Goal: Task Accomplishment & Management: Use online tool/utility

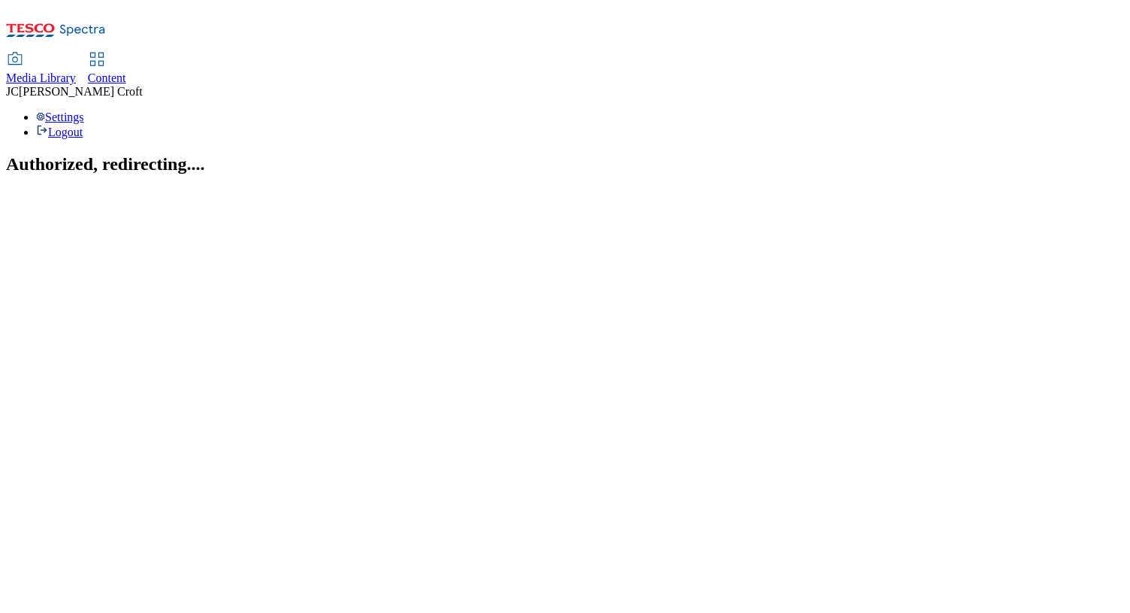
click at [126, 71] on span "Content" at bounding box center [107, 77] width 38 height 13
select select "ghs-[GEOGRAPHIC_DATA]"
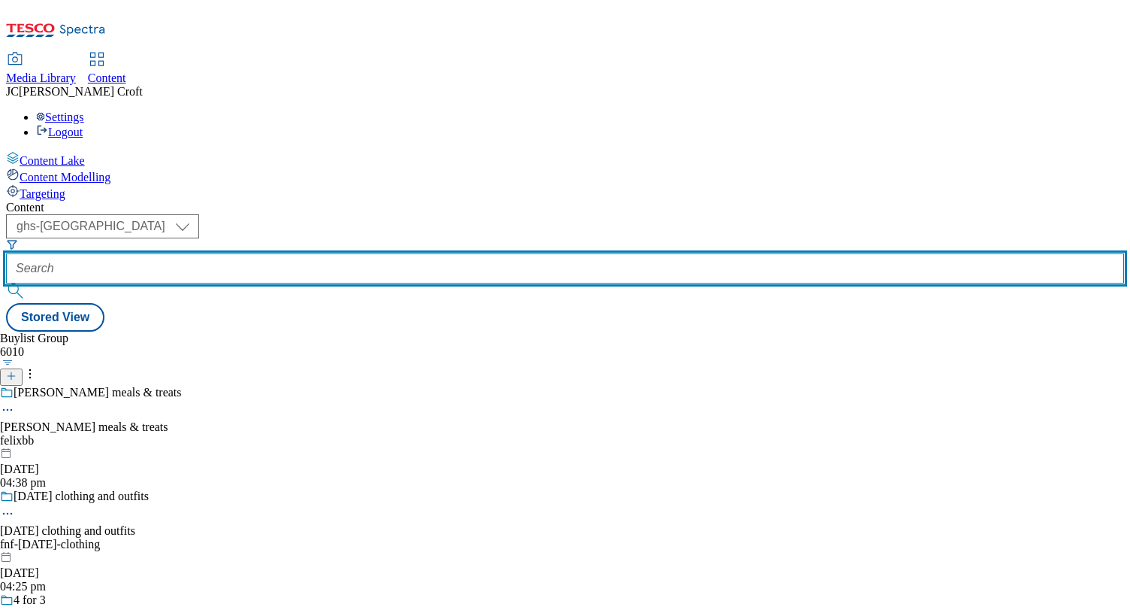
click at [387, 253] on input "text" at bounding box center [565, 268] width 1118 height 30
paste input "[URL][DOMAIN_NAME]"
drag, startPoint x: 340, startPoint y: 116, endPoint x: 289, endPoint y: 116, distance: 50.4
click at [289, 214] on div "( optional ) ghs-roi ghs-[GEOGRAPHIC_DATA] ghs-[GEOGRAPHIC_DATA] [URL][DOMAIN_N…" at bounding box center [565, 258] width 1118 height 89
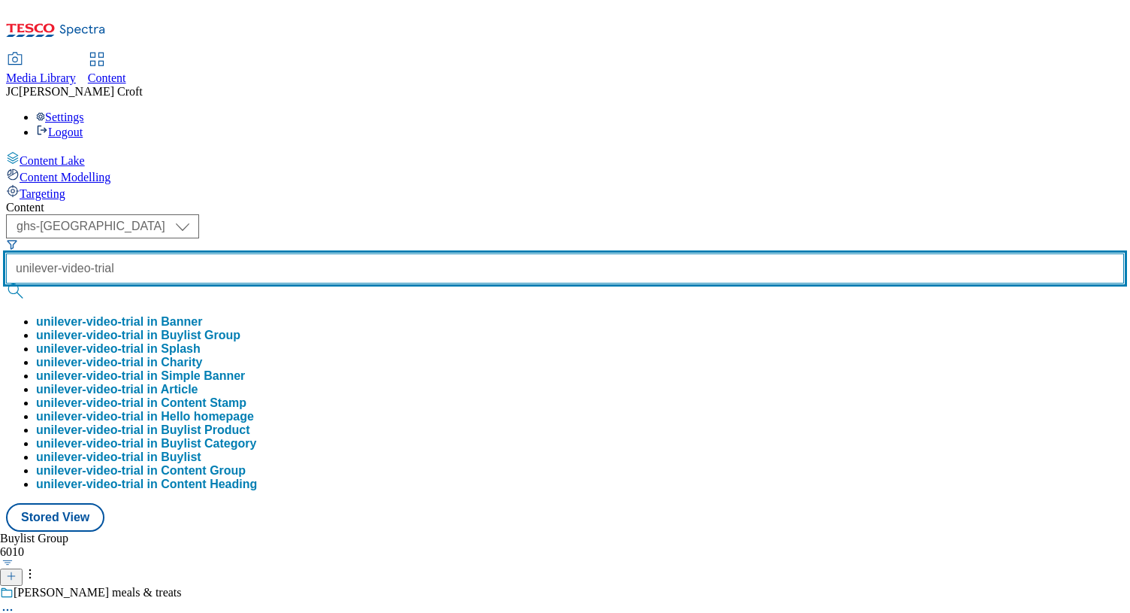
type input "unilever-video-trial"
click at [6, 283] on button "submit" at bounding box center [16, 290] width 21 height 15
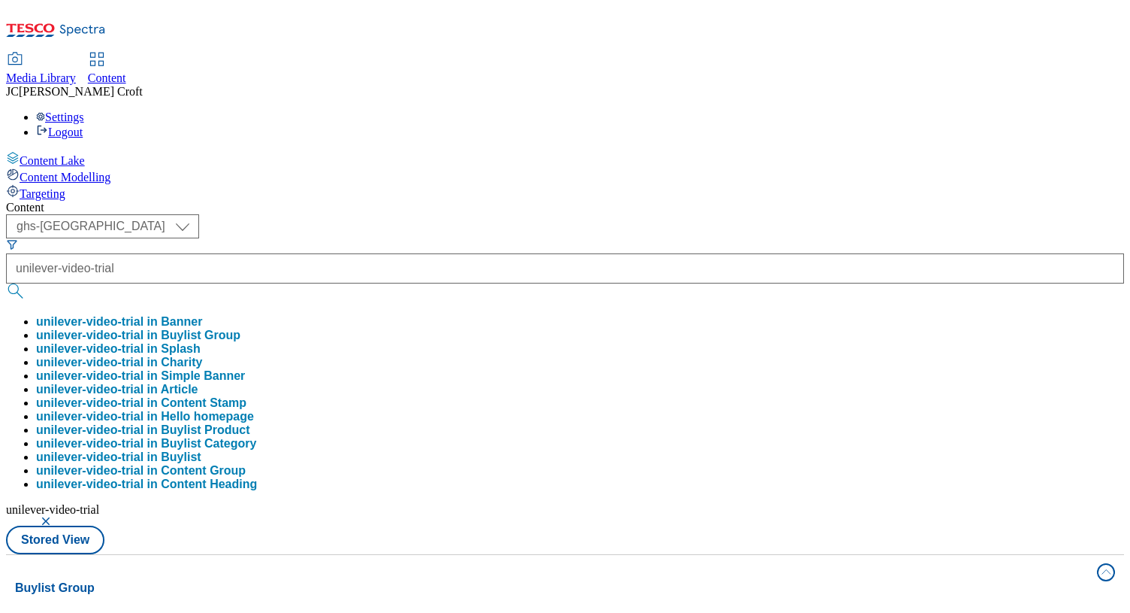
click at [756, 214] on div "( optional ) ghs-roi ghs-[GEOGRAPHIC_DATA] ghs-[GEOGRAPHIC_DATA] unilever-video…" at bounding box center [565, 384] width 1118 height 340
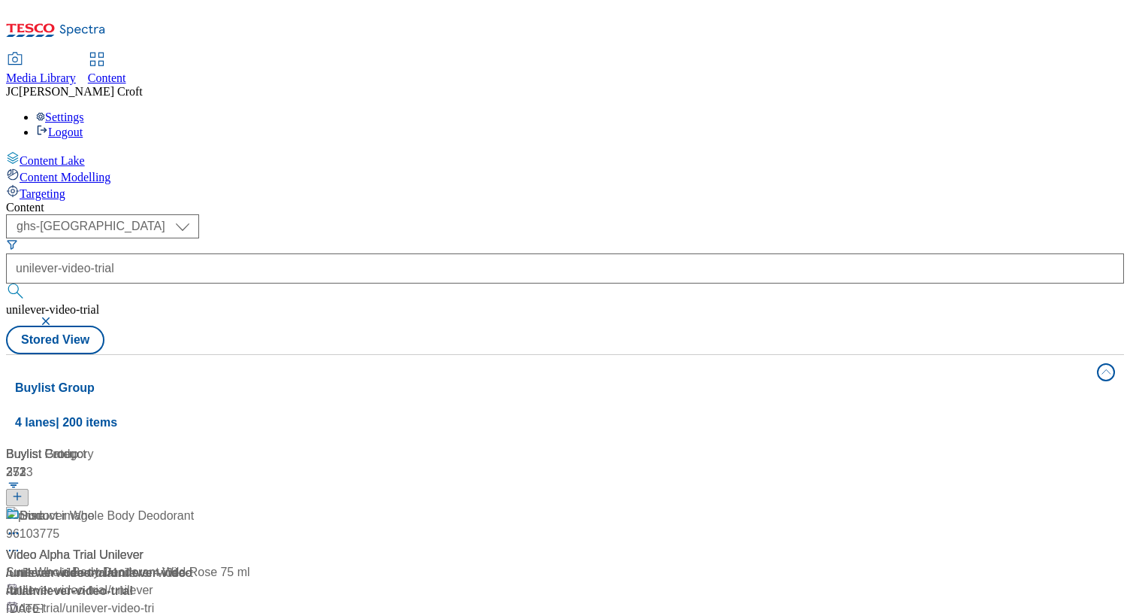
scroll to position [0, 215]
click at [45, 507] on div "Sure" at bounding box center [33, 516] width 26 height 18
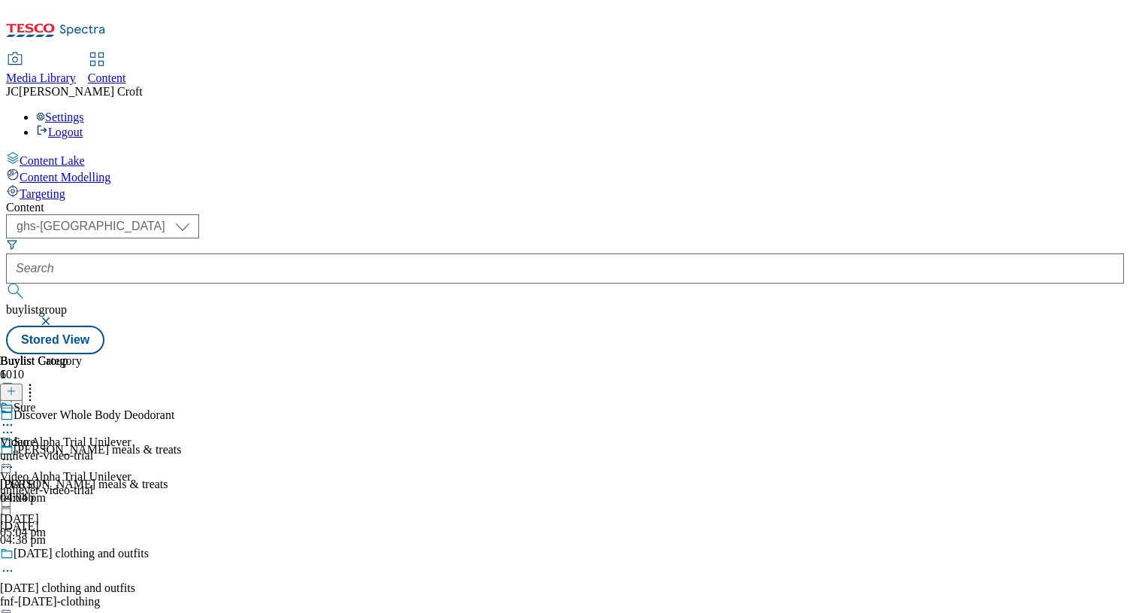
click at [132, 483] on div "unilever-video-trial" at bounding box center [66, 490] width 132 height 14
click at [132, 470] on div "Video Alpha Trial Unilever" at bounding box center [66, 477] width 132 height 14
click at [15, 452] on icon at bounding box center [7, 459] width 15 height 15
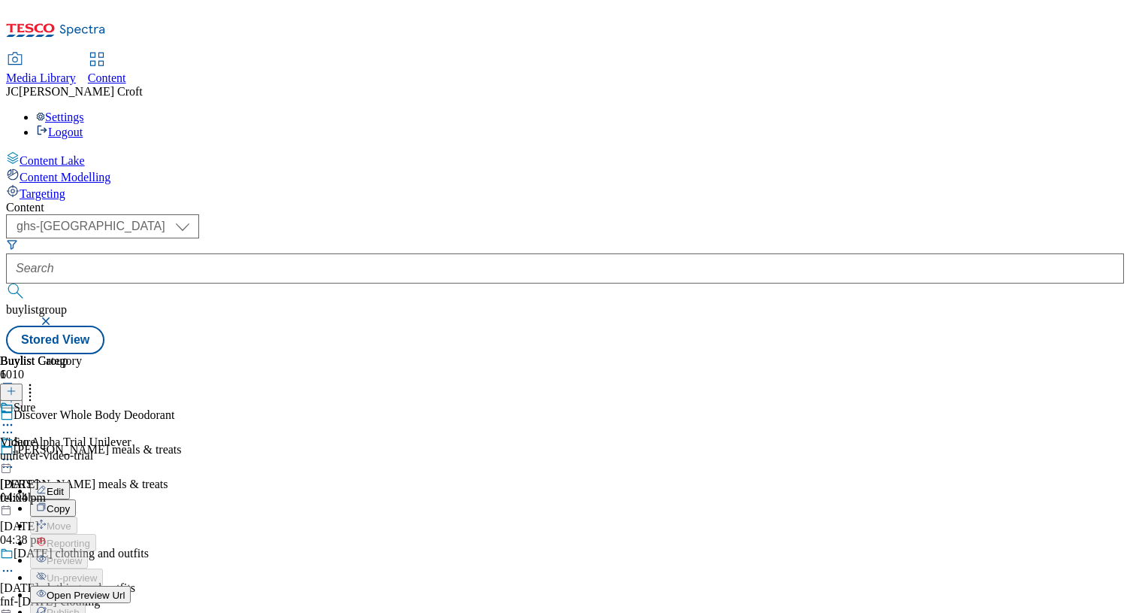
click at [64, 486] on span "Edit" at bounding box center [55, 491] width 17 height 11
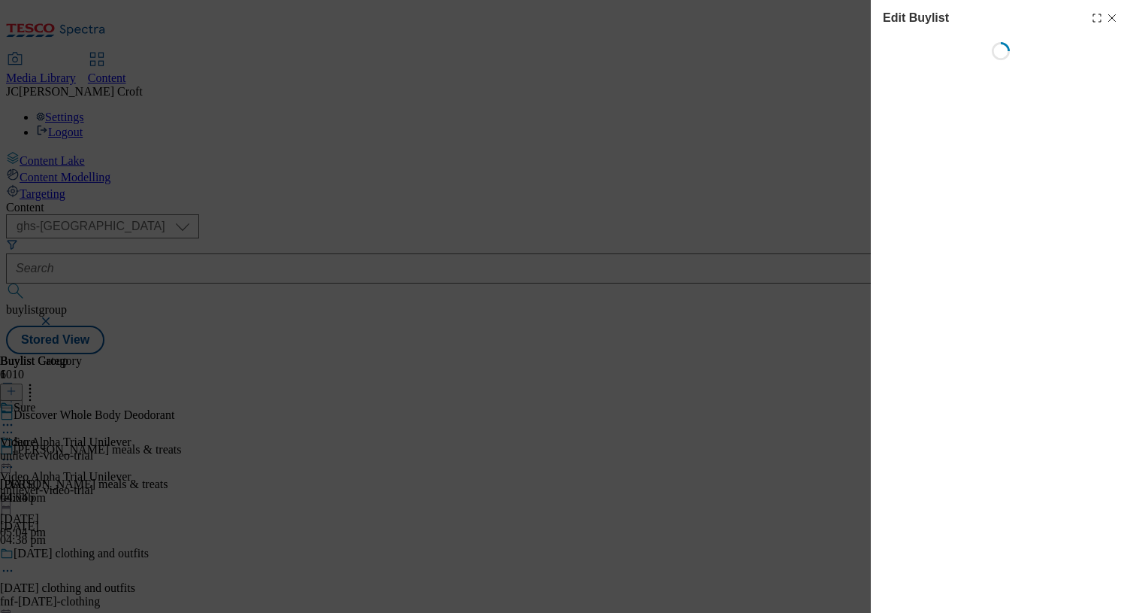
select select "tactical"
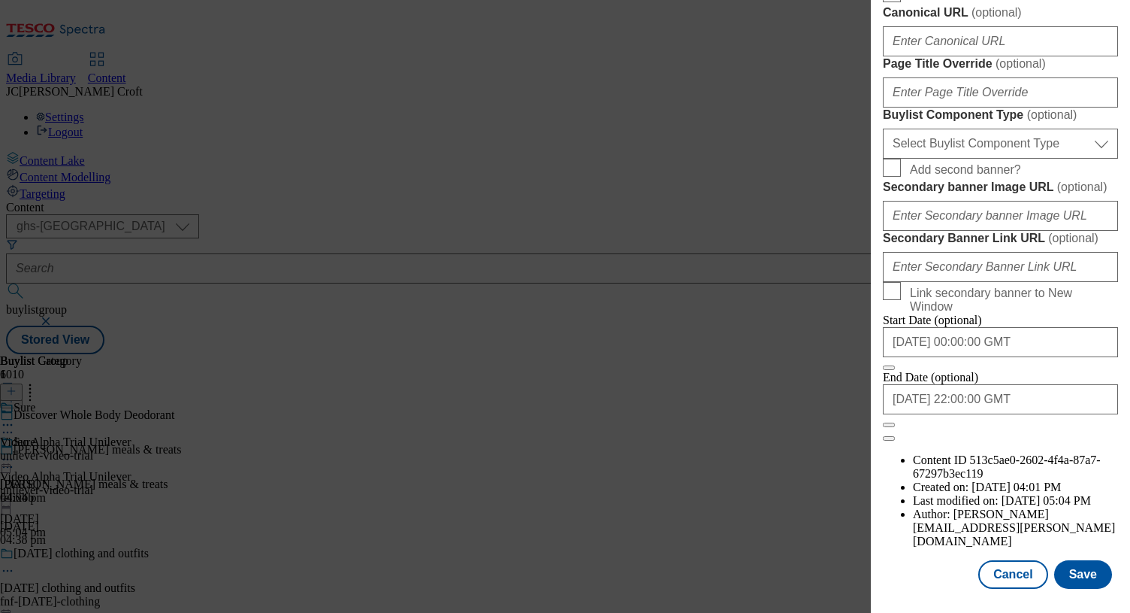
scroll to position [1292, 0]
click at [1025, 414] on input "[DATE] 22:00:00 GMT" at bounding box center [1000, 399] width 235 height 30
select select "2025"
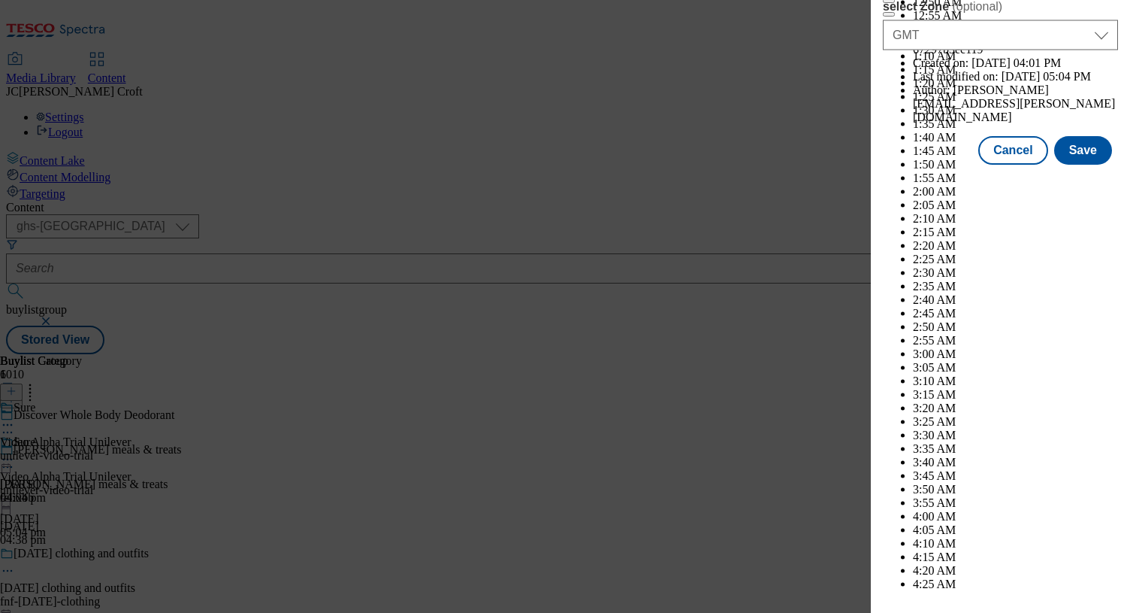
scroll to position [7237, 0]
select select "September"
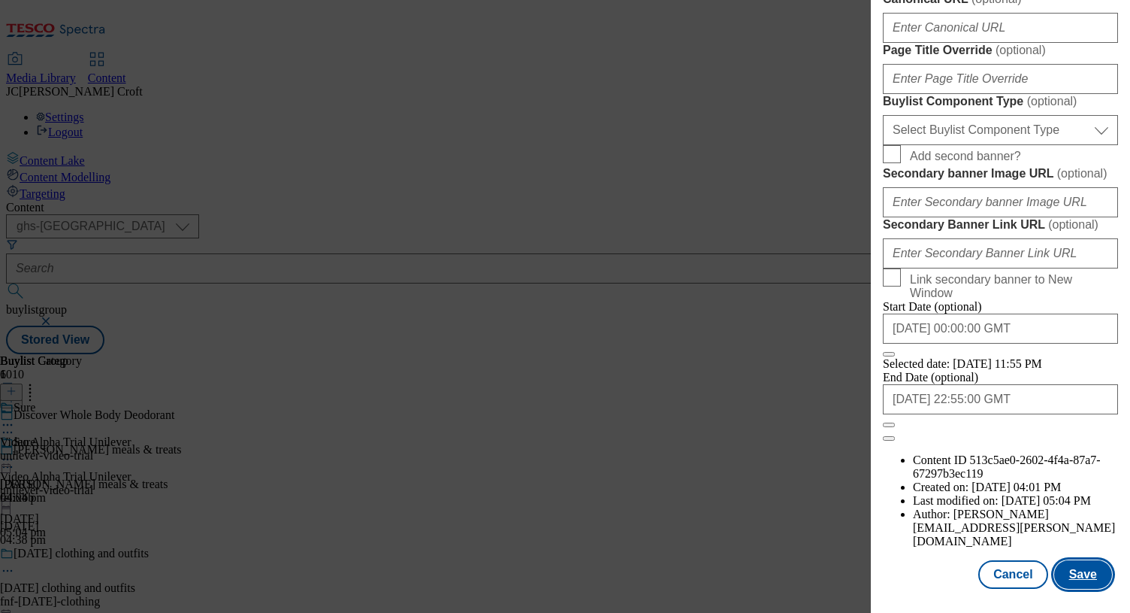
click at [1089, 573] on button "Save" at bounding box center [1084, 574] width 58 height 29
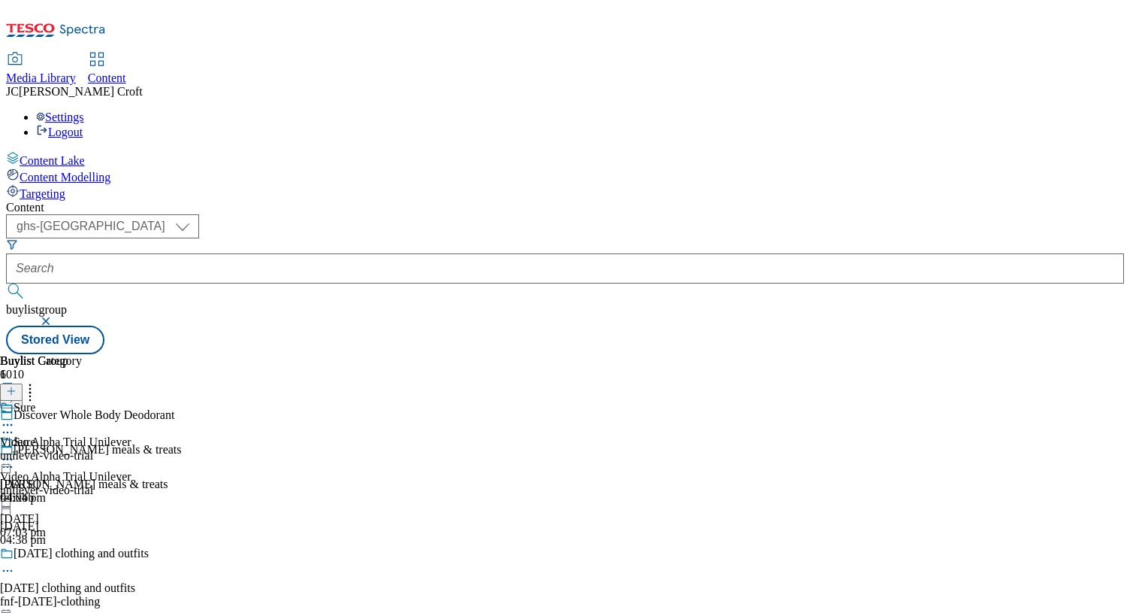
click at [9, 458] on circle at bounding box center [8, 459] width 2 height 2
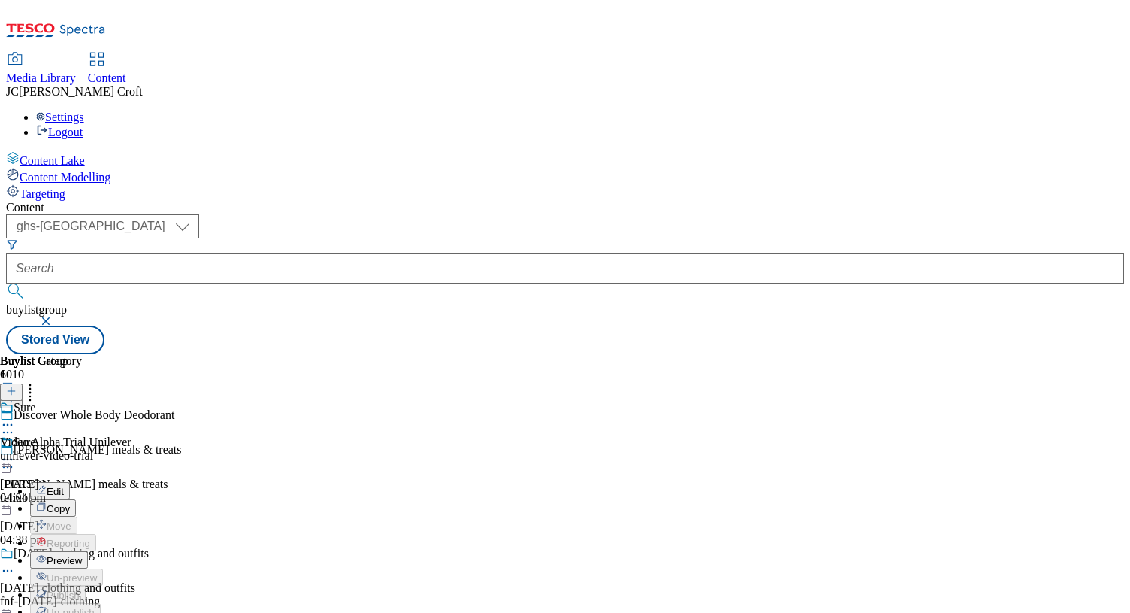
click at [82, 555] on span "Preview" at bounding box center [64, 560] width 35 height 11
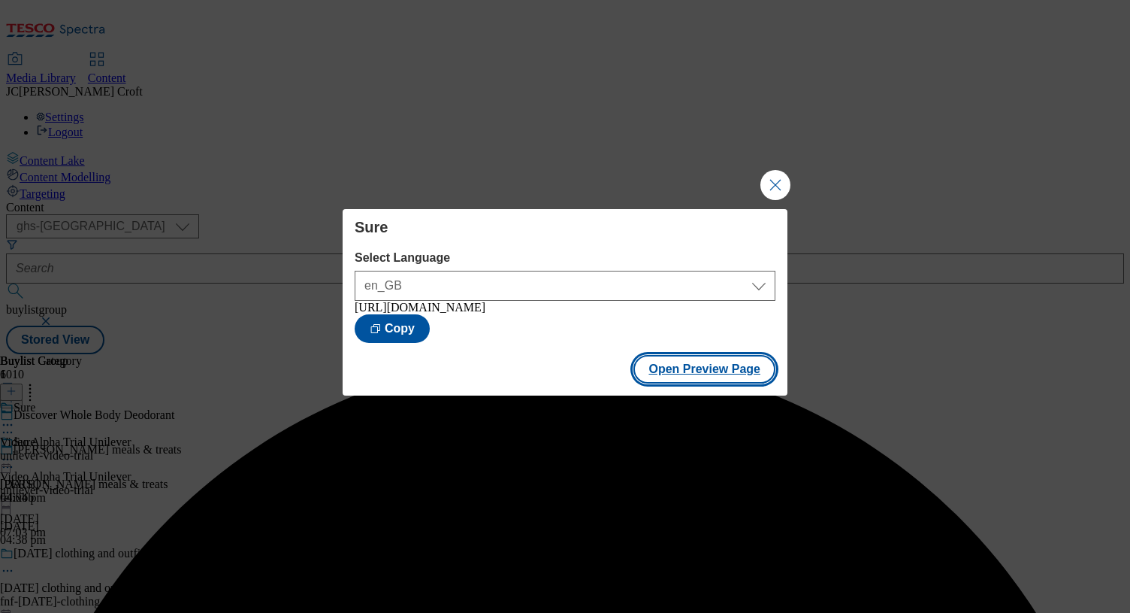
click at [713, 383] on button "Open Preview Page" at bounding box center [705, 369] width 142 height 29
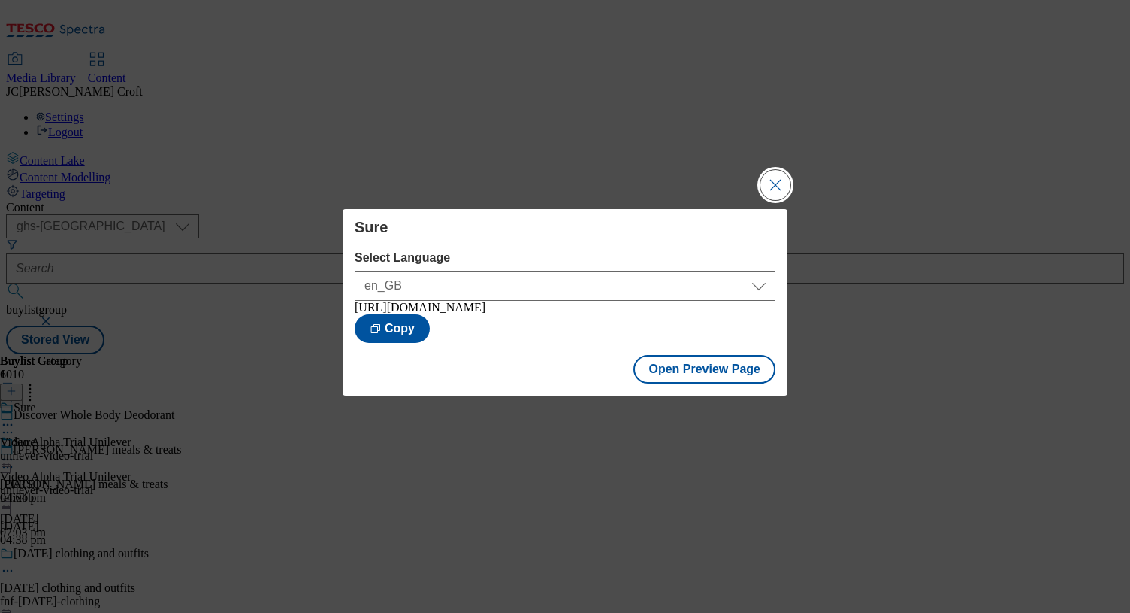
click at [777, 176] on button "Close Modal" at bounding box center [776, 185] width 30 height 30
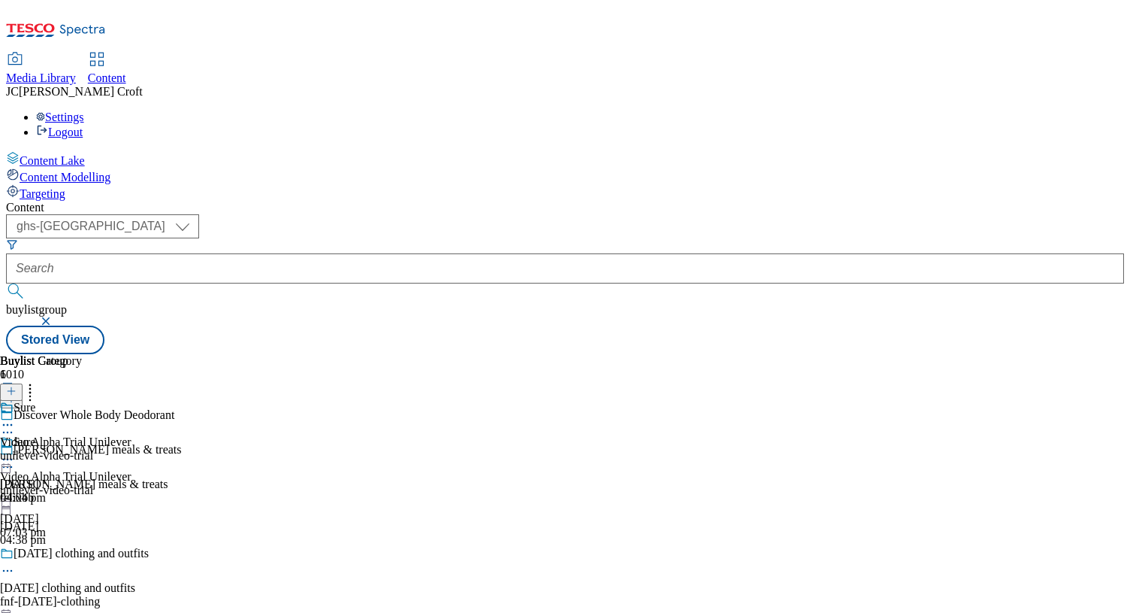
click at [15, 452] on icon at bounding box center [7, 459] width 15 height 15
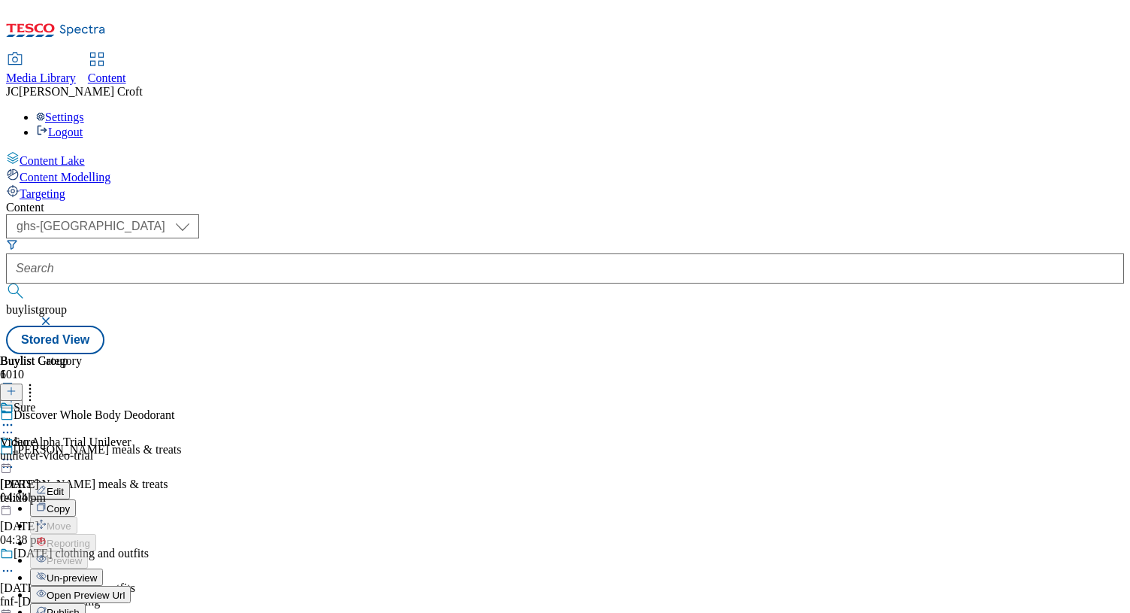
click at [86, 603] on button "Publish" at bounding box center [58, 611] width 56 height 17
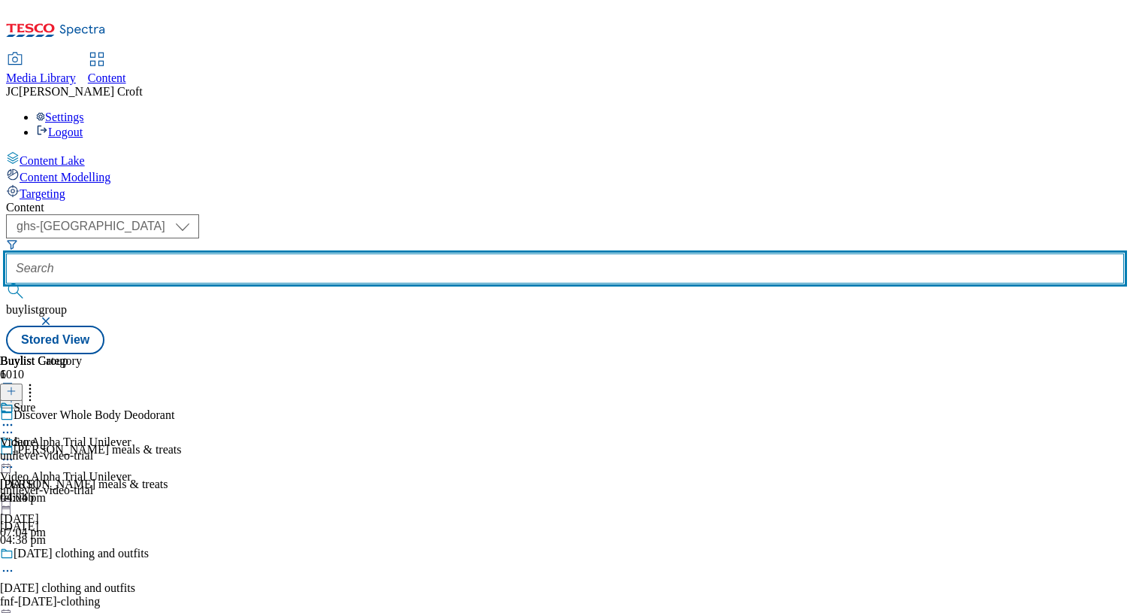
click at [393, 253] on input "text" at bounding box center [565, 268] width 1118 height 30
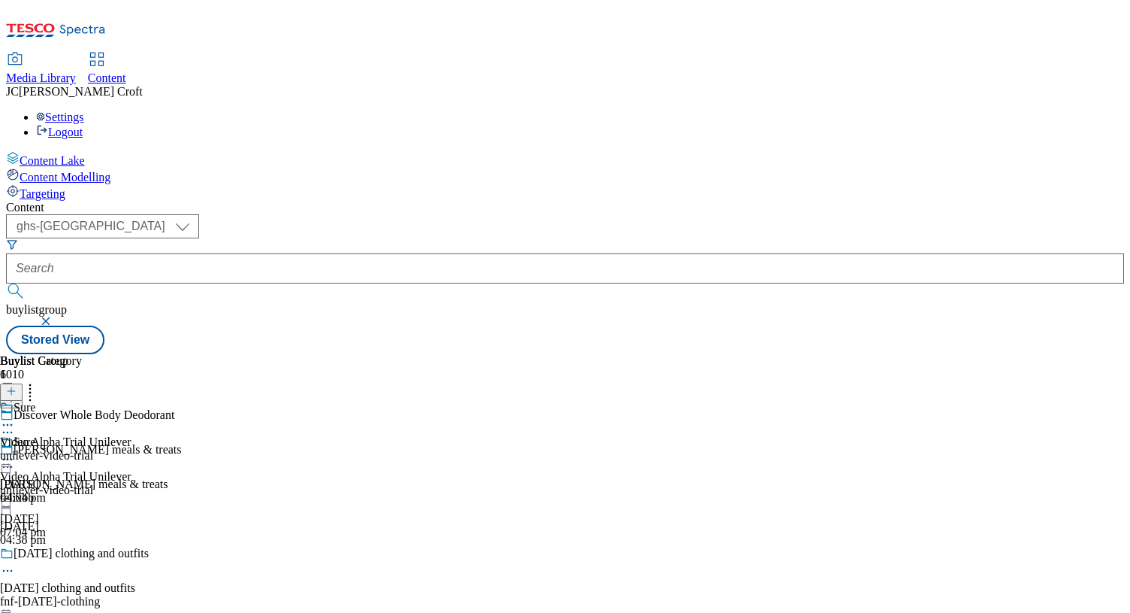
click at [55, 316] on button "button" at bounding box center [47, 320] width 15 height 9
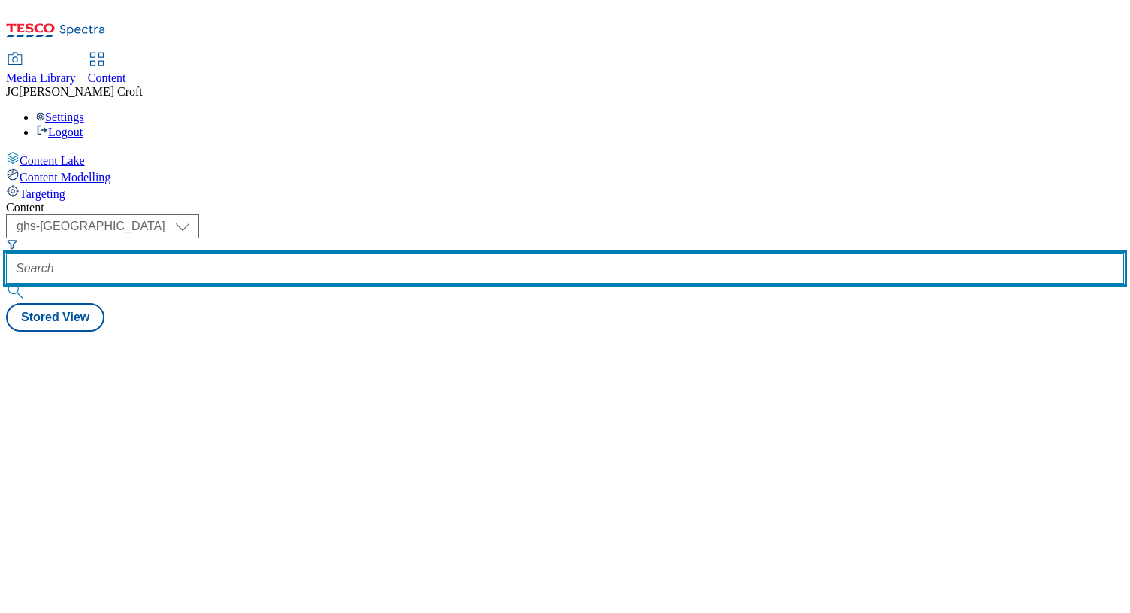
click at [353, 253] on input "text" at bounding box center [565, 268] width 1118 height 30
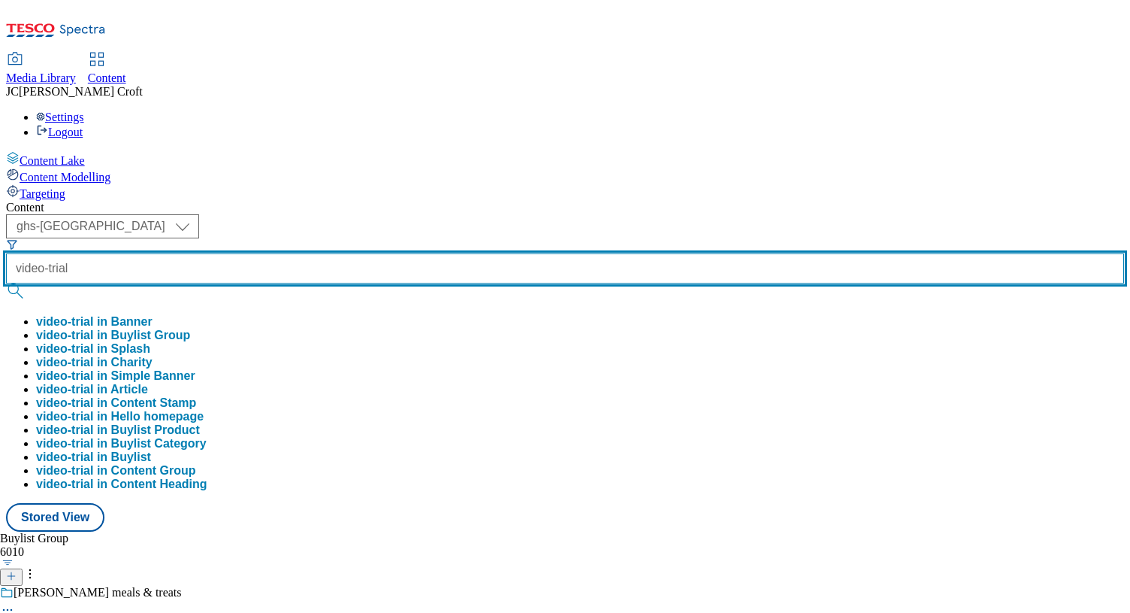
type input "video-trial"
click at [6, 283] on button "submit" at bounding box center [16, 290] width 21 height 15
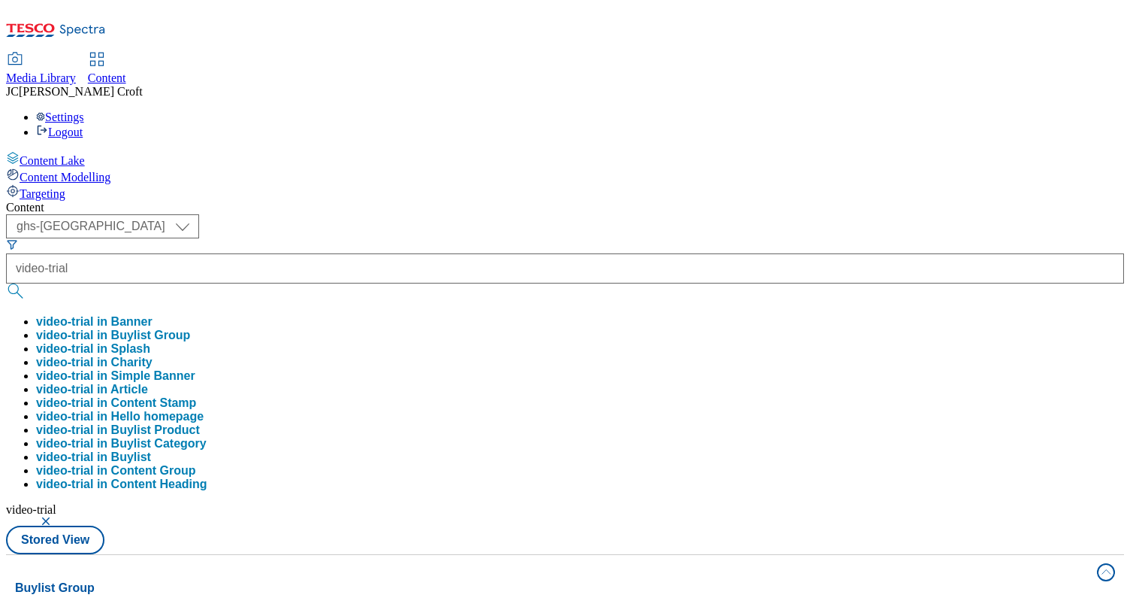
click at [617, 214] on div "( optional ) ghs-roi ghs-[GEOGRAPHIC_DATA] ghs-uk video-trial video-trial in Ba…" at bounding box center [565, 384] width 1118 height 340
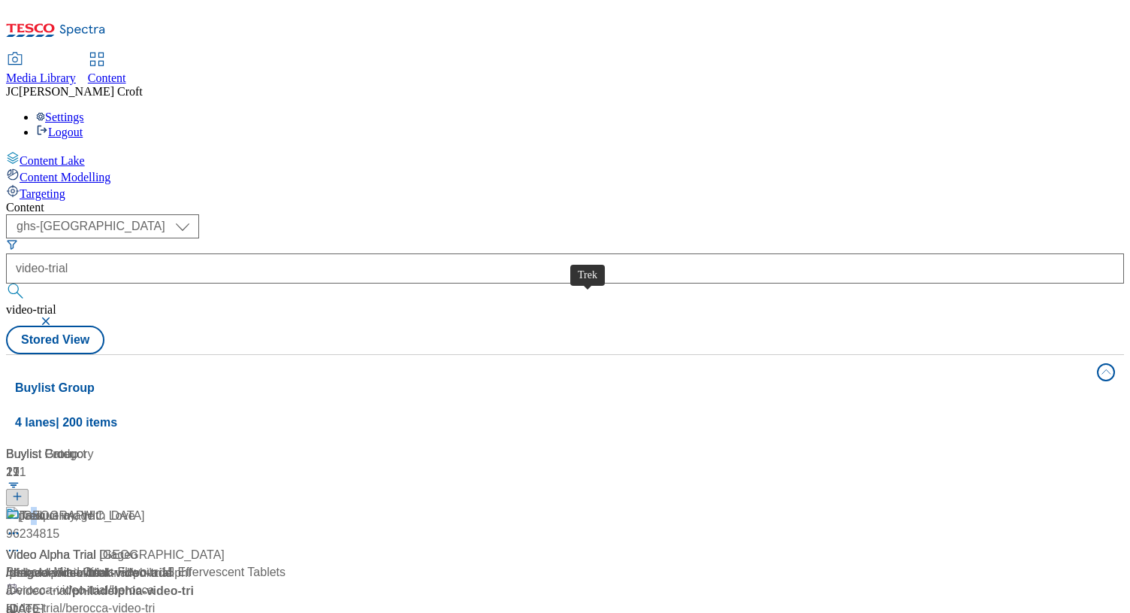
click at [43, 507] on div "Trek" at bounding box center [31, 516] width 23 height 18
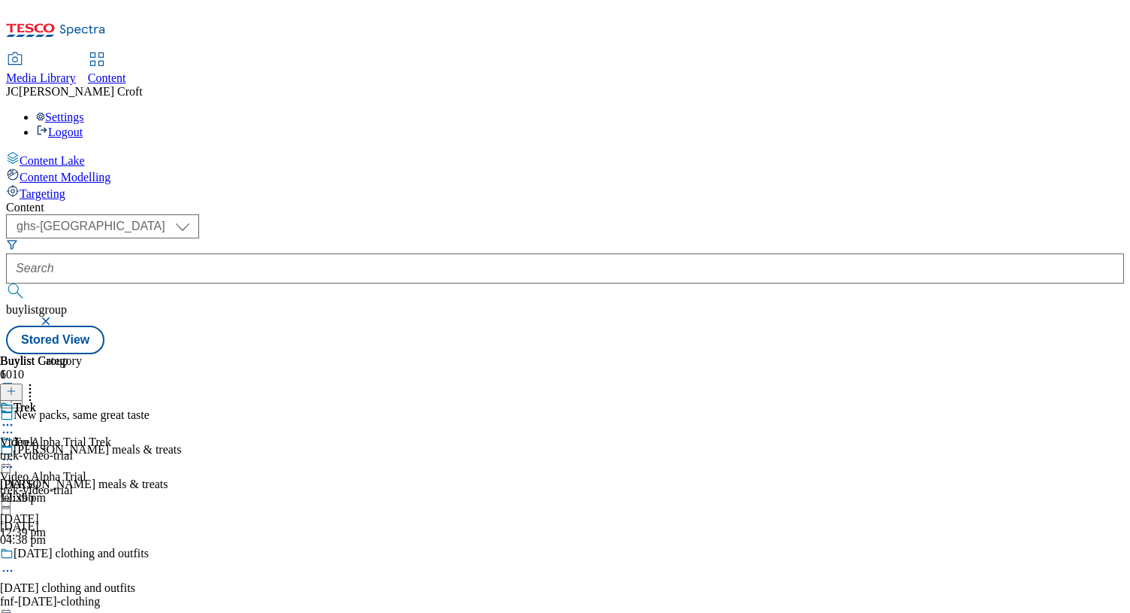
click at [15, 452] on icon at bounding box center [7, 459] width 15 height 15
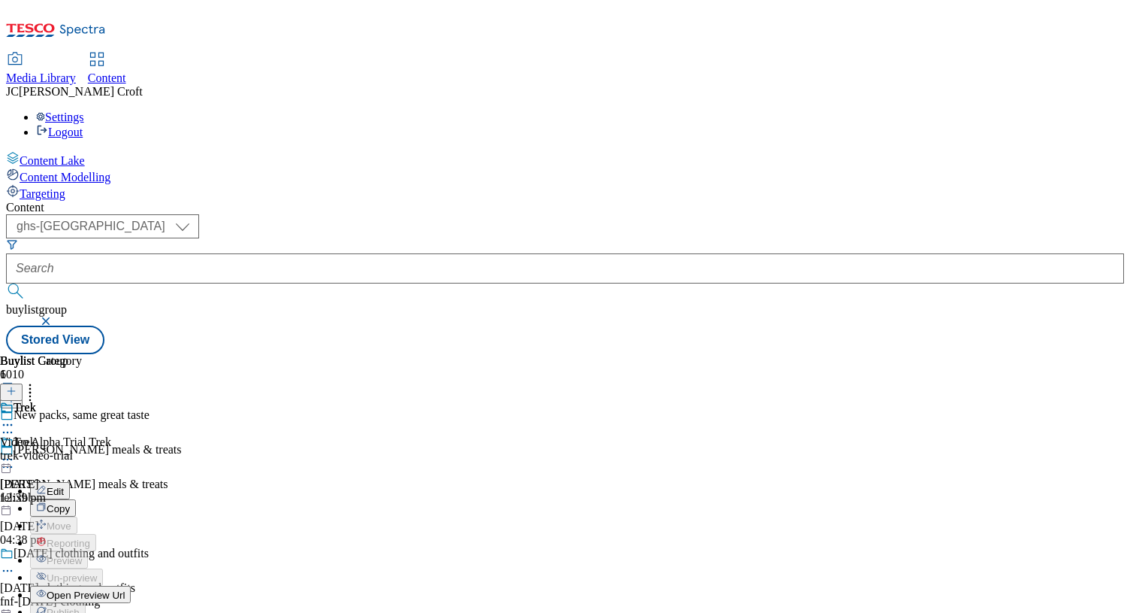
click at [70, 482] on button "Edit" at bounding box center [50, 490] width 40 height 17
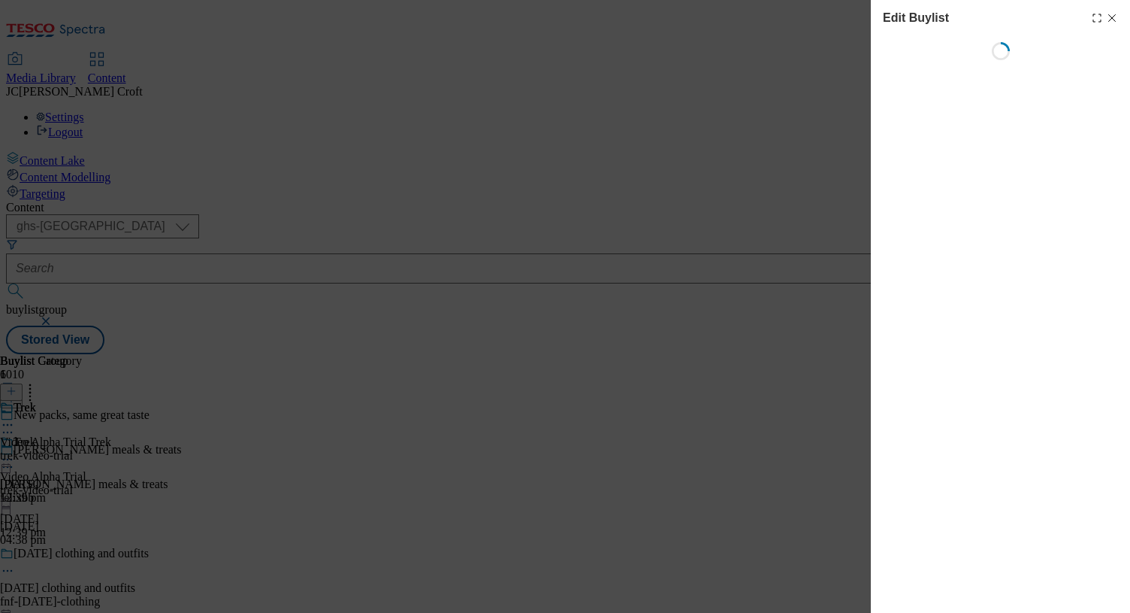
select select "tactical"
select select "dunnhumby"
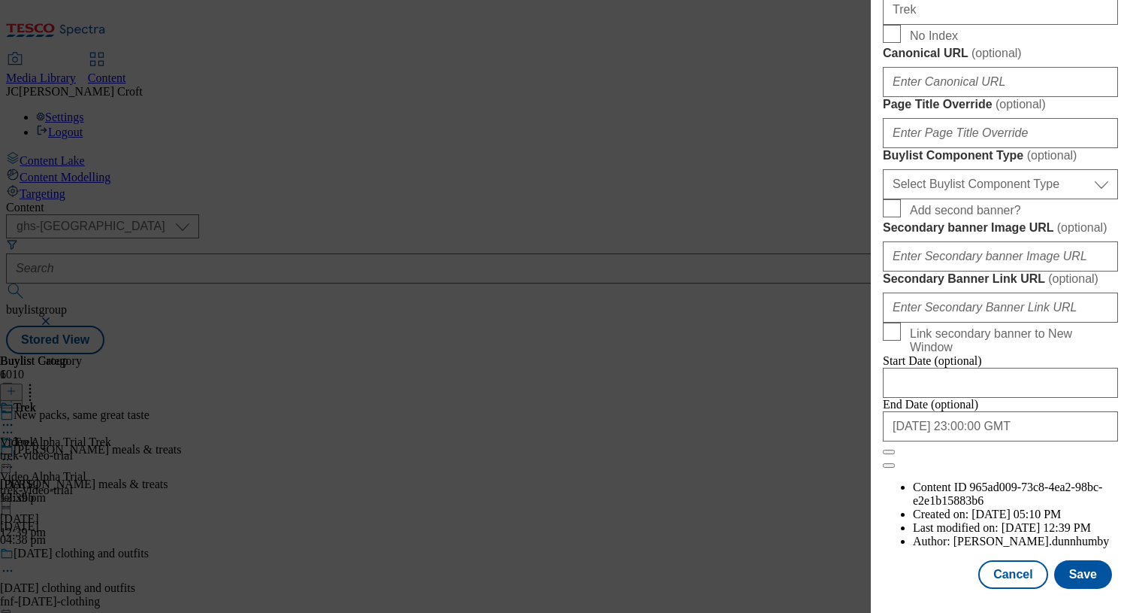
scroll to position [1292, 0]
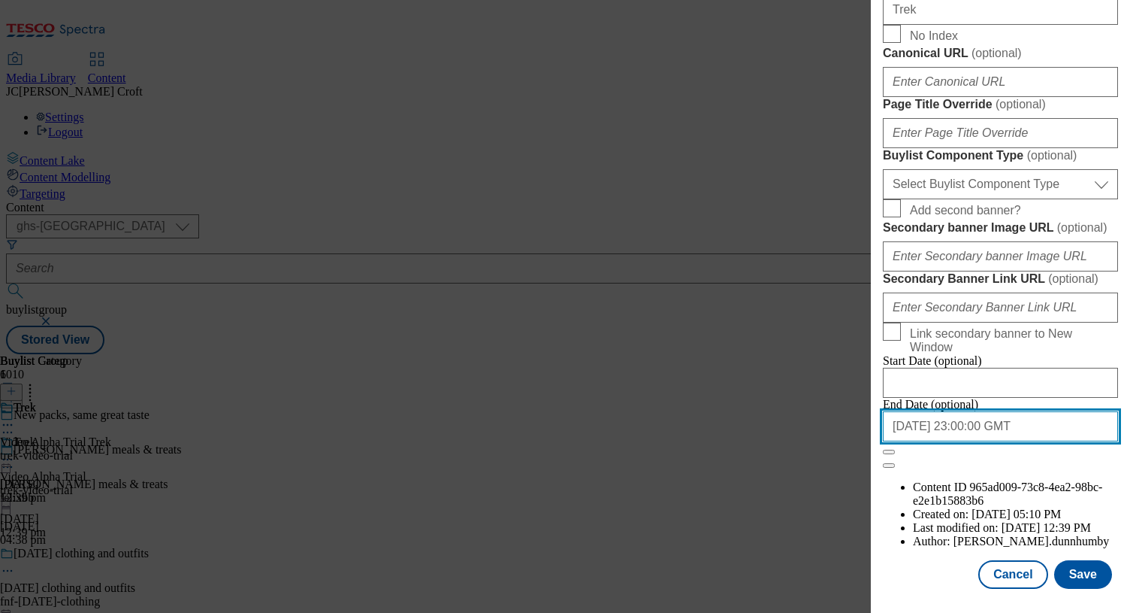
click at [1034, 441] on input "[DATE] 23:00:00 GMT" at bounding box center [1000, 426] width 235 height 30
select select "2025"
select select "September"
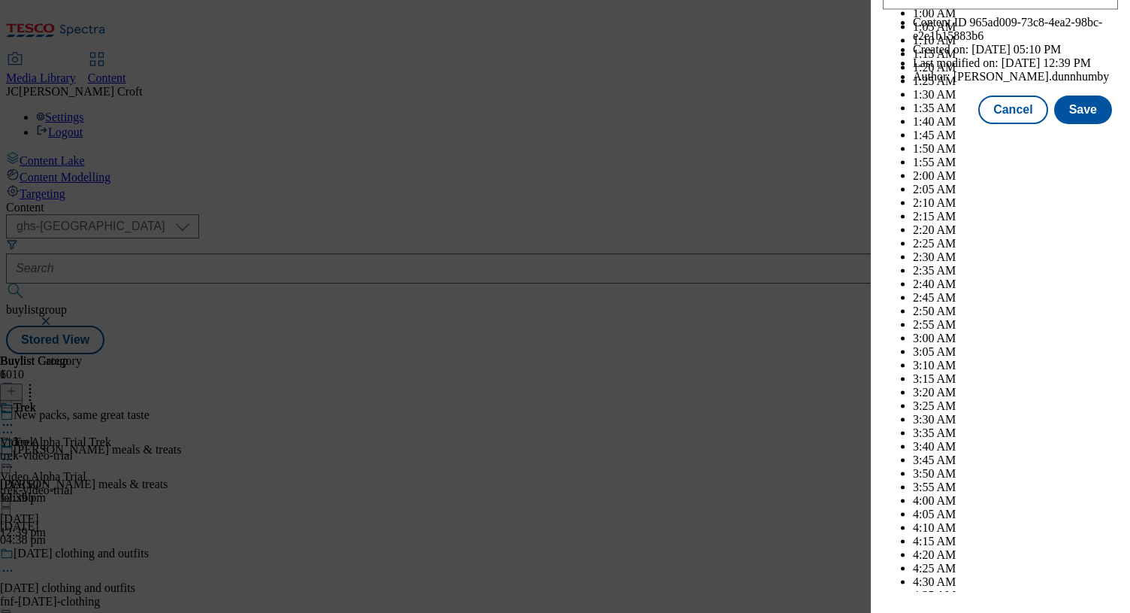
scroll to position [7818, 0]
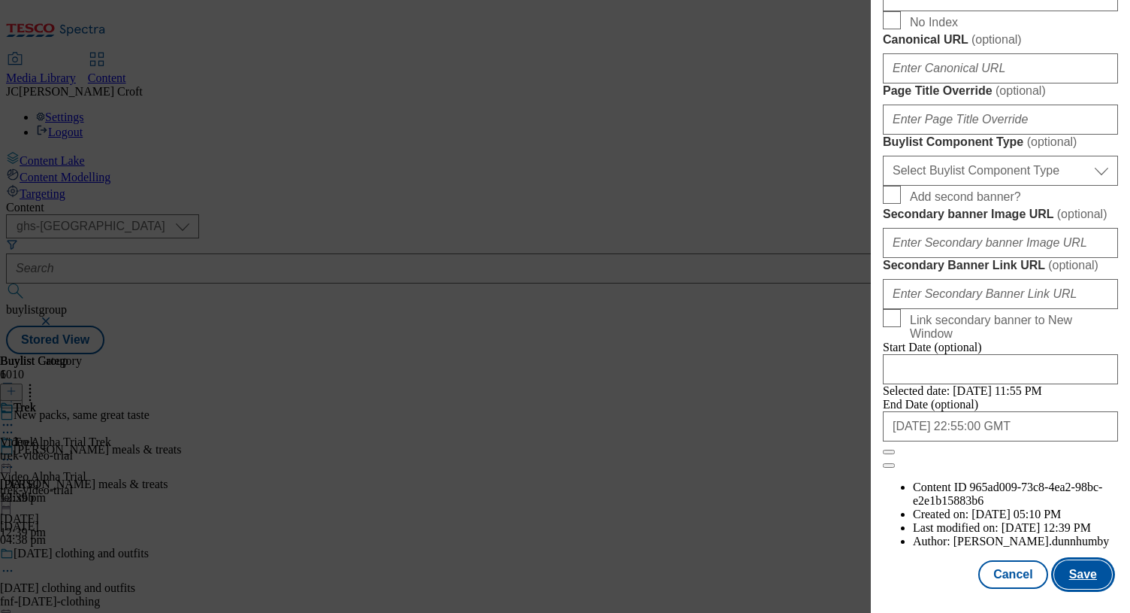
click at [1079, 576] on button "Save" at bounding box center [1084, 574] width 58 height 29
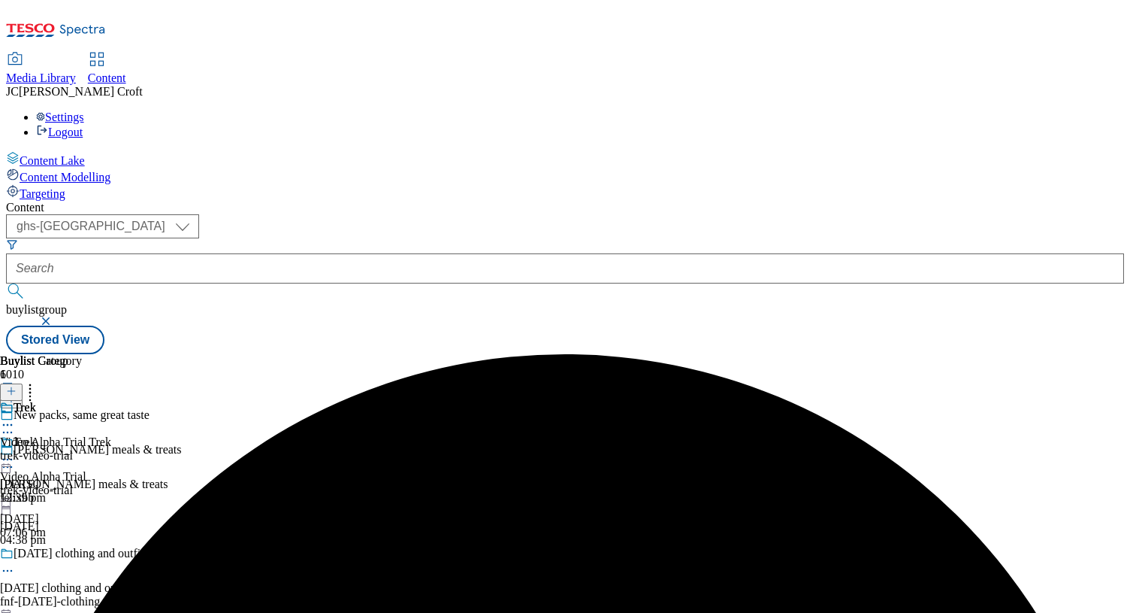
click at [13, 458] on circle at bounding box center [12, 459] width 2 height 2
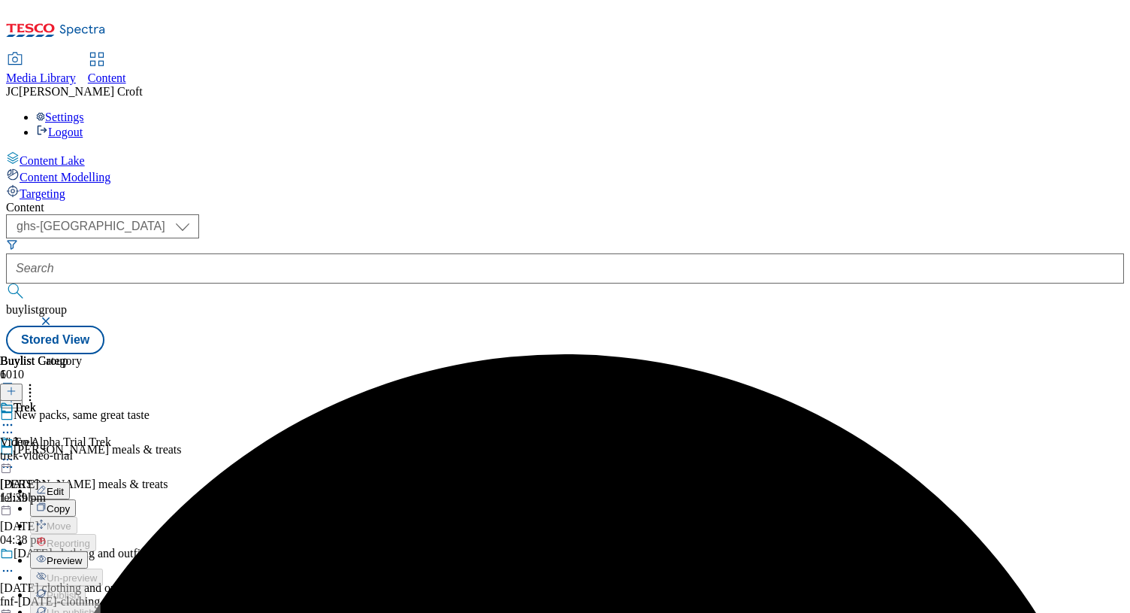
click at [88, 551] on button "Preview" at bounding box center [59, 559] width 58 height 17
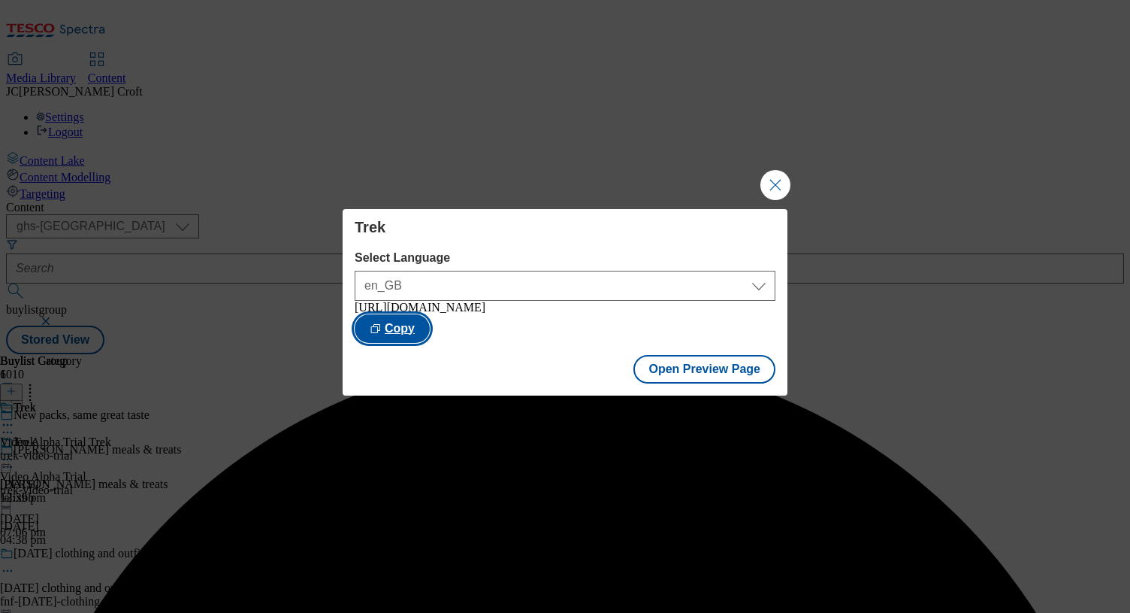
click at [430, 318] on button "Copy" at bounding box center [392, 328] width 75 height 29
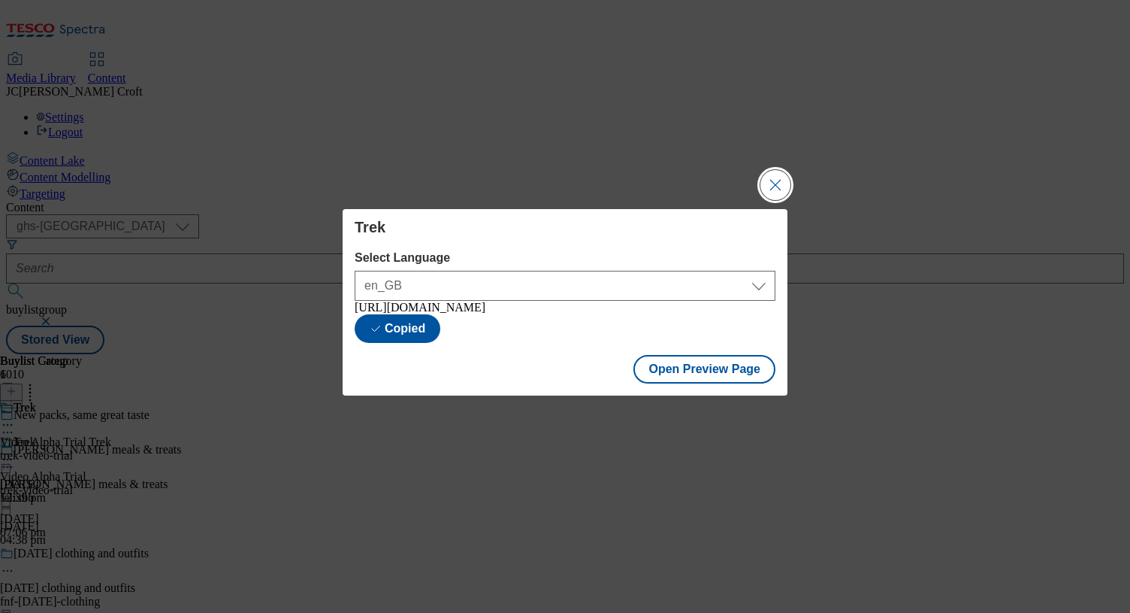
click at [772, 182] on button "Close Modal" at bounding box center [776, 185] width 30 height 30
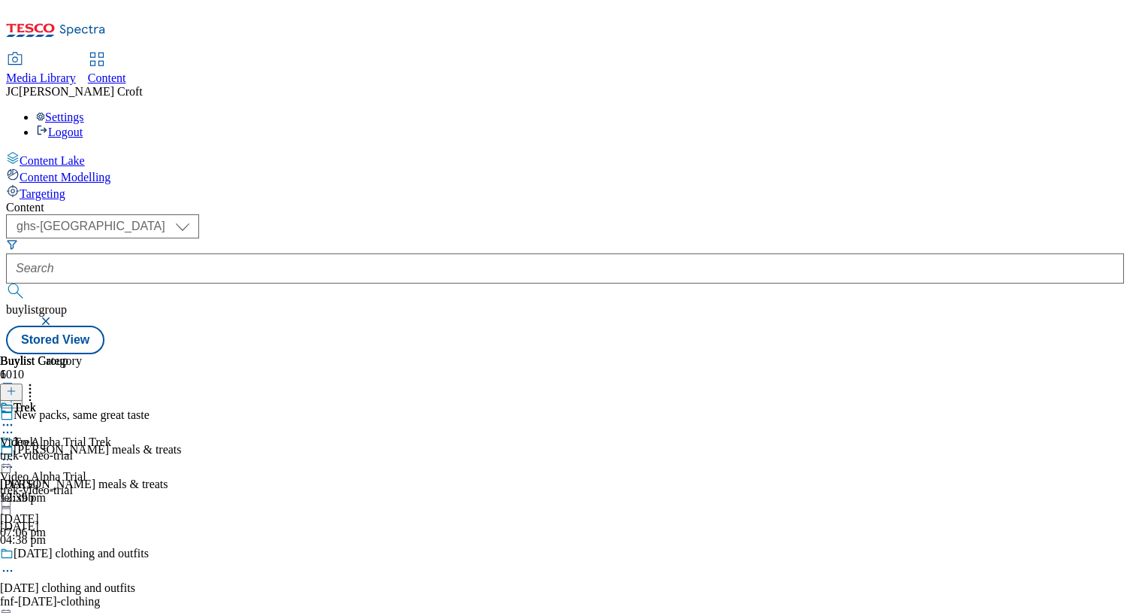
click at [15, 452] on icon at bounding box center [7, 459] width 15 height 15
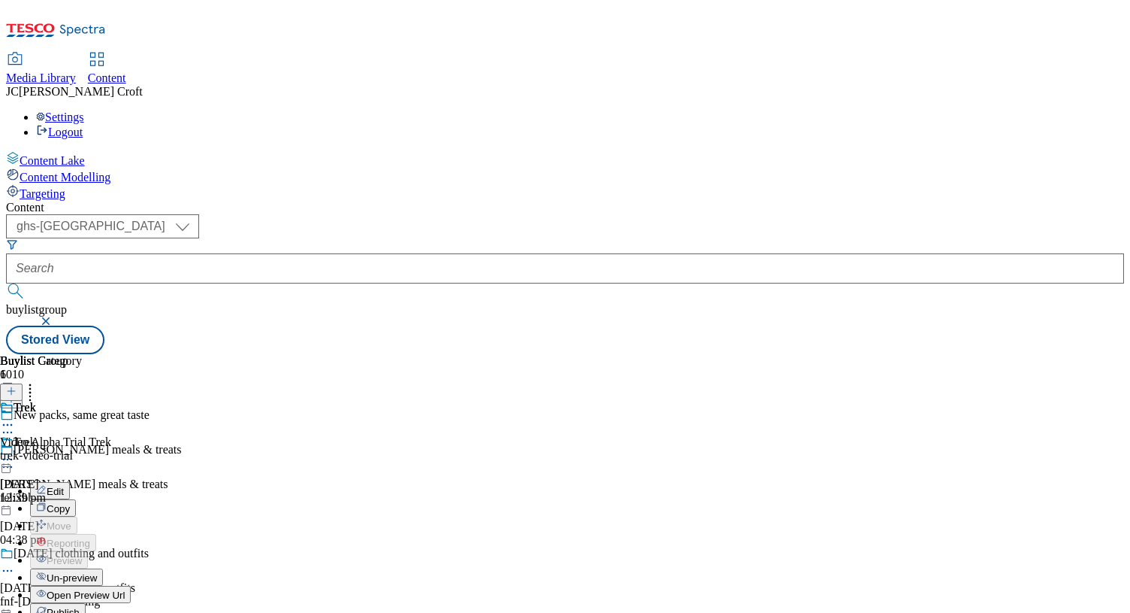
click at [86, 603] on button "Publish" at bounding box center [58, 611] width 56 height 17
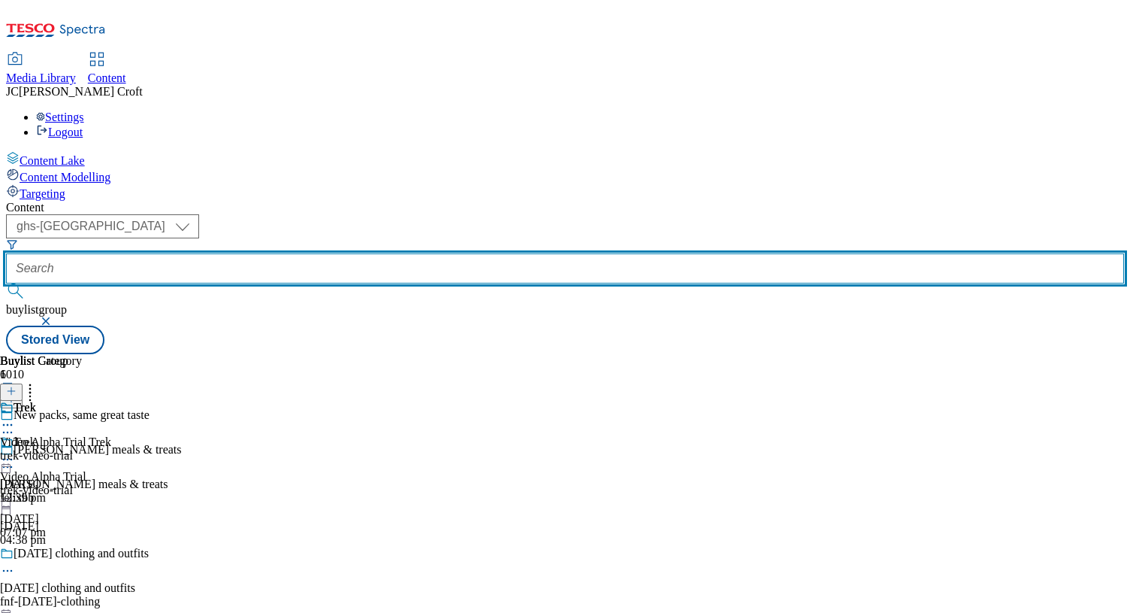
click at [356, 253] on input "text" at bounding box center [565, 268] width 1118 height 30
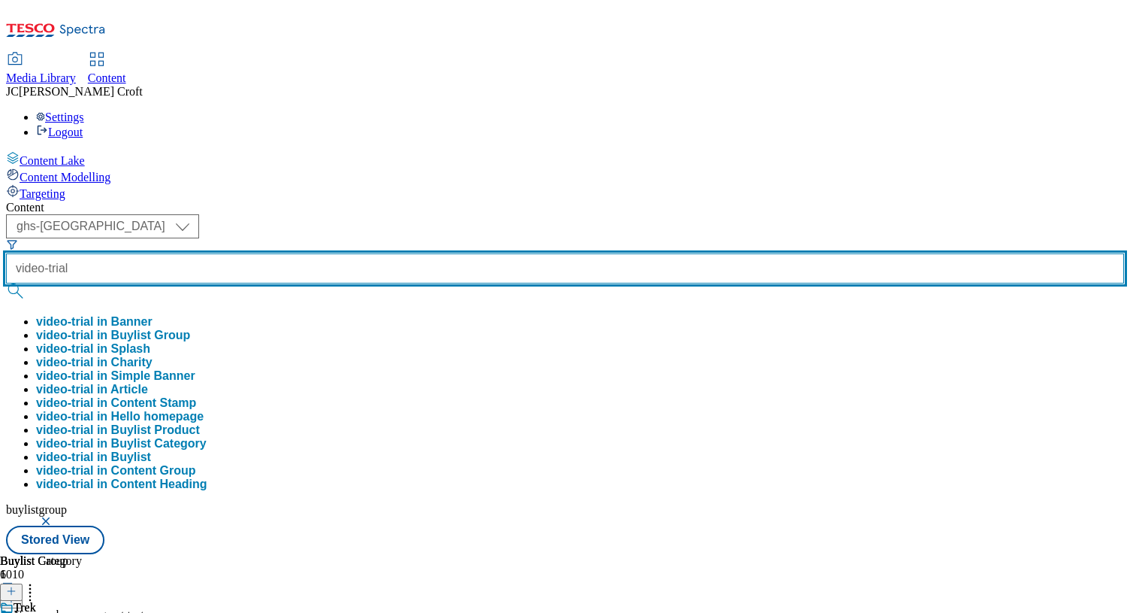
type input "video-trial"
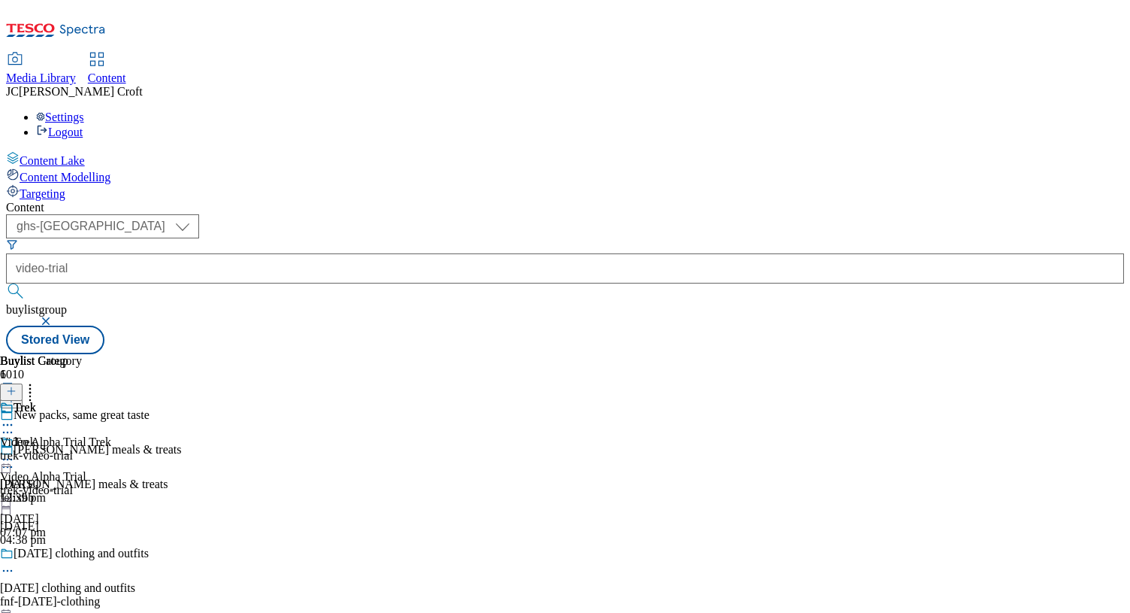
click at [55, 316] on button "button" at bounding box center [47, 320] width 15 height 9
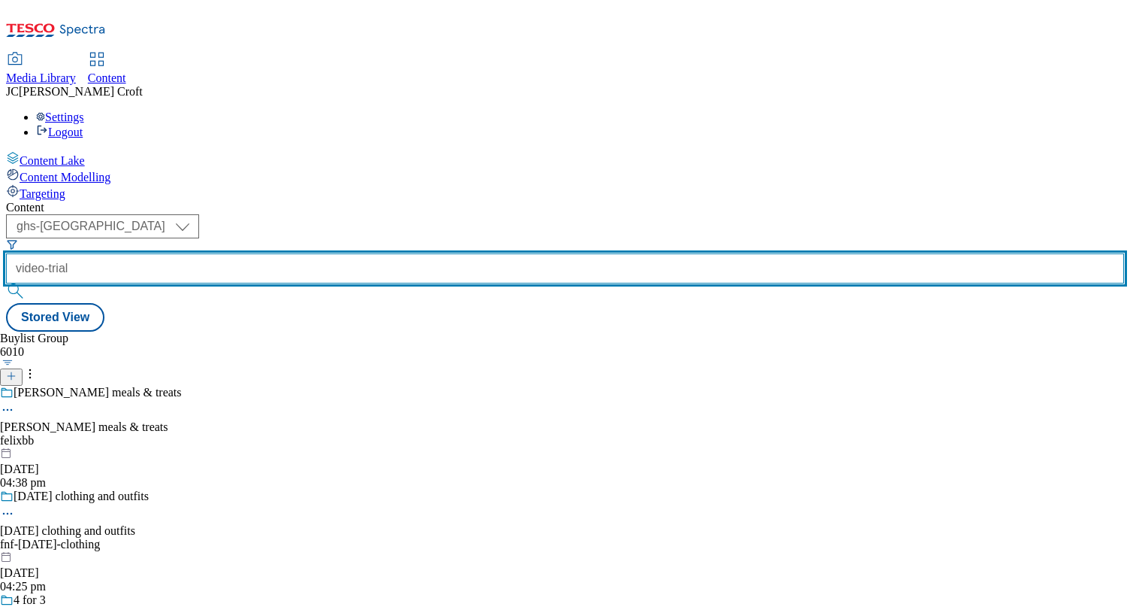
click at [404, 253] on input "video-trial" at bounding box center [565, 268] width 1118 height 30
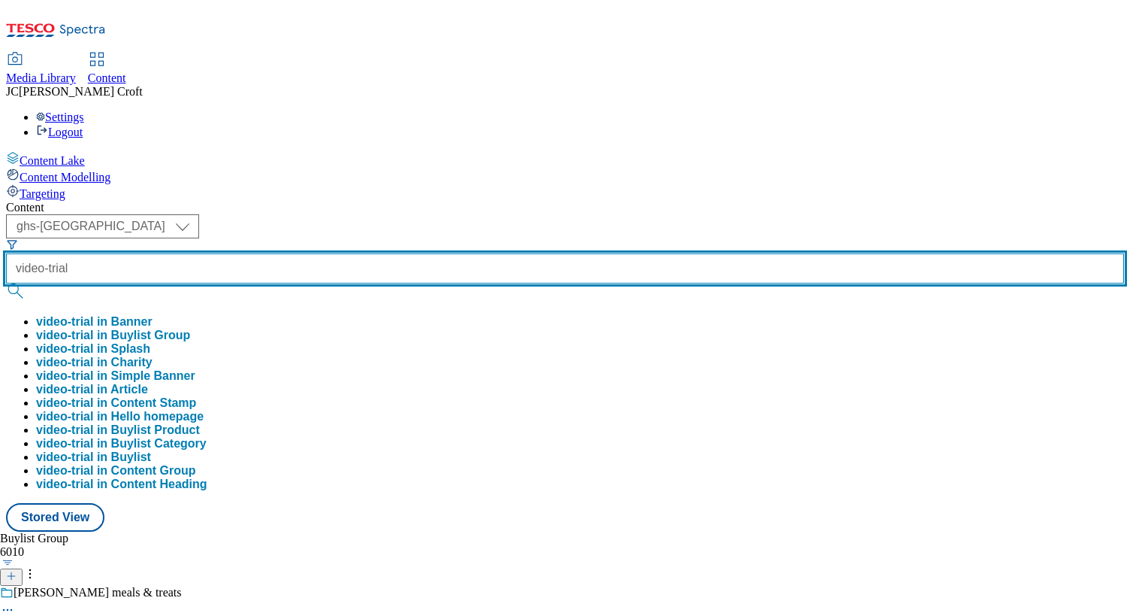
click at [6, 283] on button "submit" at bounding box center [16, 290] width 21 height 15
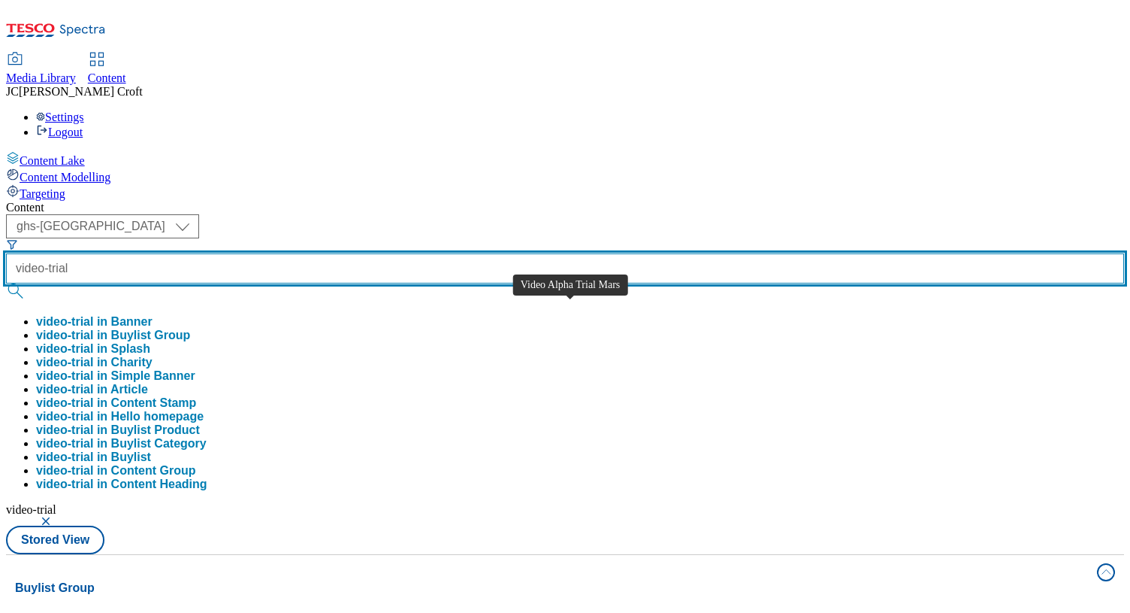
scroll to position [636, 0]
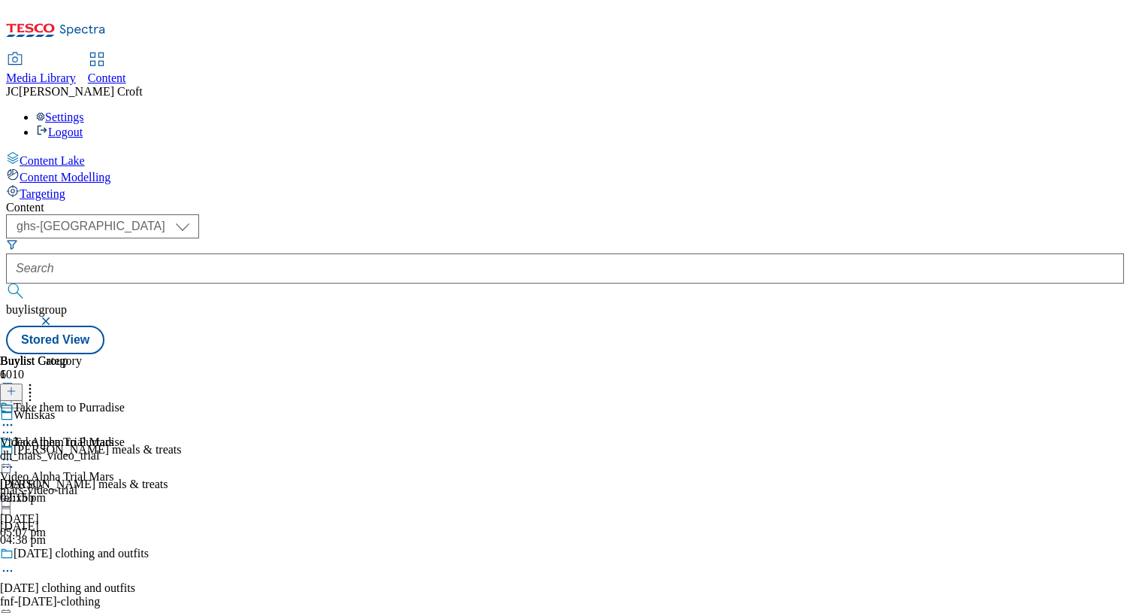
click at [15, 452] on icon at bounding box center [7, 459] width 15 height 15
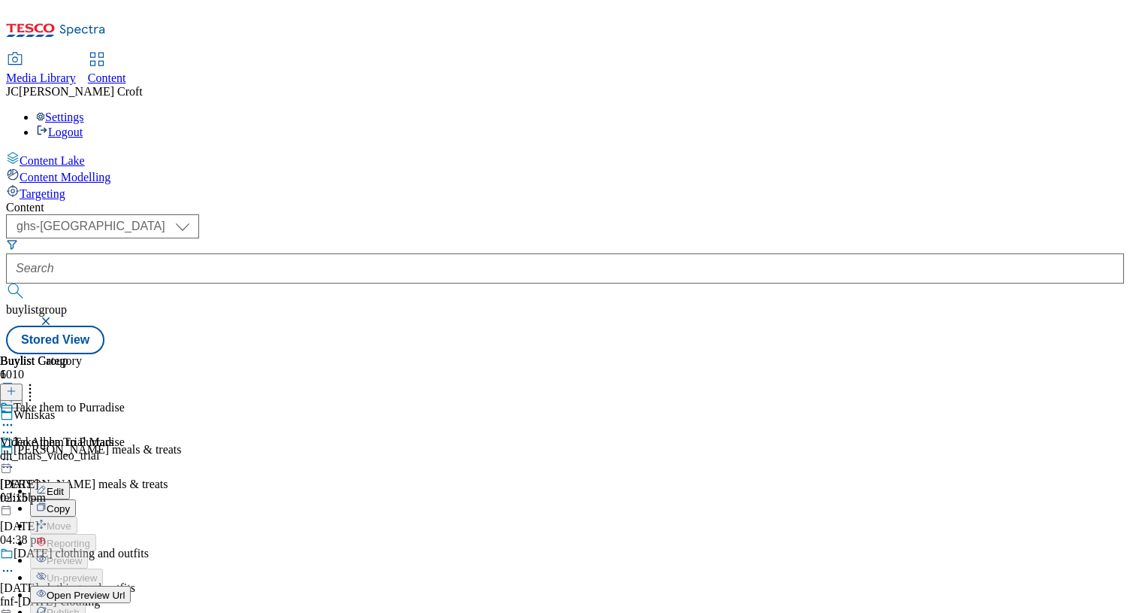
click at [70, 482] on button "Edit" at bounding box center [50, 490] width 40 height 17
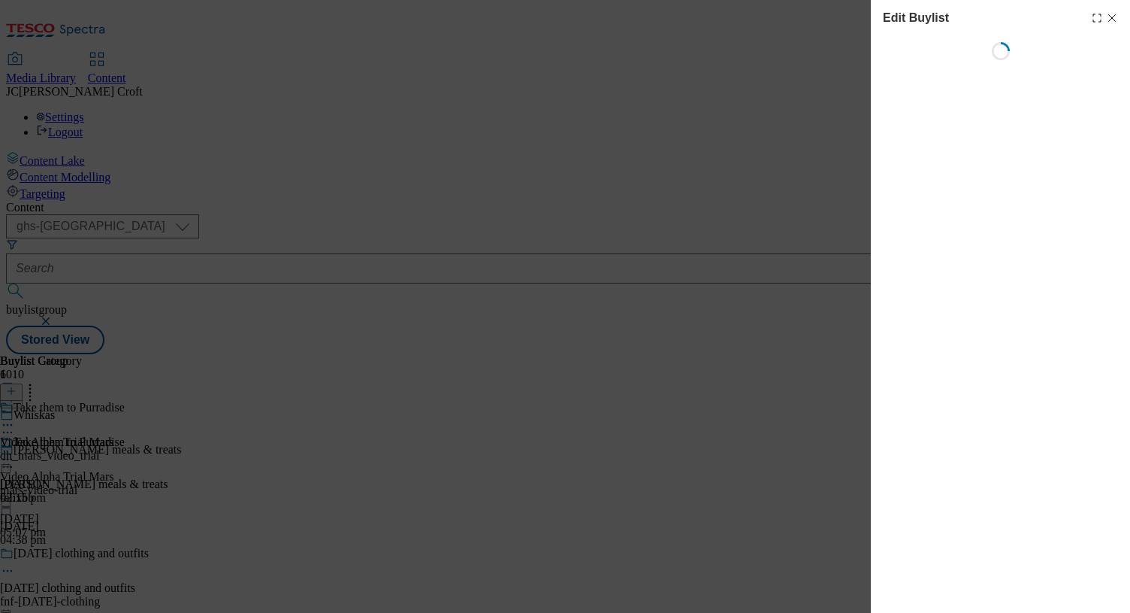
select select "tactical"
select select "supplier funded long term >4 weeks"
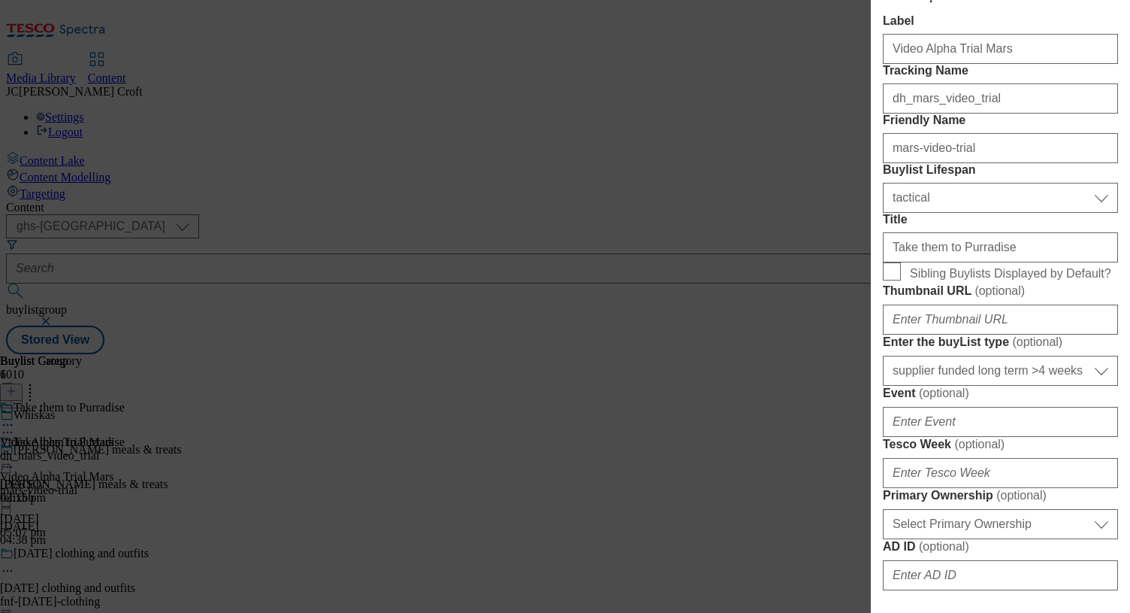
scroll to position [1292, 0]
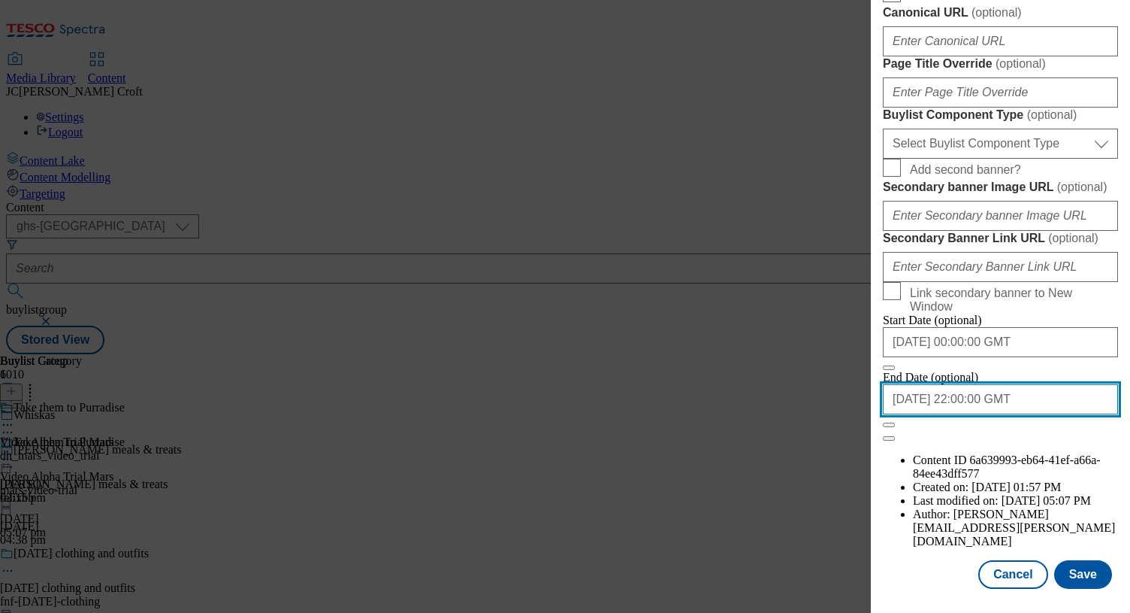
click at [1076, 414] on input "[DATE] 22:00:00 GMT" at bounding box center [1000, 399] width 235 height 30
select select "2025"
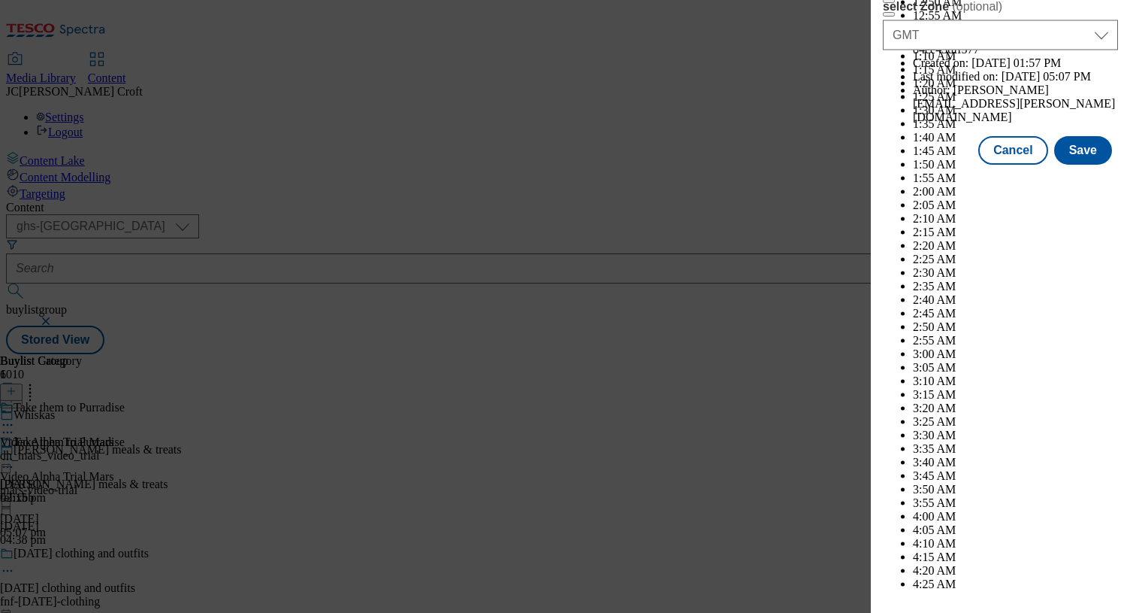
scroll to position [7237, 0]
select select "September"
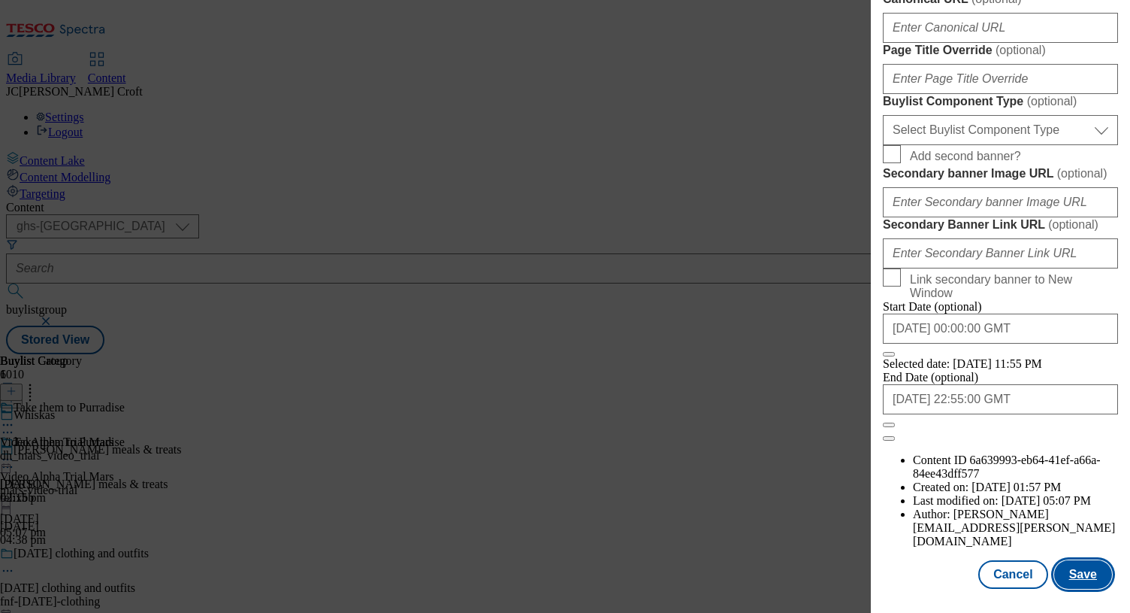
click at [1094, 574] on button "Save" at bounding box center [1084, 574] width 58 height 29
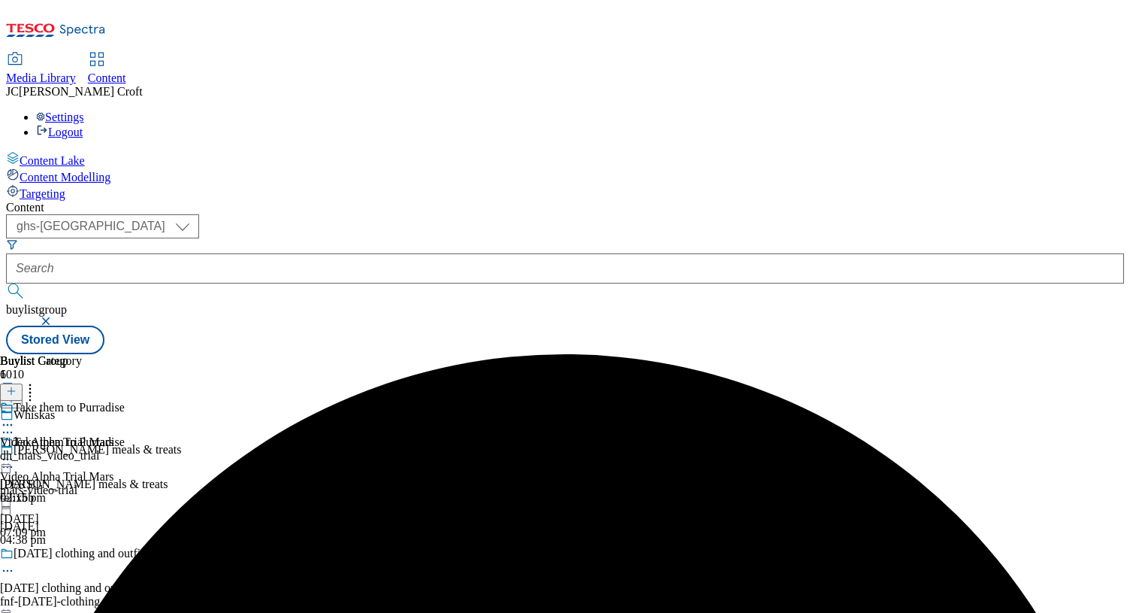
click at [15, 452] on icon at bounding box center [7, 459] width 15 height 15
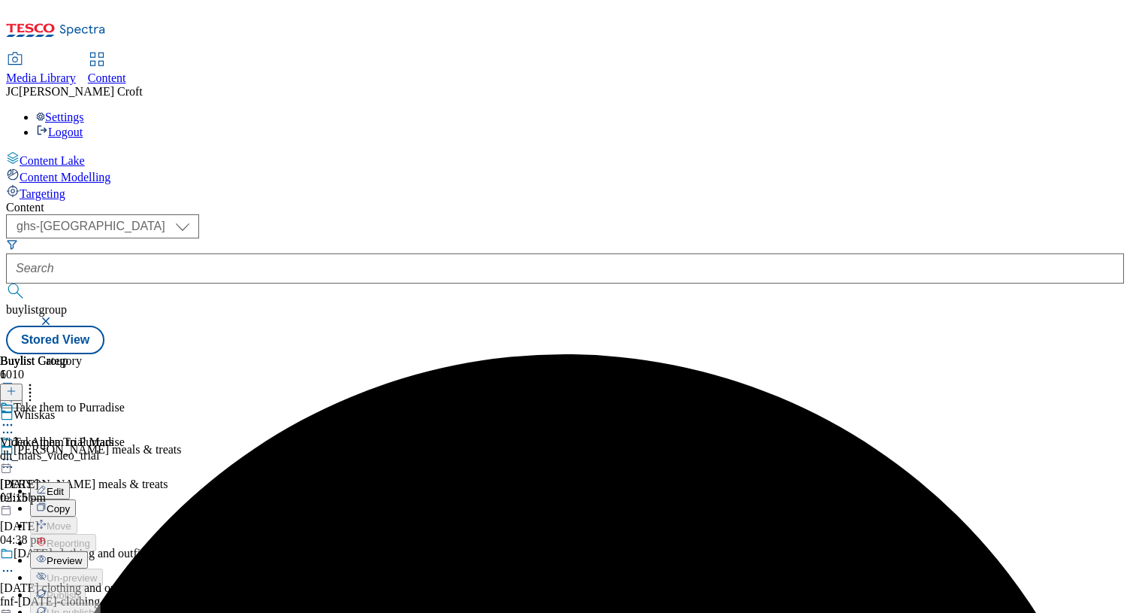
click at [88, 551] on button "Preview" at bounding box center [59, 559] width 58 height 17
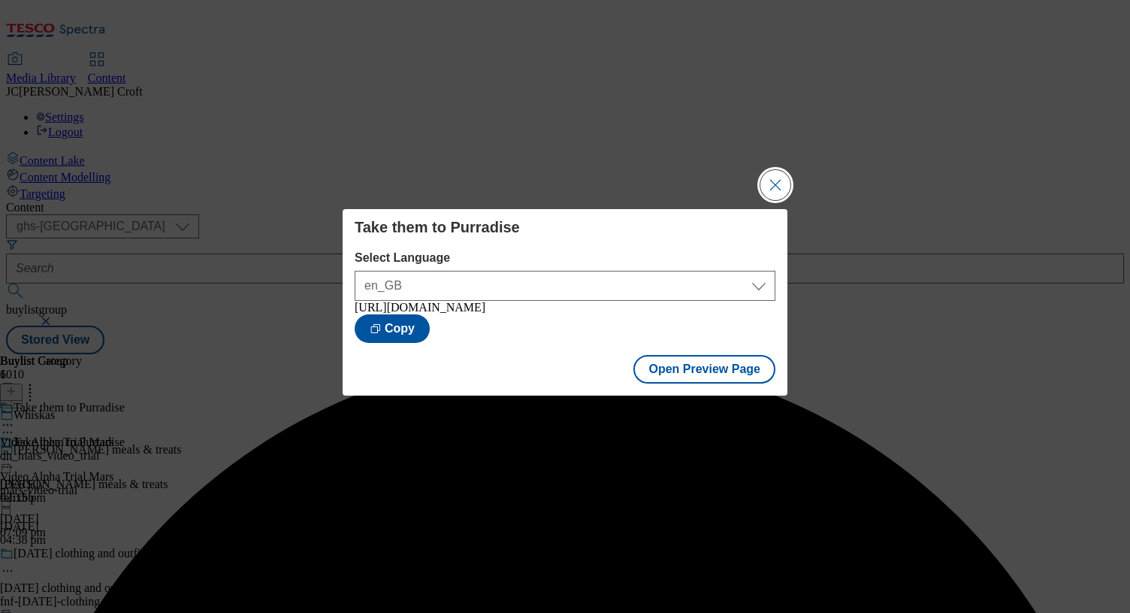
click at [770, 174] on button "Close Modal" at bounding box center [776, 185] width 30 height 30
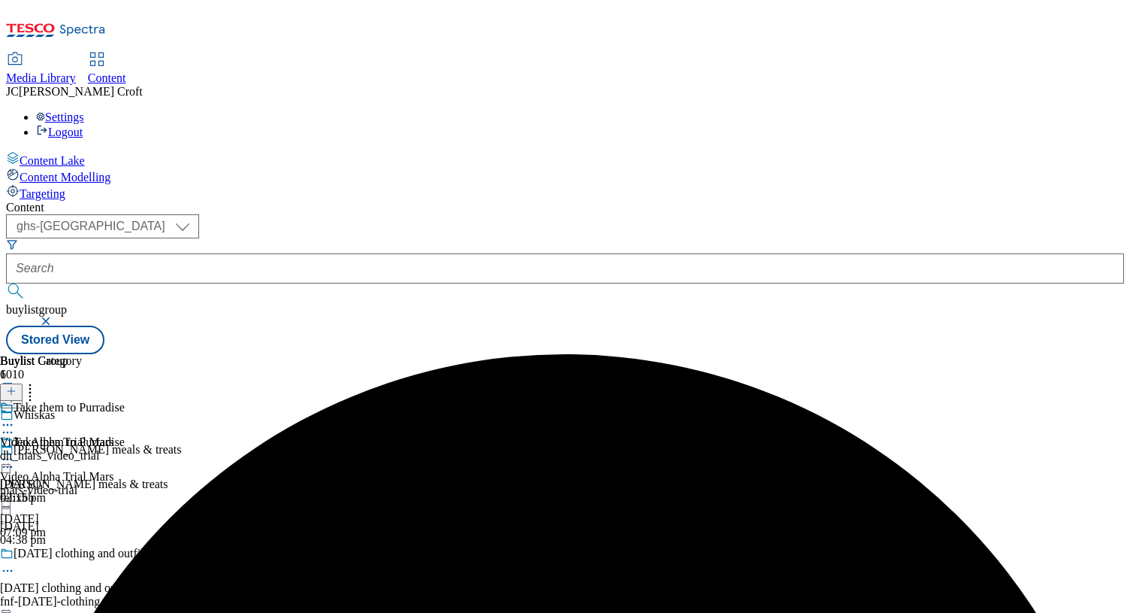
click at [15, 452] on icon at bounding box center [7, 459] width 15 height 15
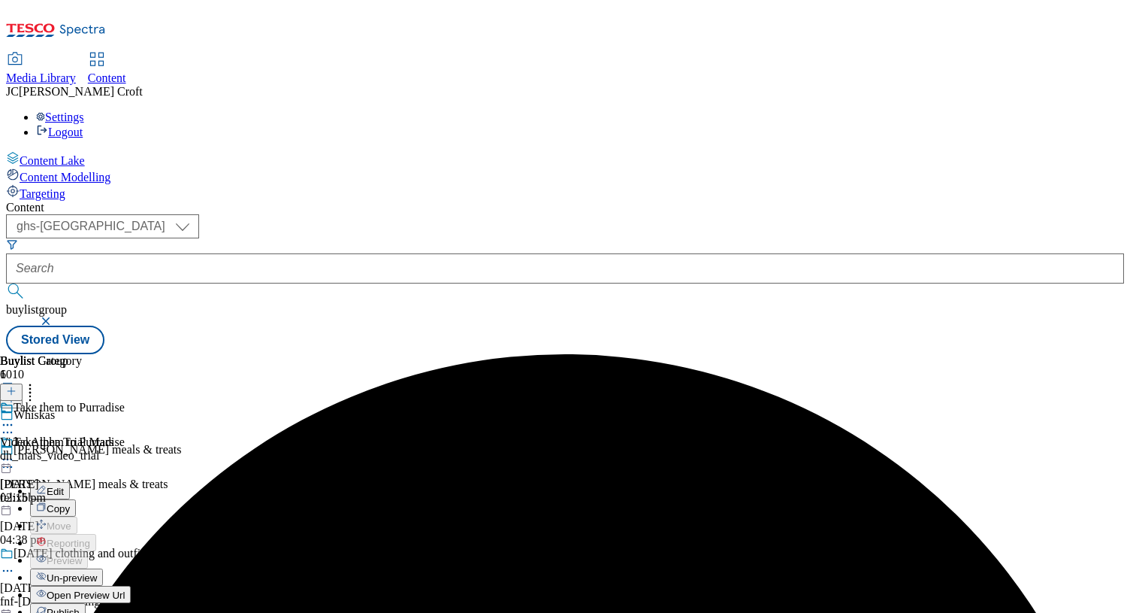
click at [86, 603] on button "Publish" at bounding box center [58, 611] width 56 height 17
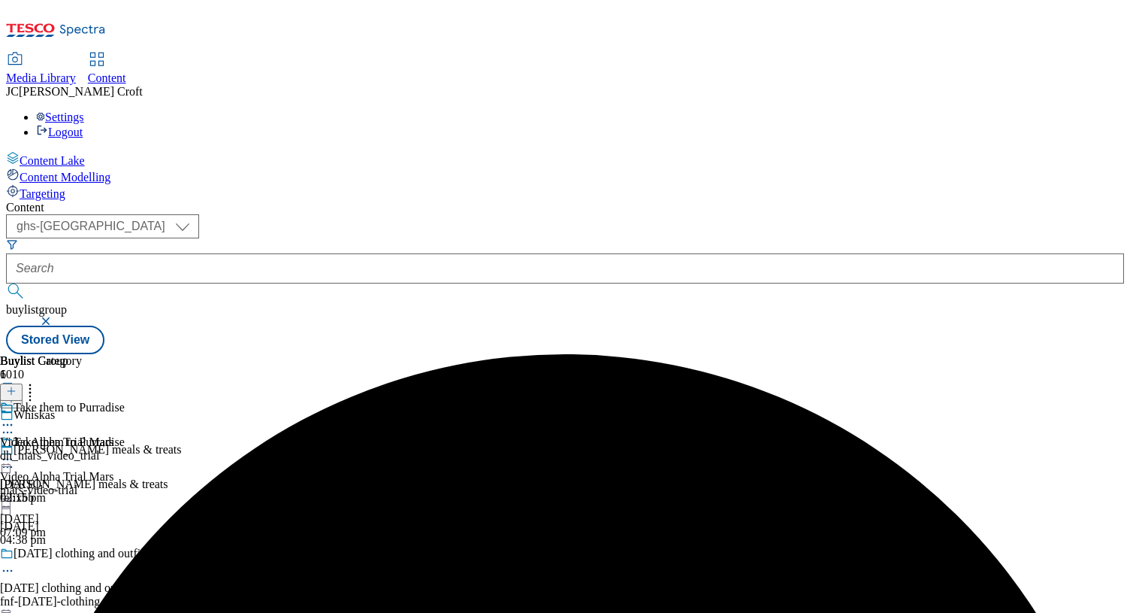
click at [55, 316] on button "button" at bounding box center [47, 320] width 15 height 9
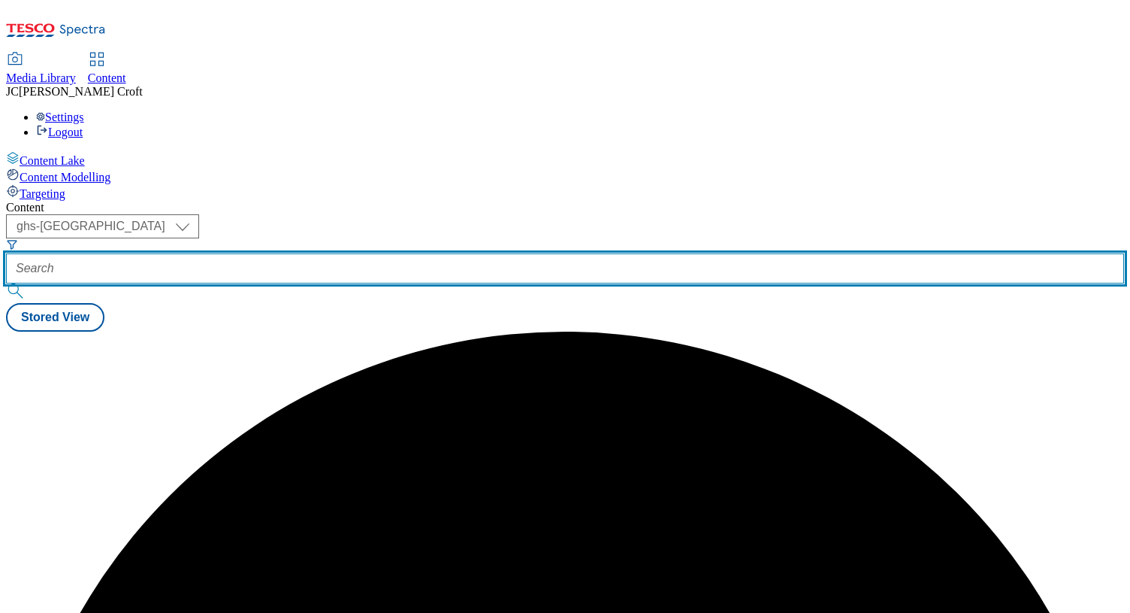
click at [360, 253] on input "text" at bounding box center [565, 268] width 1118 height 30
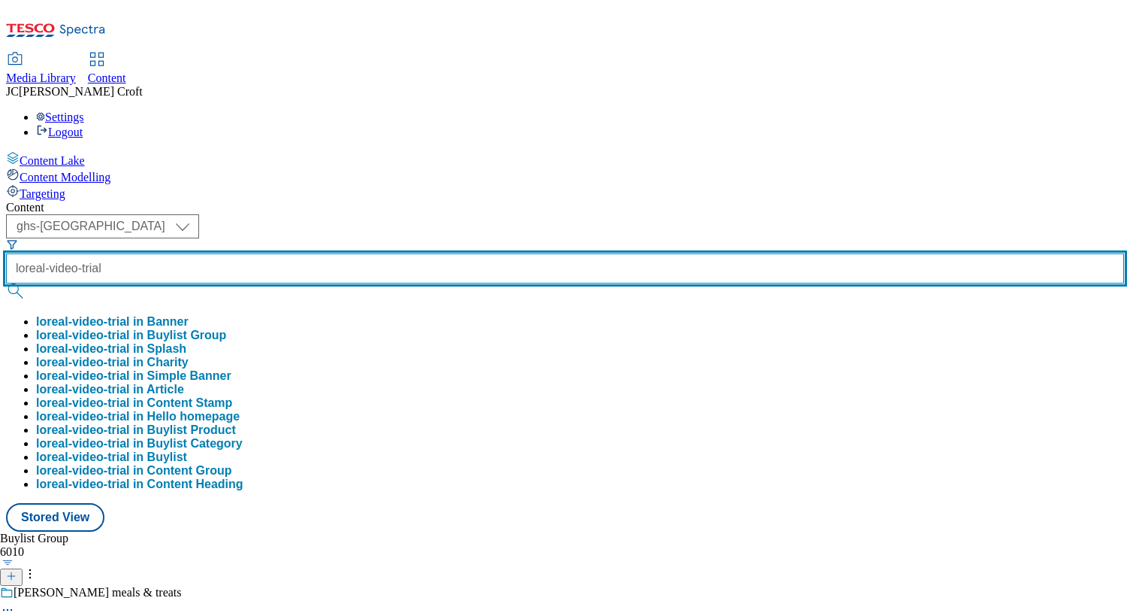
type input "loreal-video-trial"
click at [6, 283] on button "submit" at bounding box center [16, 290] width 21 height 15
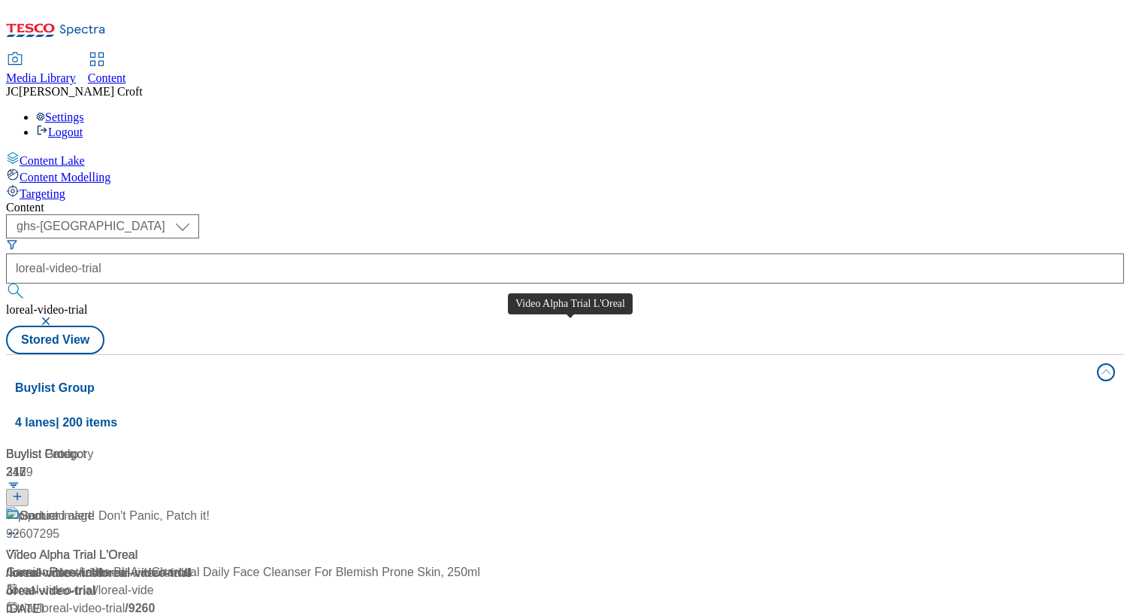
click at [138, 546] on div "Video Alpha Trial L'Oreal" at bounding box center [72, 555] width 132 height 18
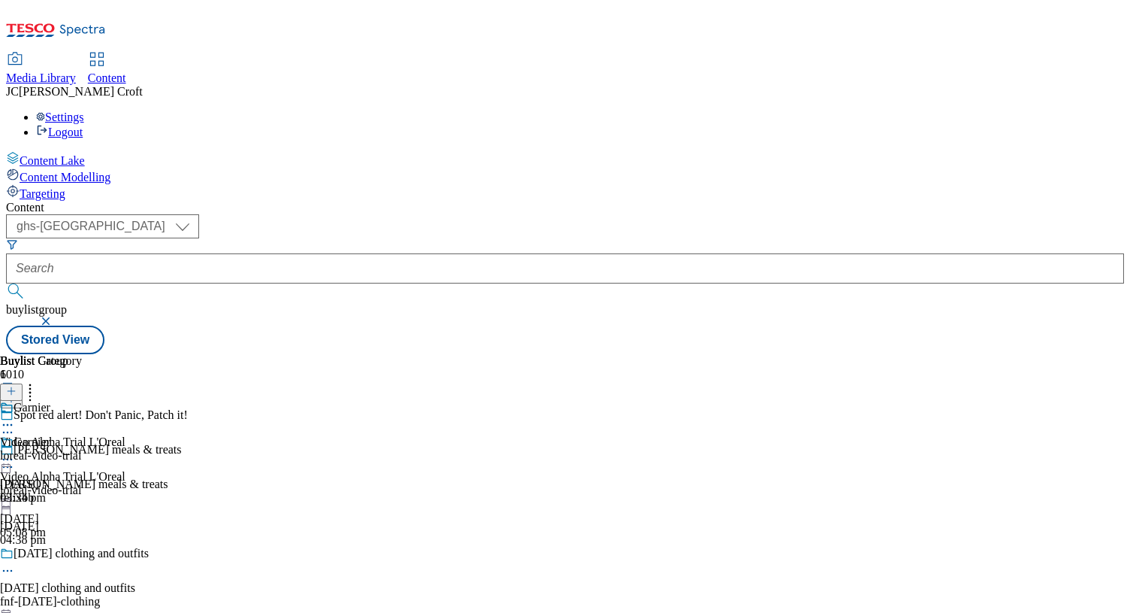
click at [15, 452] on icon at bounding box center [7, 459] width 15 height 15
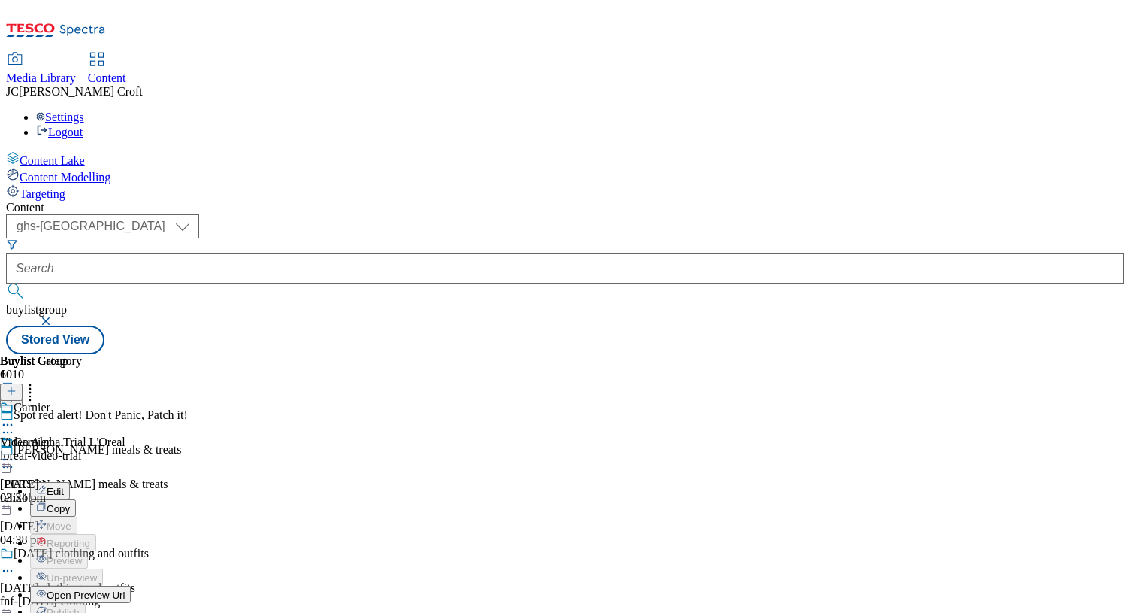
click at [70, 482] on button "Edit" at bounding box center [50, 490] width 40 height 17
select select "tactical"
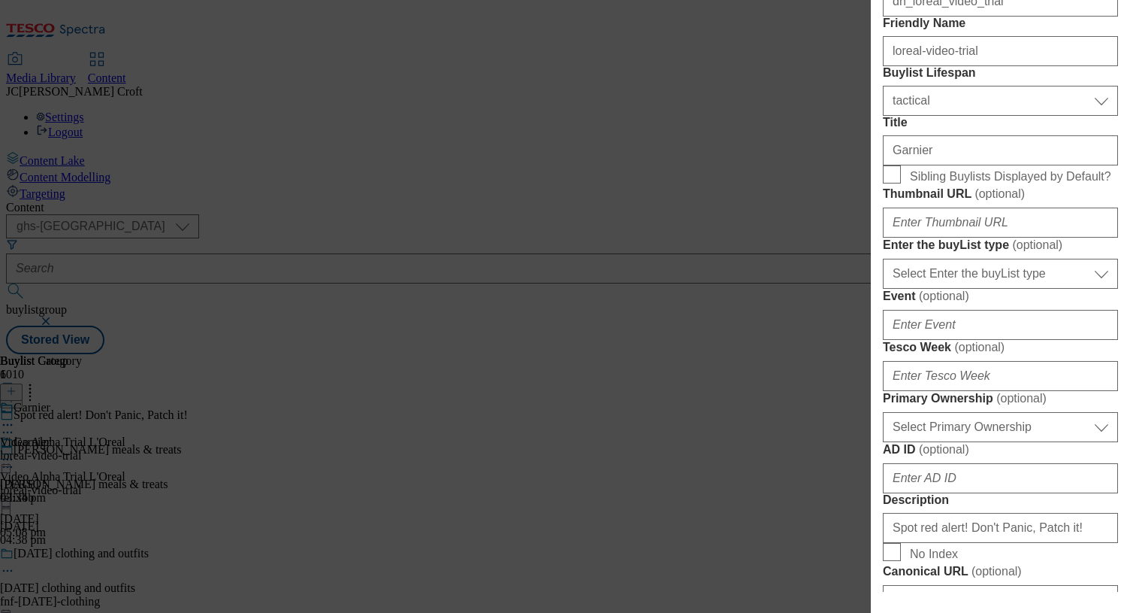
scroll to position [1292, 0]
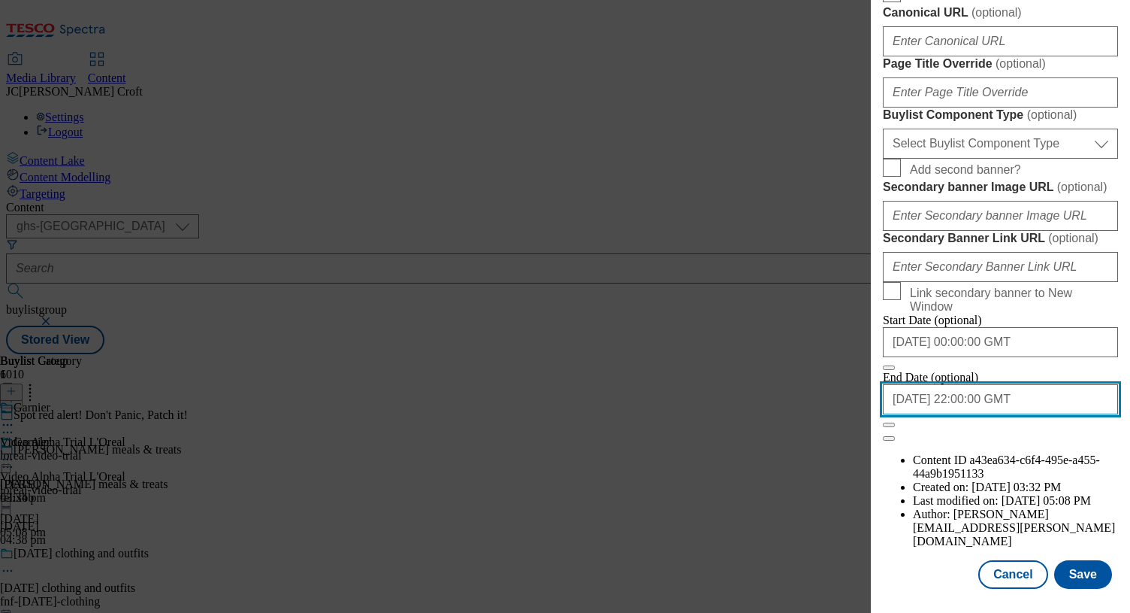
click at [1051, 414] on input "[DATE] 22:00:00 GMT" at bounding box center [1000, 399] width 235 height 30
select select "2025"
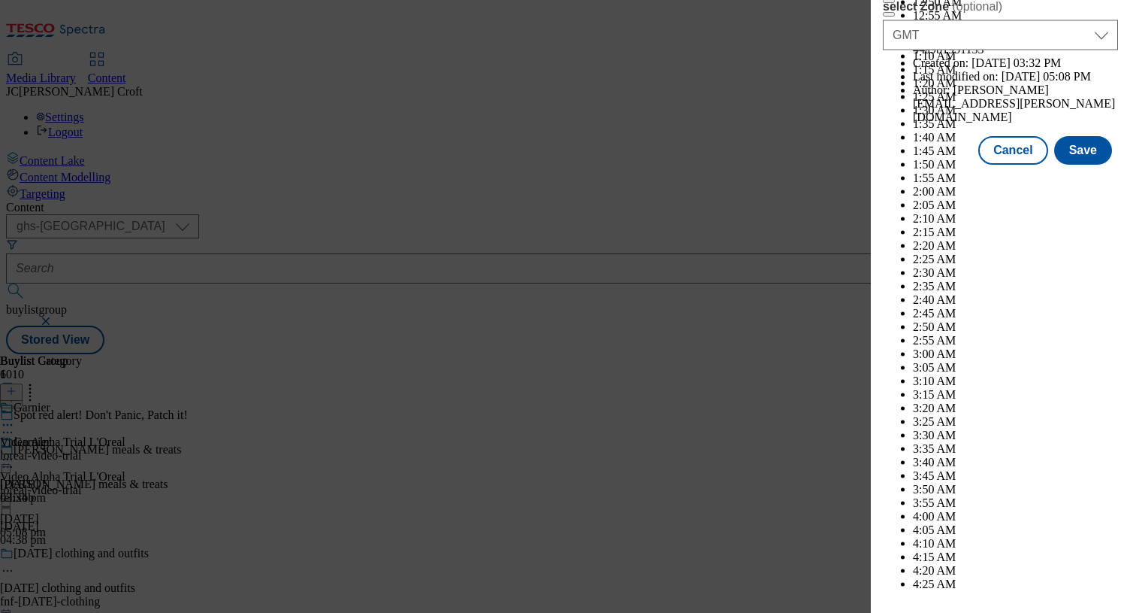
scroll to position [7237, 0]
select select "September"
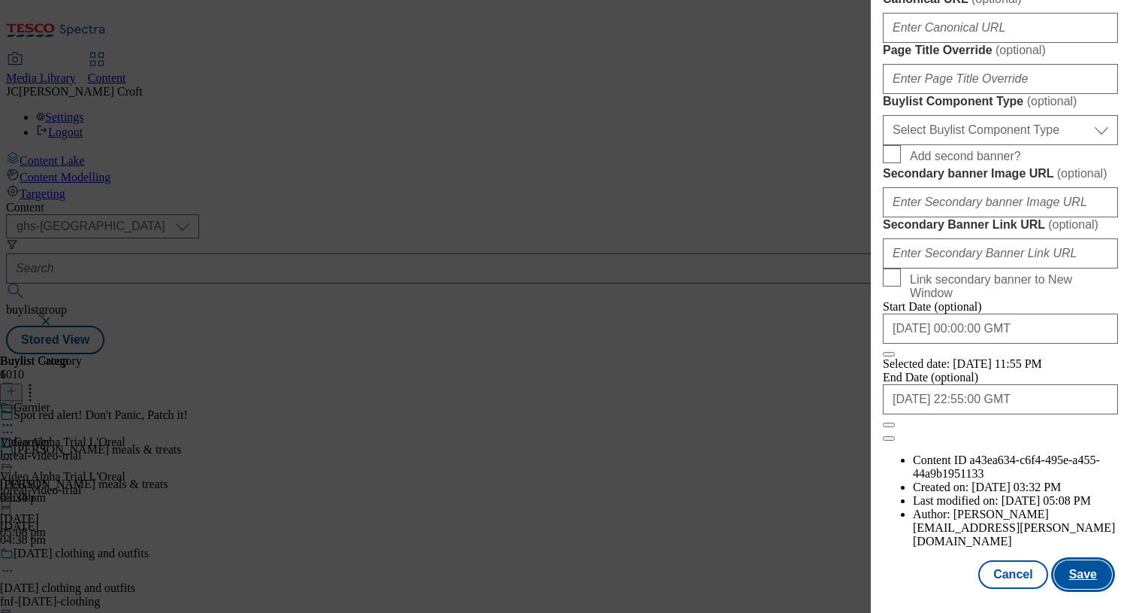
click at [1076, 577] on button "Save" at bounding box center [1084, 574] width 58 height 29
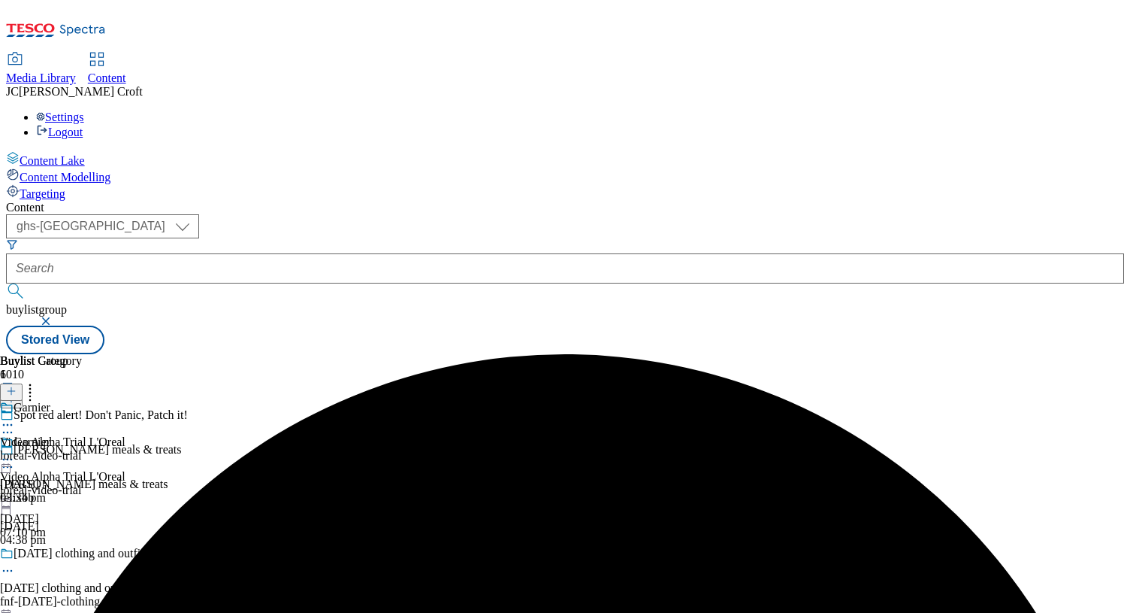
click at [15, 452] on icon at bounding box center [7, 459] width 15 height 15
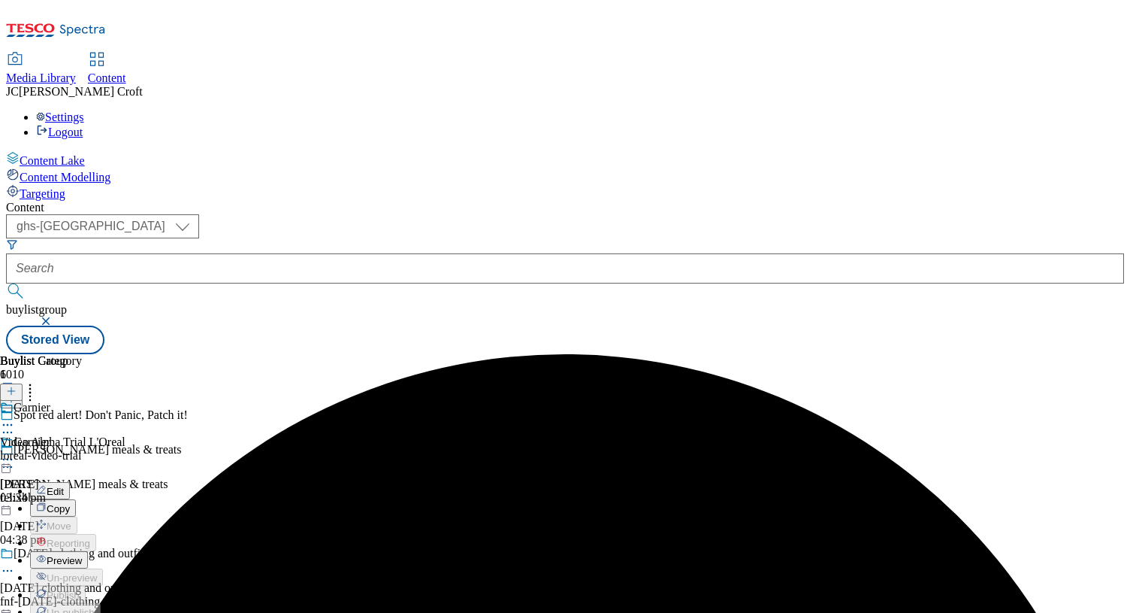
click at [82, 555] on span "Preview" at bounding box center [64, 560] width 35 height 11
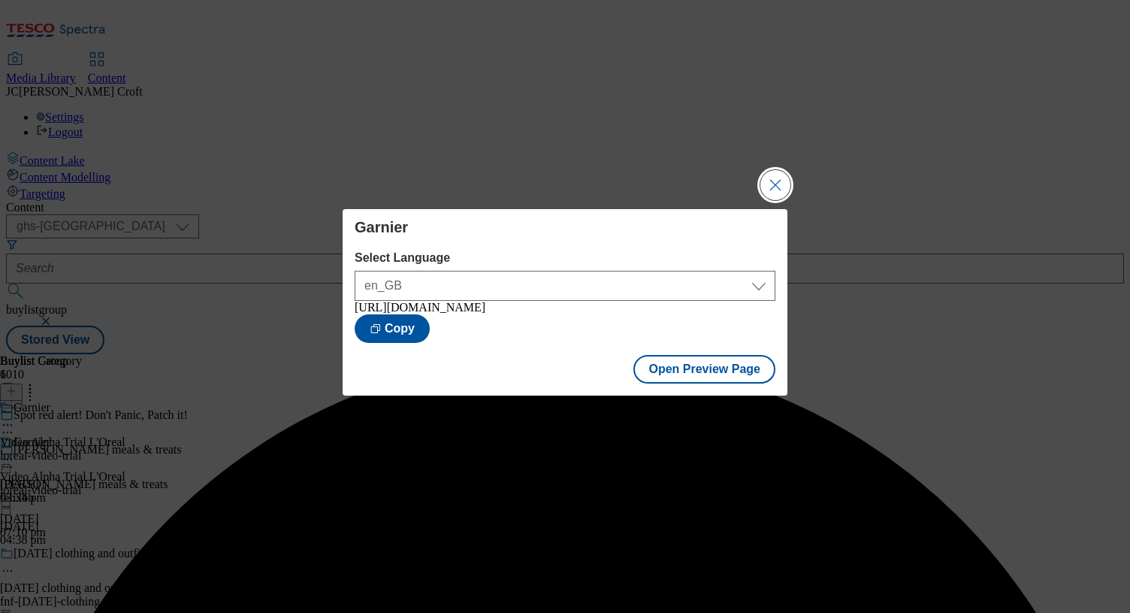
click at [777, 174] on button "Close Modal" at bounding box center [776, 185] width 30 height 30
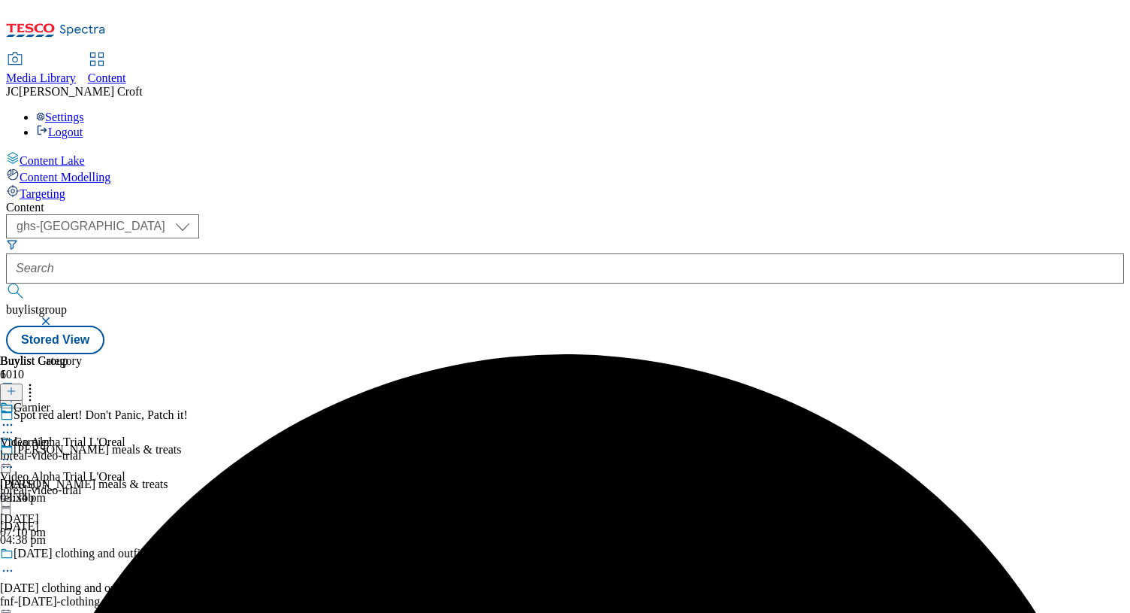
click at [15, 452] on icon at bounding box center [7, 459] width 15 height 15
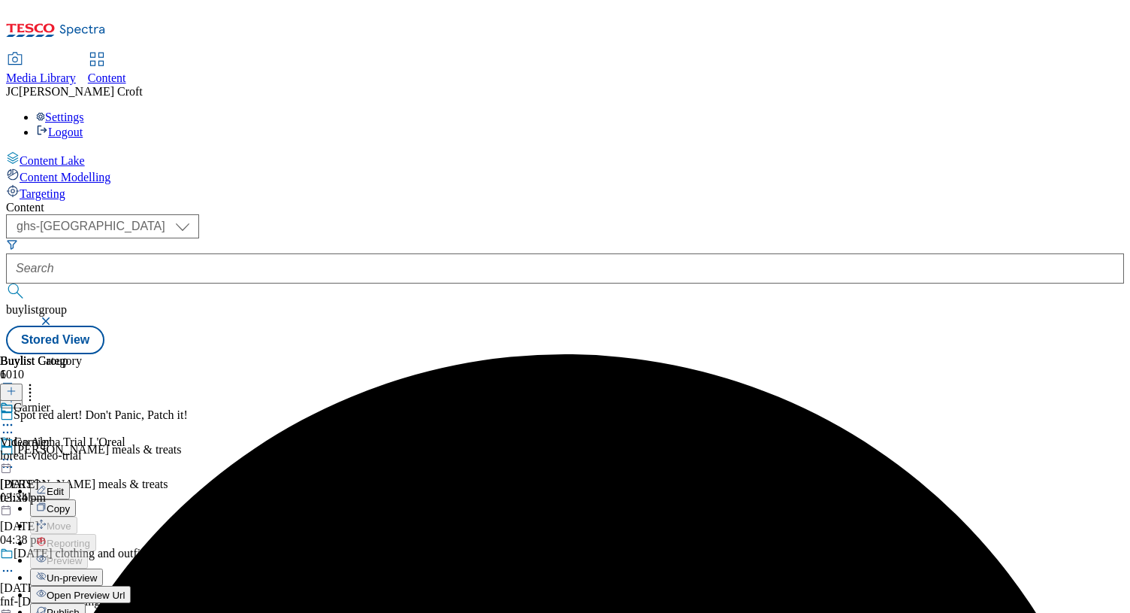
click at [80, 607] on span "Publish" at bounding box center [63, 612] width 33 height 11
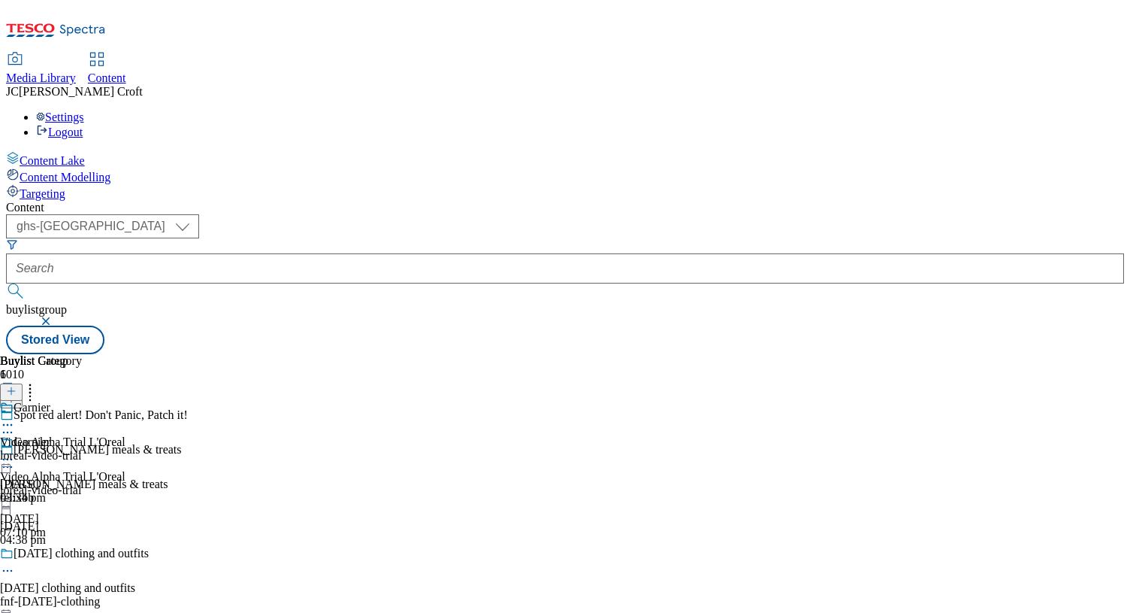
click at [55, 316] on button "button" at bounding box center [47, 320] width 15 height 9
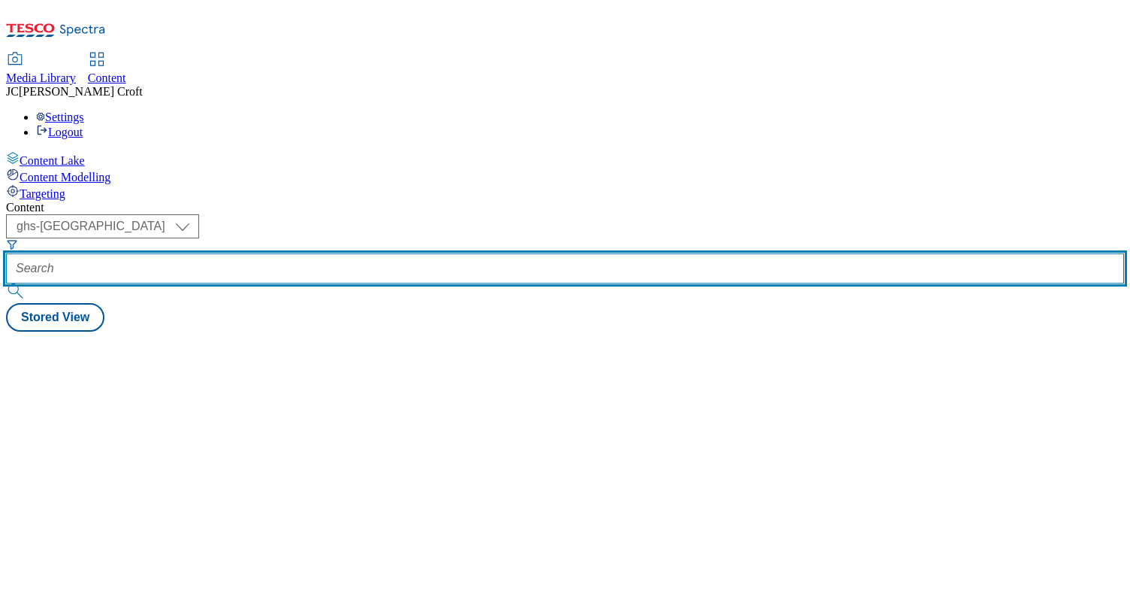
click at [379, 253] on input "text" at bounding box center [565, 268] width 1118 height 30
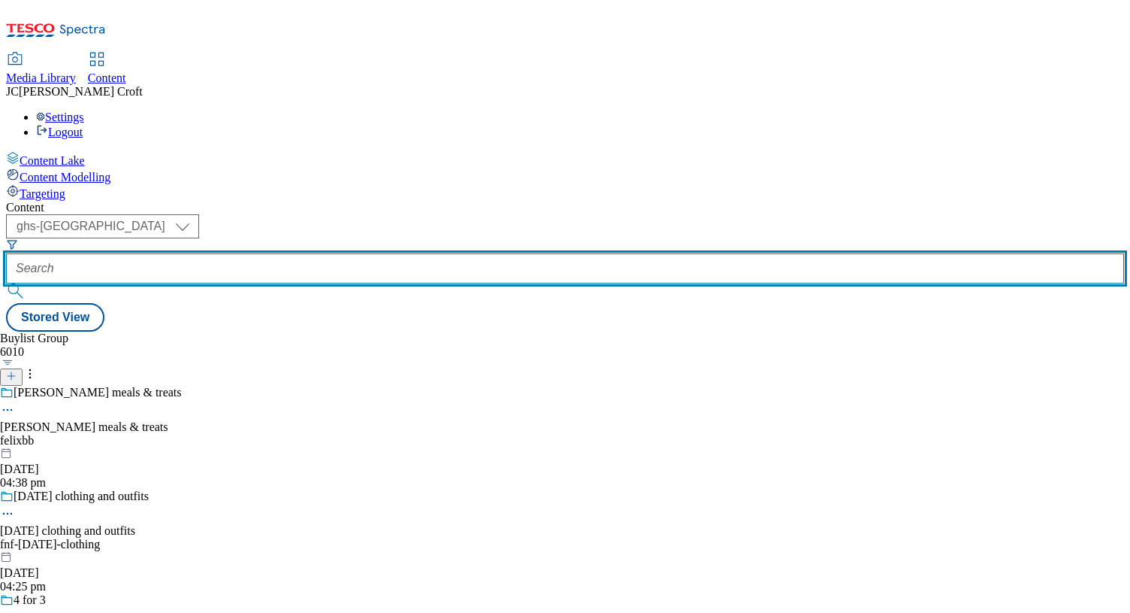
paste input "perrigocompeed-video-trial"
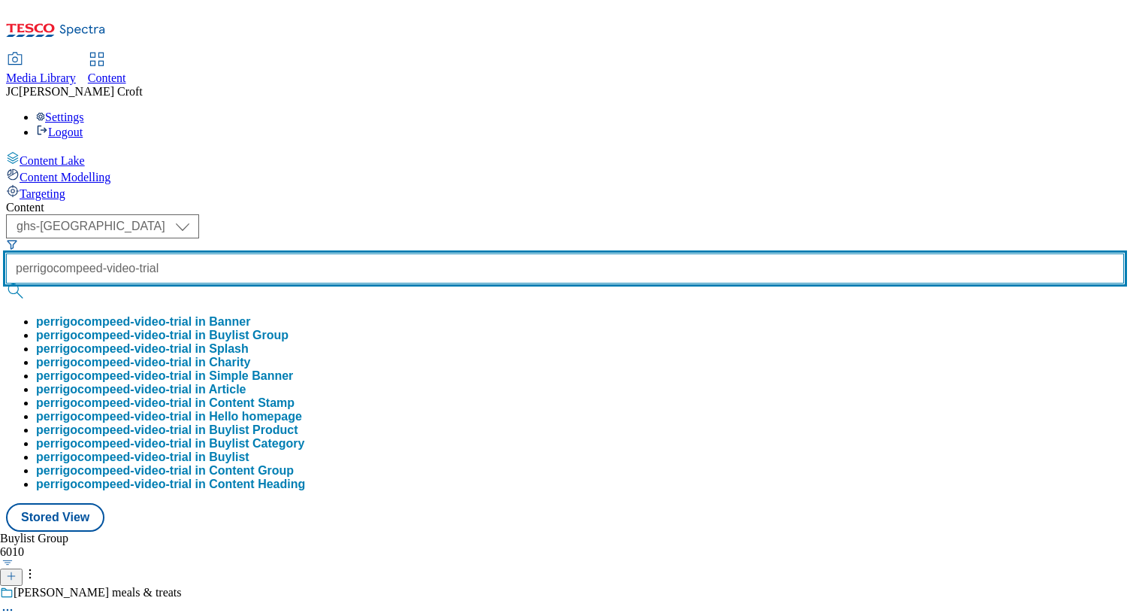
type input "perrigocompeed-video-trial"
click at [6, 283] on button "submit" at bounding box center [16, 290] width 21 height 15
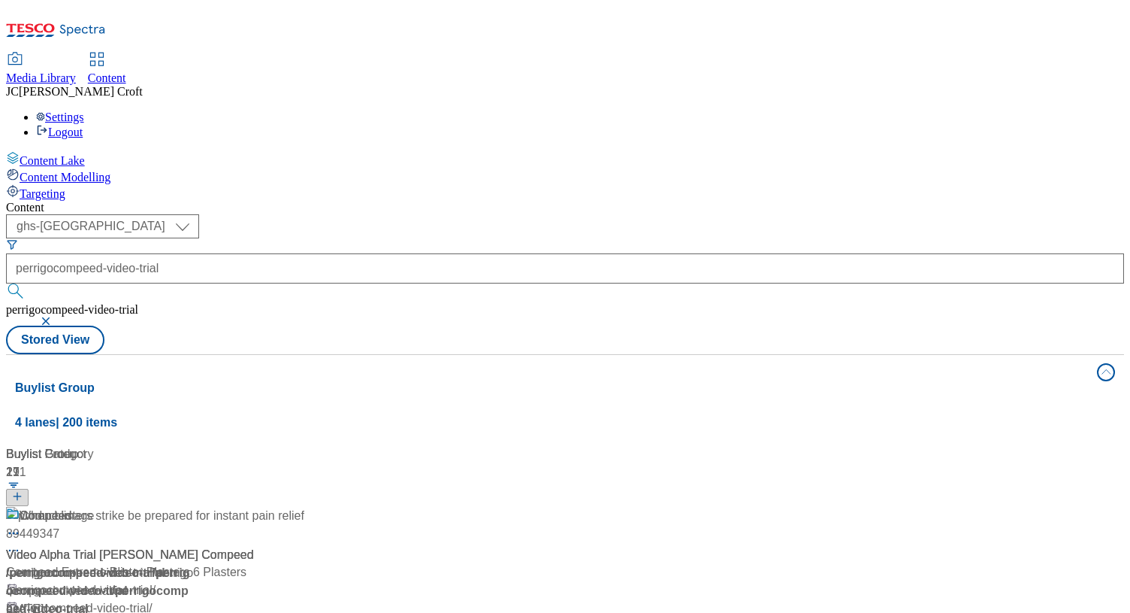
click at [153, 566] on span "/ perrigocompeed-video-trial" at bounding box center [79, 572] width 147 height 13
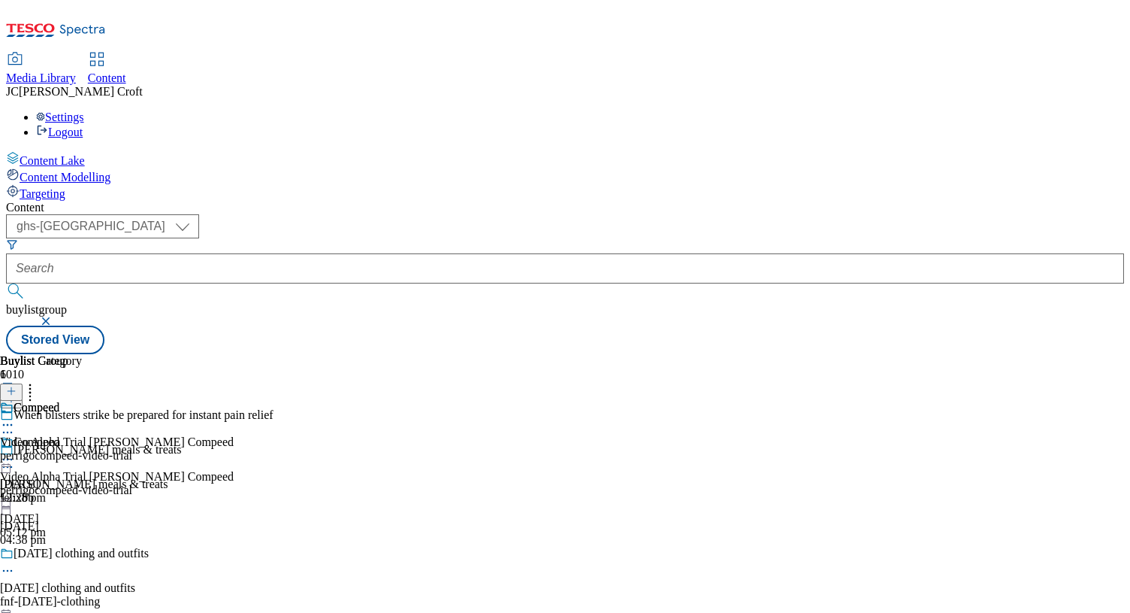
click at [15, 452] on icon at bounding box center [7, 459] width 15 height 15
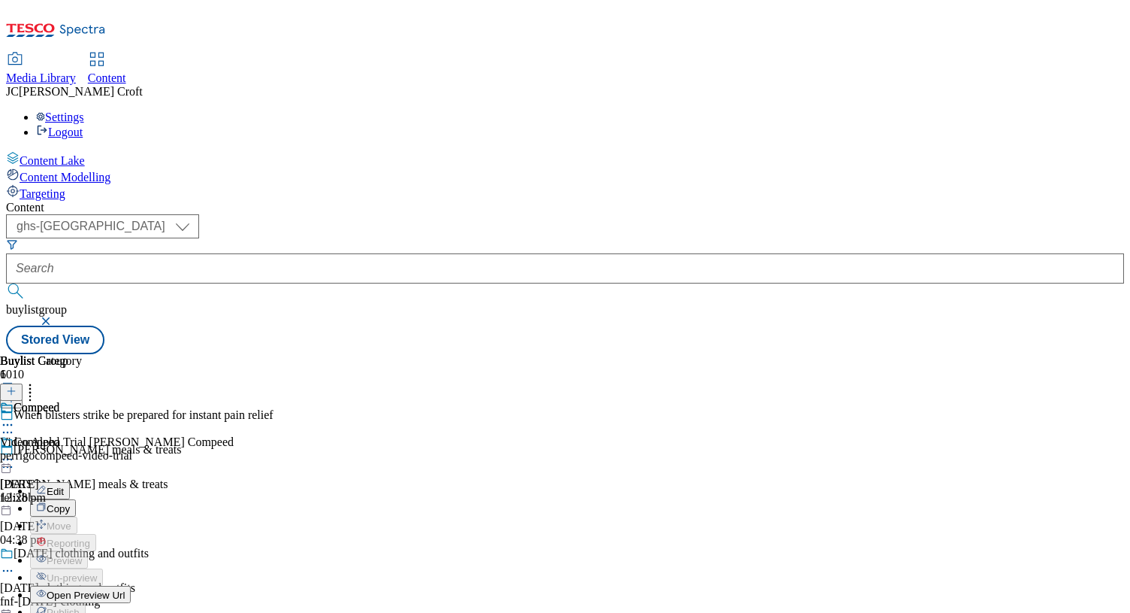
click at [70, 482] on button "Edit" at bounding box center [50, 490] width 40 height 17
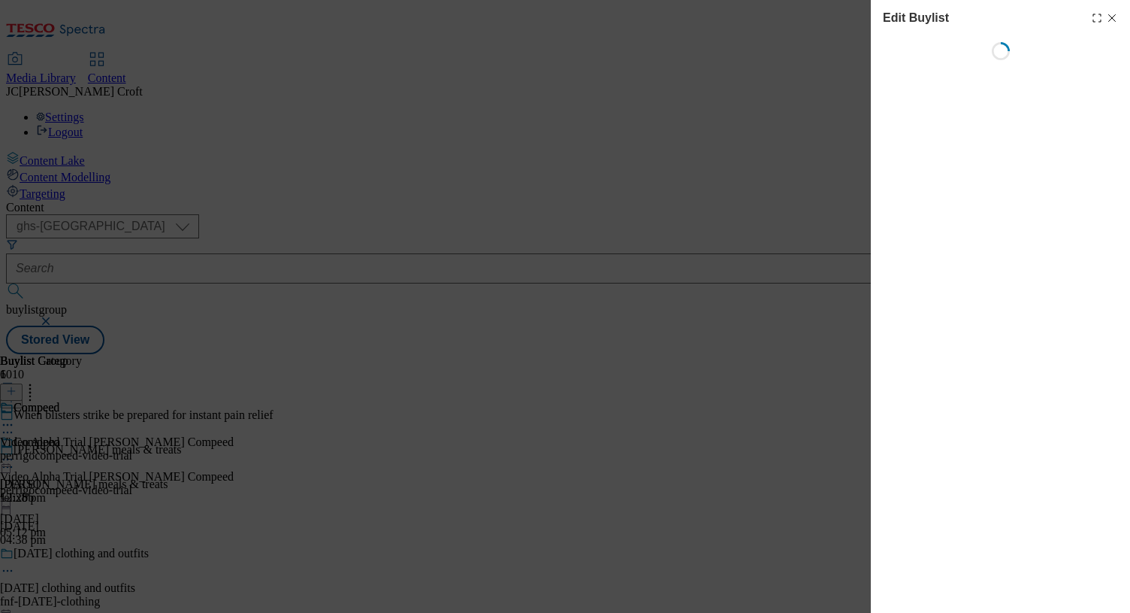
select select "tactical"
select select "supplier funded long term >4 weeks"
select select "dunnhumby"
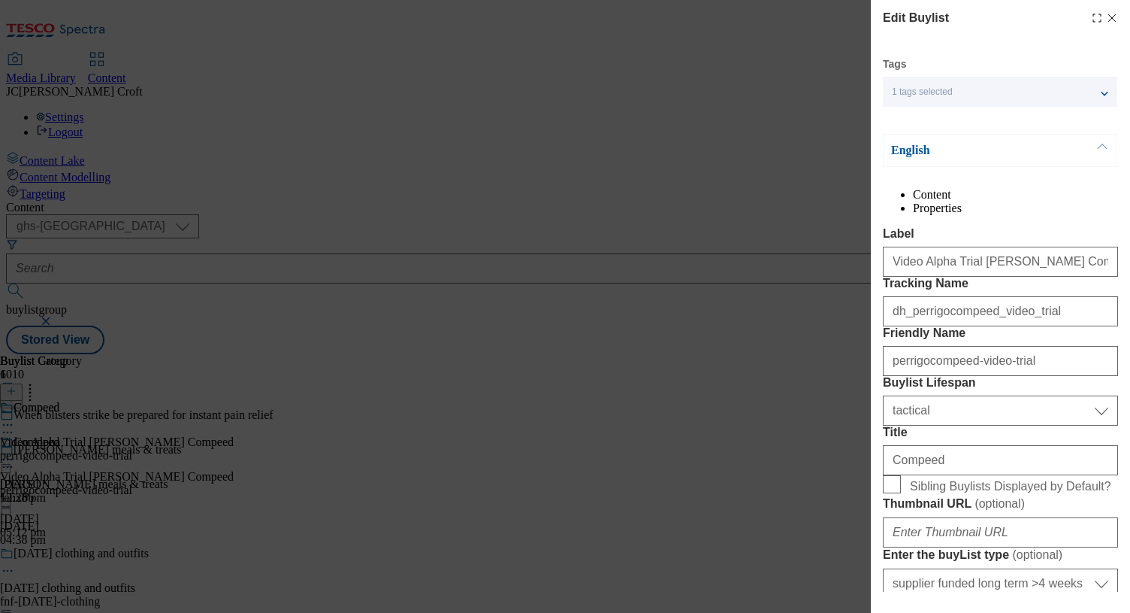
scroll to position [1292, 0]
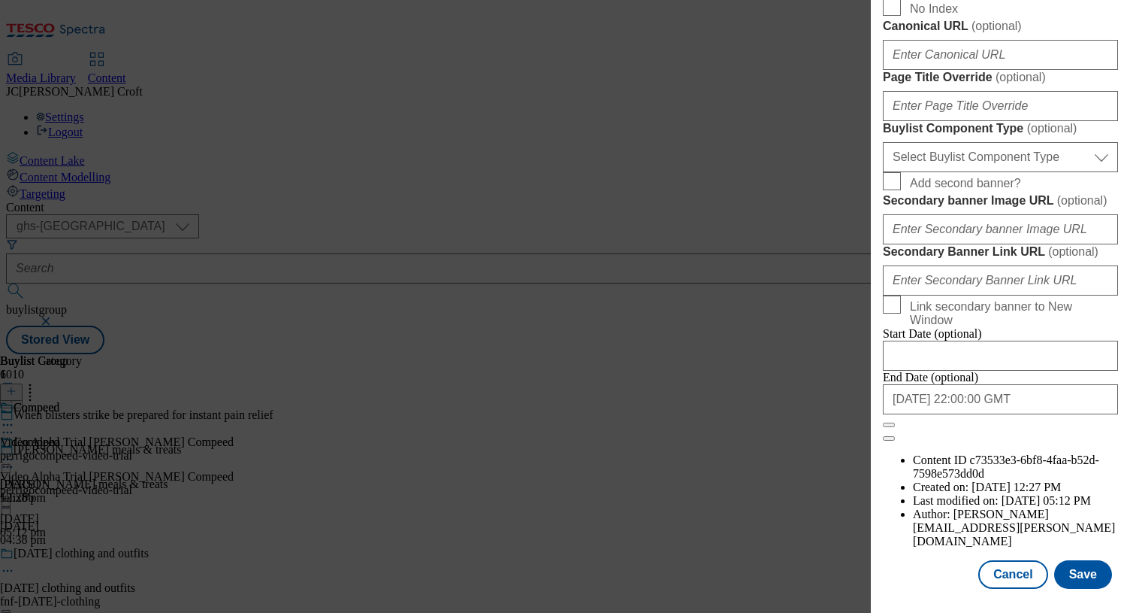
click at [895, 427] on button "Close" at bounding box center [889, 424] width 12 height 5
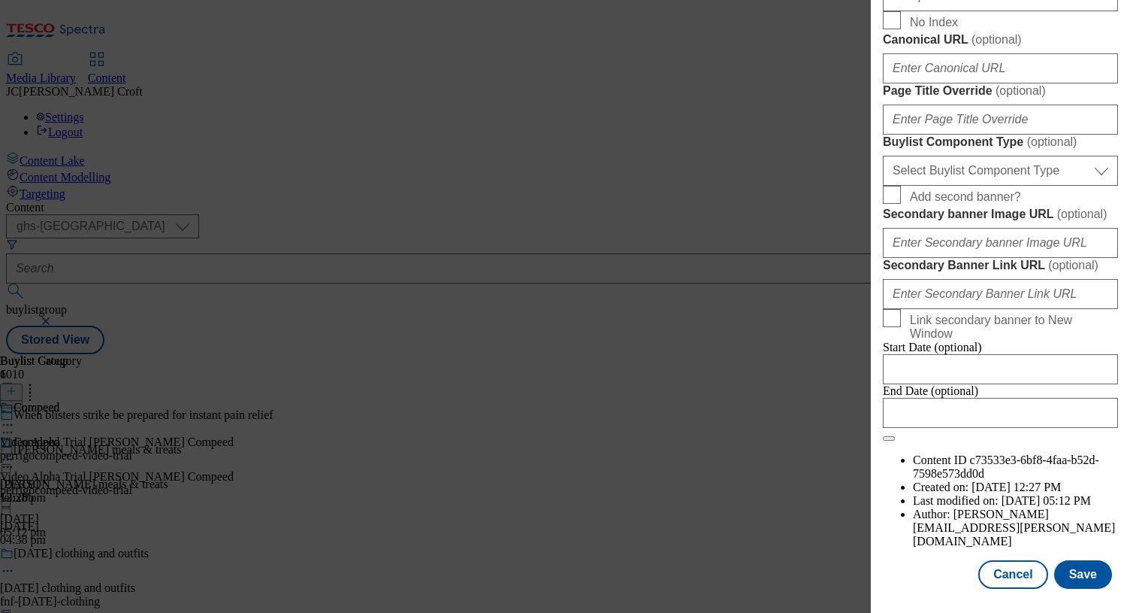
click at [1065, 428] on input "Modal" at bounding box center [1000, 413] width 235 height 30
select select "2025"
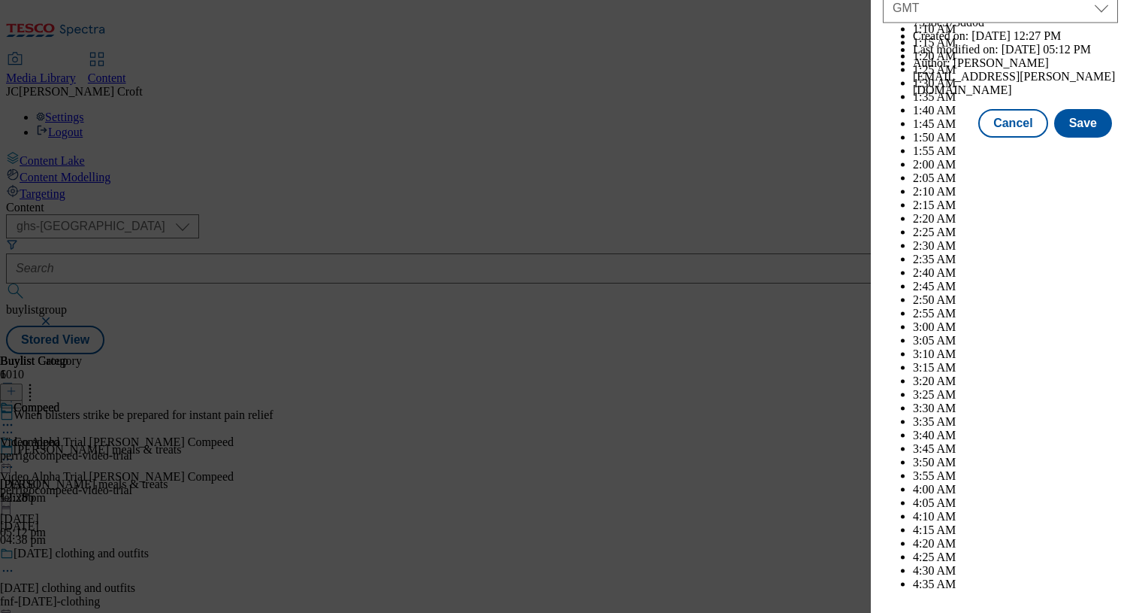
scroll to position [6302, 0]
select select "September"
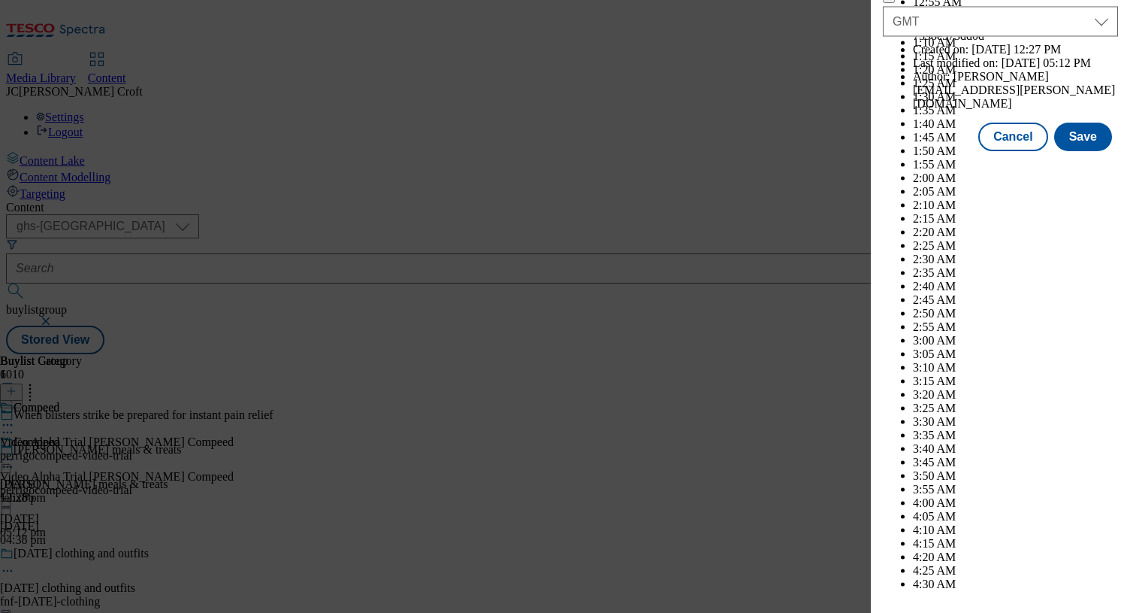
scroll to position [7793, 0]
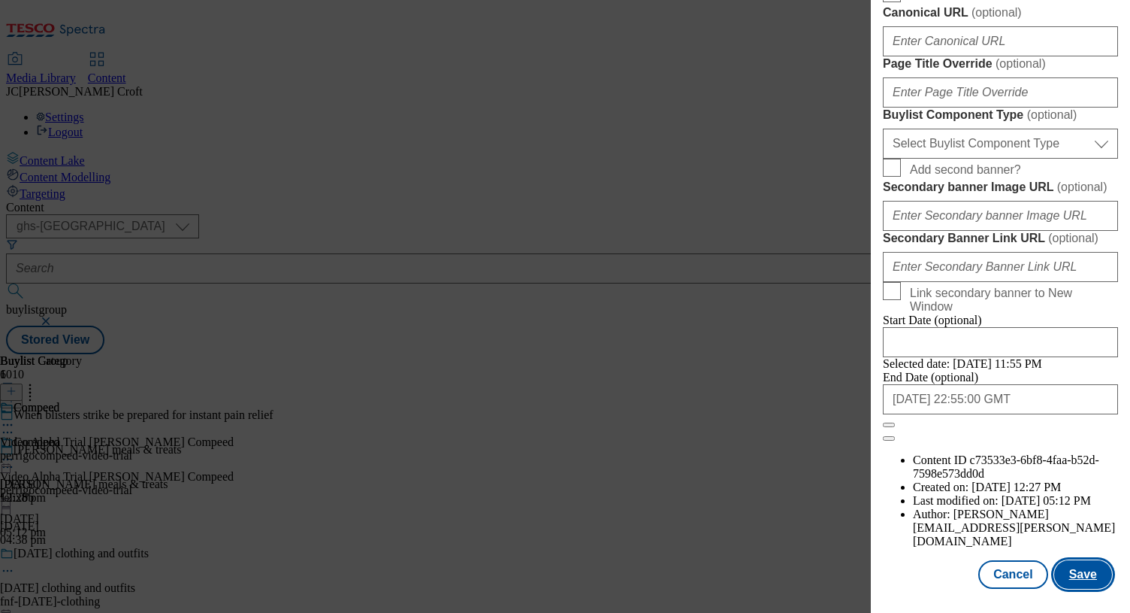
click at [1092, 575] on button "Save" at bounding box center [1084, 574] width 58 height 29
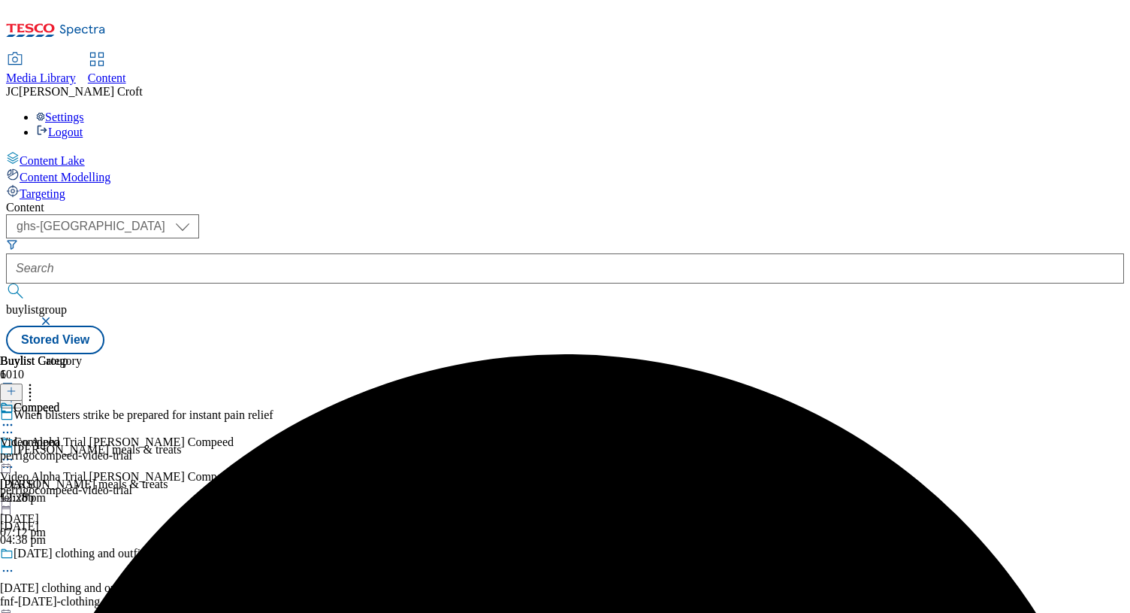
click at [15, 452] on icon at bounding box center [7, 459] width 15 height 15
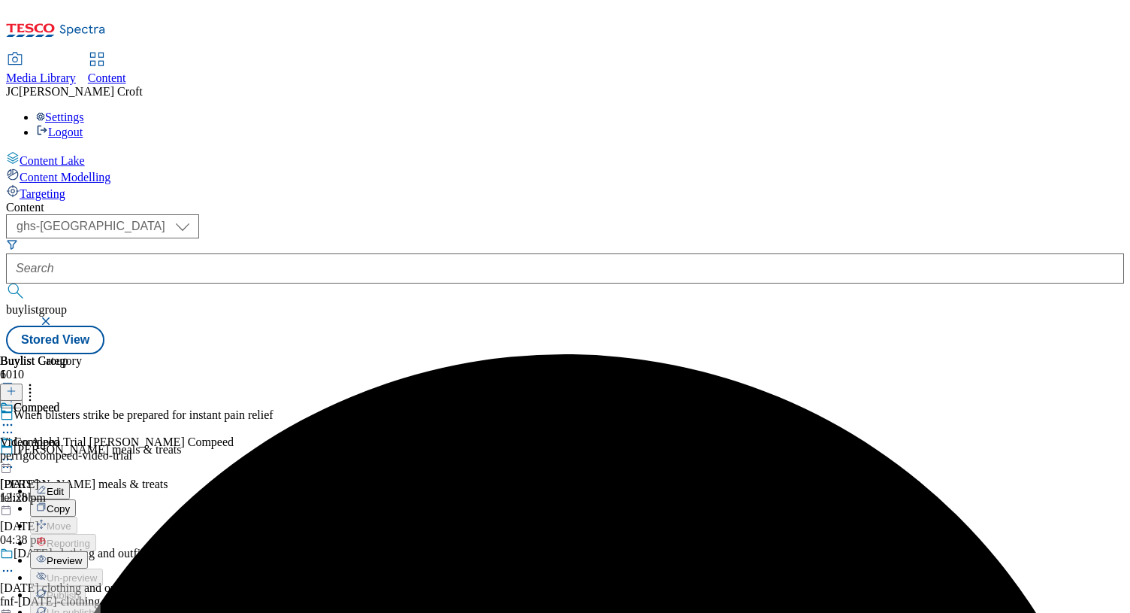
click at [88, 551] on button "Preview" at bounding box center [59, 559] width 58 height 17
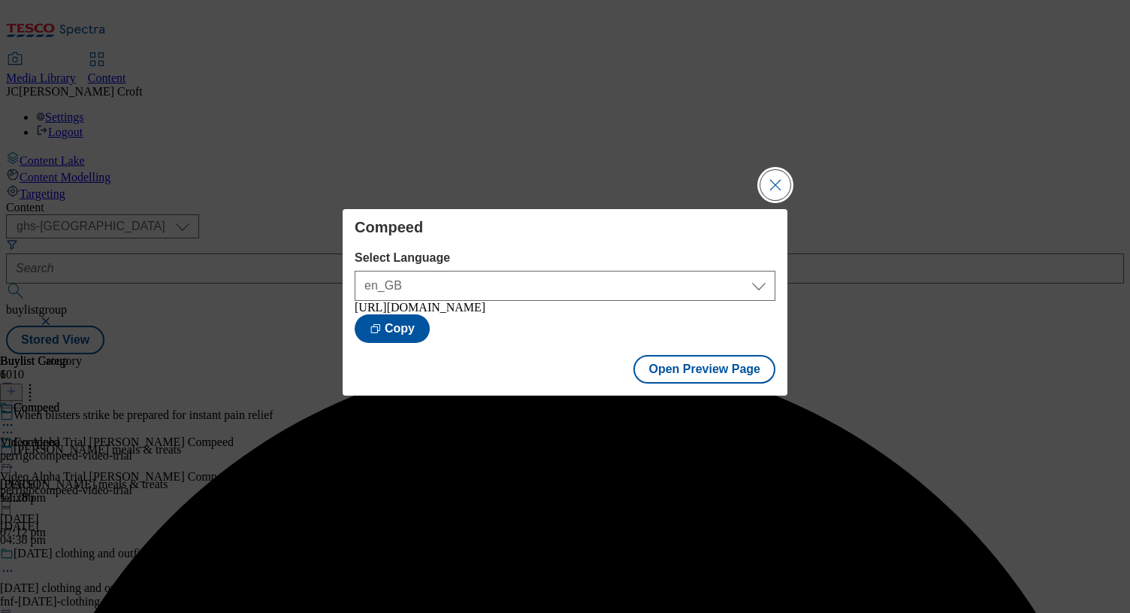
click at [768, 170] on button "Close Modal" at bounding box center [776, 185] width 30 height 30
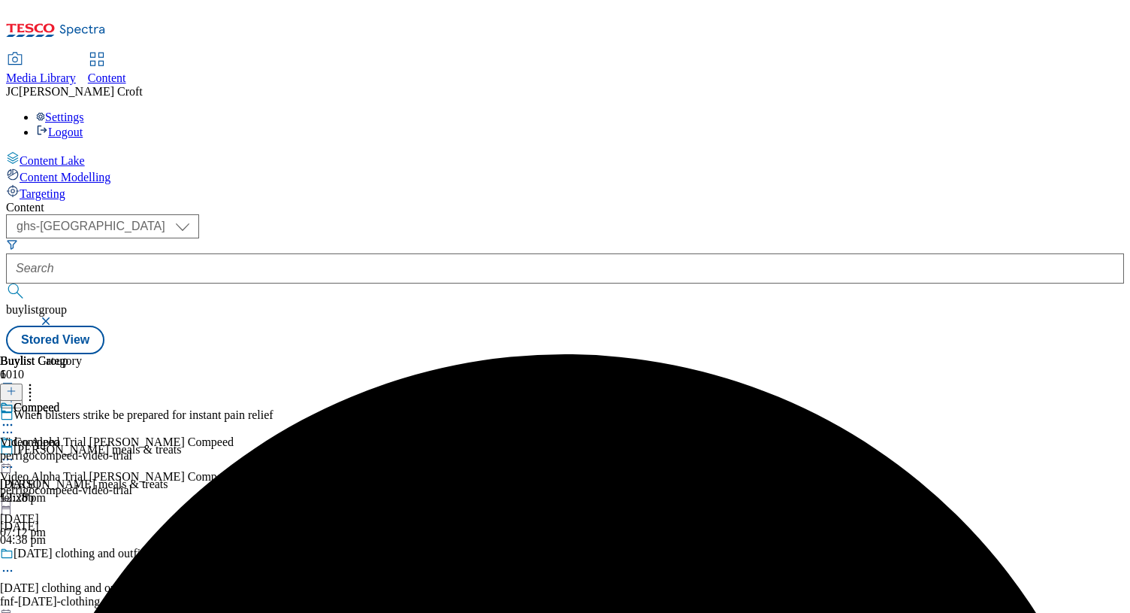
click at [15, 452] on icon at bounding box center [7, 459] width 15 height 15
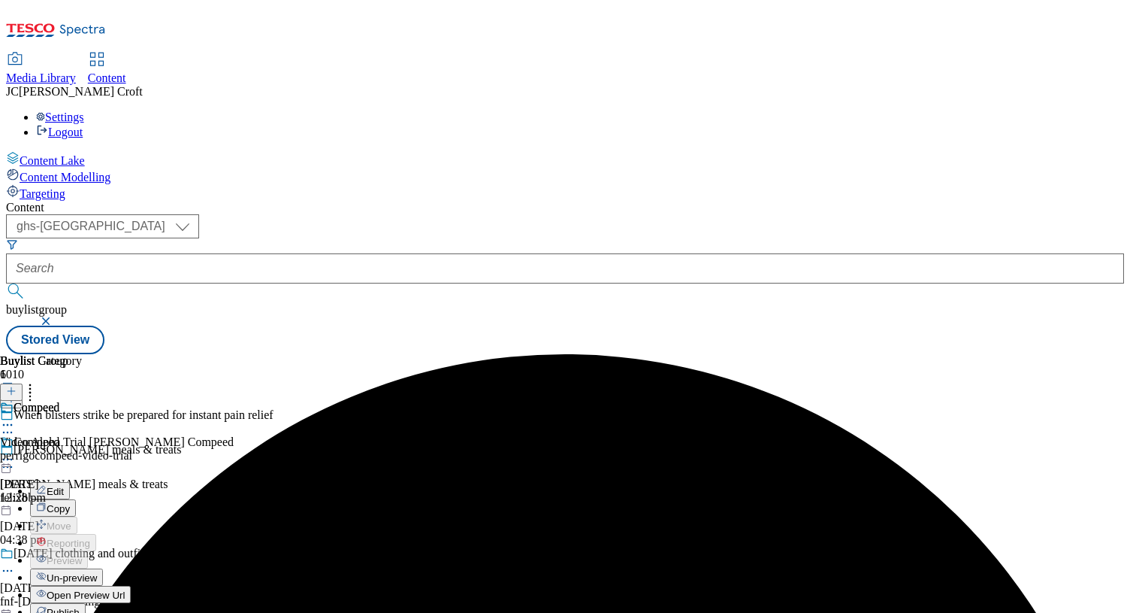
click at [86, 603] on button "Publish" at bounding box center [58, 611] width 56 height 17
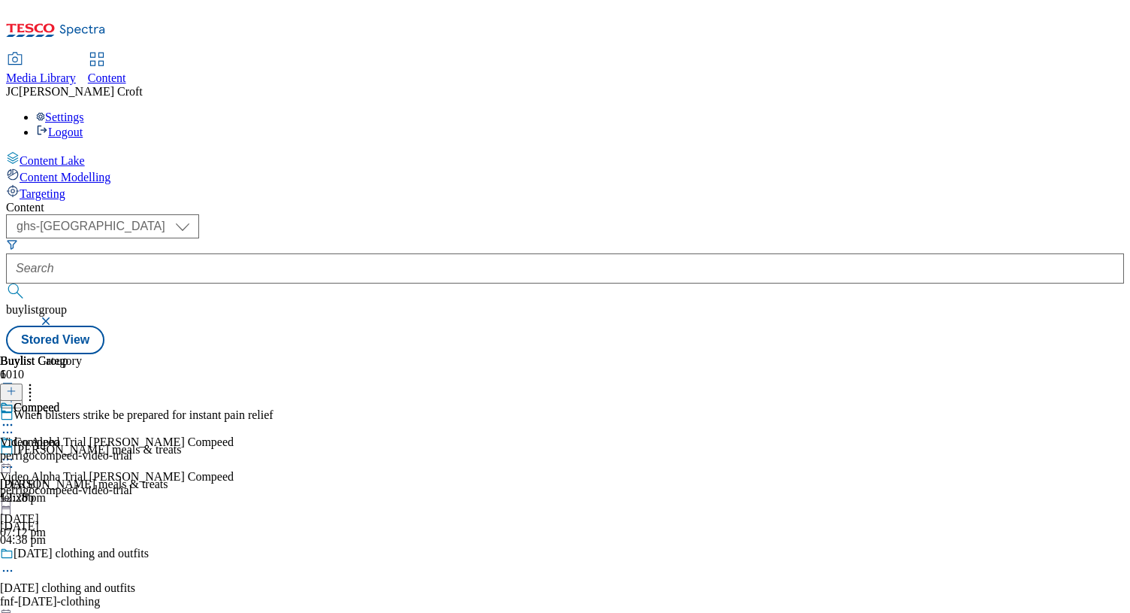
click at [55, 316] on button "button" at bounding box center [47, 320] width 15 height 9
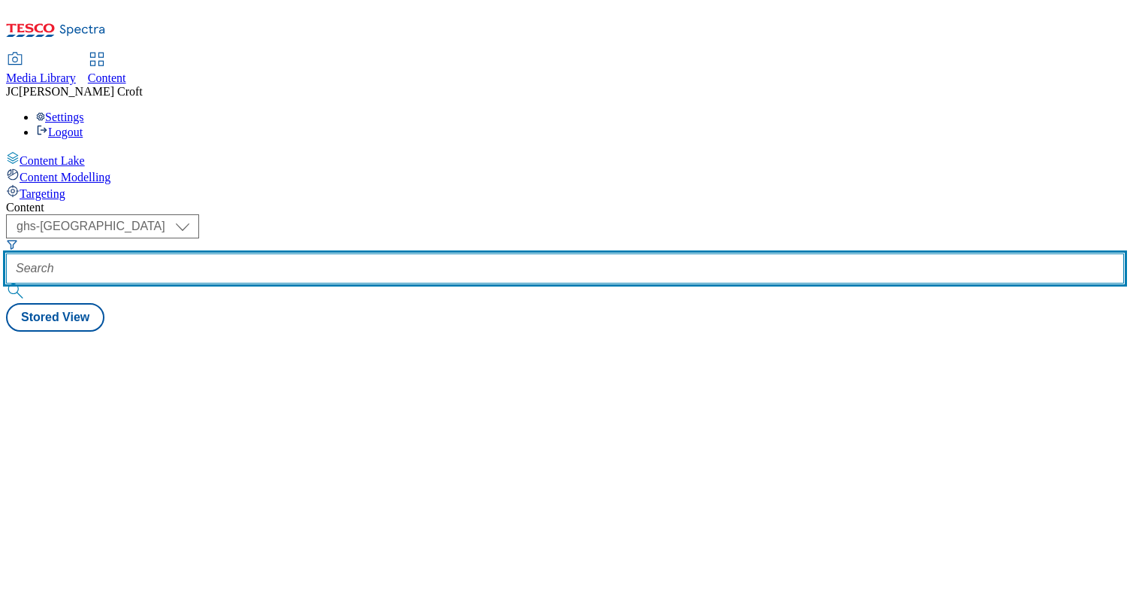
click at [366, 253] on input "text" at bounding box center [565, 268] width 1118 height 30
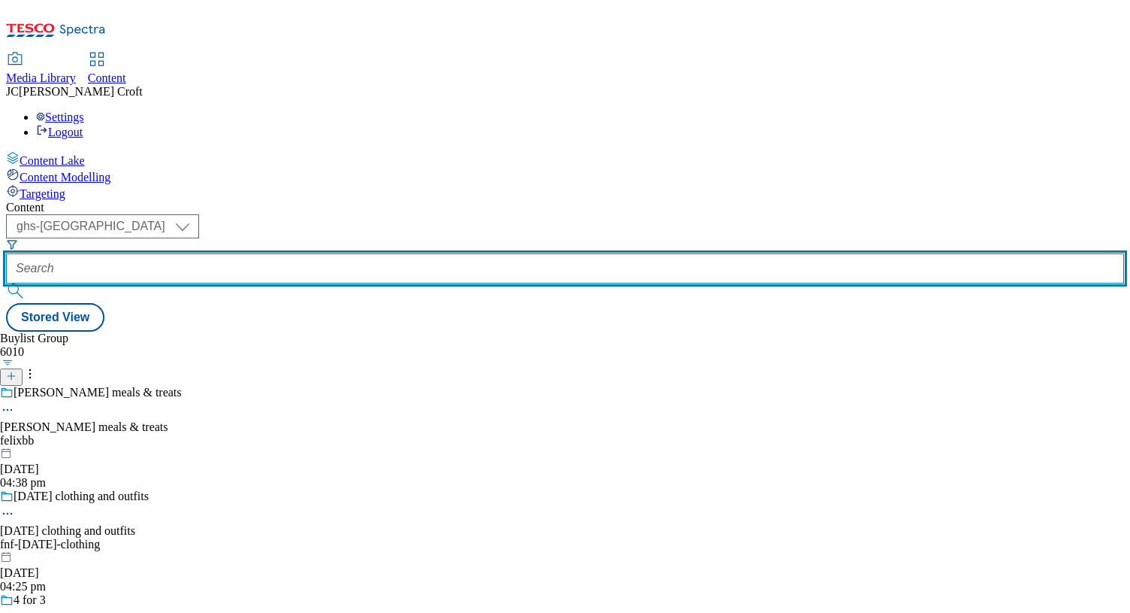
paste input "heinekencruz-video-trial"
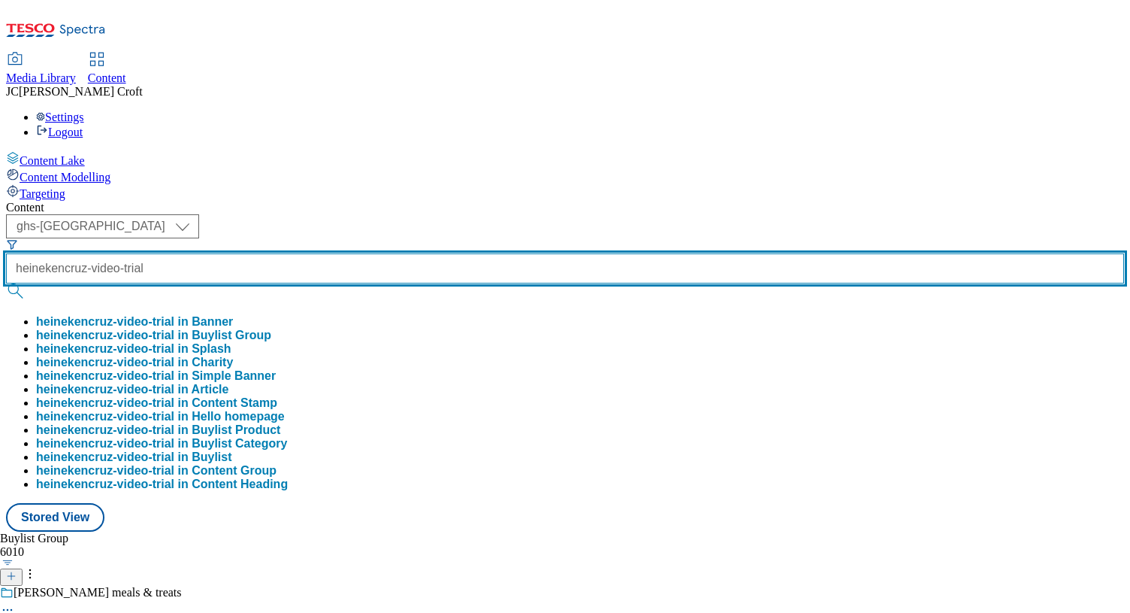
scroll to position [0, 8]
type input "heinekencruz-video-trial"
click at [6, 283] on button "submit" at bounding box center [16, 290] width 21 height 15
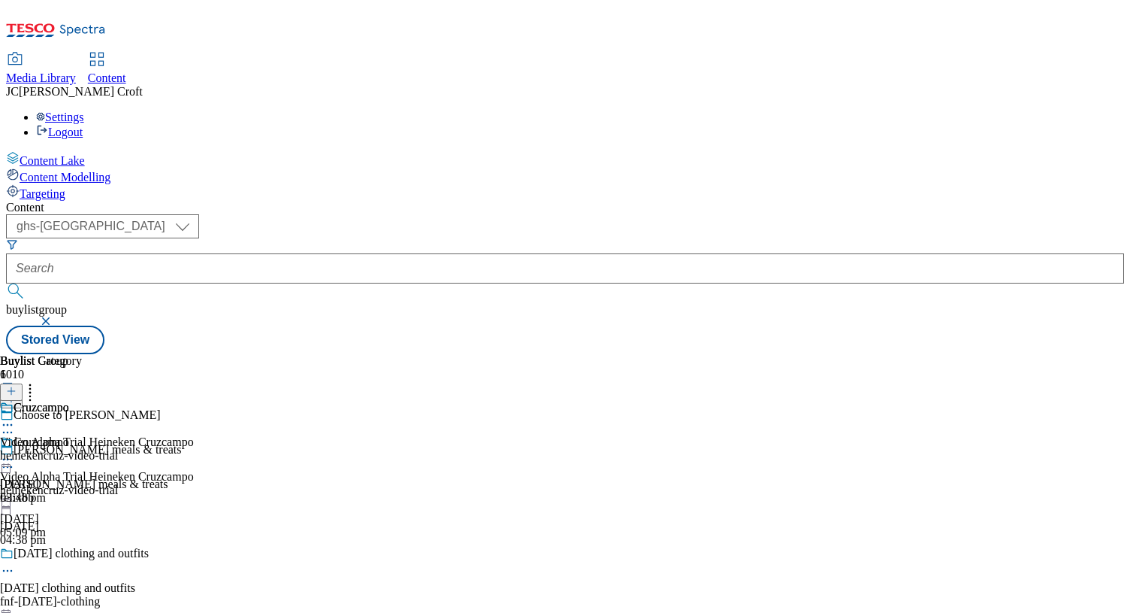
click at [15, 452] on icon at bounding box center [7, 459] width 15 height 15
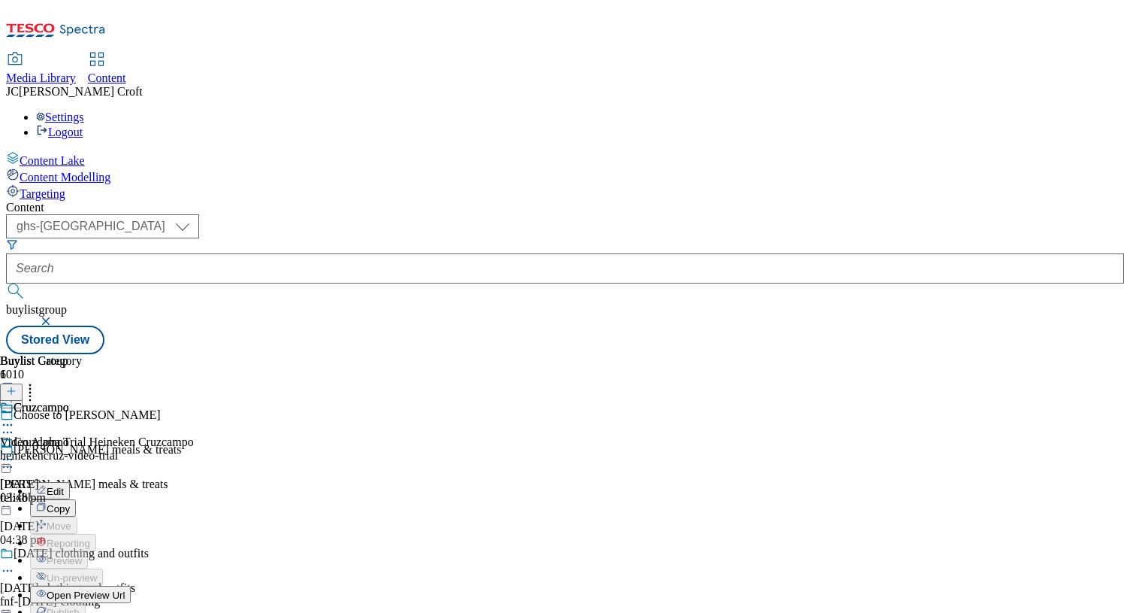
click at [70, 482] on button "Edit" at bounding box center [50, 490] width 40 height 17
select select "tactical"
select select "supplier funded long term >4 weeks"
select select "dunnhumby"
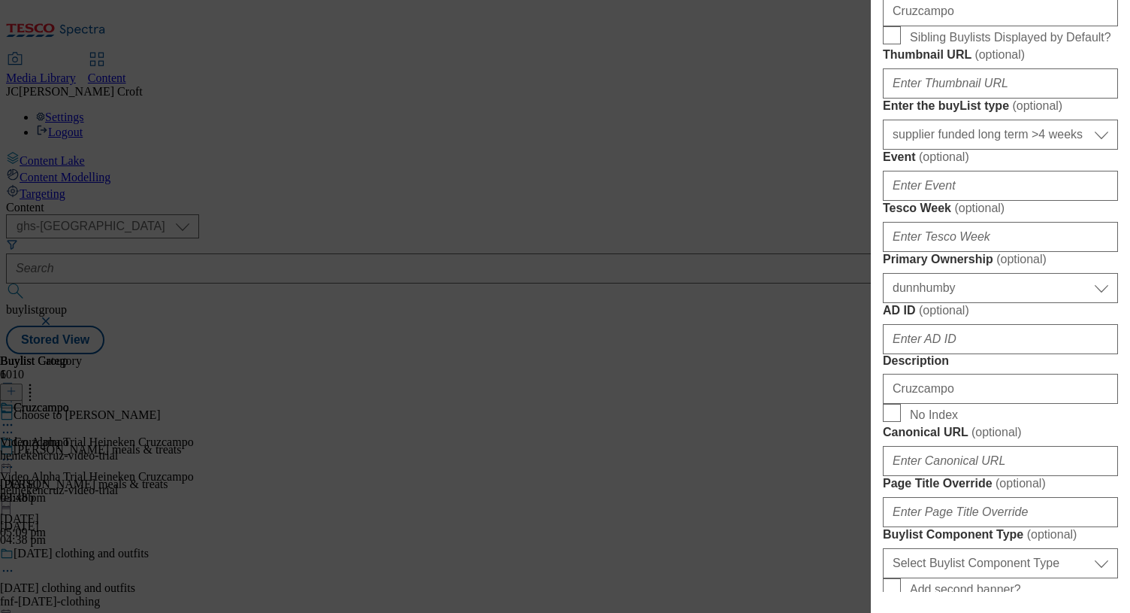
scroll to position [1292, 0]
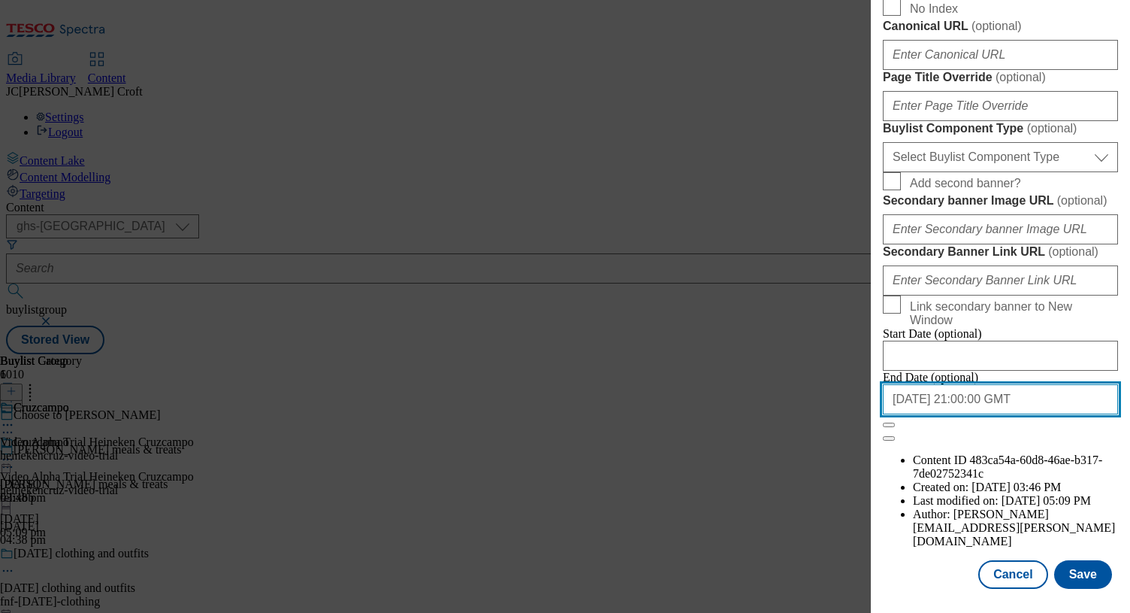
click at [1020, 414] on input "[DATE] 21:00:00 GMT" at bounding box center [1000, 399] width 235 height 30
select select "2025"
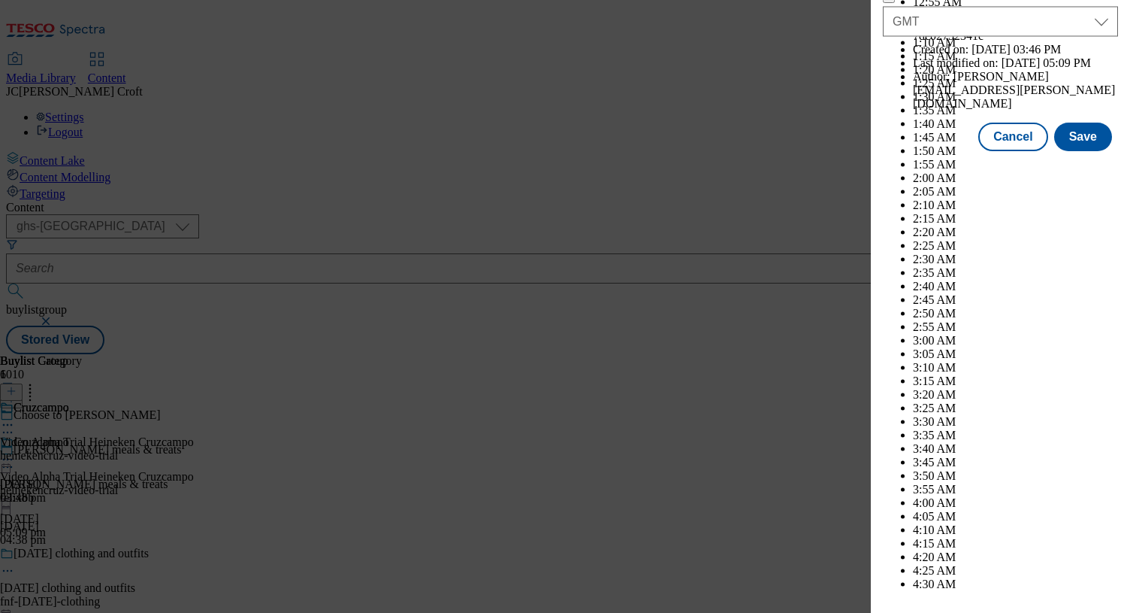
scroll to position [6907, 0]
select select "September"
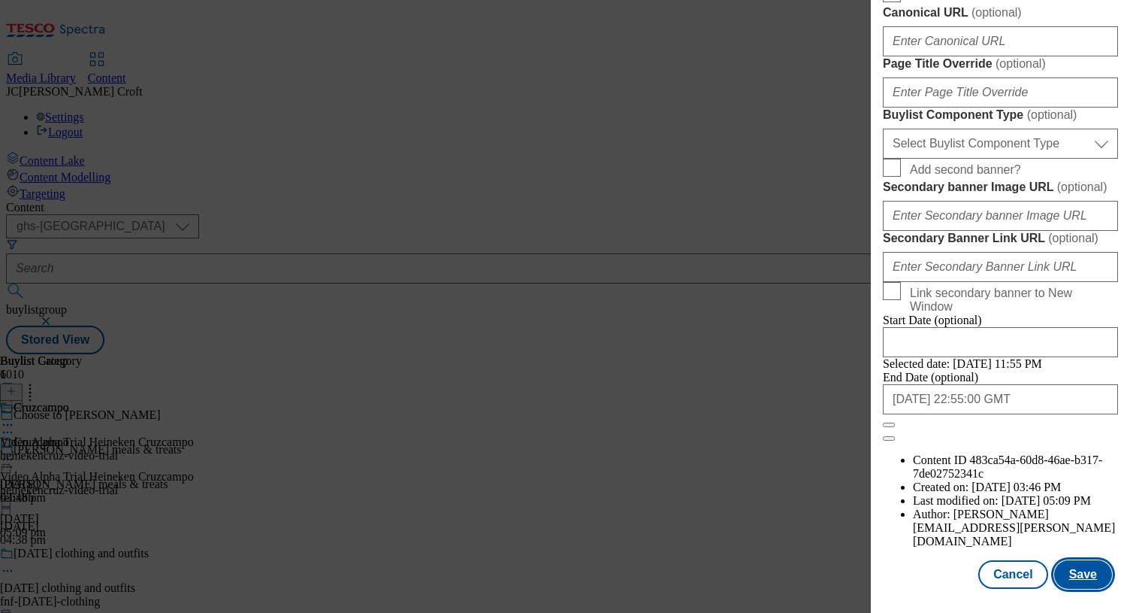
click at [1088, 569] on button "Save" at bounding box center [1084, 574] width 58 height 29
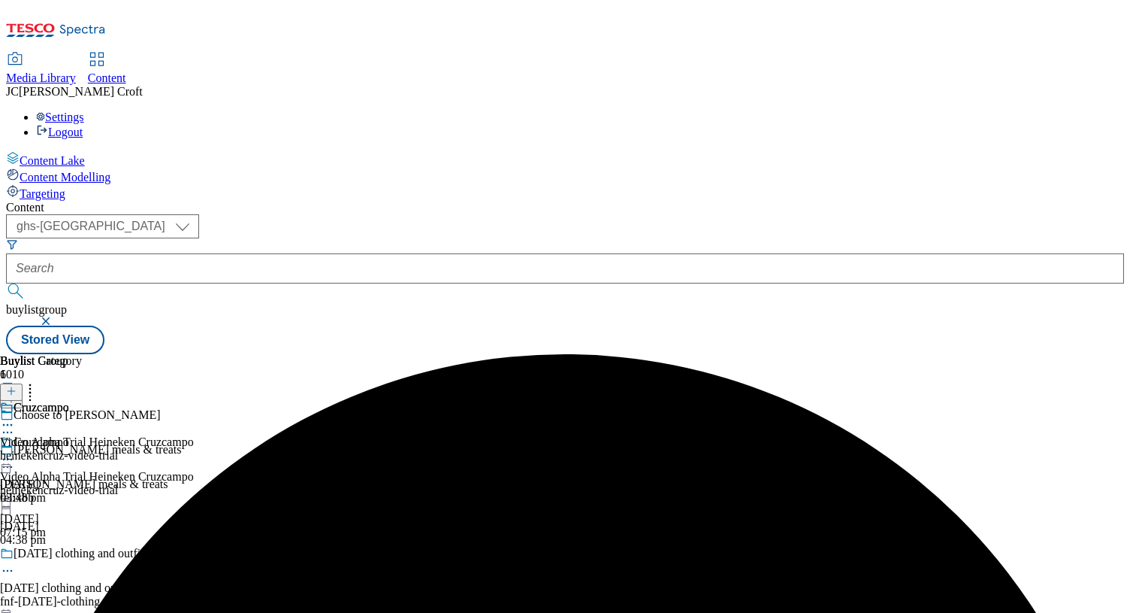
click at [15, 452] on icon at bounding box center [7, 459] width 15 height 15
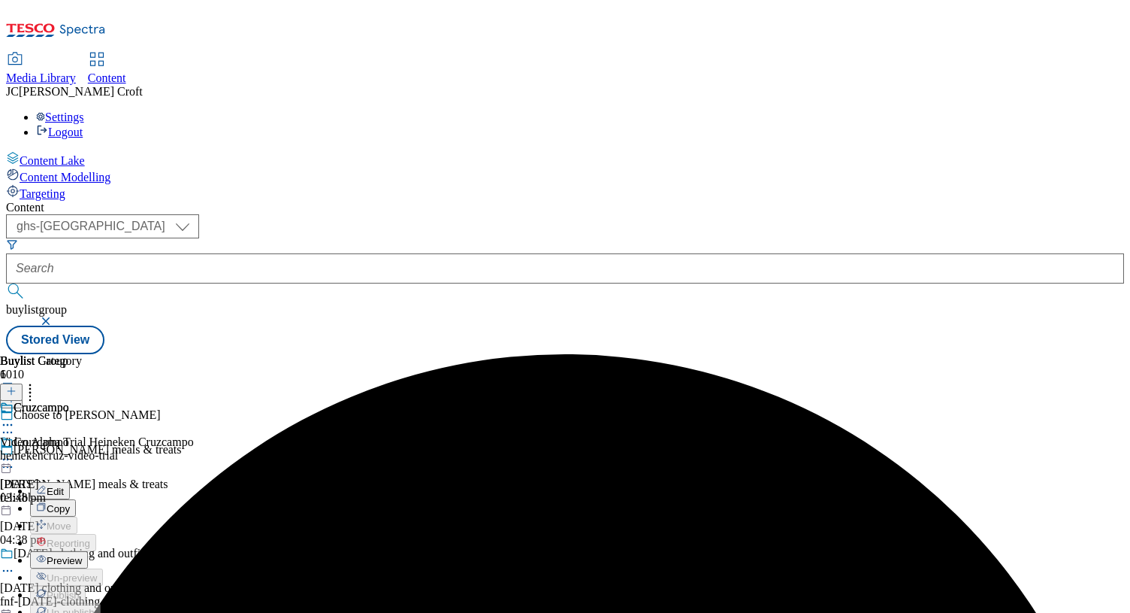
click at [88, 551] on button "Preview" at bounding box center [59, 559] width 58 height 17
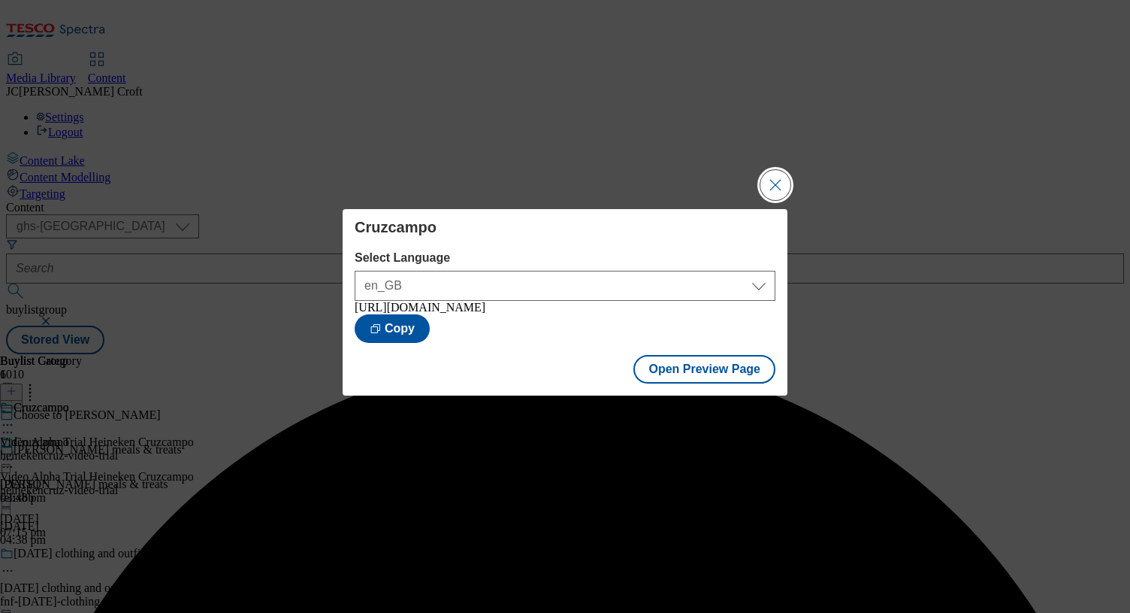
click at [777, 171] on button "Close Modal" at bounding box center [776, 185] width 30 height 30
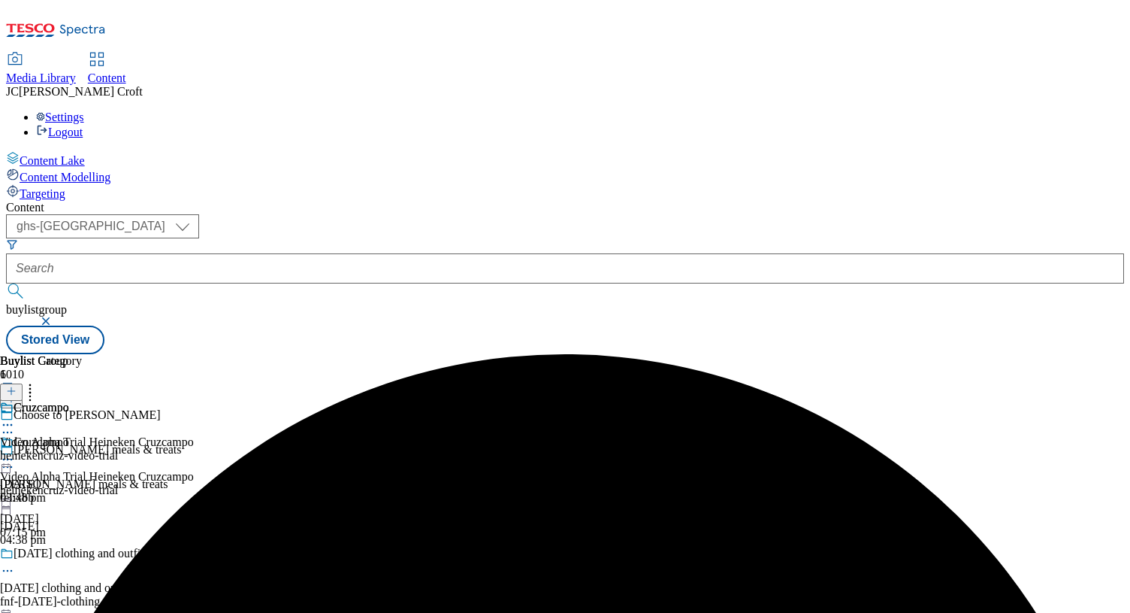
click at [15, 452] on icon at bounding box center [7, 459] width 15 height 15
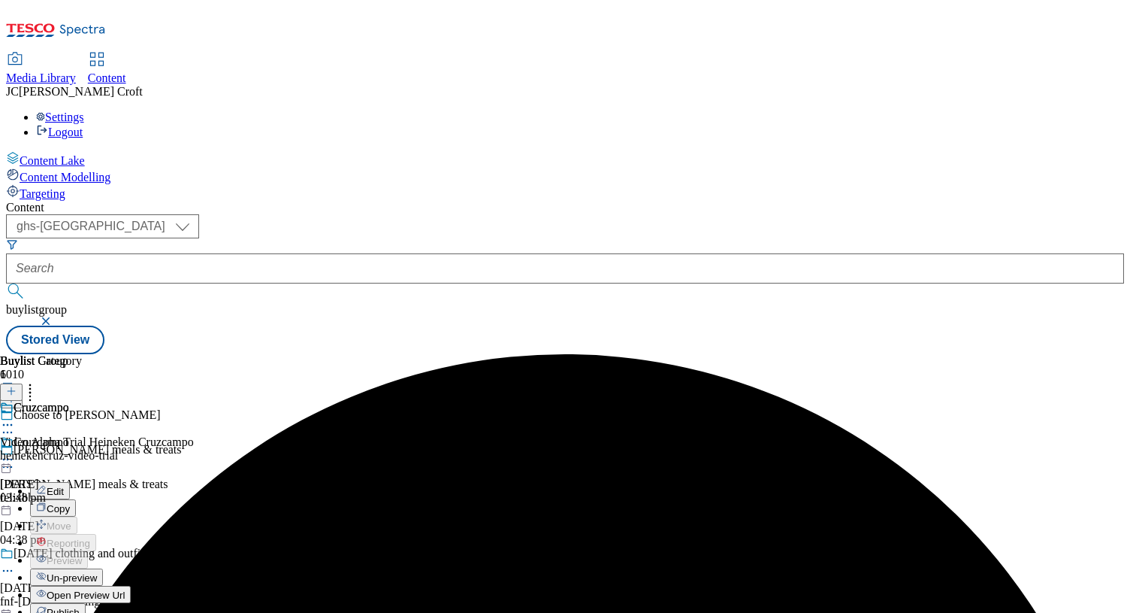
click at [86, 603] on button "Publish" at bounding box center [58, 611] width 56 height 17
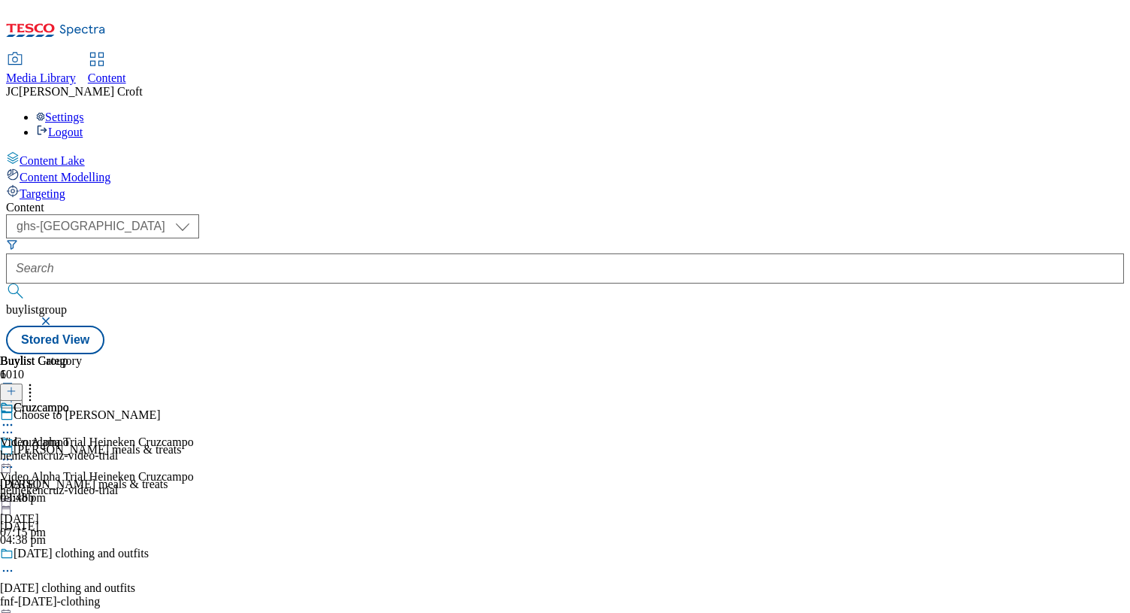
click at [55, 316] on button "button" at bounding box center [47, 320] width 15 height 9
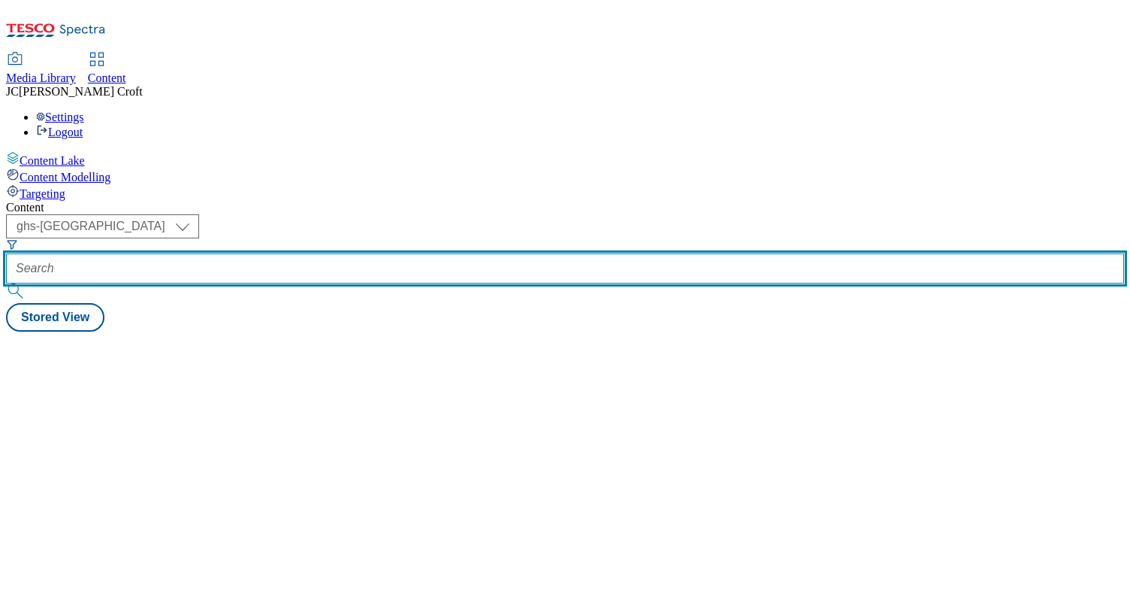
click at [359, 253] on input "text" at bounding box center [565, 268] width 1118 height 30
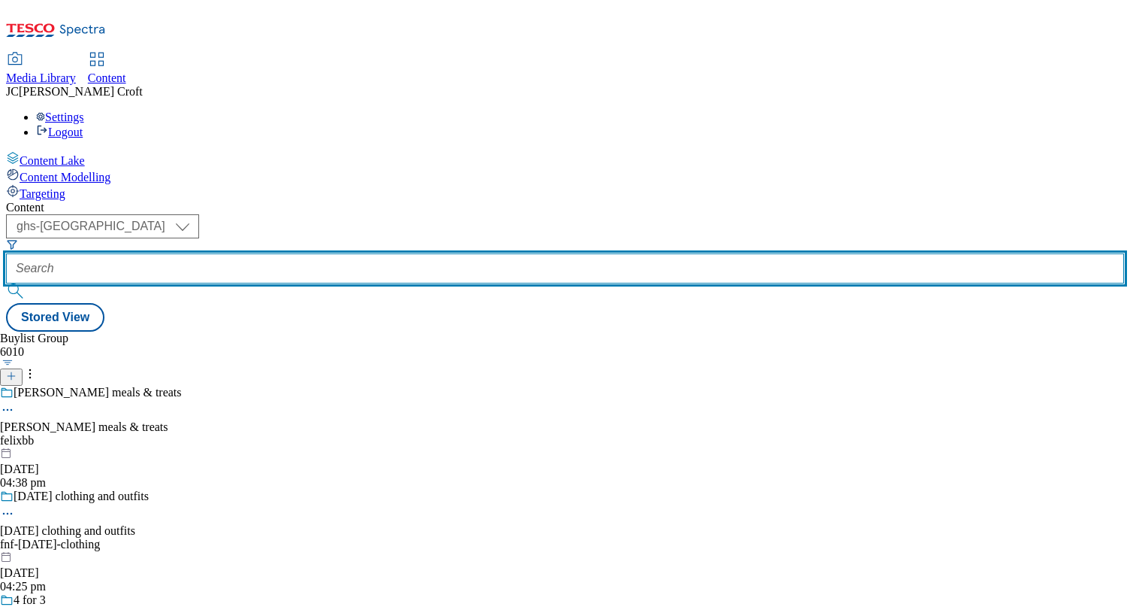
paste input "asahiperoni-video-trial"
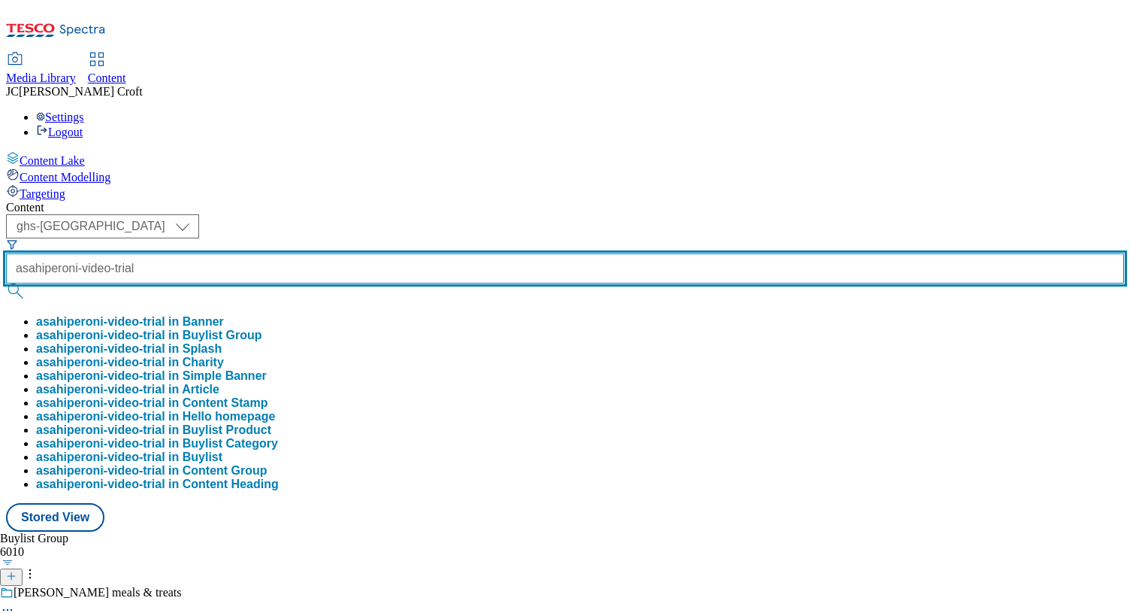
type input "asahiperoni-video-trial"
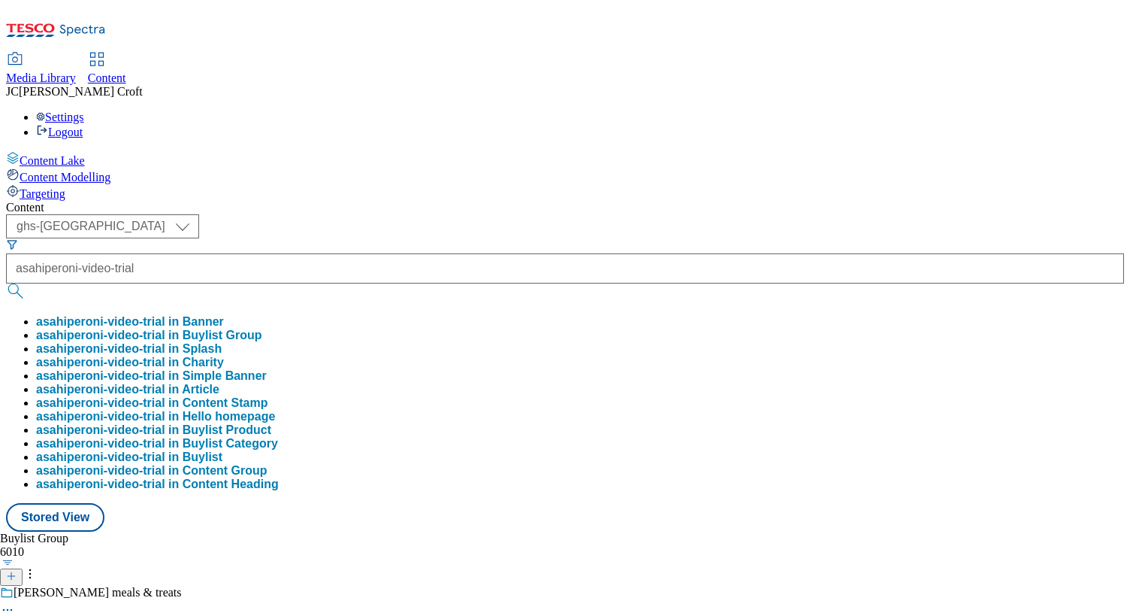
click at [224, 315] on button "asahiperoni-video-trial in Banner" at bounding box center [130, 322] width 188 height 14
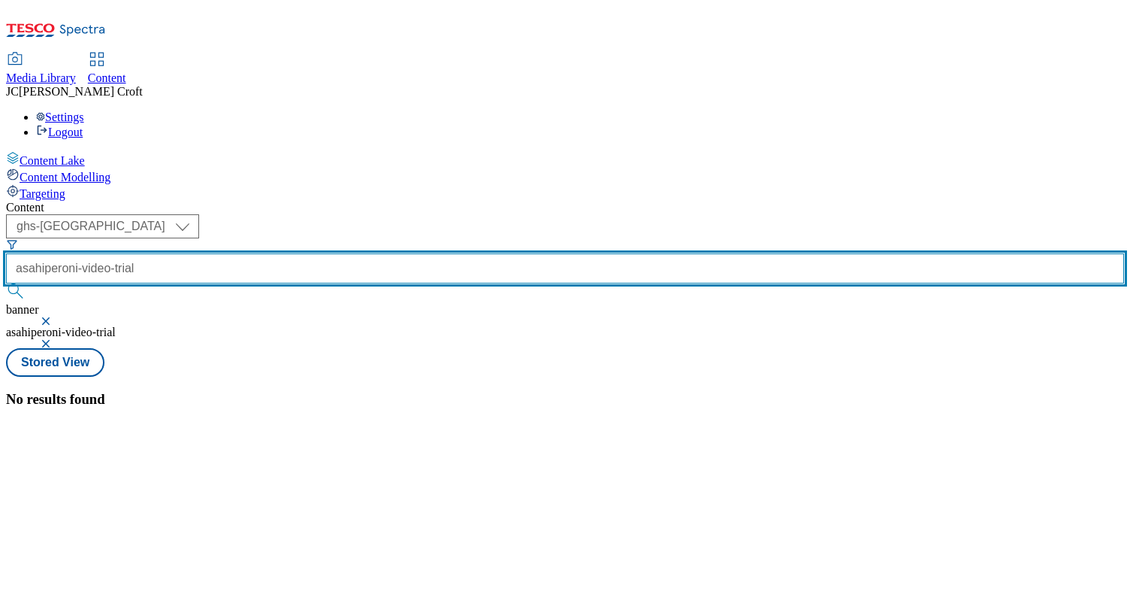
click at [386, 253] on input "asahiperoni-video-trial" at bounding box center [565, 268] width 1118 height 30
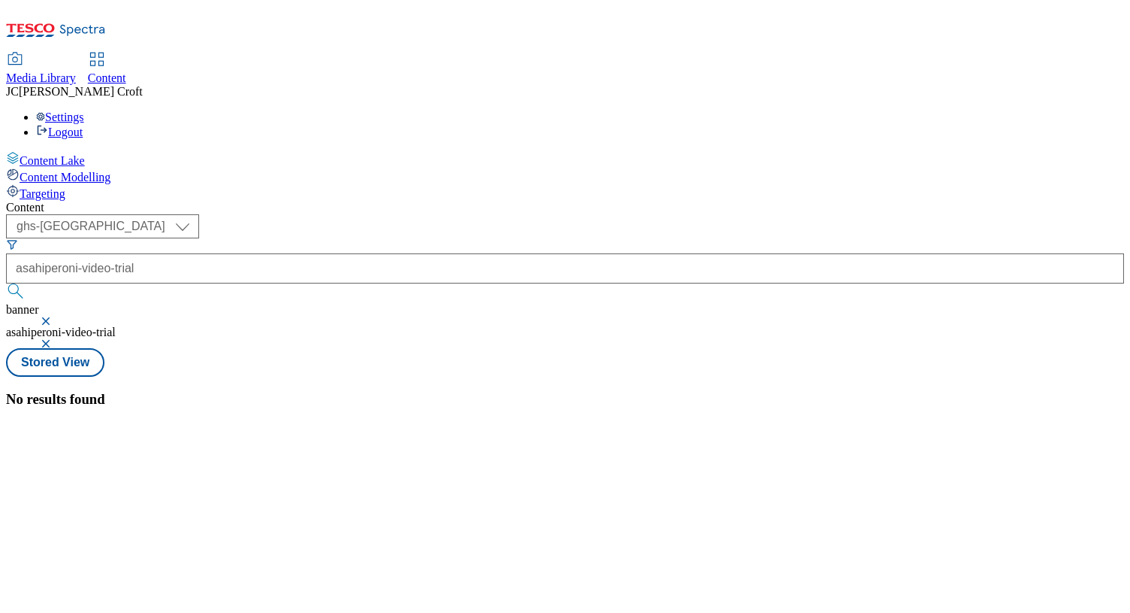
click at [55, 316] on button "button" at bounding box center [47, 320] width 15 height 9
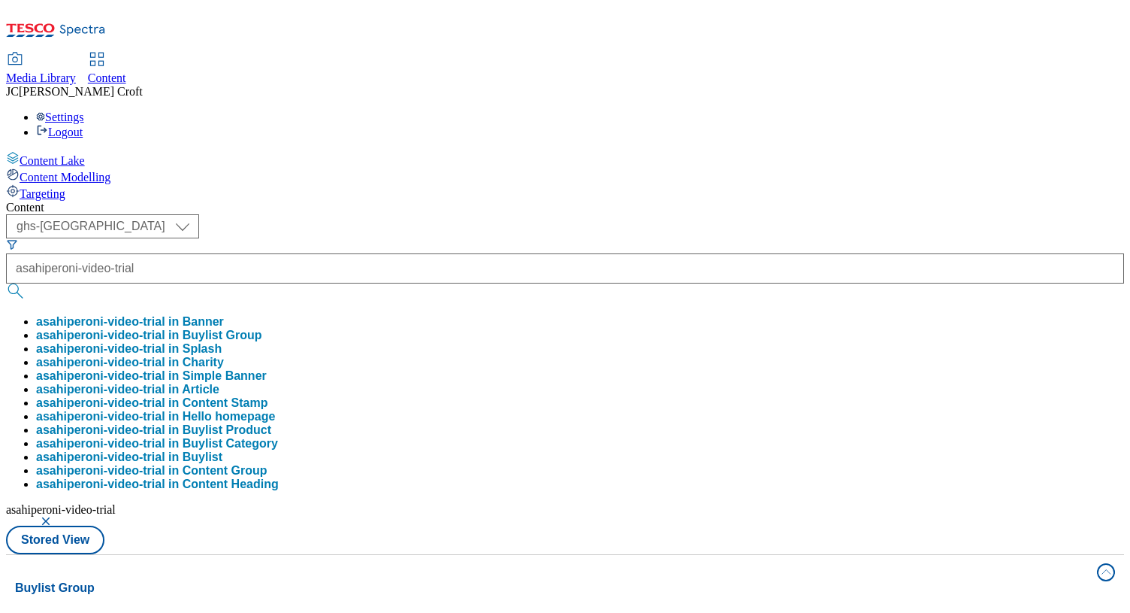
click at [55, 516] on button "button" at bounding box center [47, 520] width 15 height 9
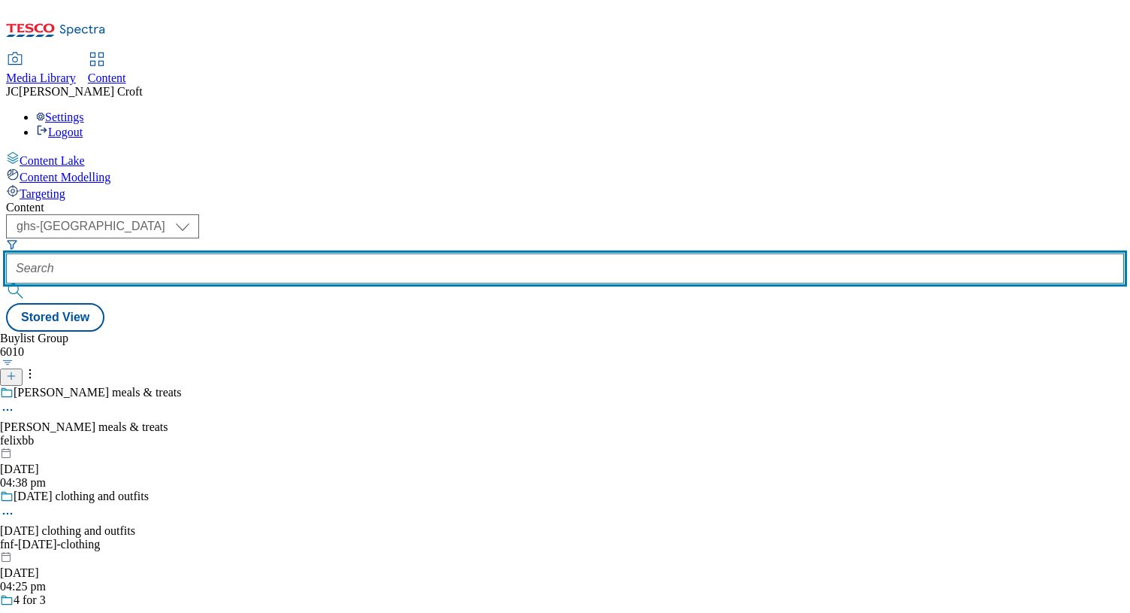
click at [353, 253] on input "text" at bounding box center [565, 268] width 1118 height 30
paste input "asahiperoni-video-trial"
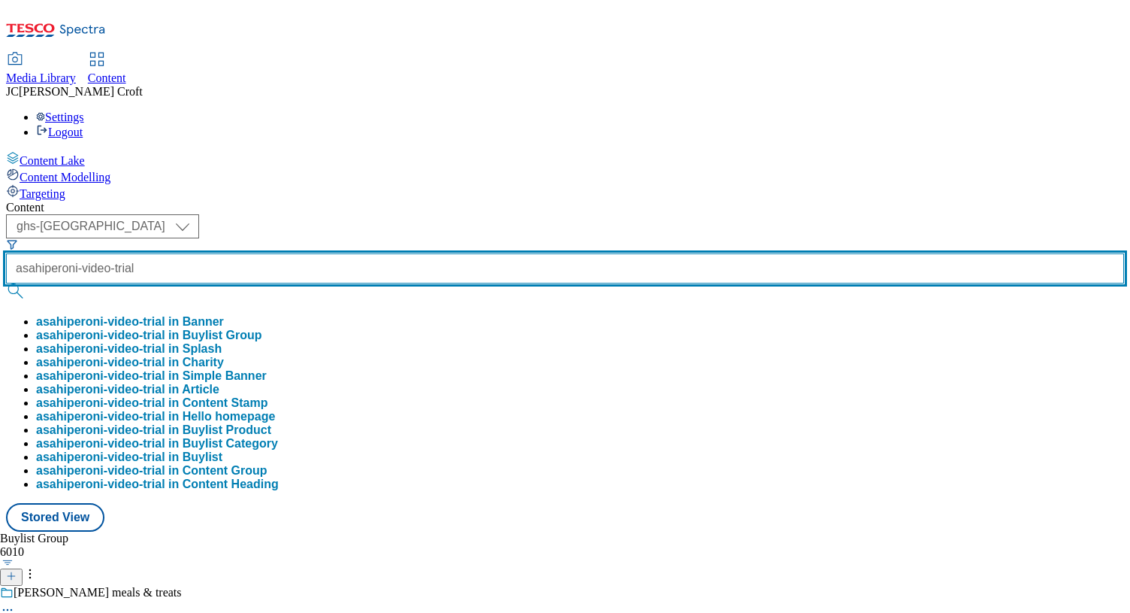
type input "asahiperoni-video-trial"
click at [6, 283] on button "submit" at bounding box center [16, 290] width 21 height 15
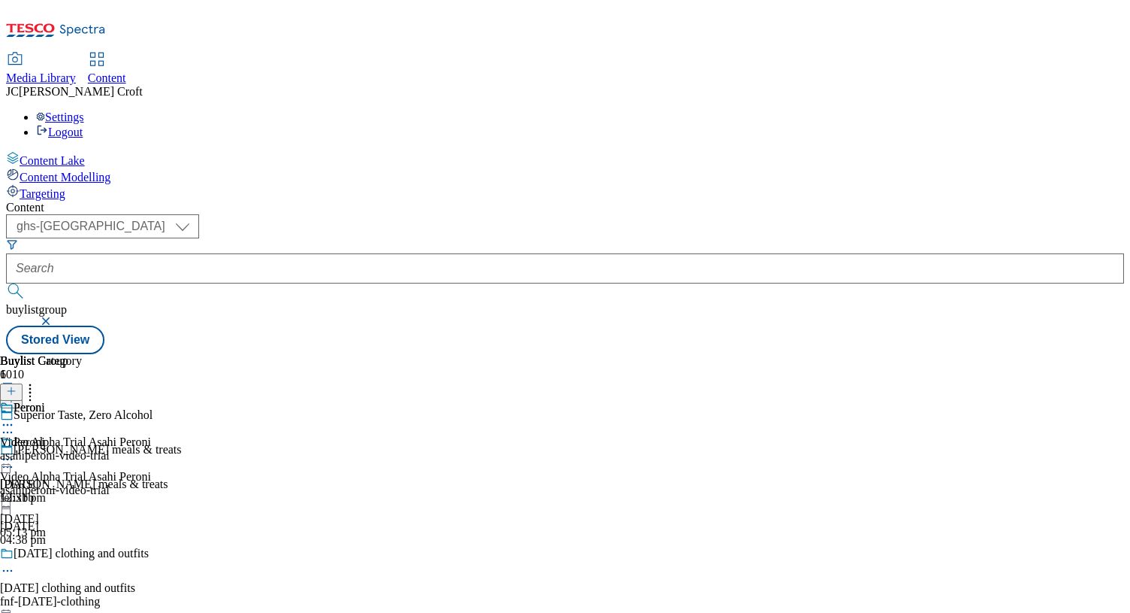
click at [15, 452] on icon at bounding box center [7, 459] width 15 height 15
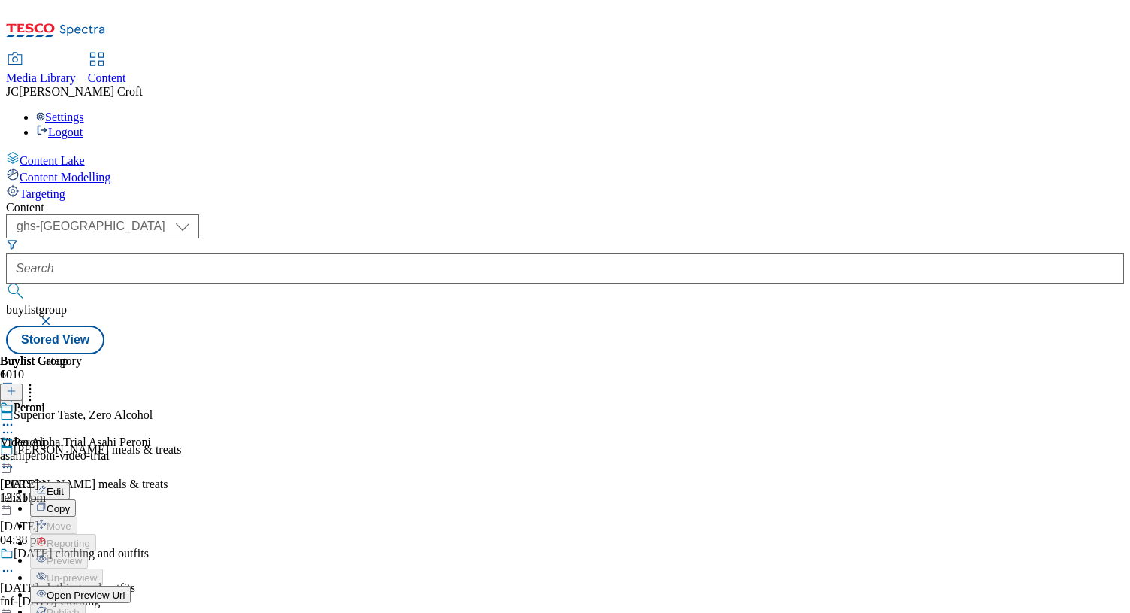
click at [70, 482] on button "Edit" at bounding box center [50, 490] width 40 height 17
select select "tactical"
select select "supplier funded long term >4 weeks"
select select "dunnhumby"
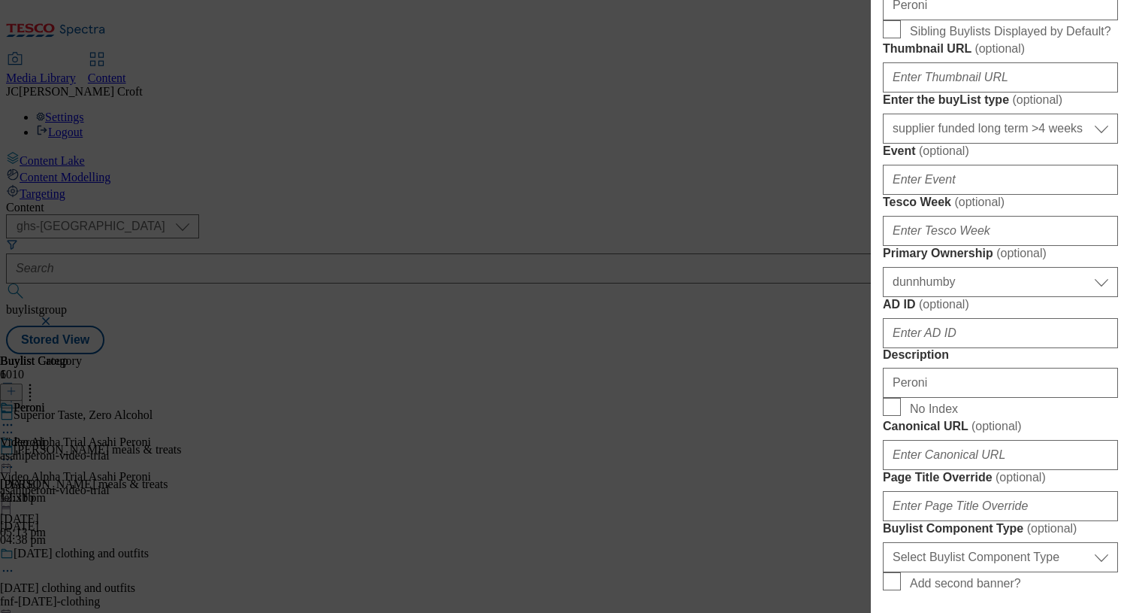
scroll to position [1292, 0]
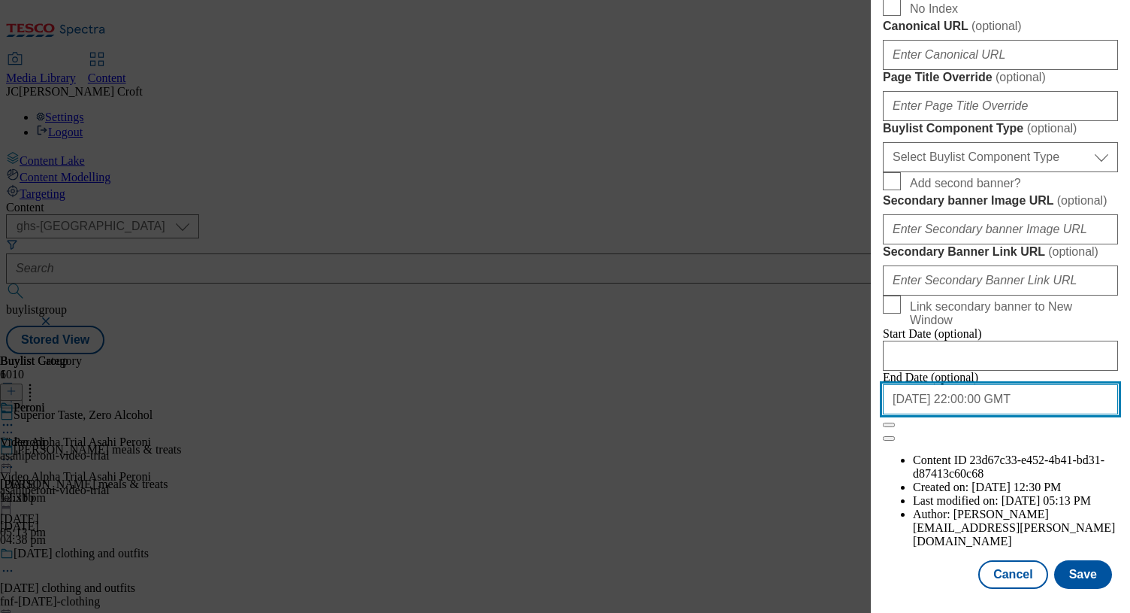
click at [998, 414] on input "[DATE] 22:00:00 GMT" at bounding box center [1000, 399] width 235 height 30
select select "2025"
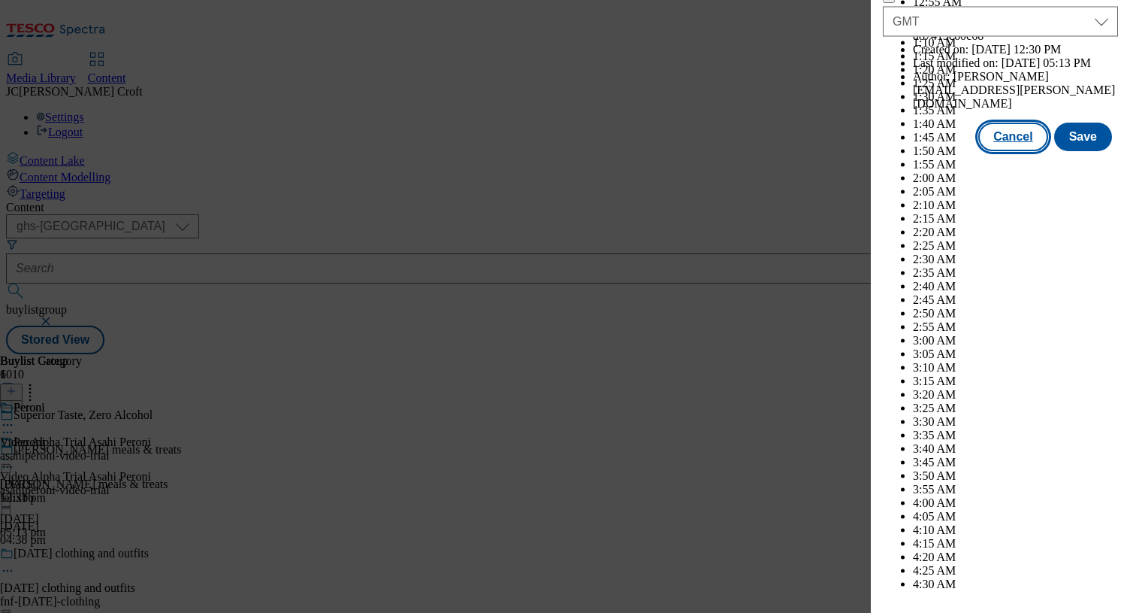
scroll to position [7237, 0]
select select "September"
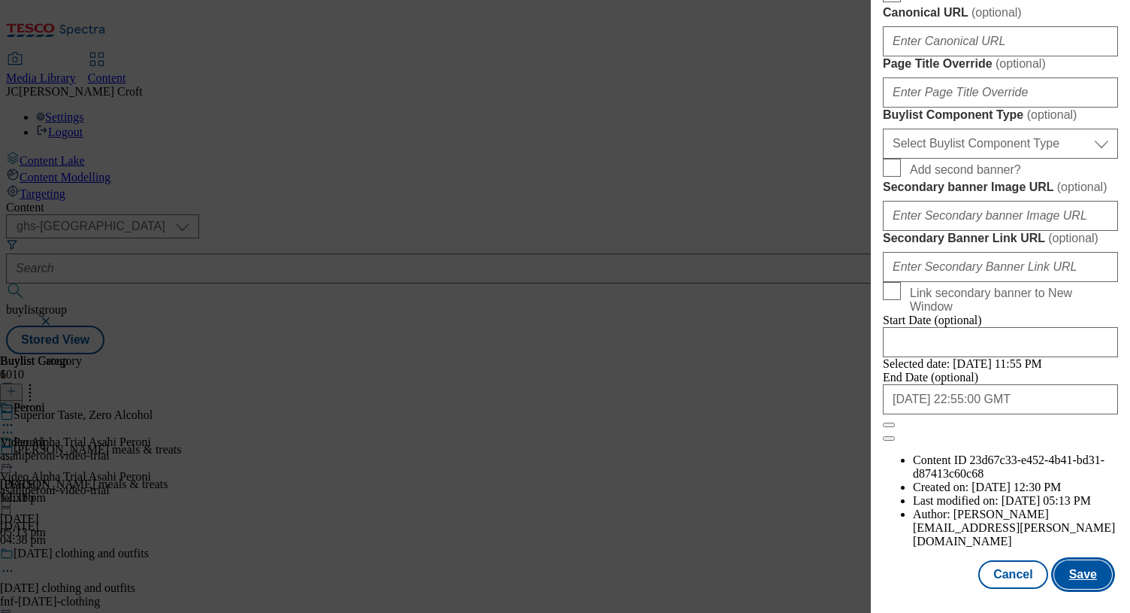
click at [1082, 573] on button "Save" at bounding box center [1084, 574] width 58 height 29
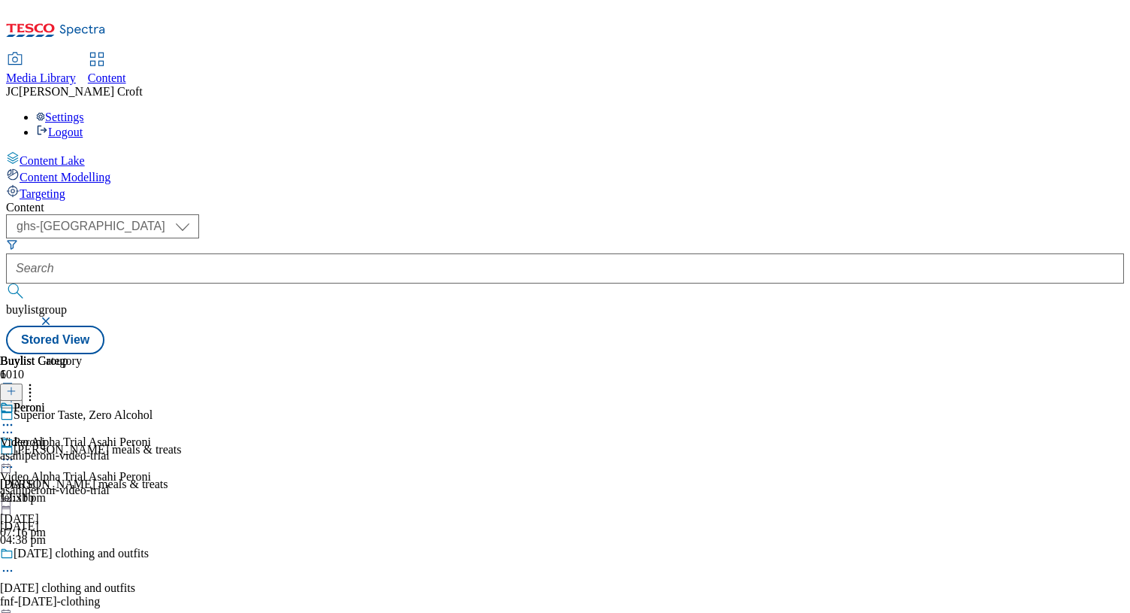
click at [15, 452] on icon at bounding box center [7, 459] width 15 height 15
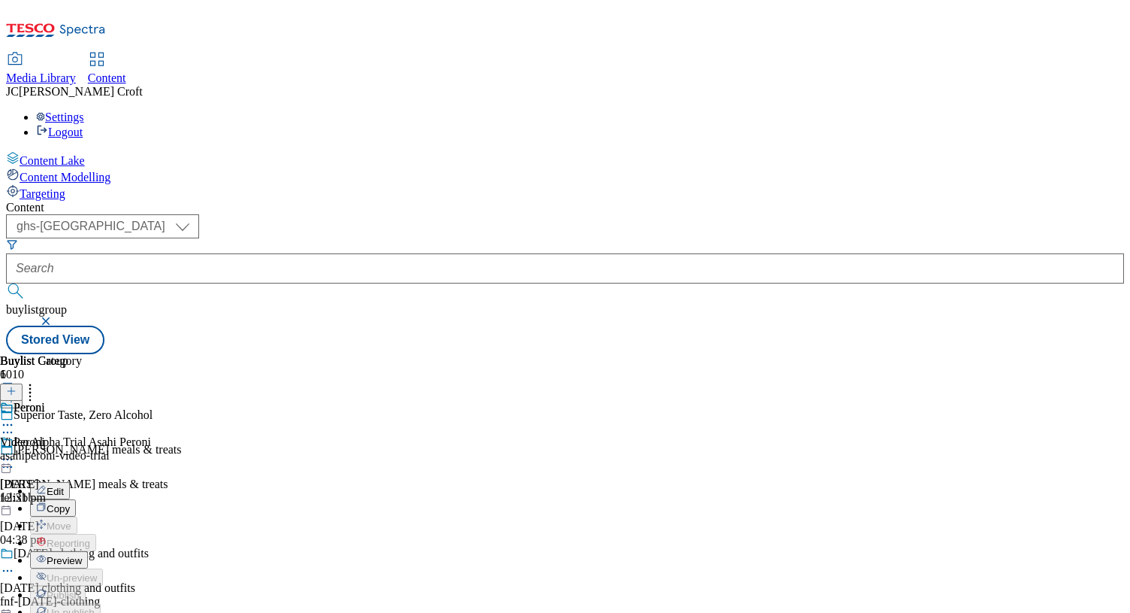
click at [88, 551] on button "Preview" at bounding box center [59, 559] width 58 height 17
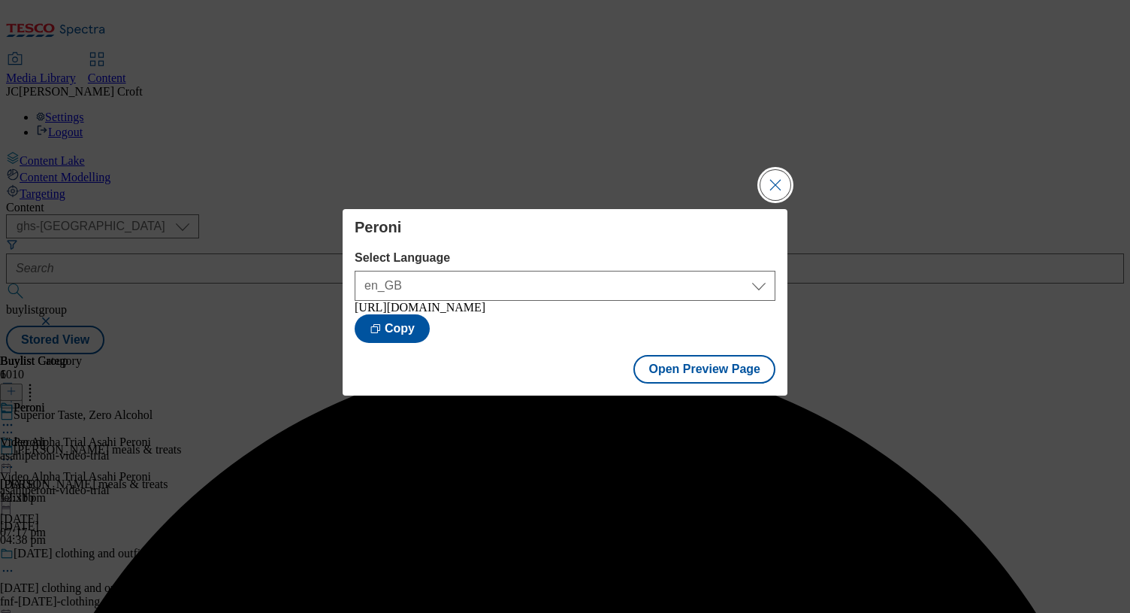
click at [761, 175] on button "Close Modal" at bounding box center [776, 185] width 30 height 30
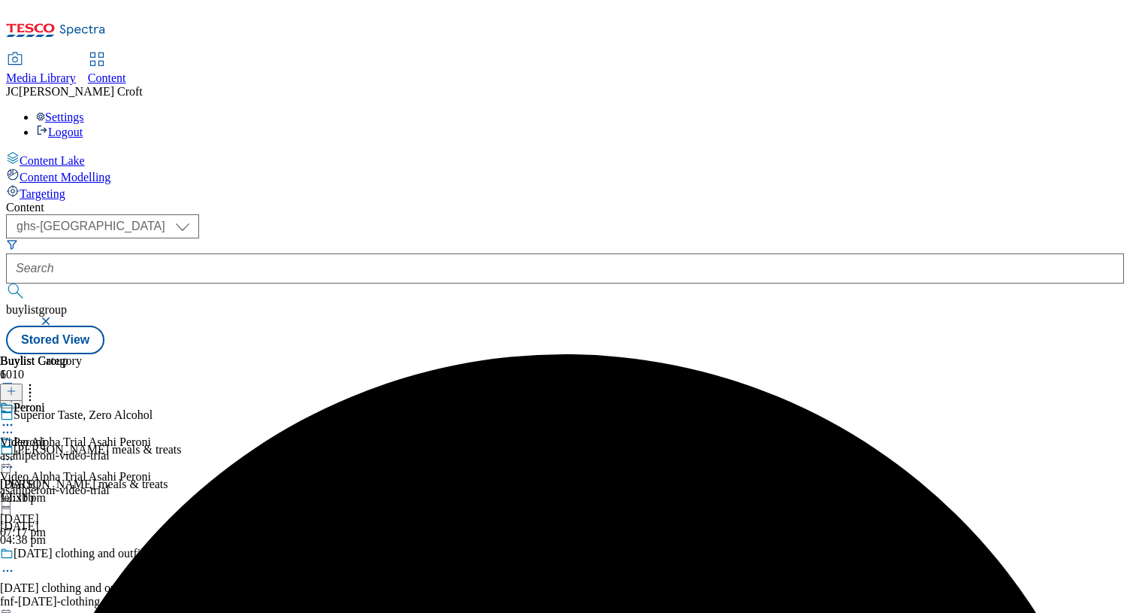
click at [151, 452] on div at bounding box center [75, 461] width 151 height 18
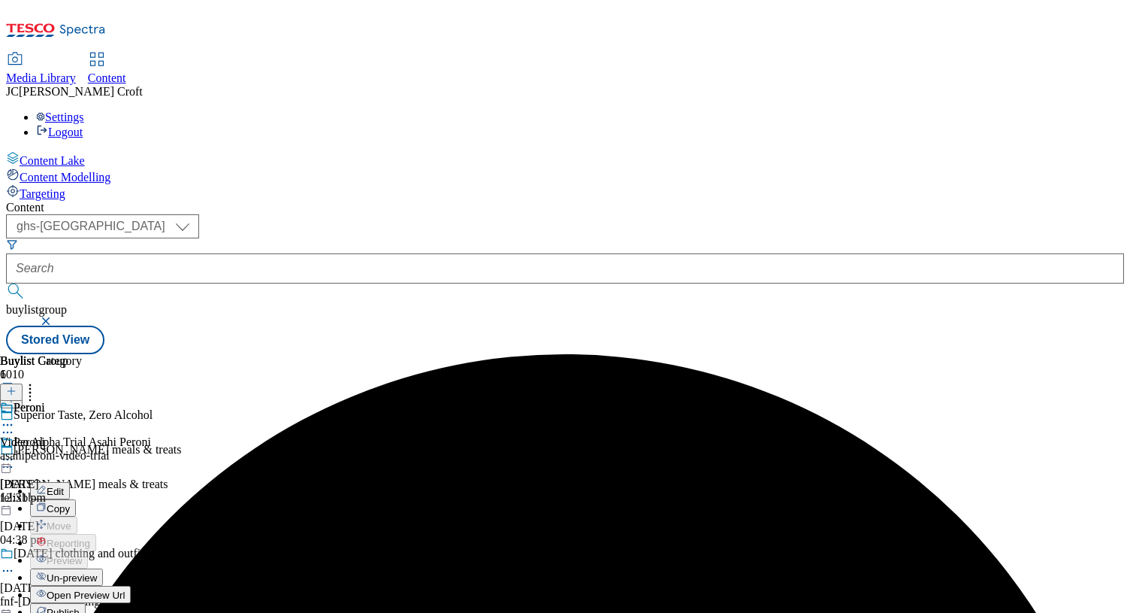
click at [86, 603] on button "Publish" at bounding box center [58, 611] width 56 height 17
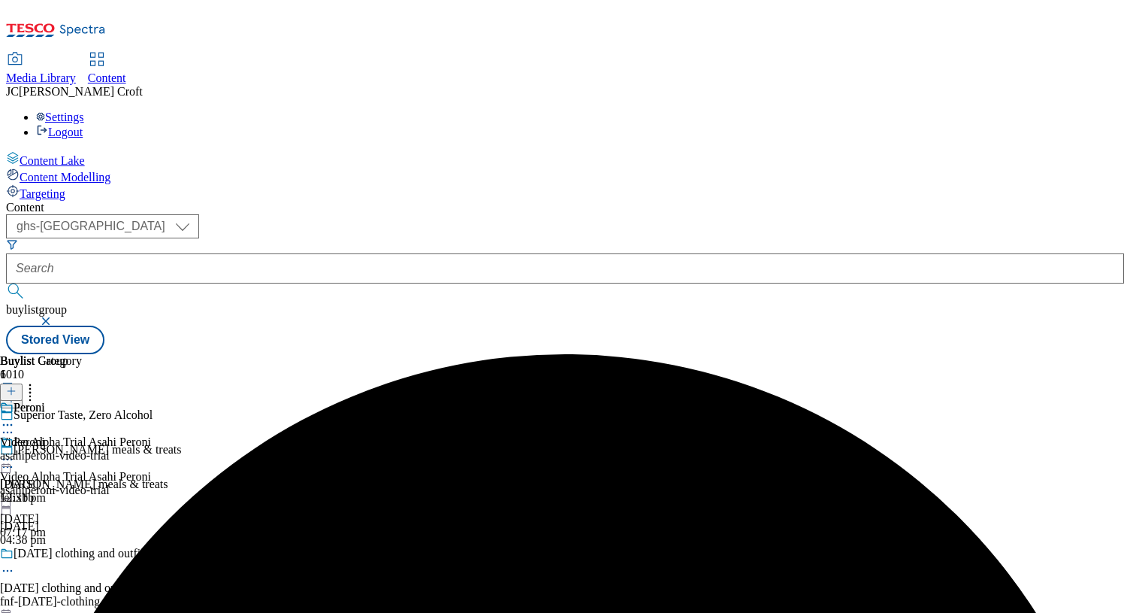
click at [55, 316] on button "button" at bounding box center [47, 320] width 15 height 9
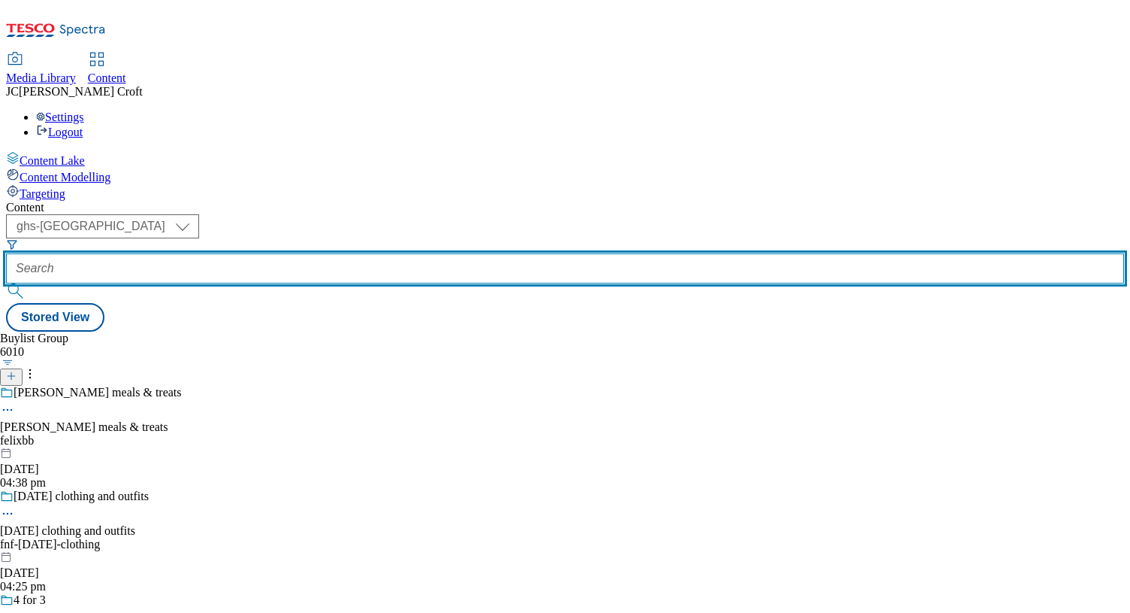
click at [344, 253] on input "text" at bounding box center [565, 268] width 1118 height 30
paste input "nestle-video-trial"
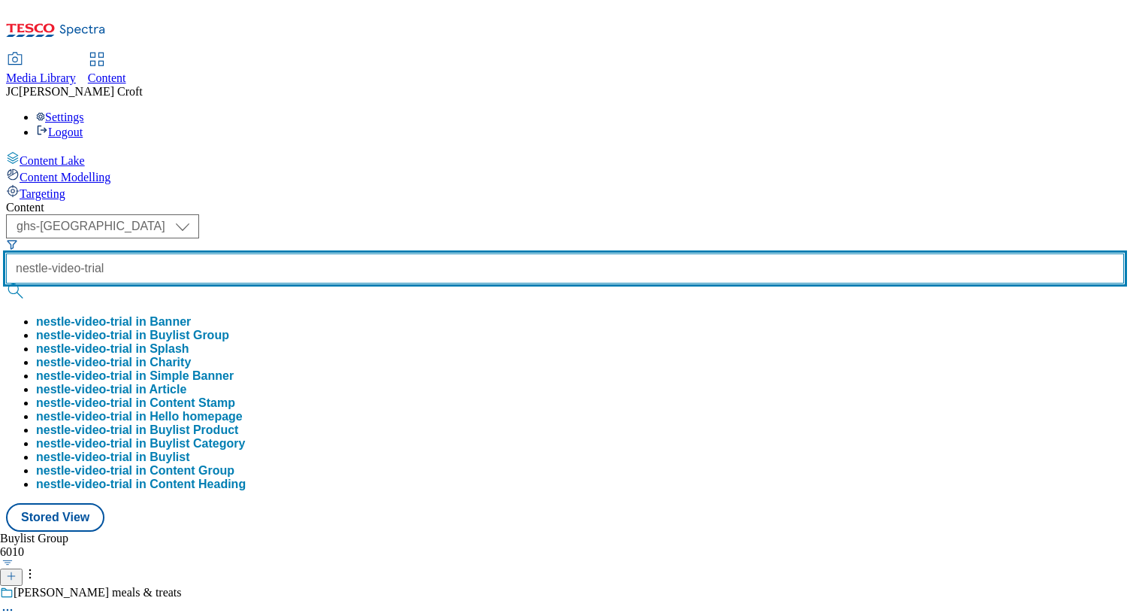
type input "nestle-video-trial"
click at [6, 283] on button "submit" at bounding box center [16, 290] width 21 height 15
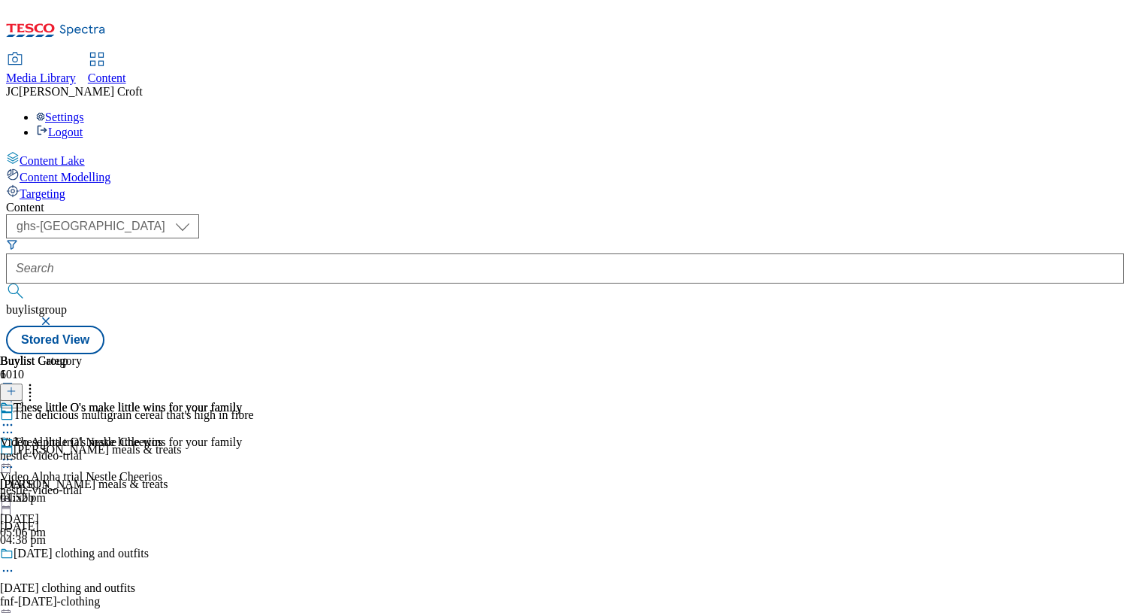
click at [15, 452] on icon at bounding box center [7, 459] width 15 height 15
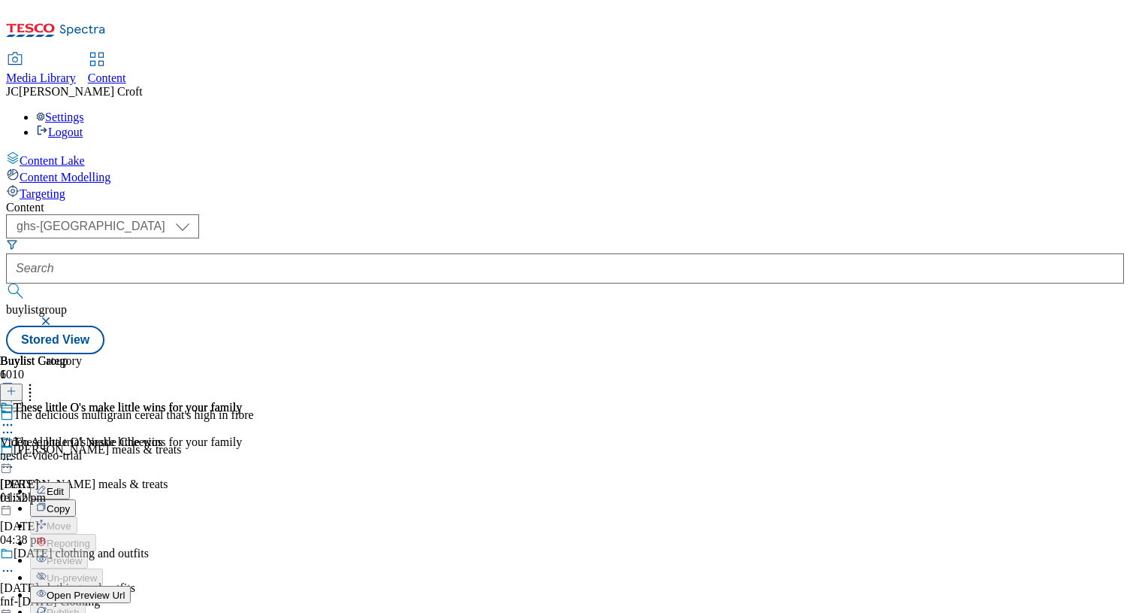
click at [70, 482] on button "Edit" at bounding box center [50, 490] width 40 height 17
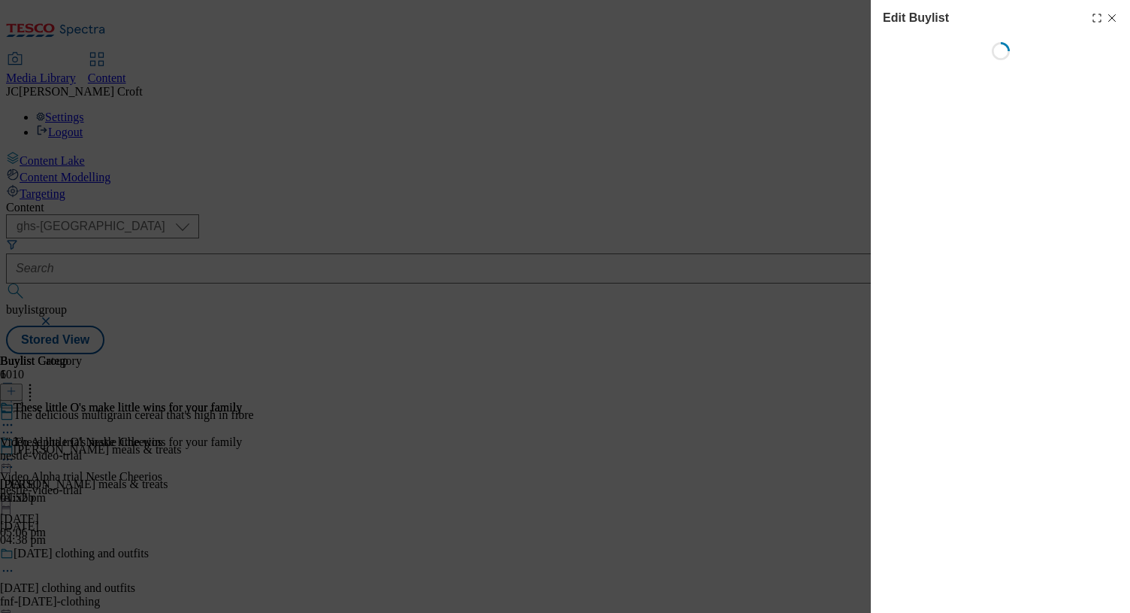
select select "tactical"
select select "supplier funded long term >4 weeks"
select select "dunnhumby"
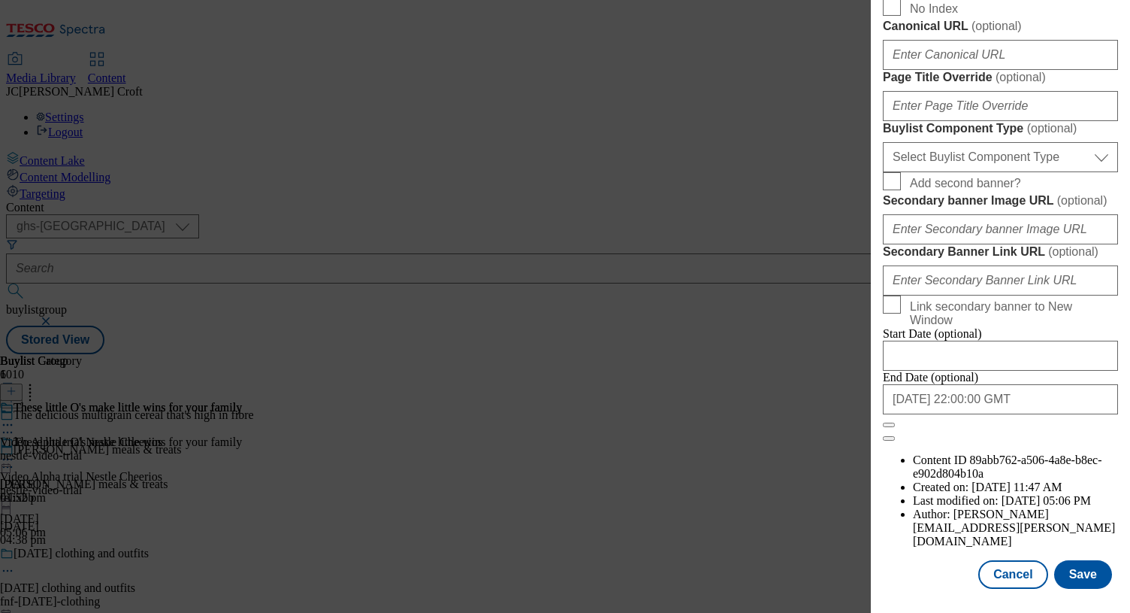
scroll to position [1292, 0]
click at [1041, 414] on input "[DATE] 22:00:00 GMT" at bounding box center [1000, 399] width 235 height 30
select select "2025"
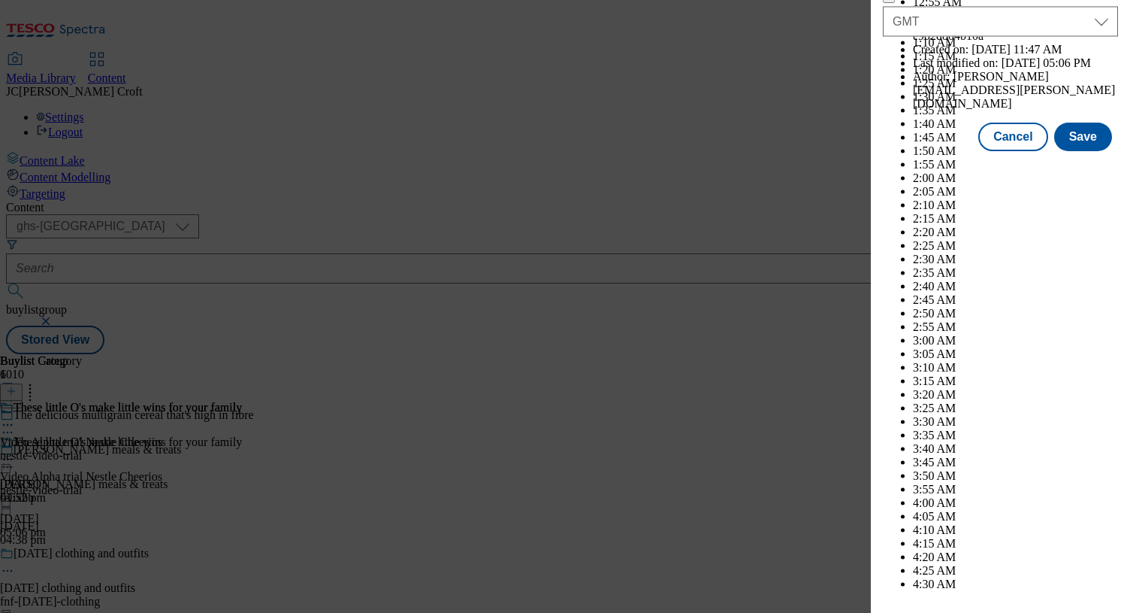
scroll to position [7237, 0]
select select "September"
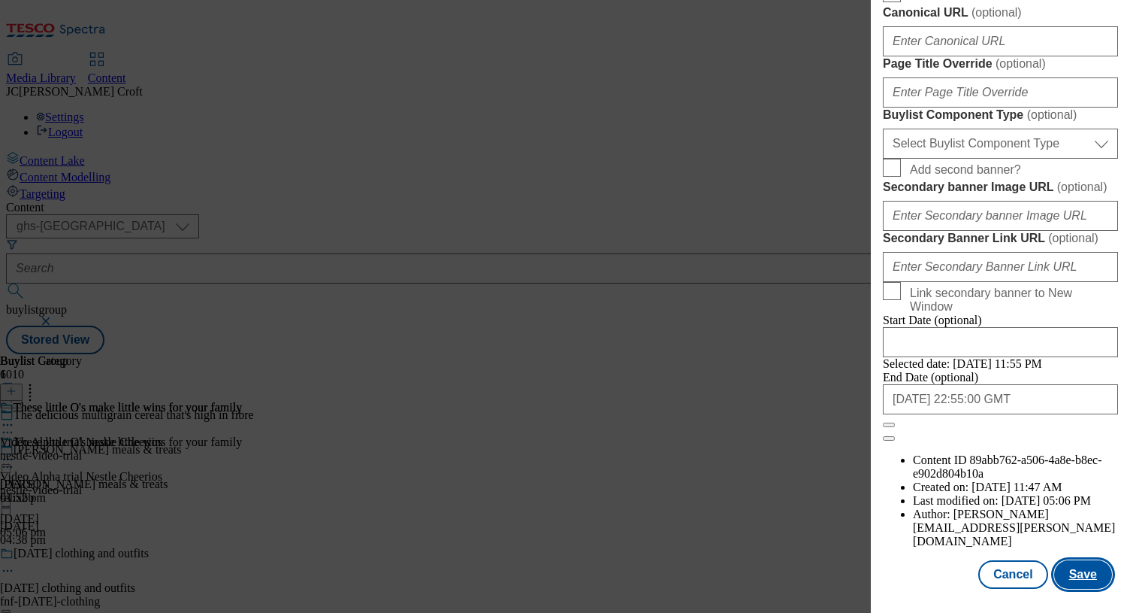
click at [1082, 577] on button "Save" at bounding box center [1084, 574] width 58 height 29
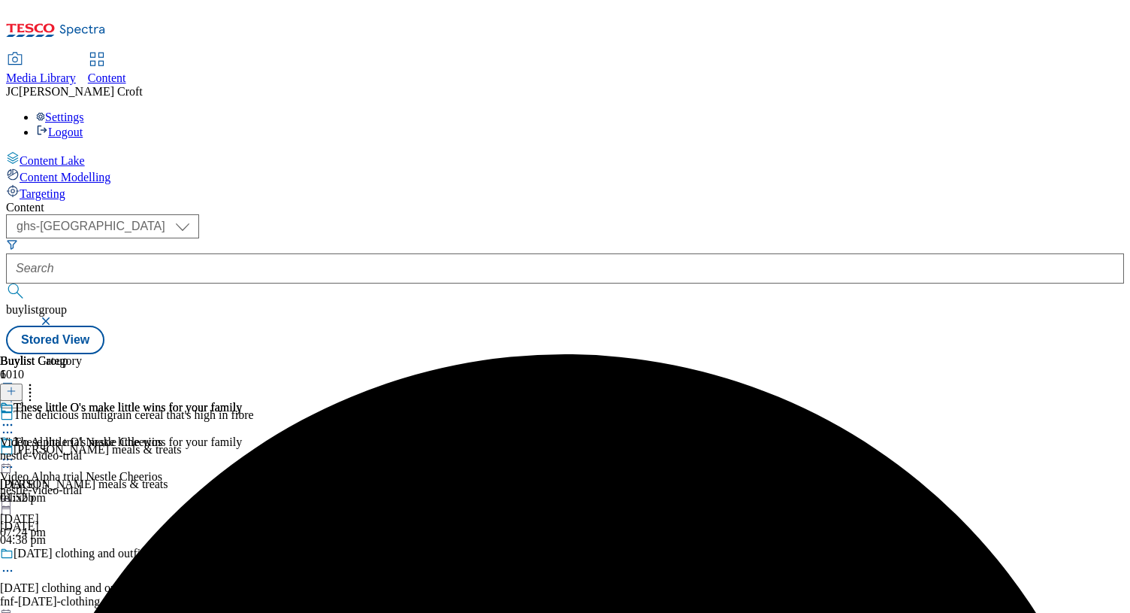
click at [15, 452] on icon at bounding box center [7, 459] width 15 height 15
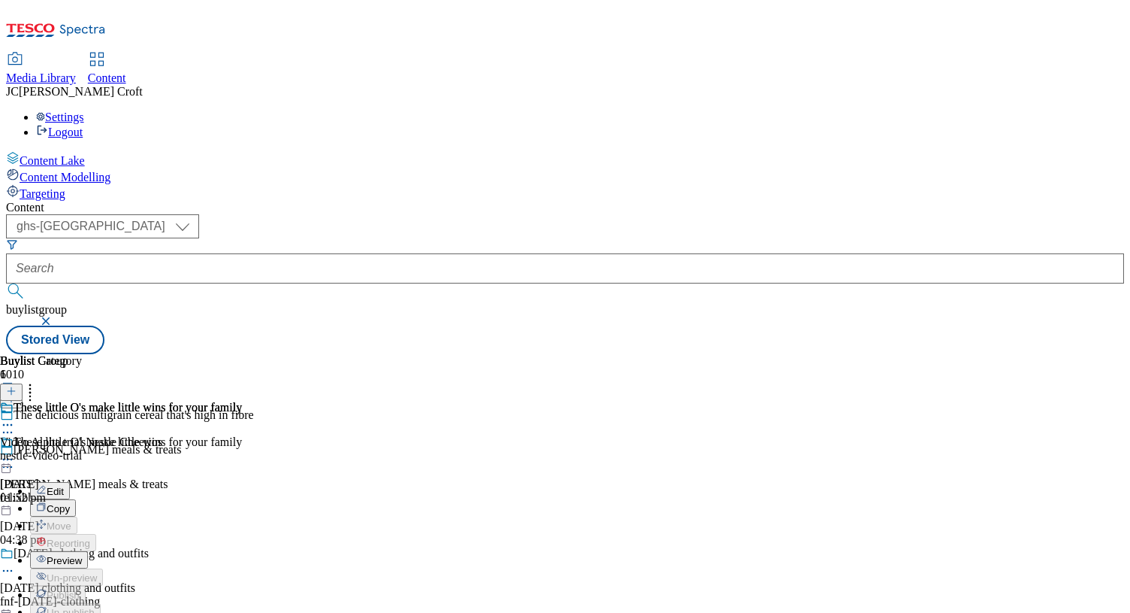
click at [88, 551] on button "Preview" at bounding box center [59, 559] width 58 height 17
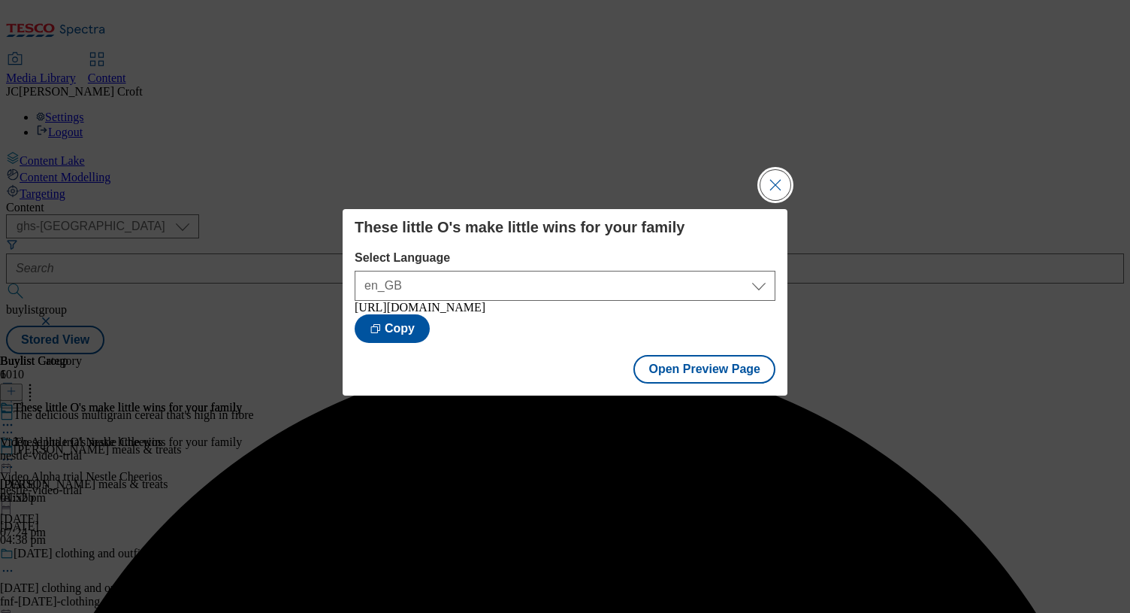
click at [770, 177] on button "Close Modal" at bounding box center [776, 185] width 30 height 30
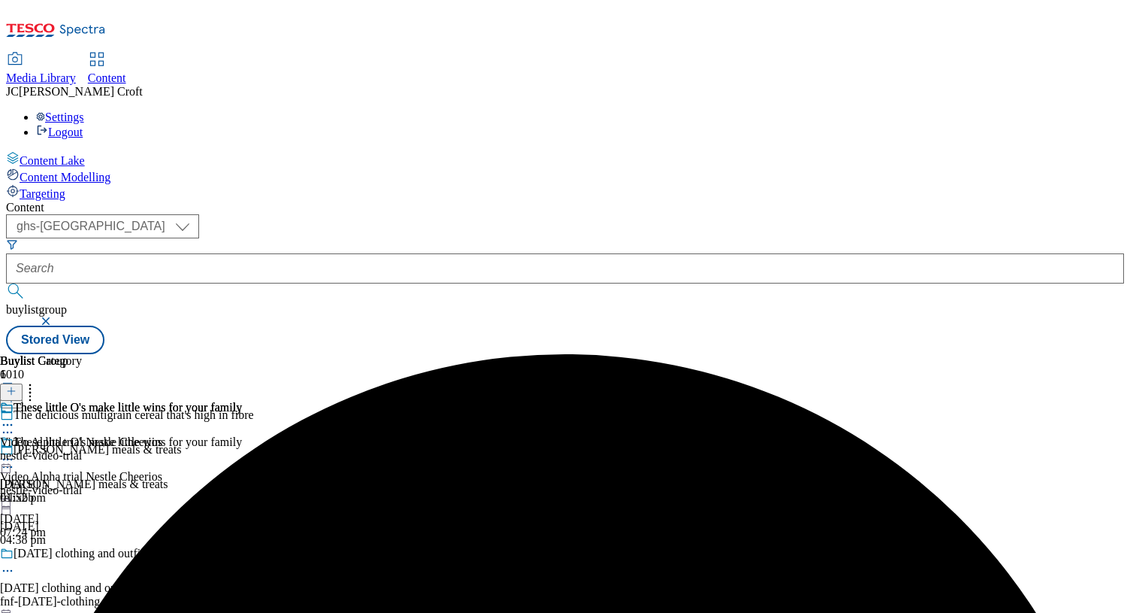
click at [15, 452] on icon at bounding box center [7, 459] width 15 height 15
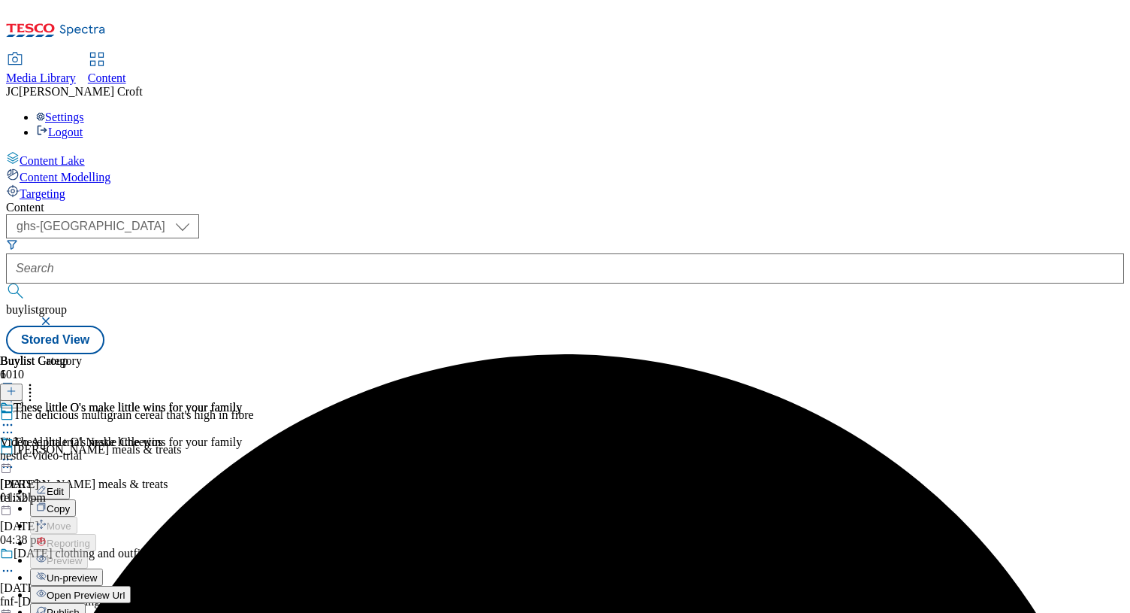
click at [86, 603] on button "Publish" at bounding box center [58, 611] width 56 height 17
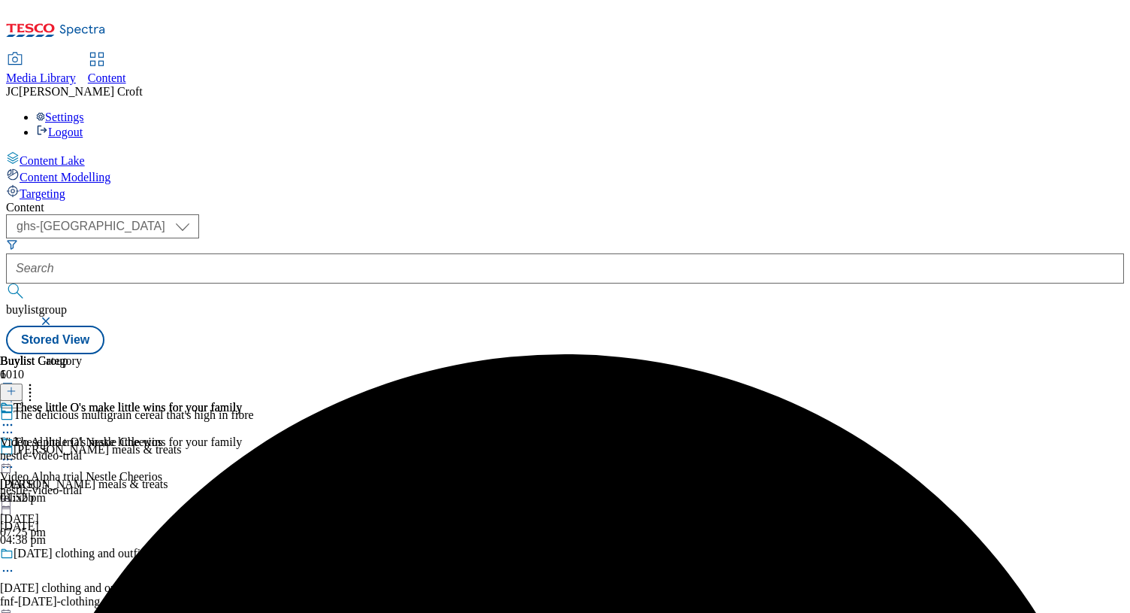
click at [55, 316] on button "button" at bounding box center [47, 320] width 15 height 9
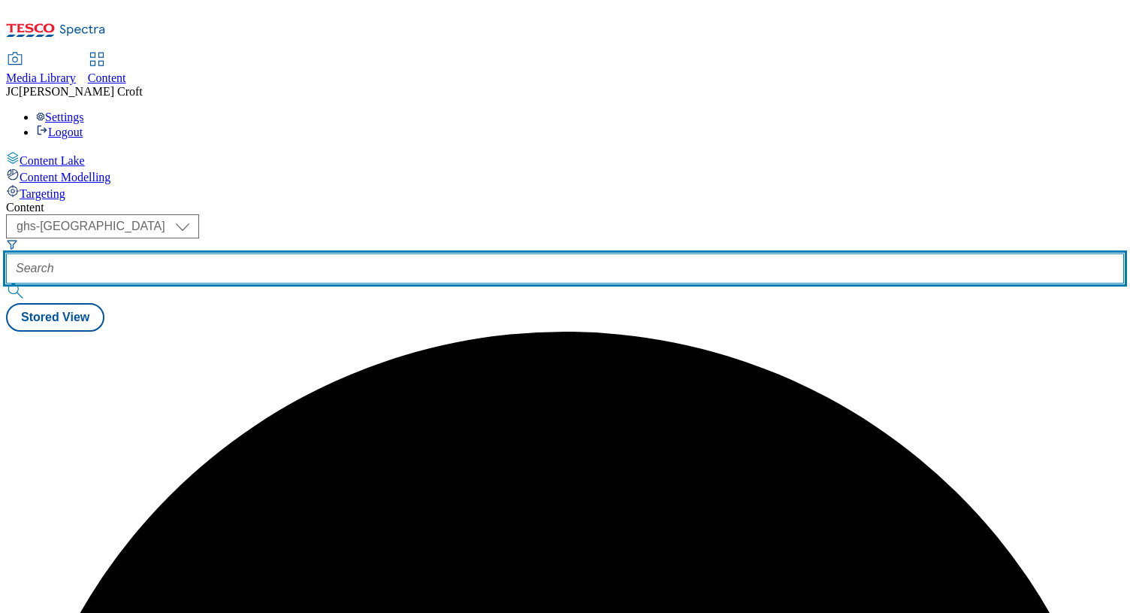
click at [346, 253] on input "text" at bounding box center [565, 268] width 1118 height 30
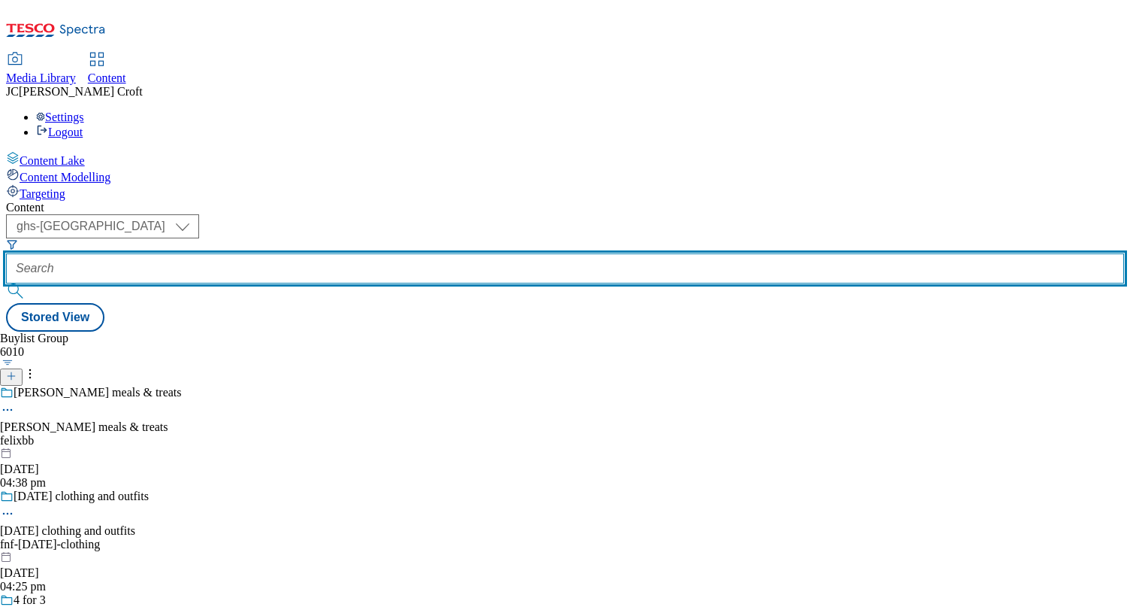
paste input "pandg-video-trial"
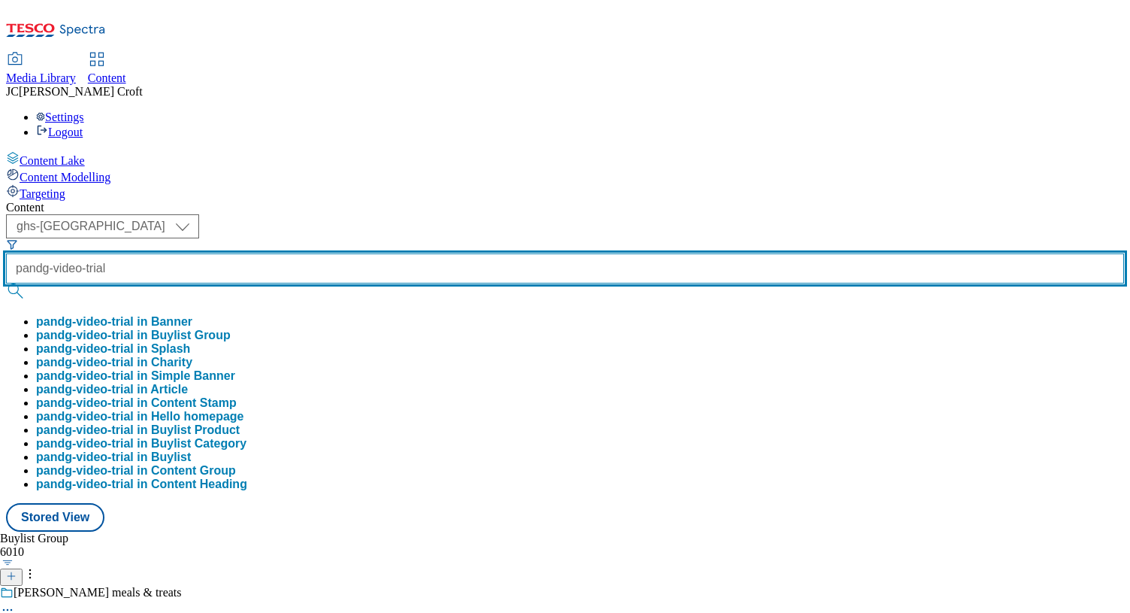
type input "pandg-video-trial"
click at [6, 283] on button "submit" at bounding box center [16, 290] width 21 height 15
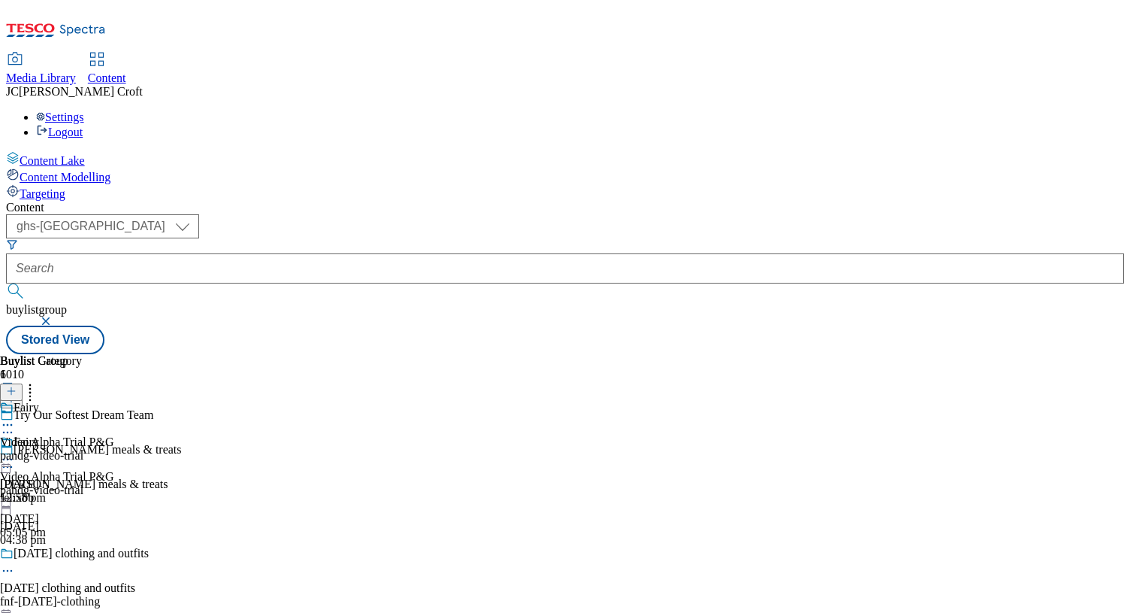
click at [15, 452] on icon at bounding box center [7, 459] width 15 height 15
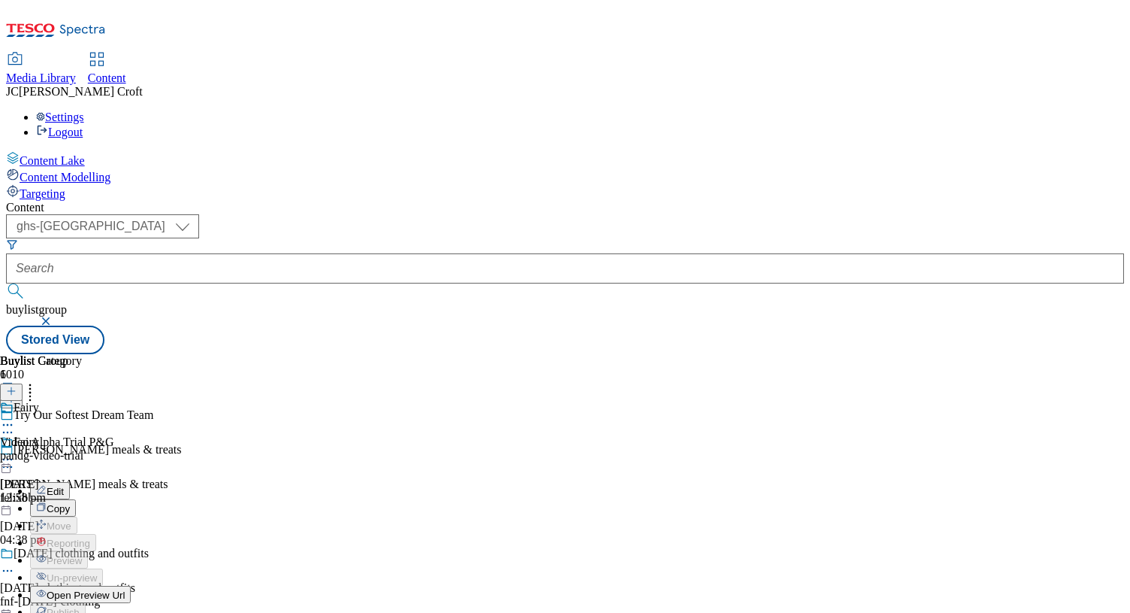
click at [70, 482] on button "Edit" at bounding box center [50, 490] width 40 height 17
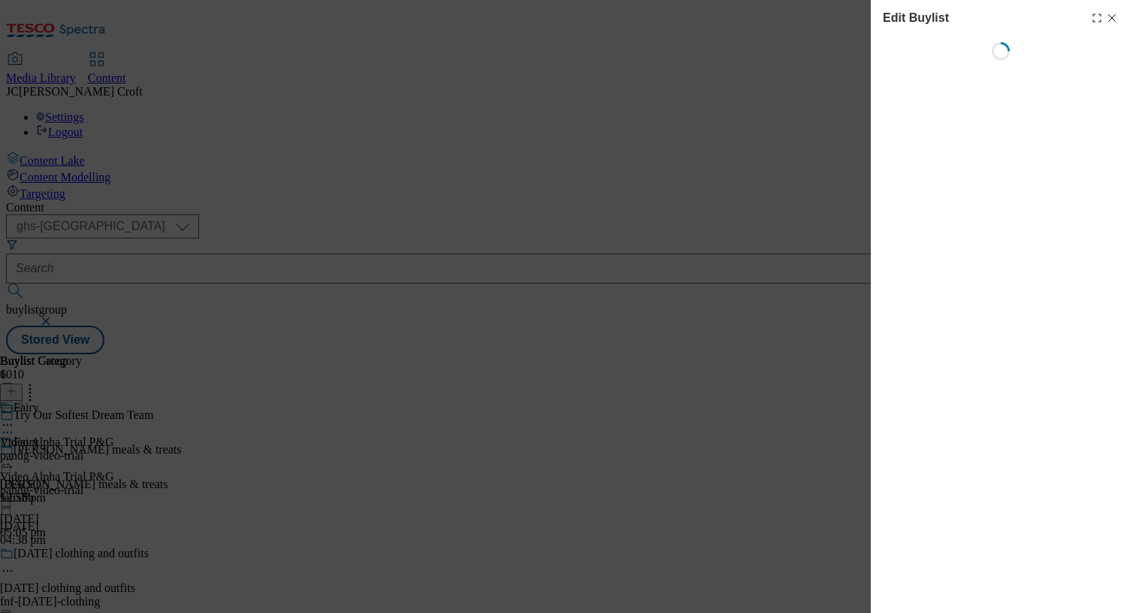
select select "tactical"
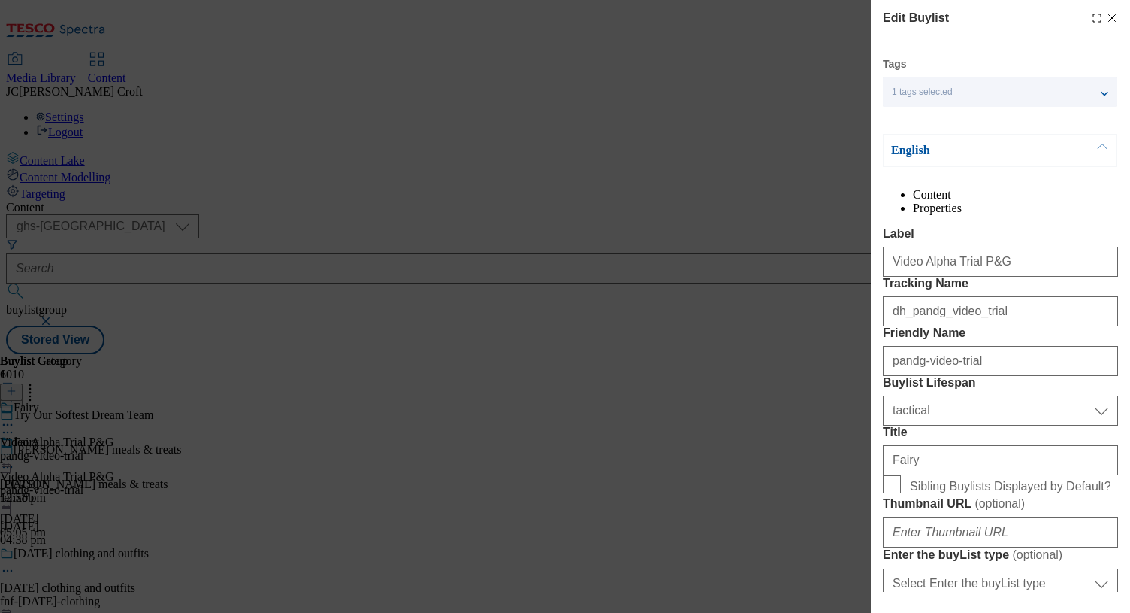
scroll to position [1292, 0]
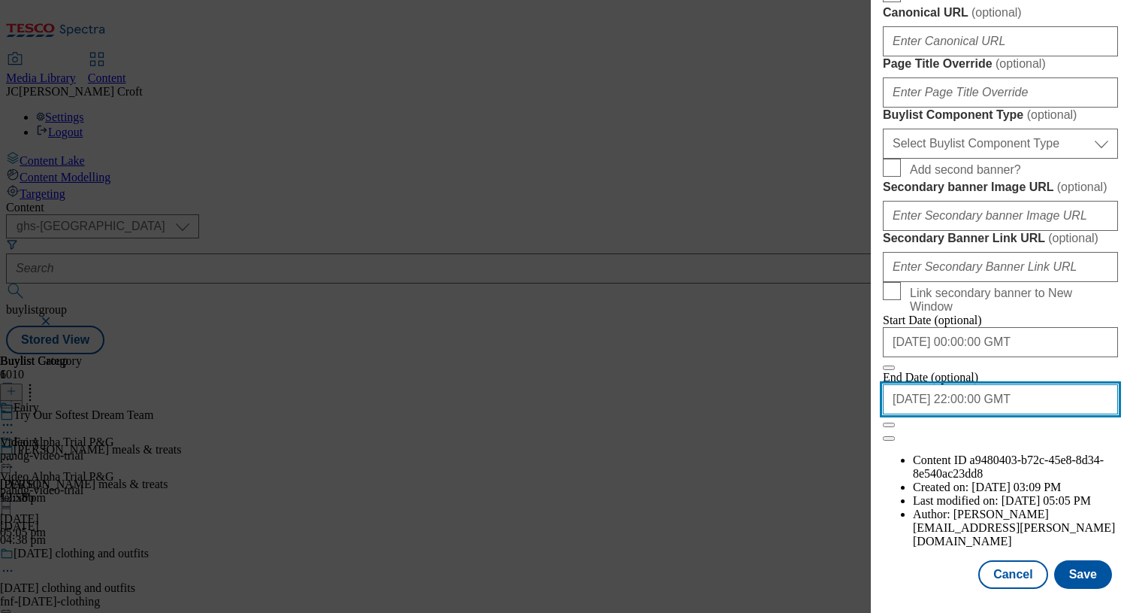
click at [1046, 414] on input "[DATE] 22:00:00 GMT" at bounding box center [1000, 399] width 235 height 30
select select "2025"
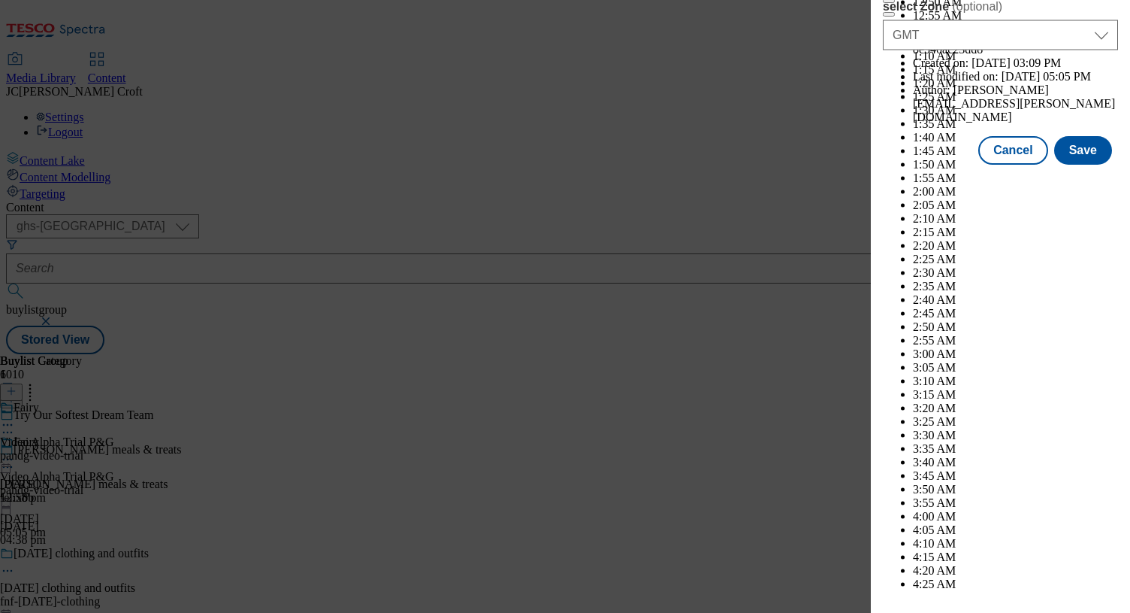
scroll to position [7237, 0]
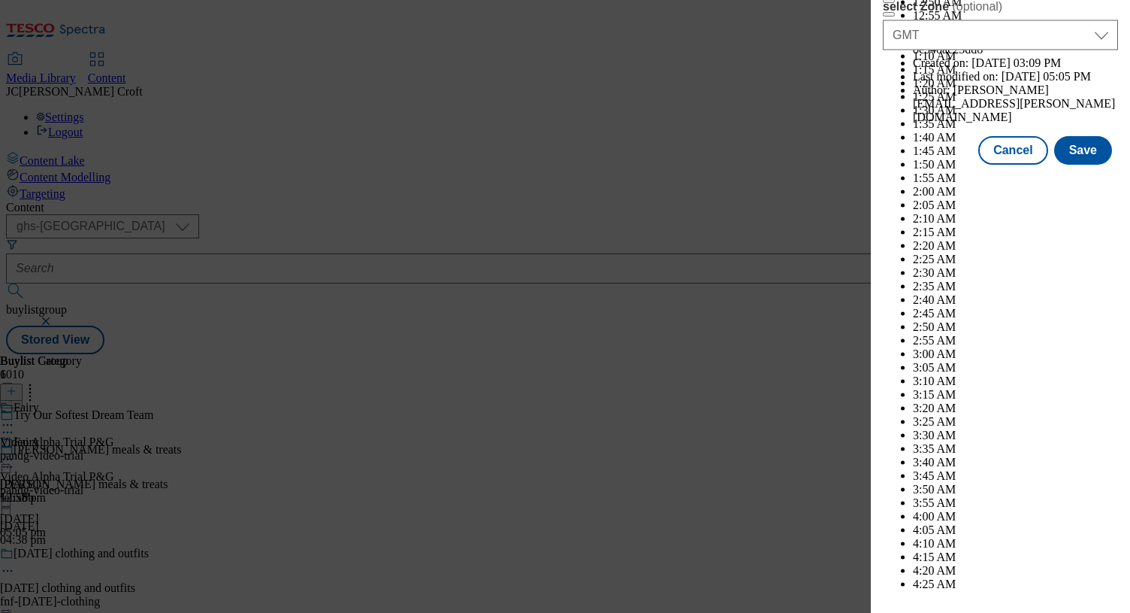
select select "September"
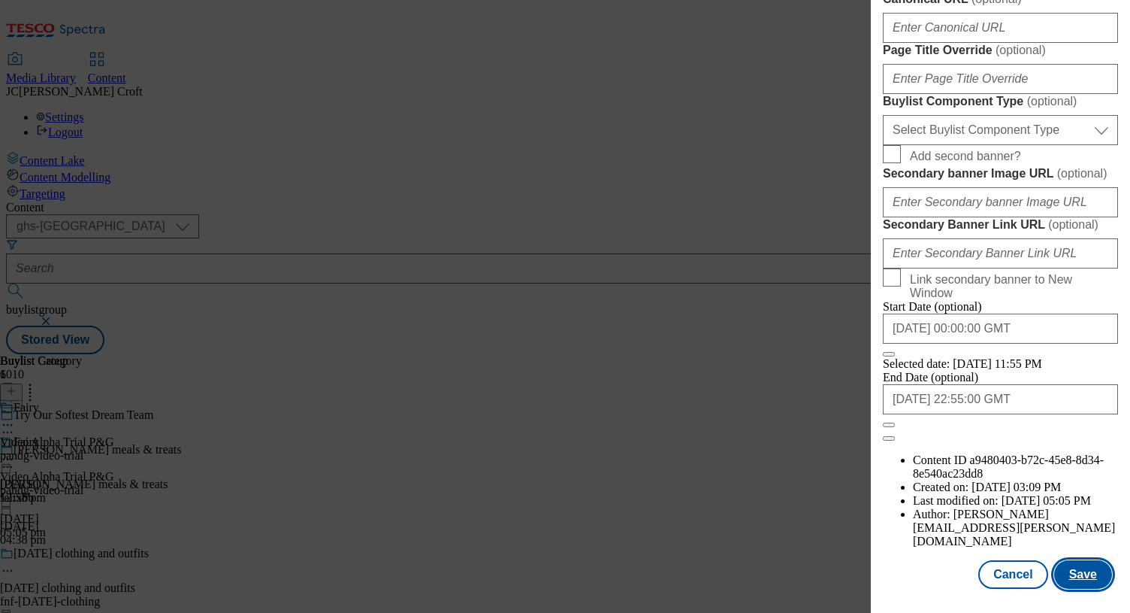
click at [1094, 565] on button "Save" at bounding box center [1084, 574] width 58 height 29
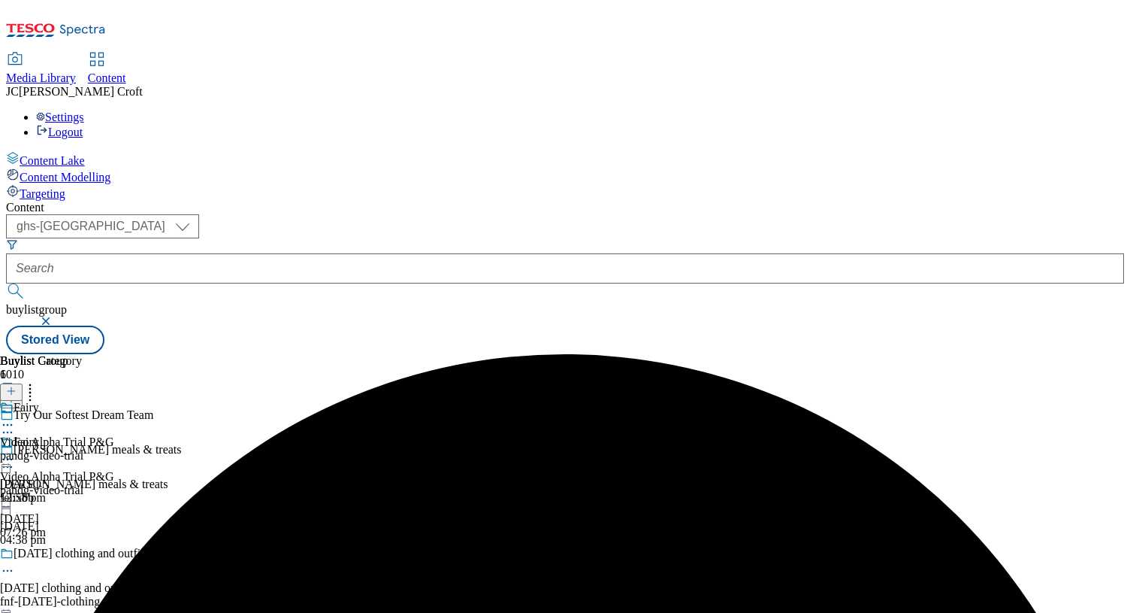
click at [15, 452] on icon at bounding box center [7, 459] width 15 height 15
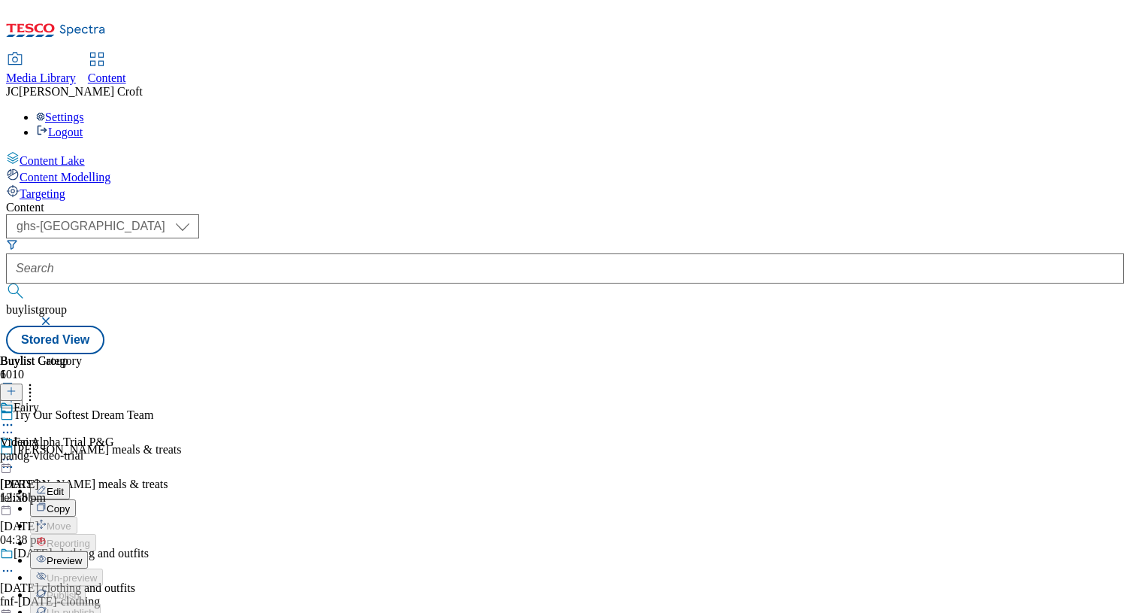
click at [88, 551] on button "Preview" at bounding box center [59, 559] width 58 height 17
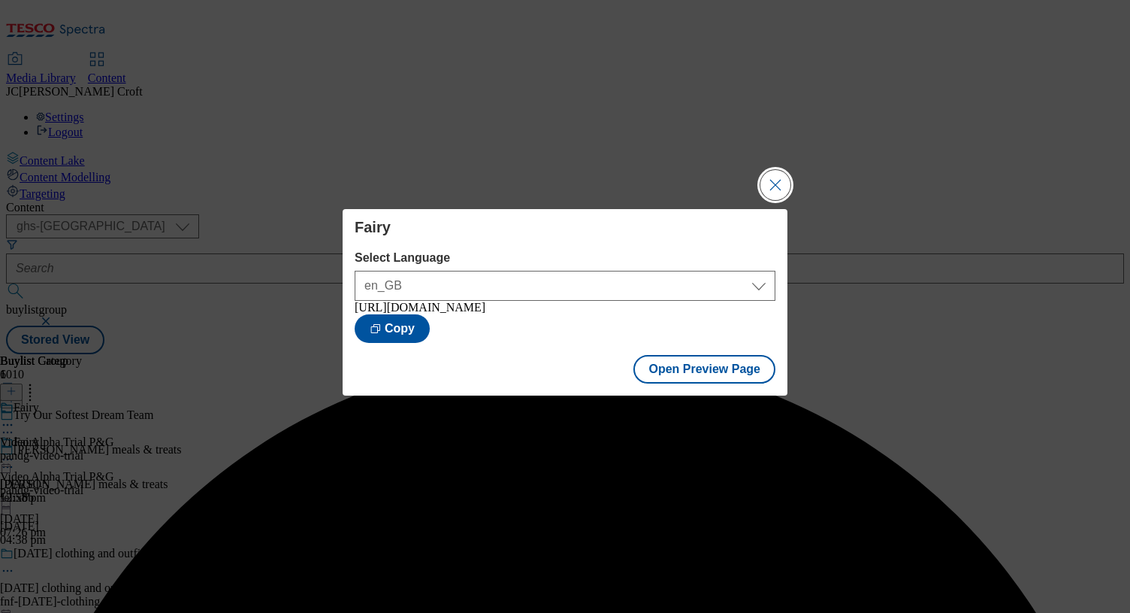
click at [778, 177] on button "Close Modal" at bounding box center [776, 185] width 30 height 30
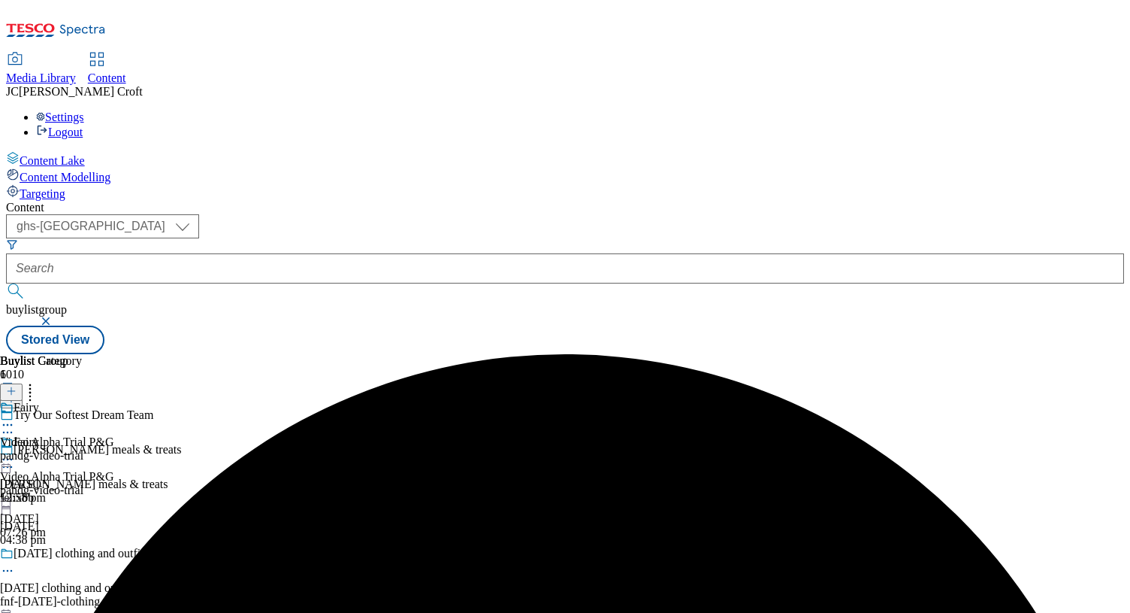
click at [9, 458] on circle at bounding box center [8, 459] width 2 height 2
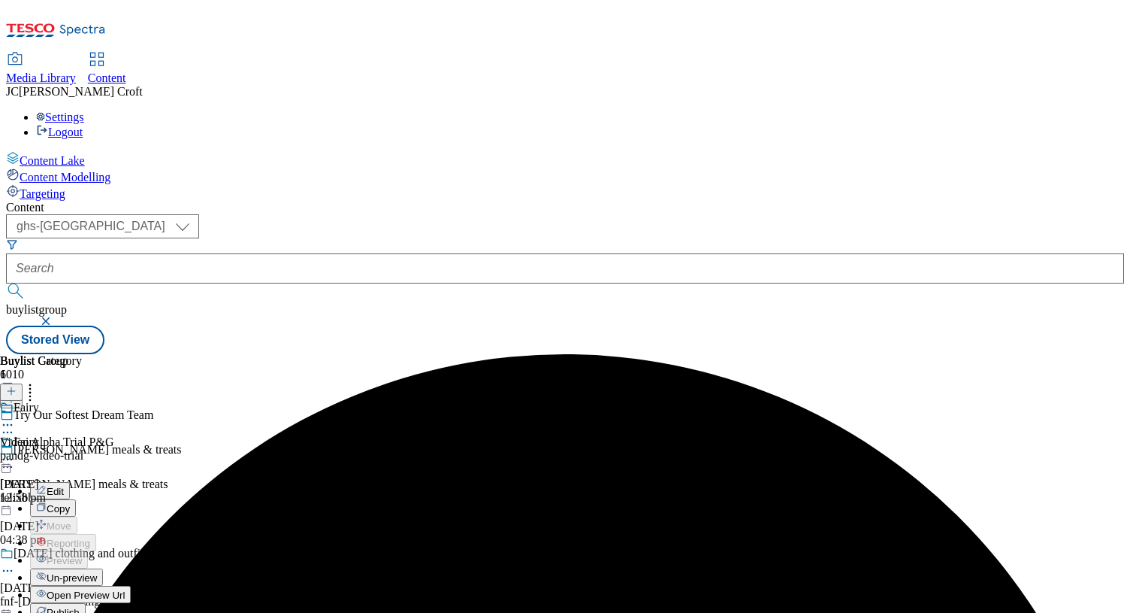
click at [86, 603] on button "Publish" at bounding box center [58, 611] width 56 height 17
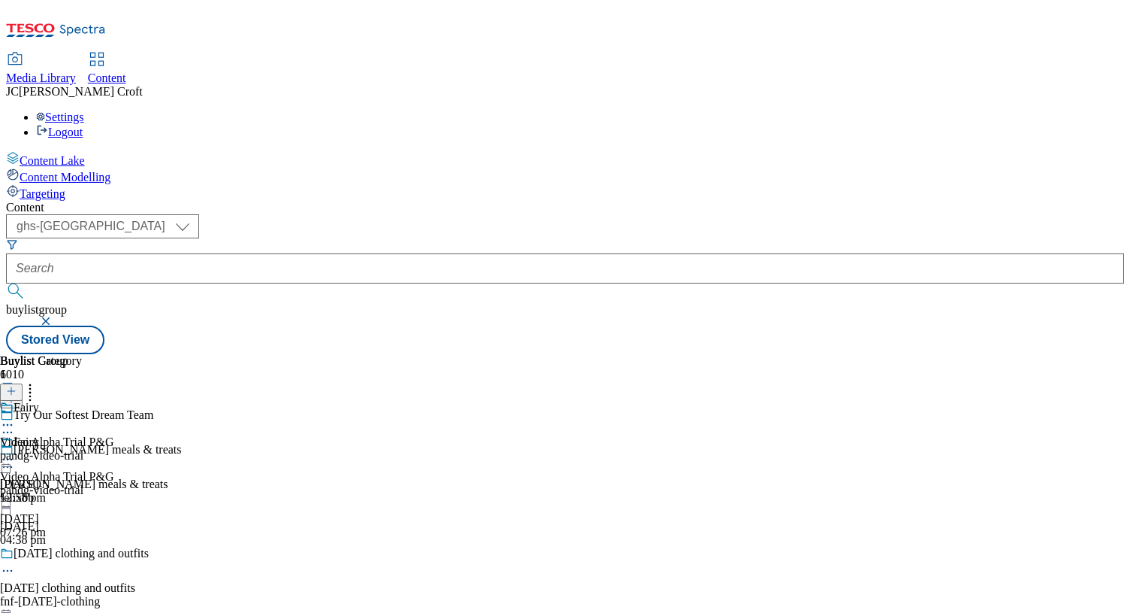
click at [55, 316] on button "button" at bounding box center [47, 320] width 15 height 9
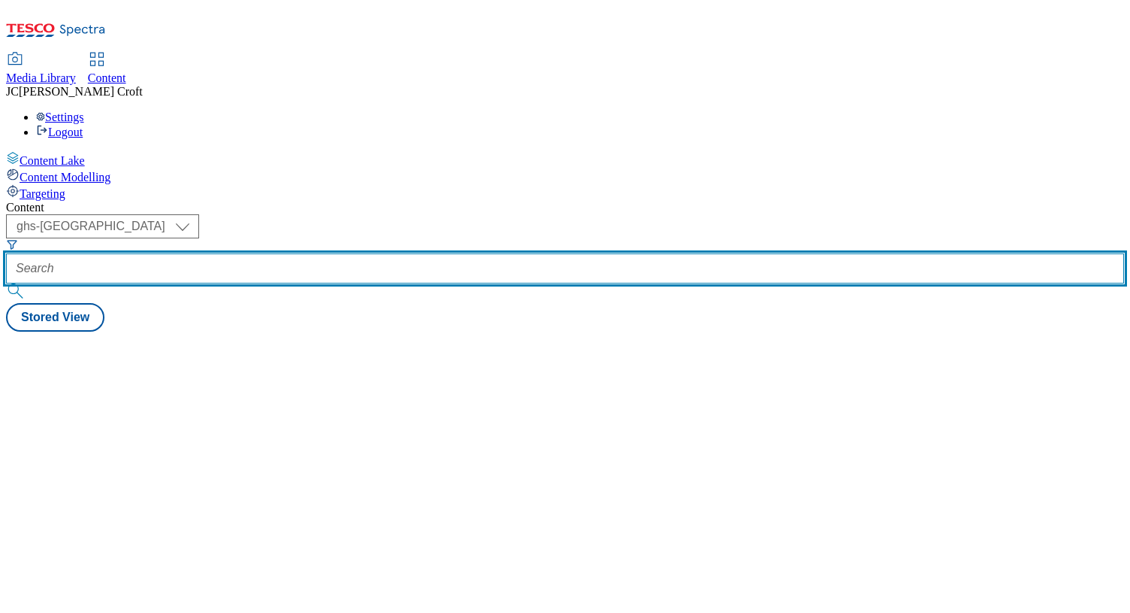
click at [358, 253] on input "text" at bounding box center [565, 268] width 1118 height 30
paste input "danone-video-trial"
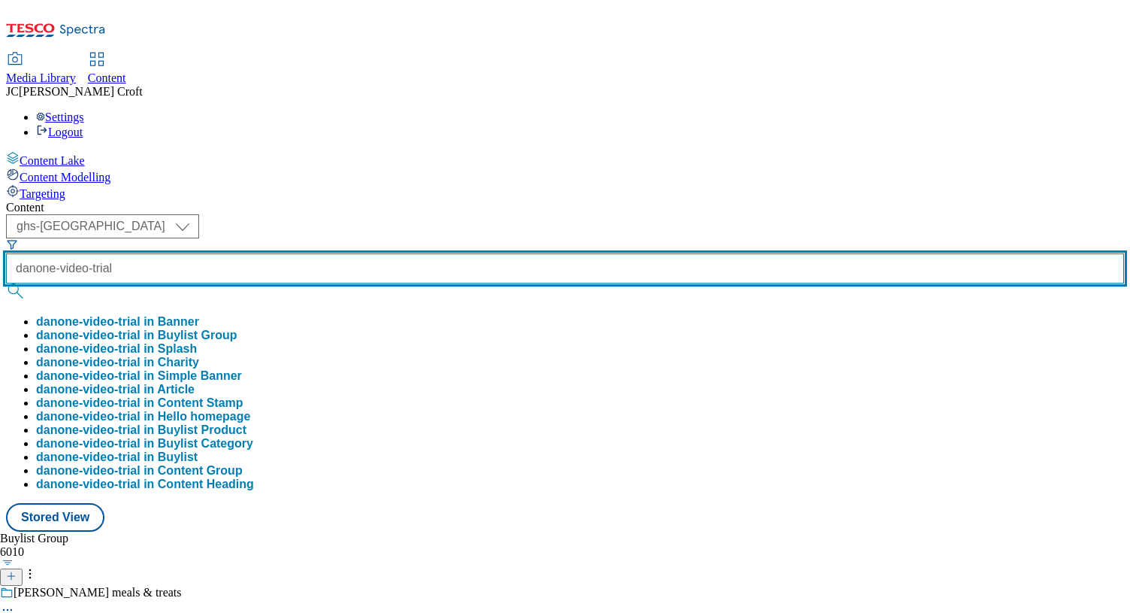
type input "danone-video-trial"
click at [6, 283] on button "submit" at bounding box center [16, 290] width 21 height 15
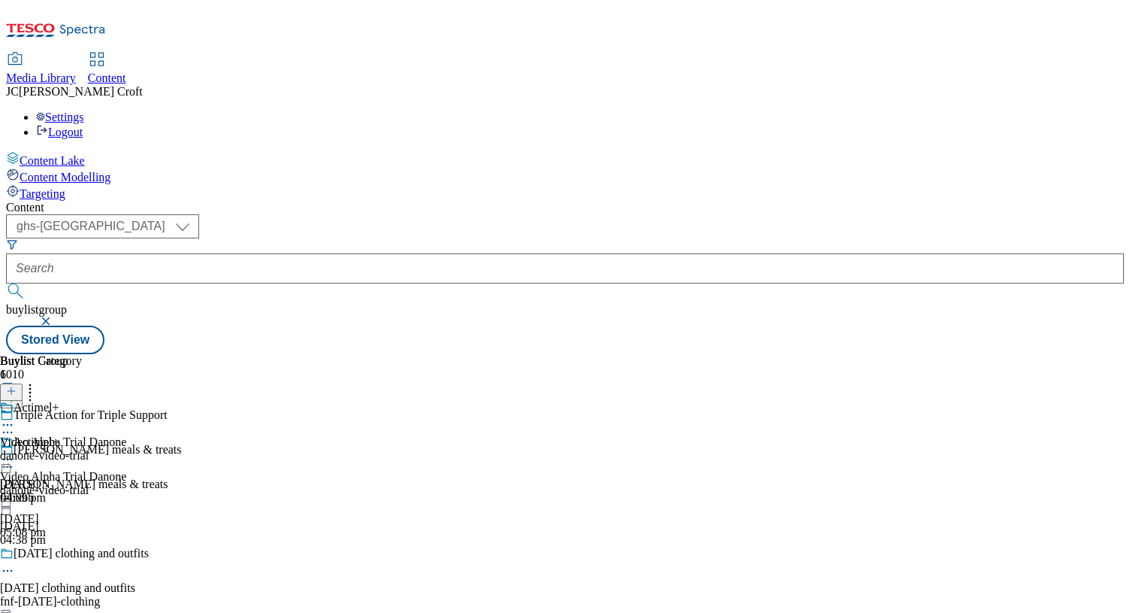
click at [15, 452] on icon at bounding box center [7, 459] width 15 height 15
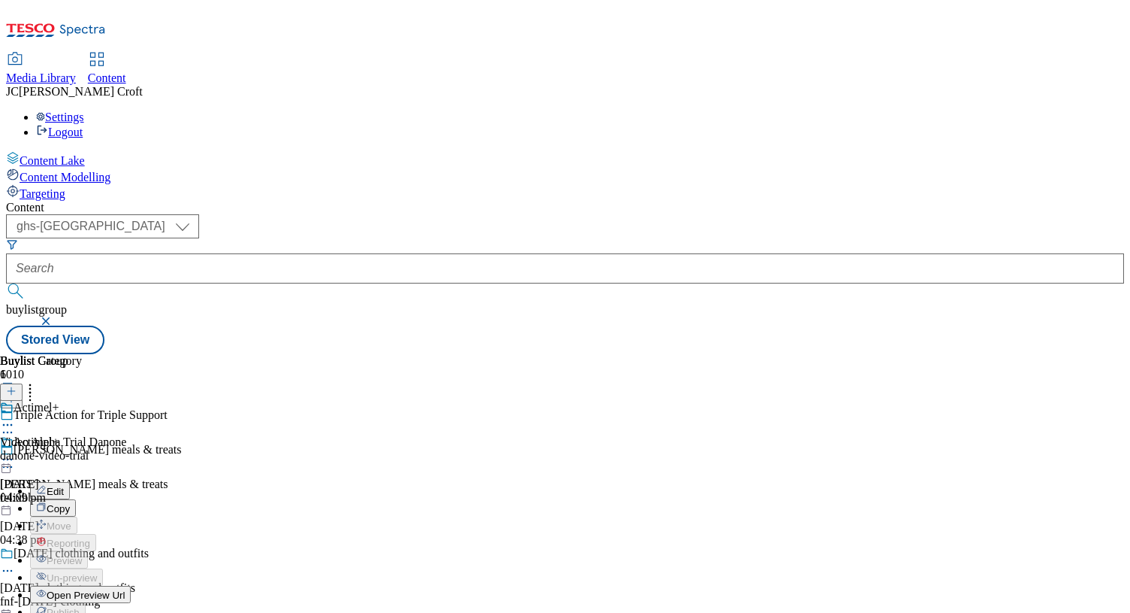
click at [70, 482] on button "Edit" at bounding box center [50, 490] width 40 height 17
select select "tactical"
select select "supplier funded long term >4 weeks"
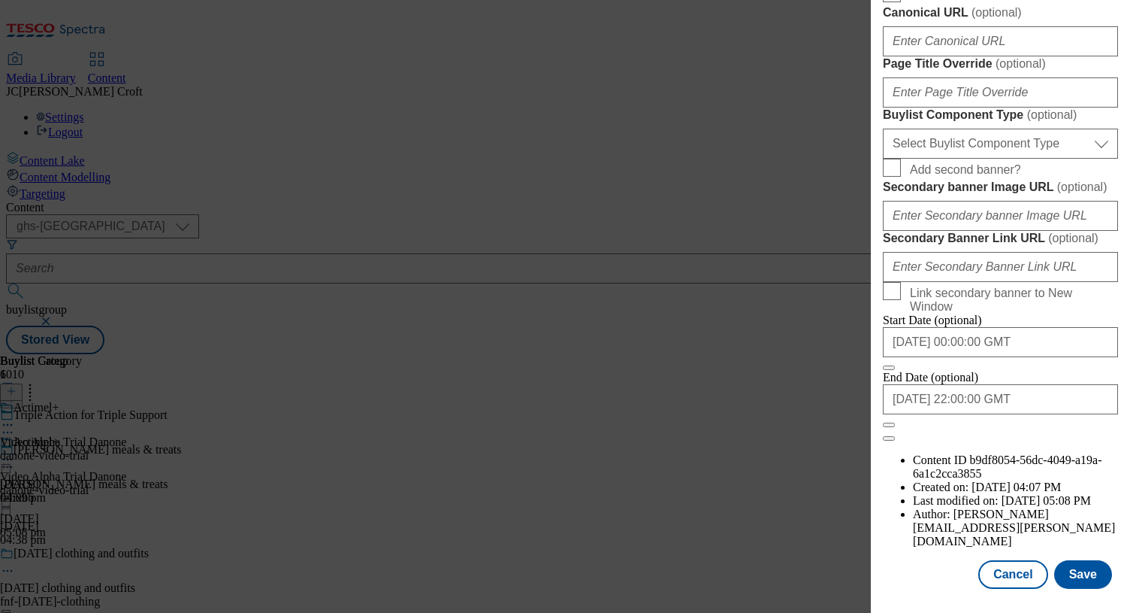
scroll to position [1292, 0]
click at [966, 414] on input "[DATE] 22:00:00 GMT" at bounding box center [1000, 399] width 235 height 30
select select "2025"
select select "August"
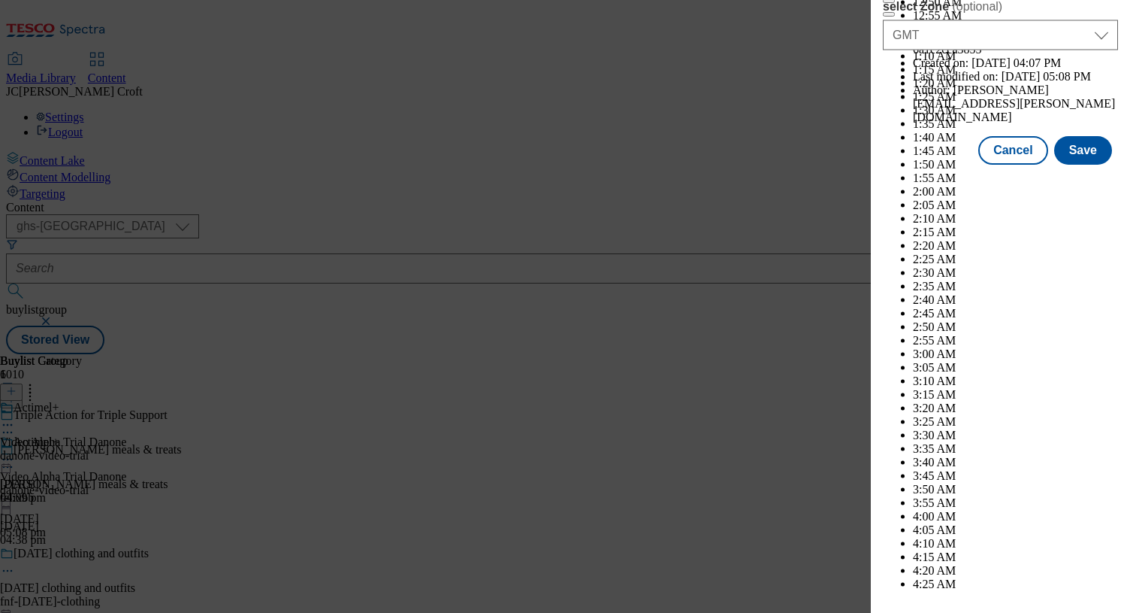
scroll to position [7793, 0]
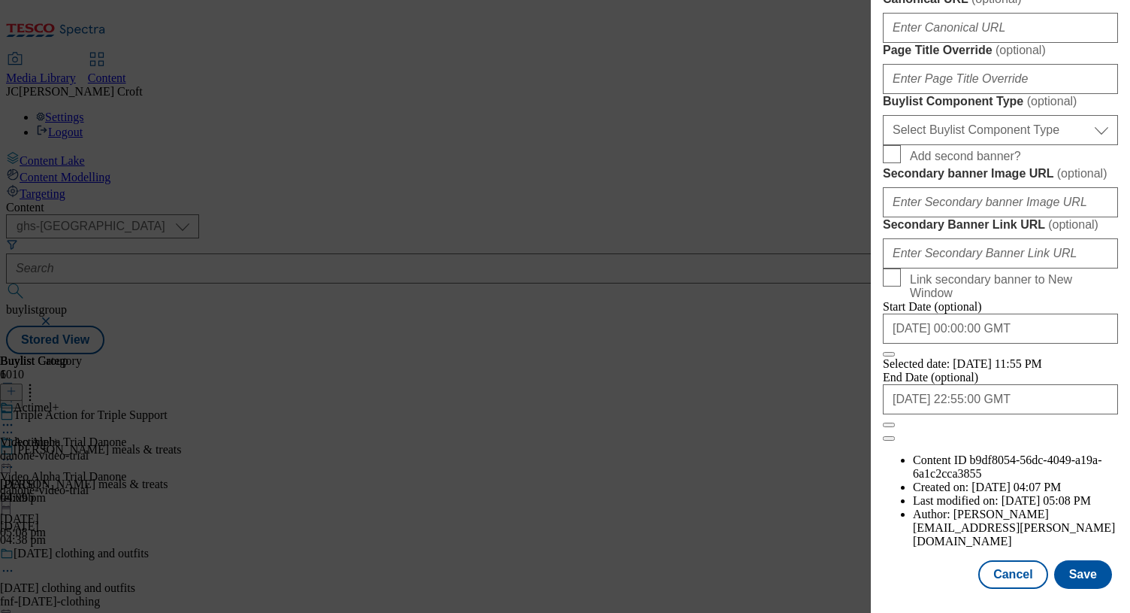
click at [1013, 414] on input "[DATE] 22:55:00 GMT" at bounding box center [1000, 399] width 235 height 30
select select "2025"
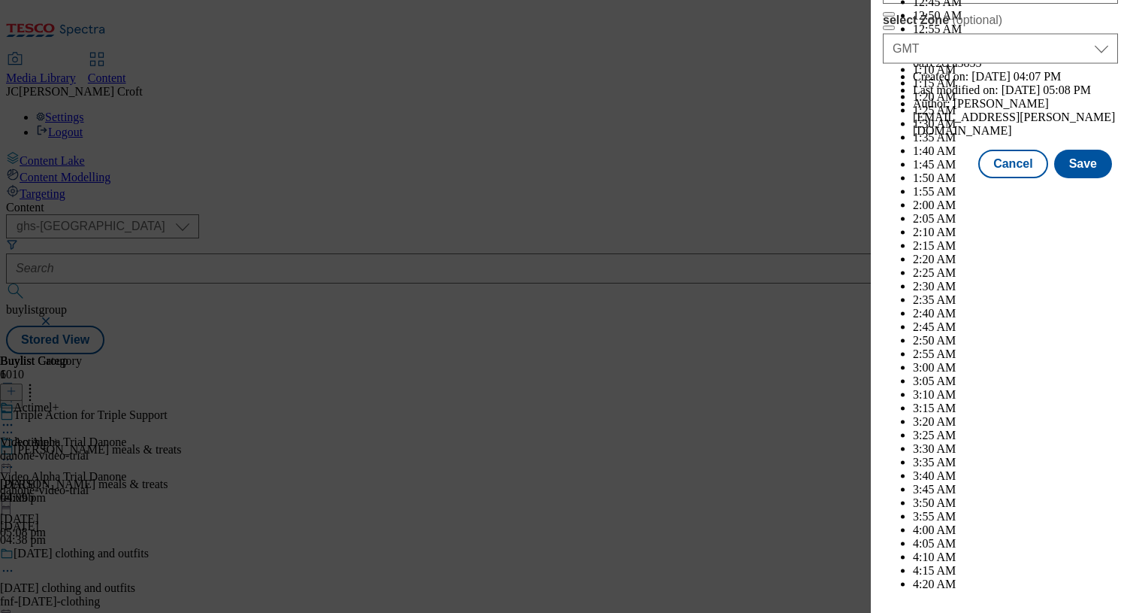
select select "September"
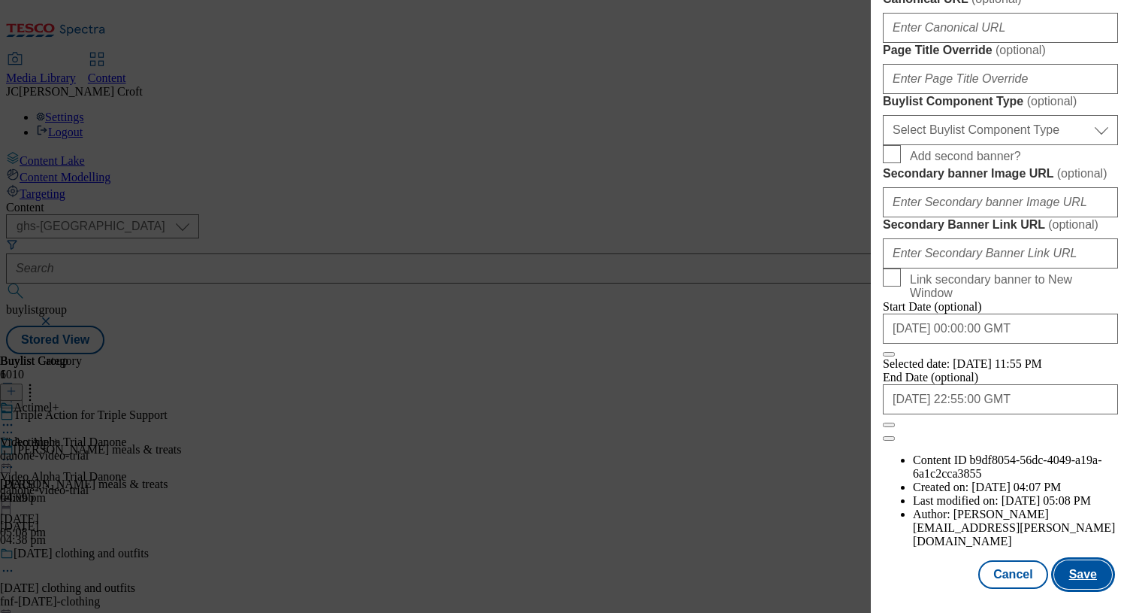
click at [1079, 568] on button "Save" at bounding box center [1084, 574] width 58 height 29
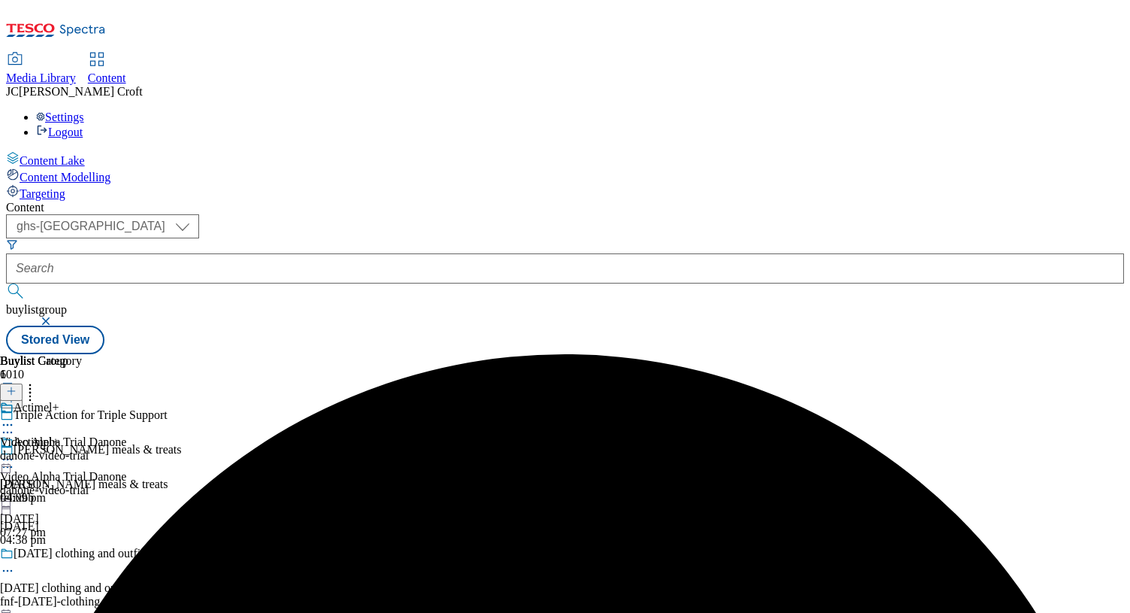
click at [15, 452] on icon at bounding box center [7, 459] width 15 height 15
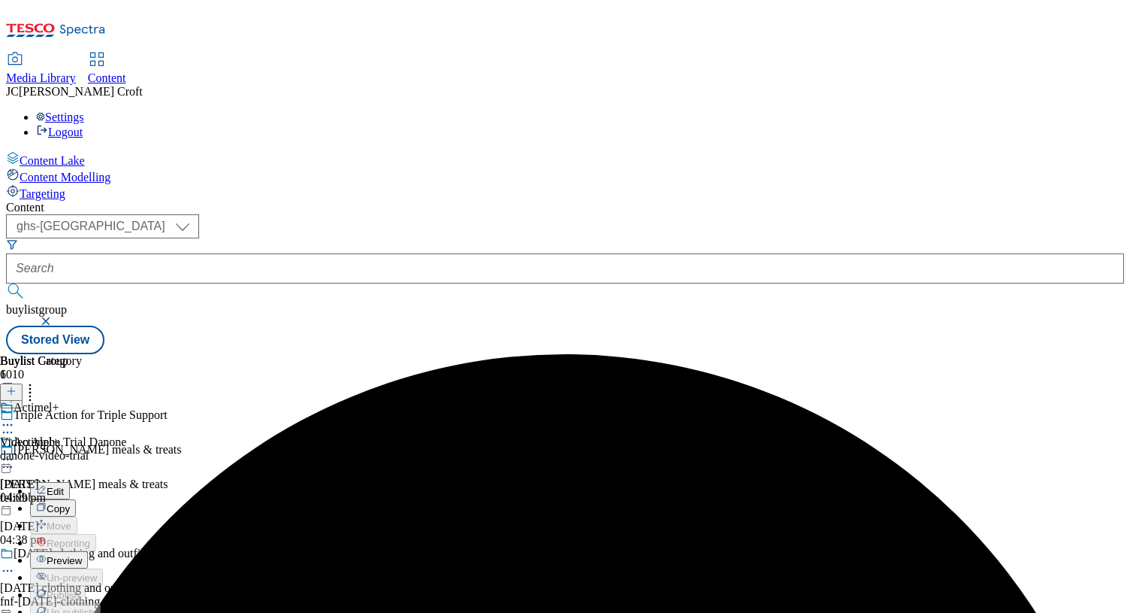
click at [88, 551] on button "Preview" at bounding box center [59, 559] width 58 height 17
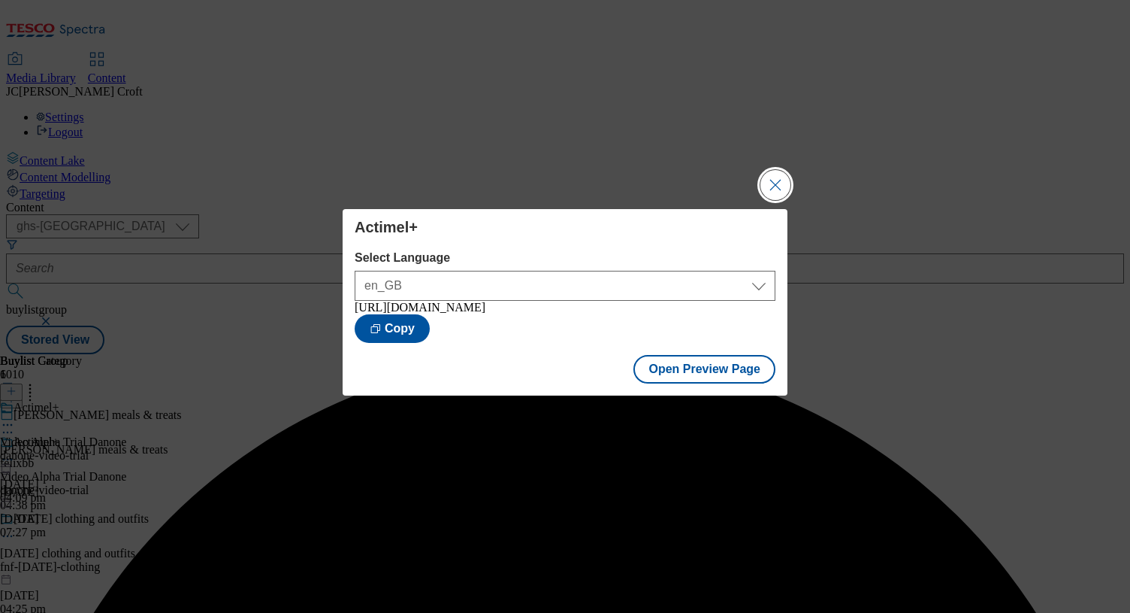
click at [763, 184] on button "Close Modal" at bounding box center [776, 185] width 30 height 30
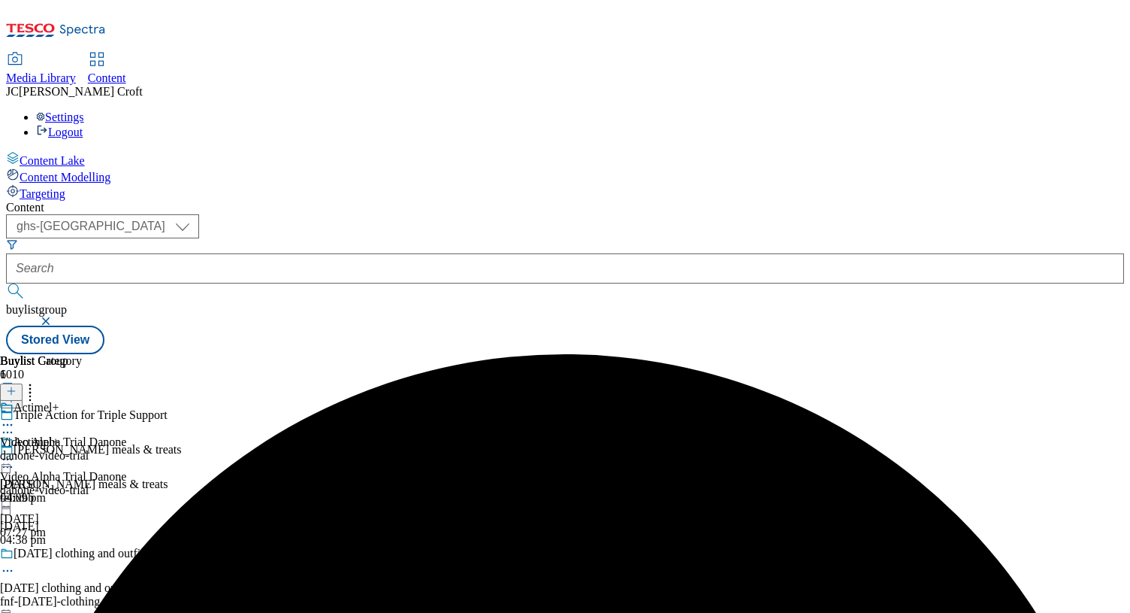
click at [15, 452] on icon at bounding box center [7, 459] width 15 height 15
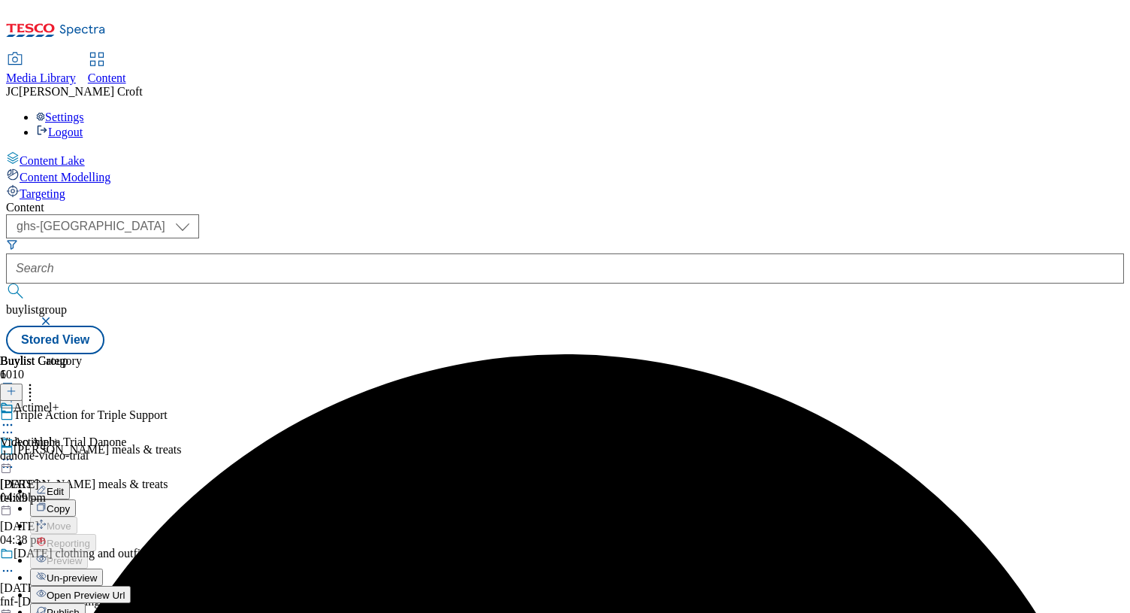
click at [86, 603] on button "Publish" at bounding box center [58, 611] width 56 height 17
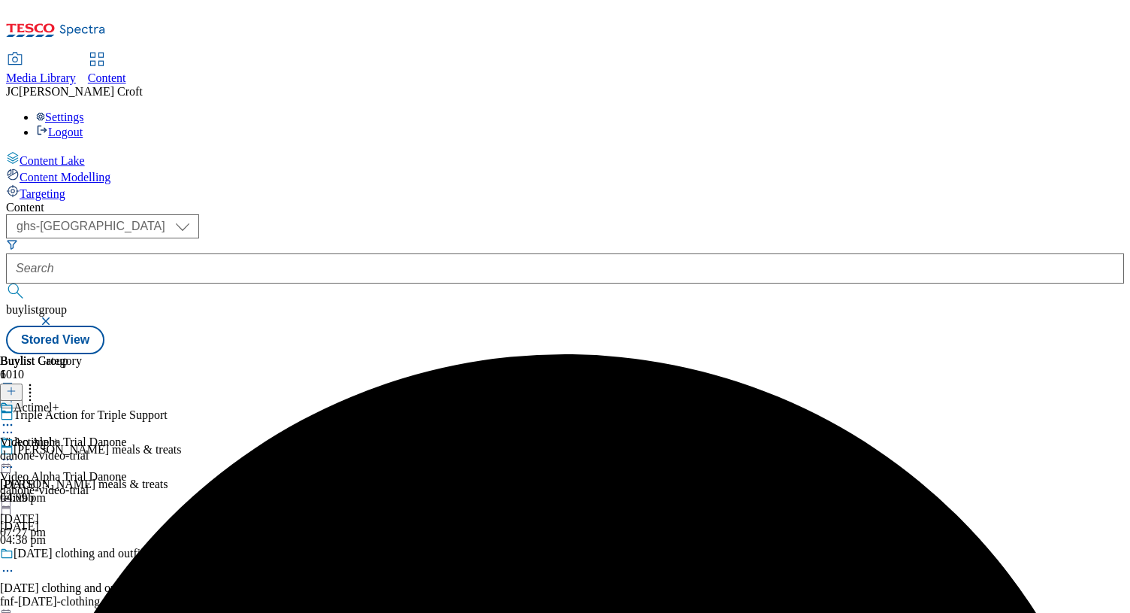
click at [55, 316] on button "button" at bounding box center [47, 320] width 15 height 9
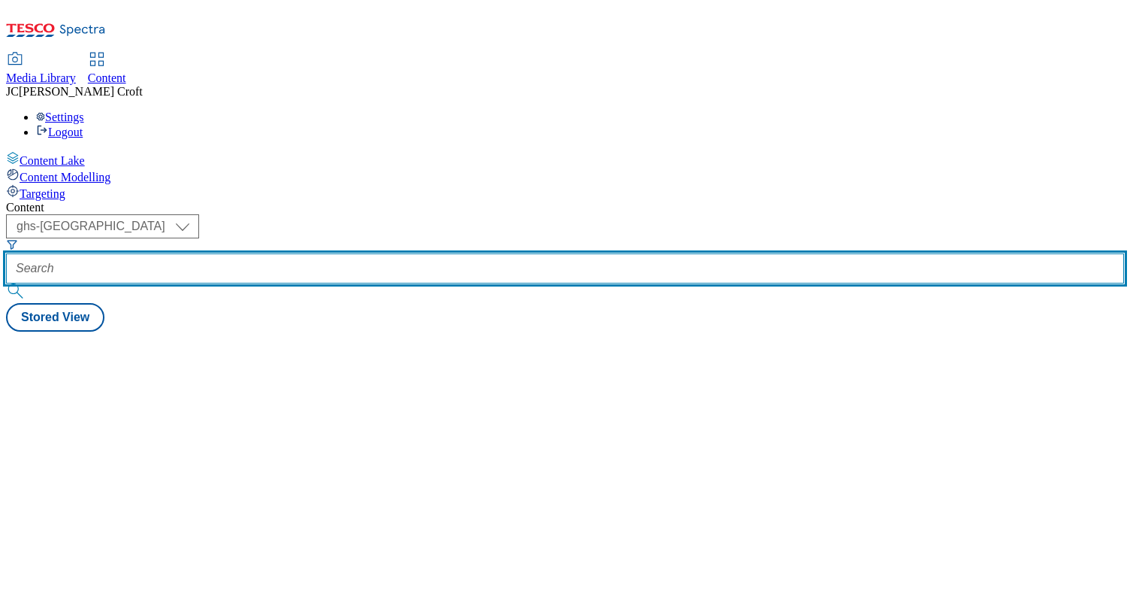
click at [337, 253] on input "text" at bounding box center [565, 268] width 1118 height 30
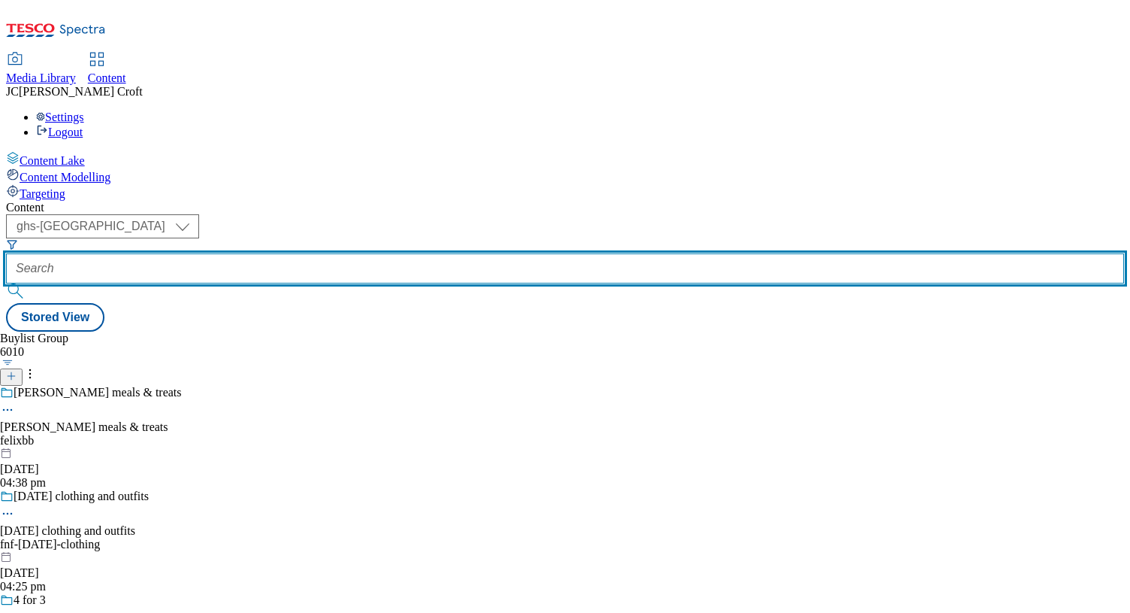
paste input "jde_video_trial"
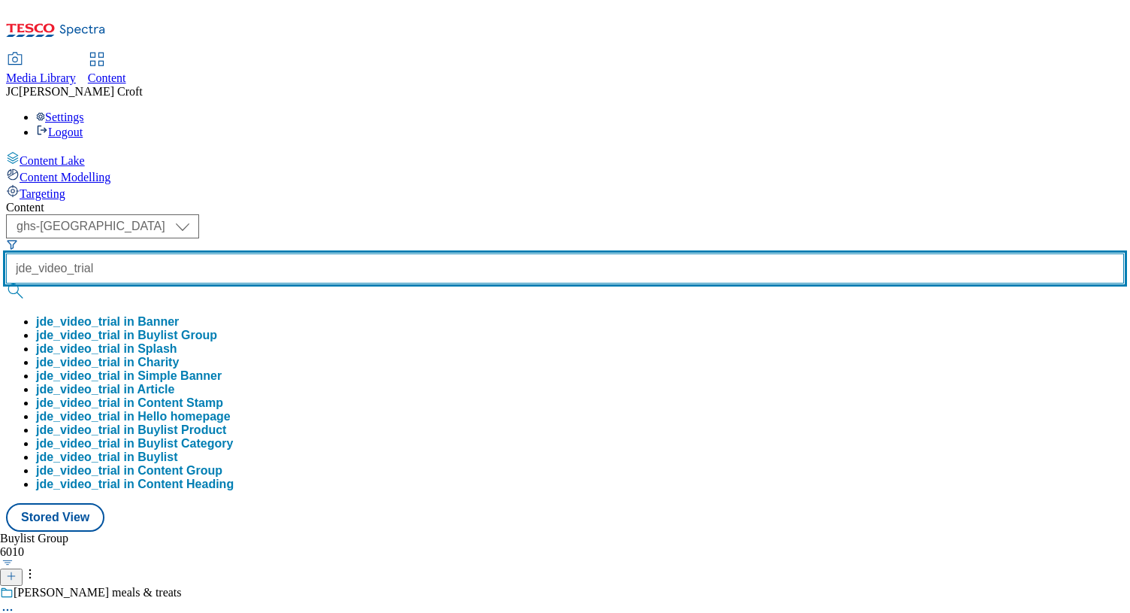
type input "jde_video_trial"
click at [6, 283] on button "submit" at bounding box center [16, 290] width 21 height 15
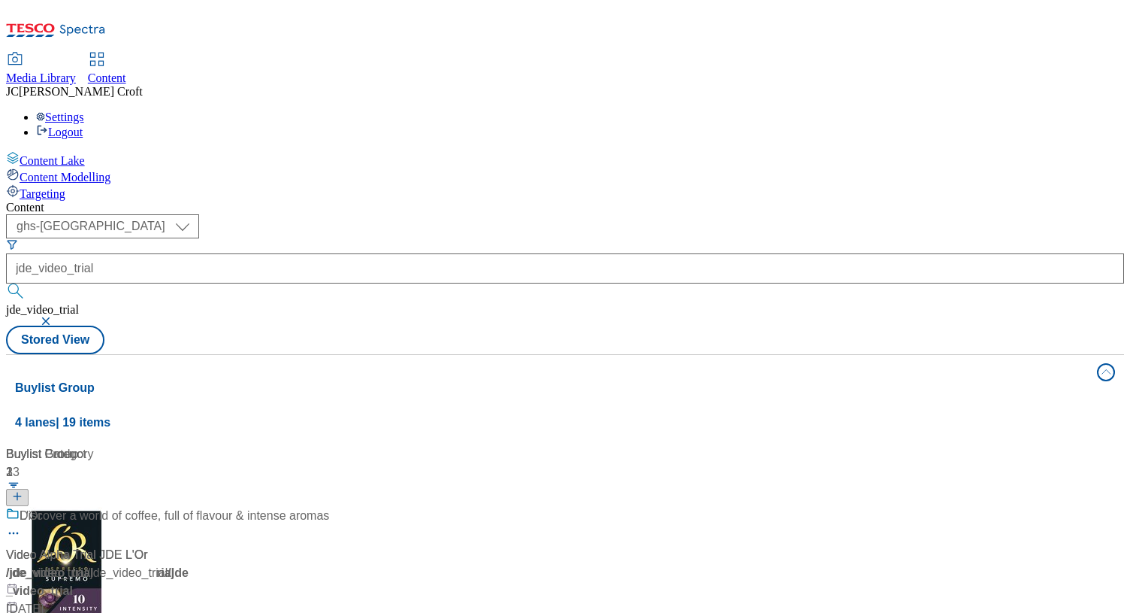
click at [55, 316] on button "button" at bounding box center [47, 320] width 15 height 9
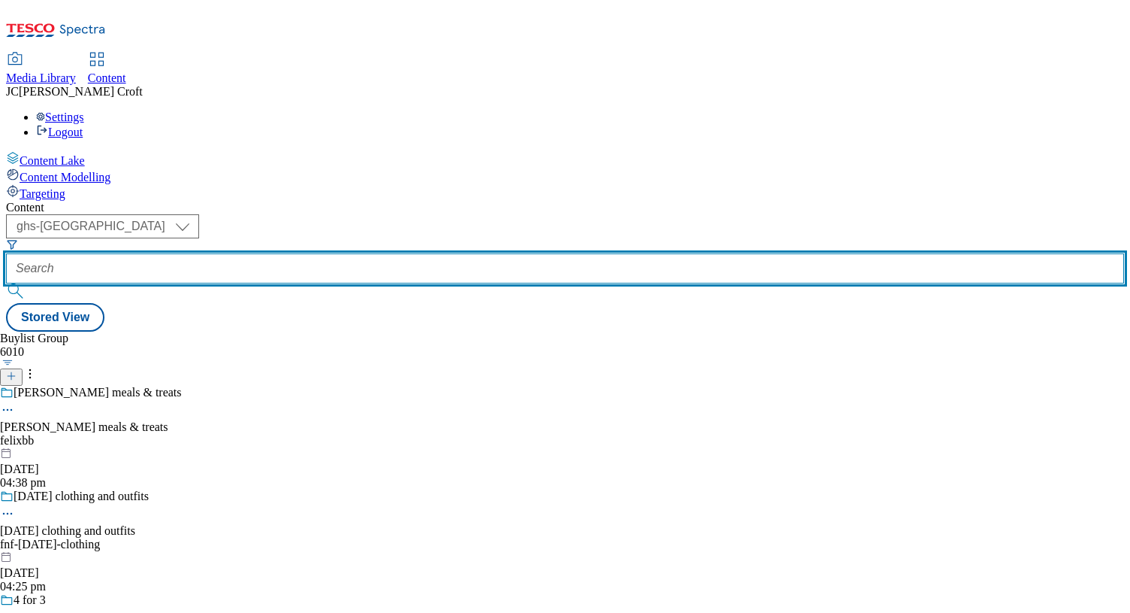
click at [356, 253] on input "text" at bounding box center [565, 268] width 1118 height 30
paste input "jde_video_trial"
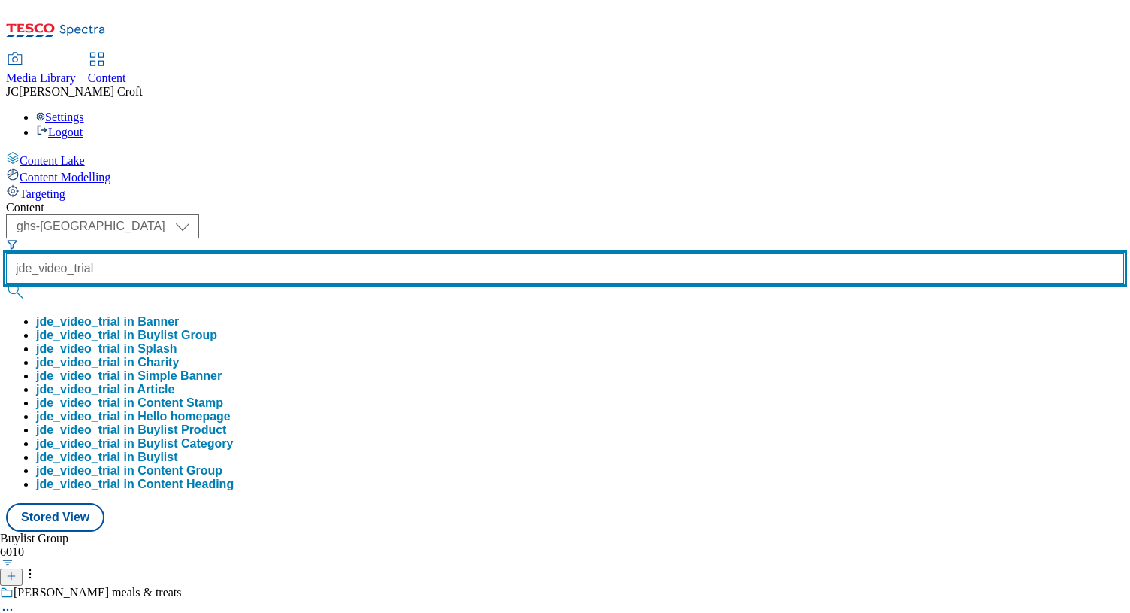
type input "jde_video_trial"
click at [6, 283] on button "submit" at bounding box center [16, 290] width 21 height 15
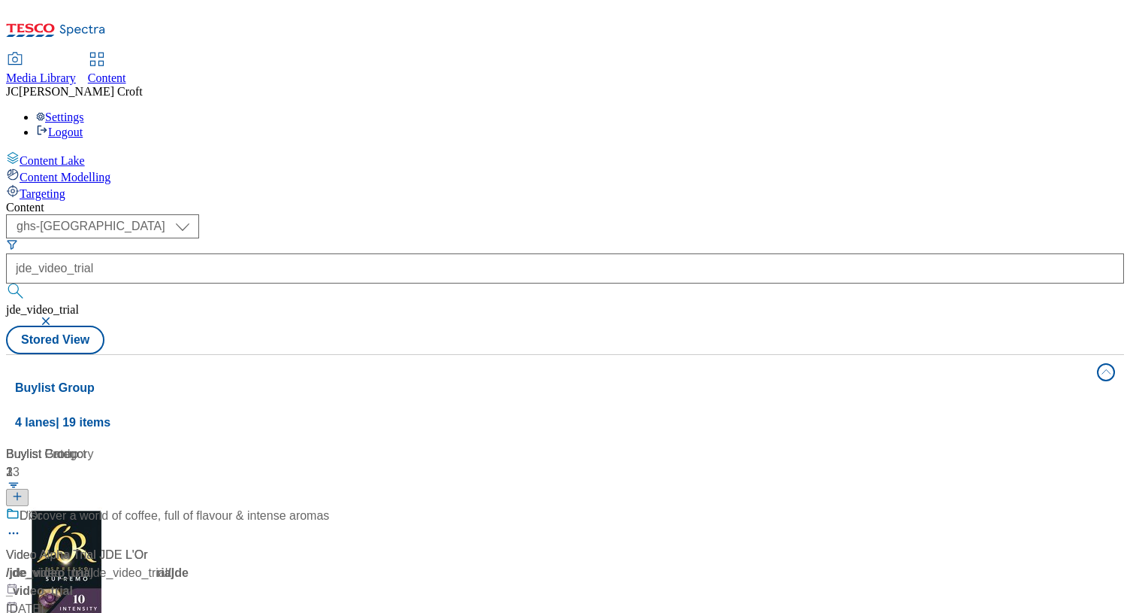
click at [194, 507] on div "L'Or" at bounding box center [100, 526] width 188 height 39
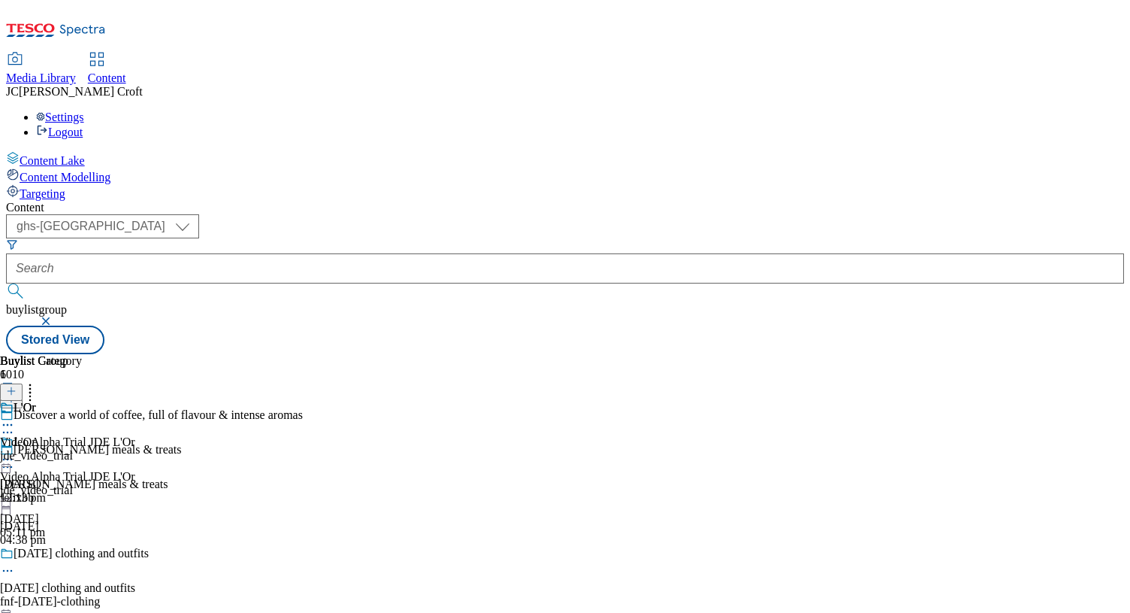
click at [15, 452] on icon at bounding box center [7, 459] width 15 height 15
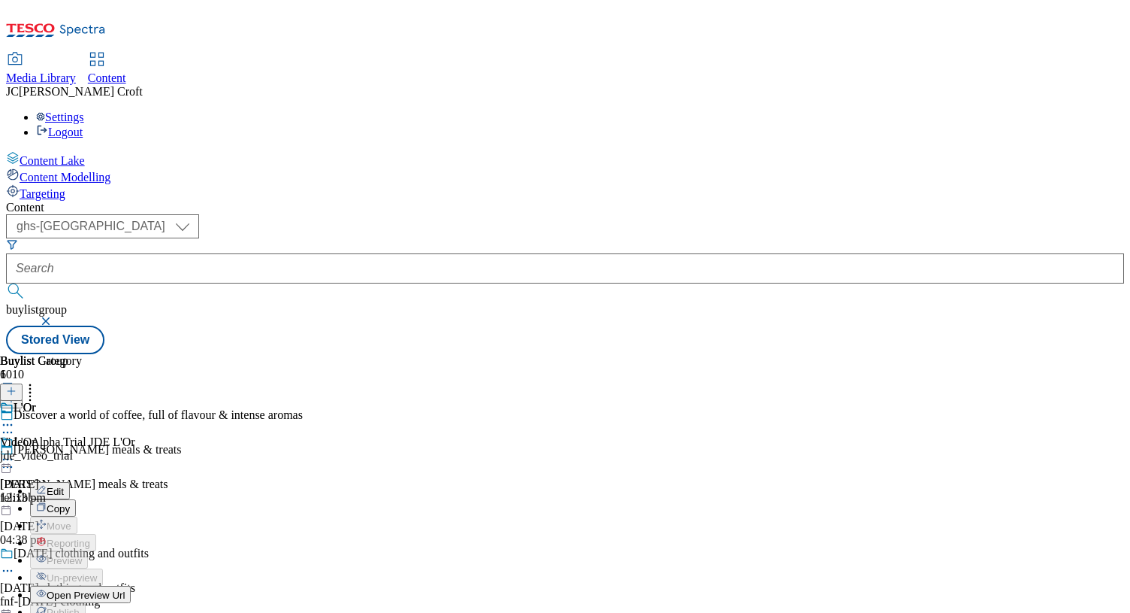
click at [70, 482] on button "Edit" at bounding box center [50, 490] width 40 height 17
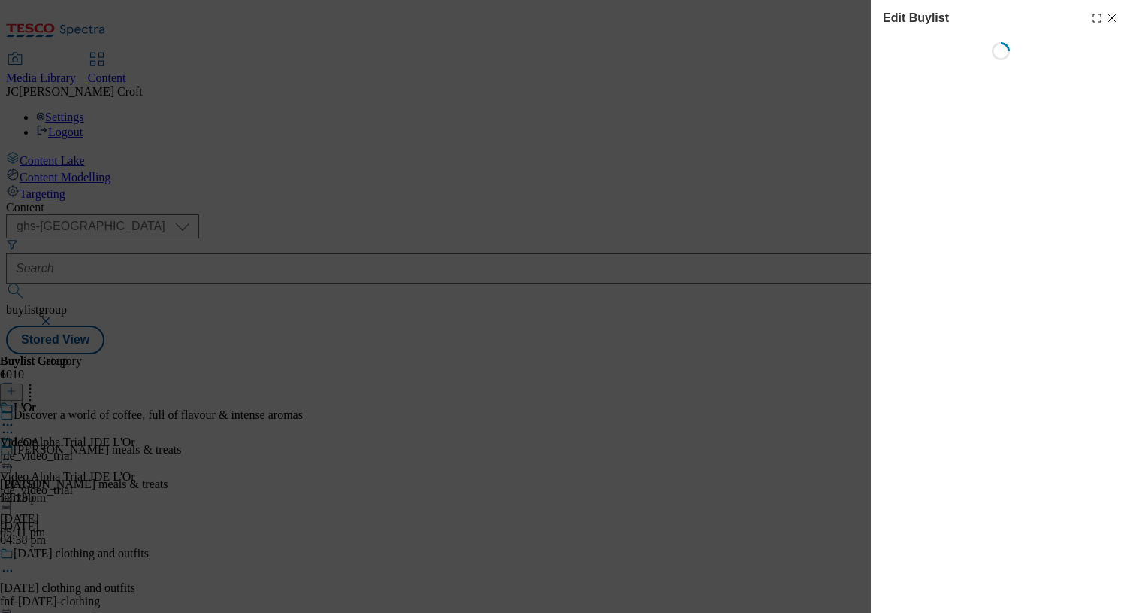
select select "tactical"
select select "supplier funded long term >4 weeks"
select select "dunnhumby"
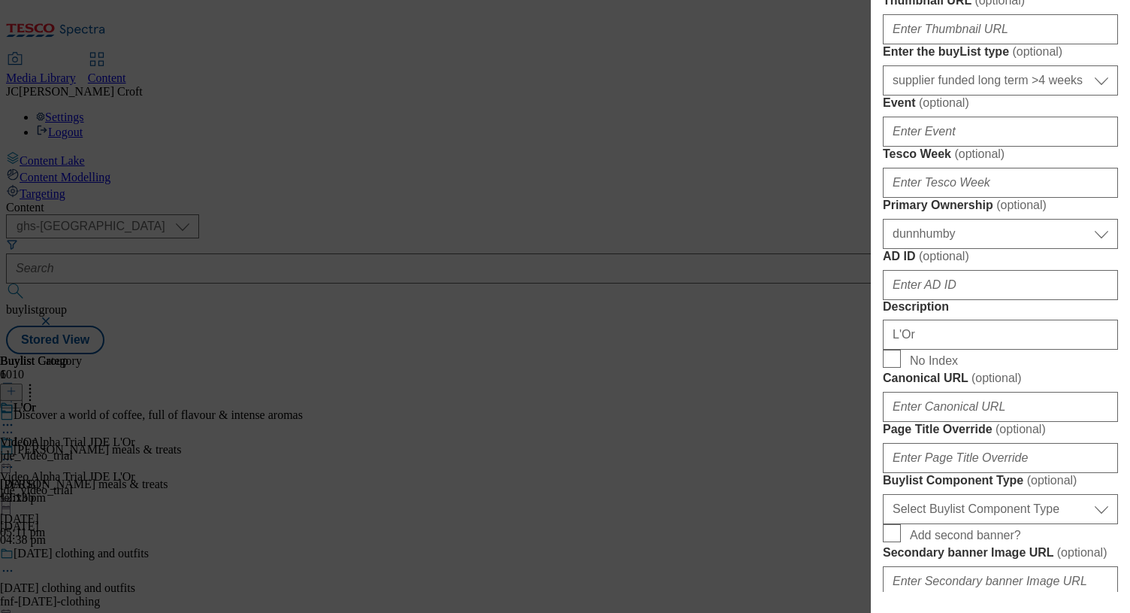
scroll to position [1292, 0]
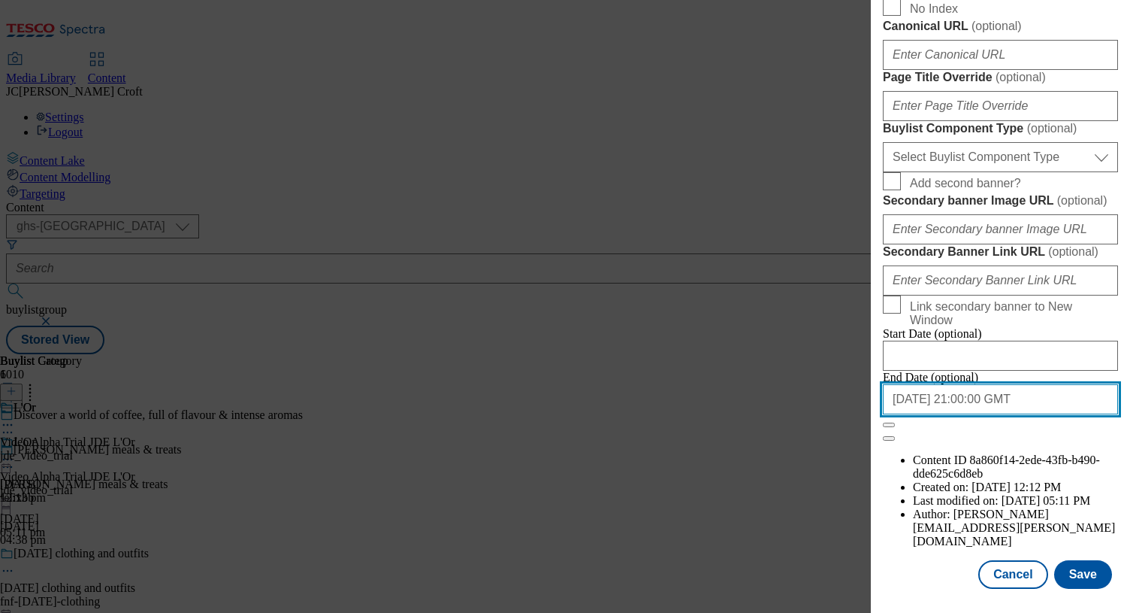
click at [1017, 414] on input "[DATE] 21:00:00 GMT" at bounding box center [1000, 399] width 235 height 30
select select "2025"
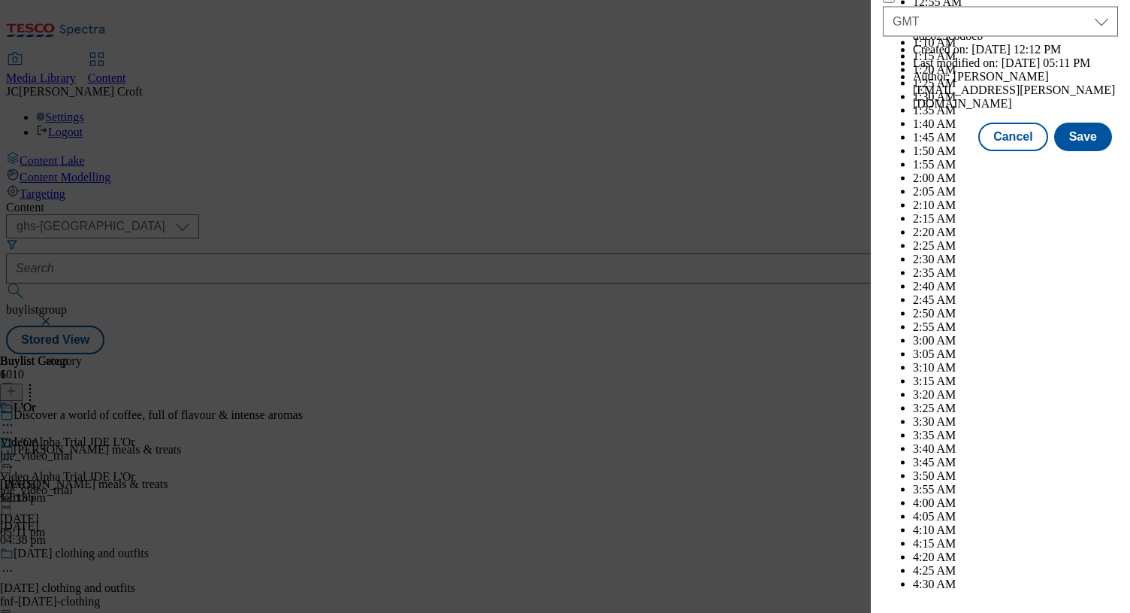
scroll to position [6907, 0]
select select "September"
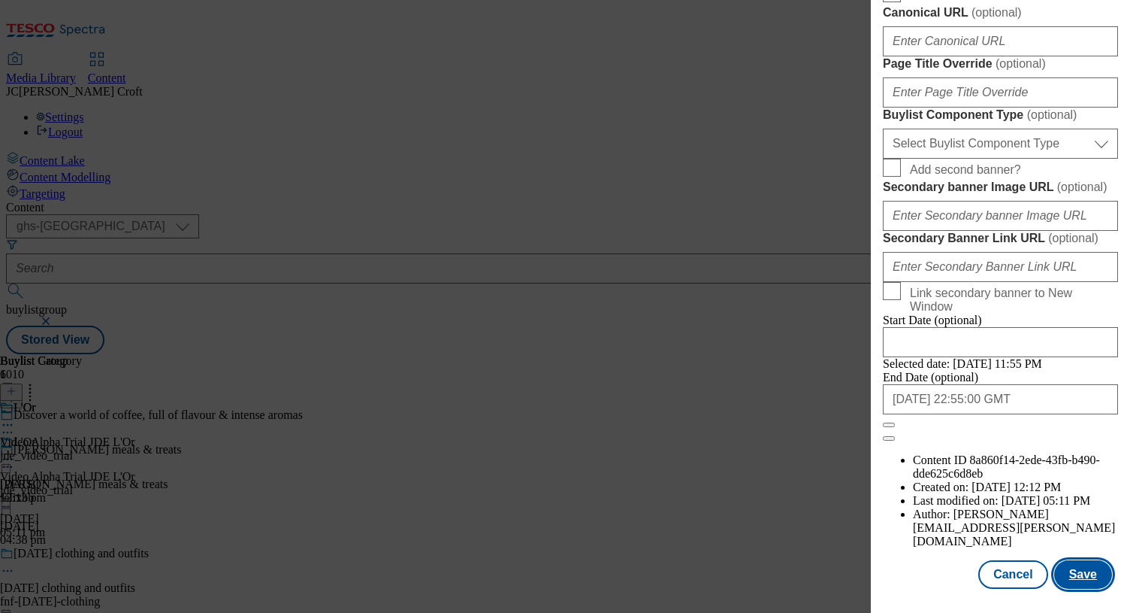
click at [1080, 575] on button "Save" at bounding box center [1084, 574] width 58 height 29
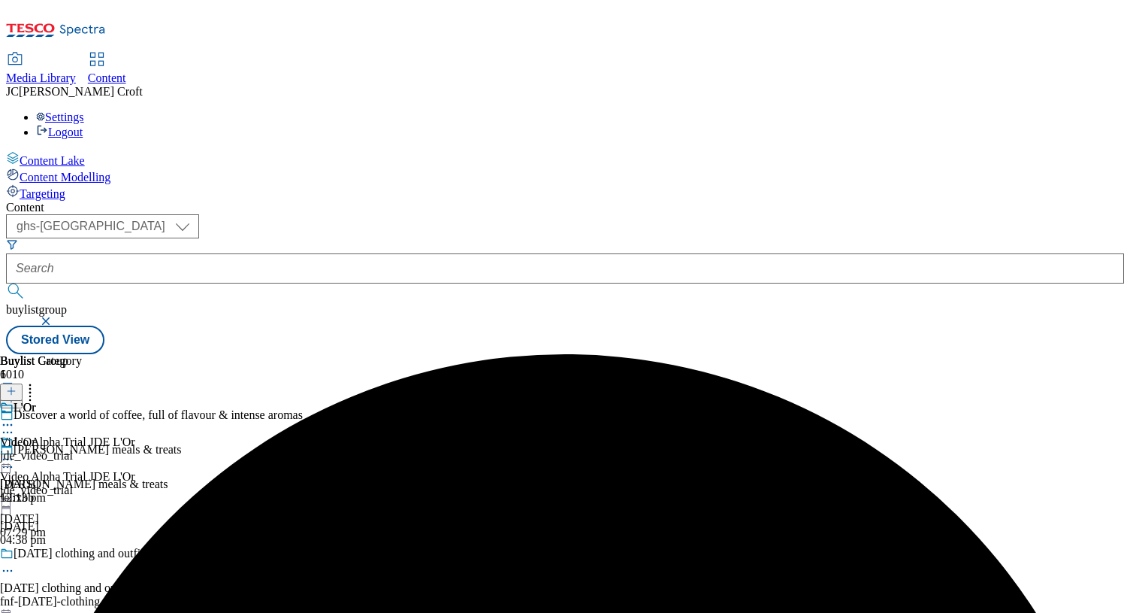
click at [15, 452] on icon at bounding box center [7, 459] width 15 height 15
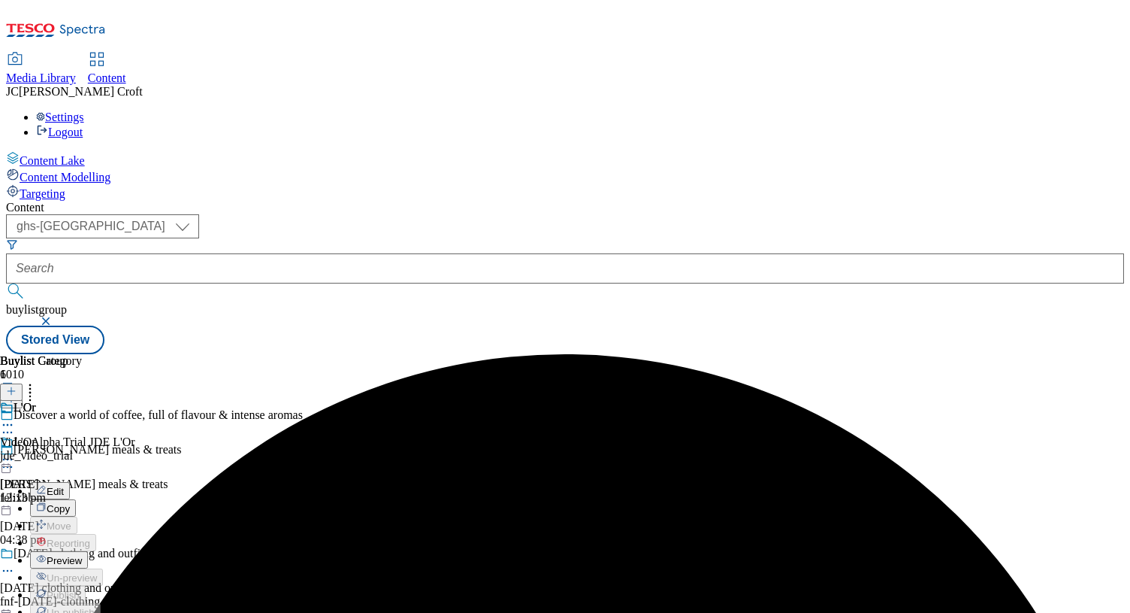
click at [82, 555] on span "Preview" at bounding box center [64, 560] width 35 height 11
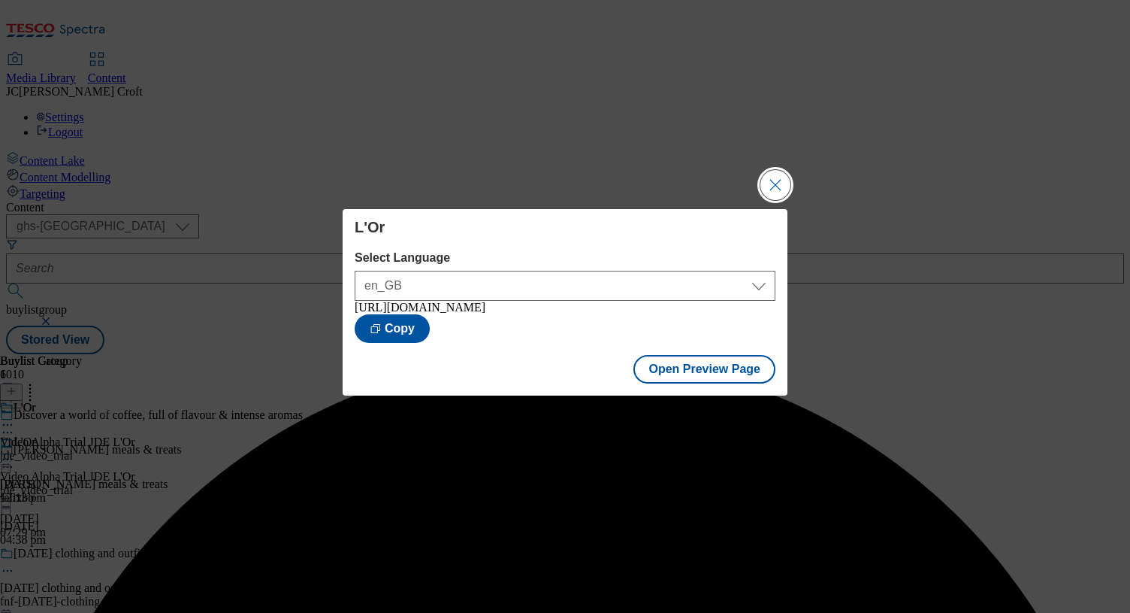
click at [773, 175] on button "Close Modal" at bounding box center [776, 185] width 30 height 30
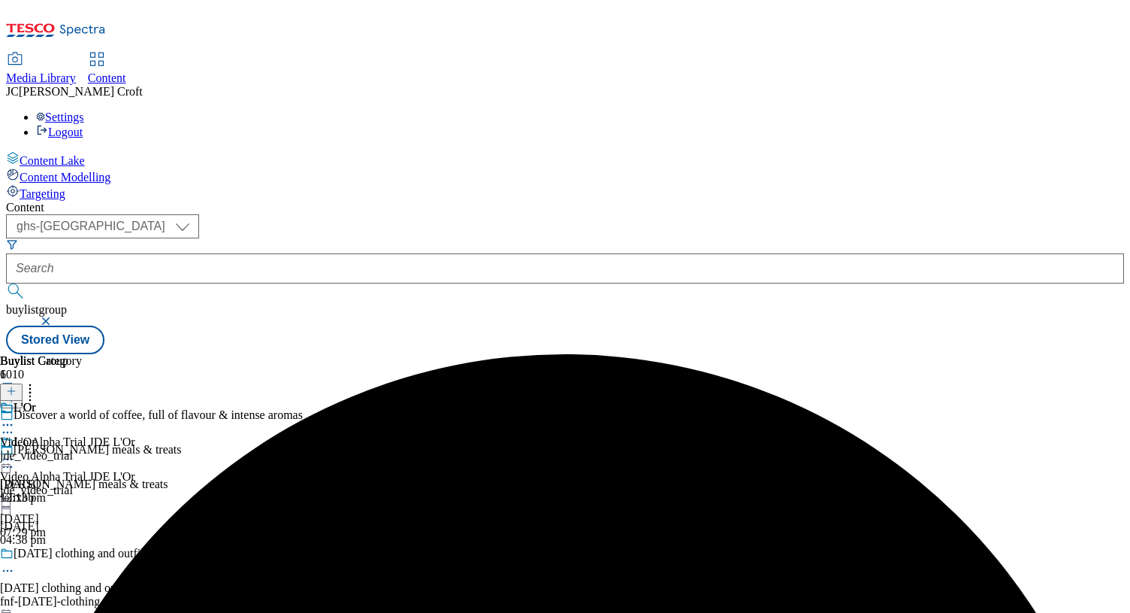
click at [15, 452] on icon at bounding box center [7, 459] width 15 height 15
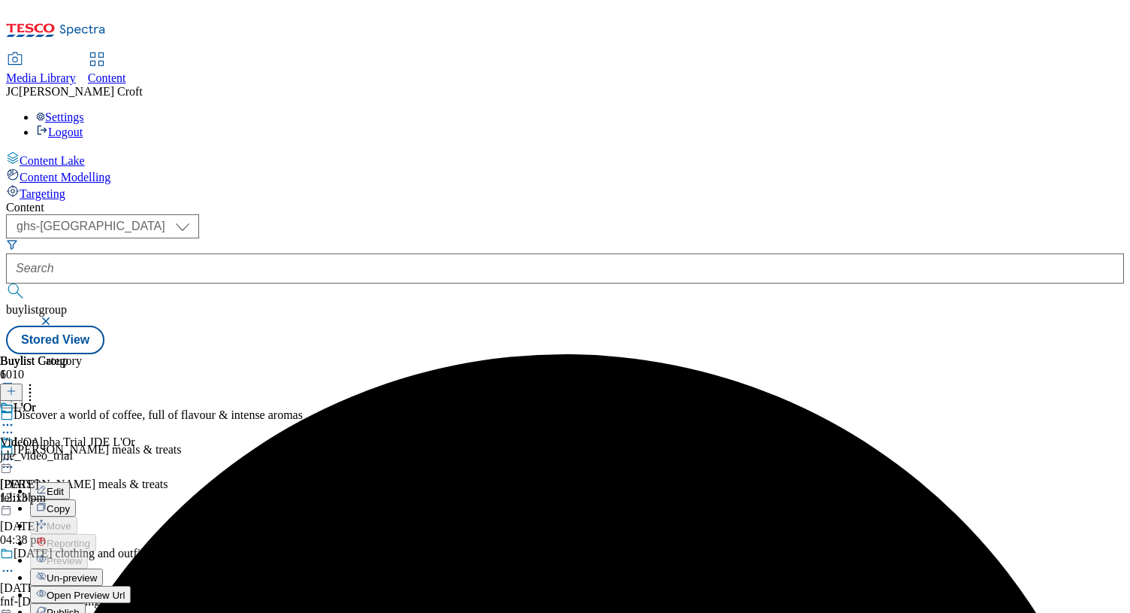
click at [86, 603] on button "Publish" at bounding box center [58, 611] width 56 height 17
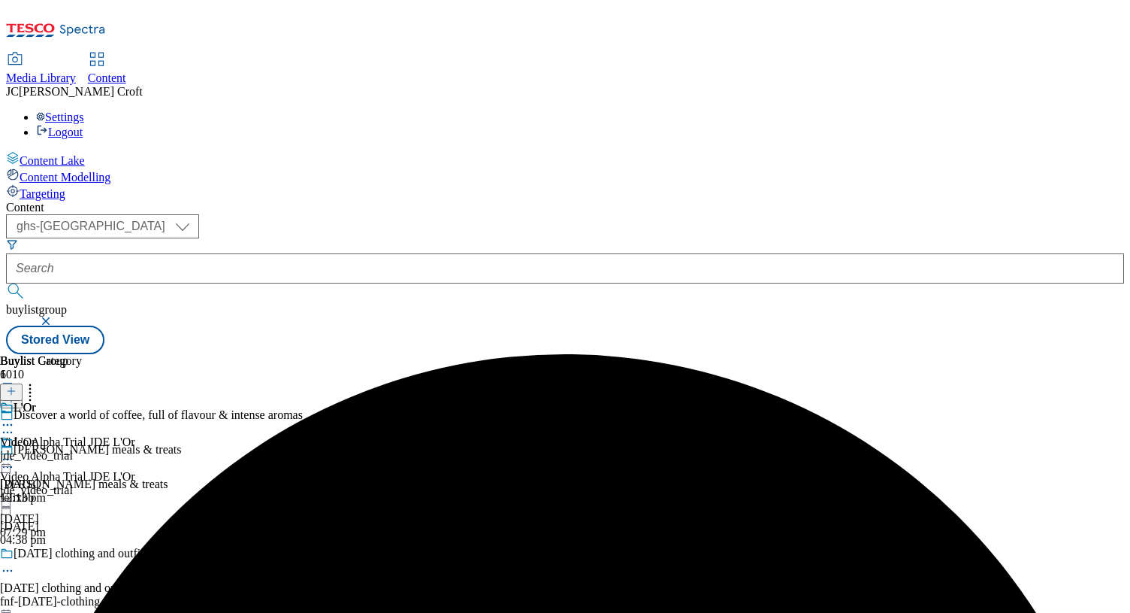
click at [55, 316] on button "button" at bounding box center [47, 320] width 15 height 9
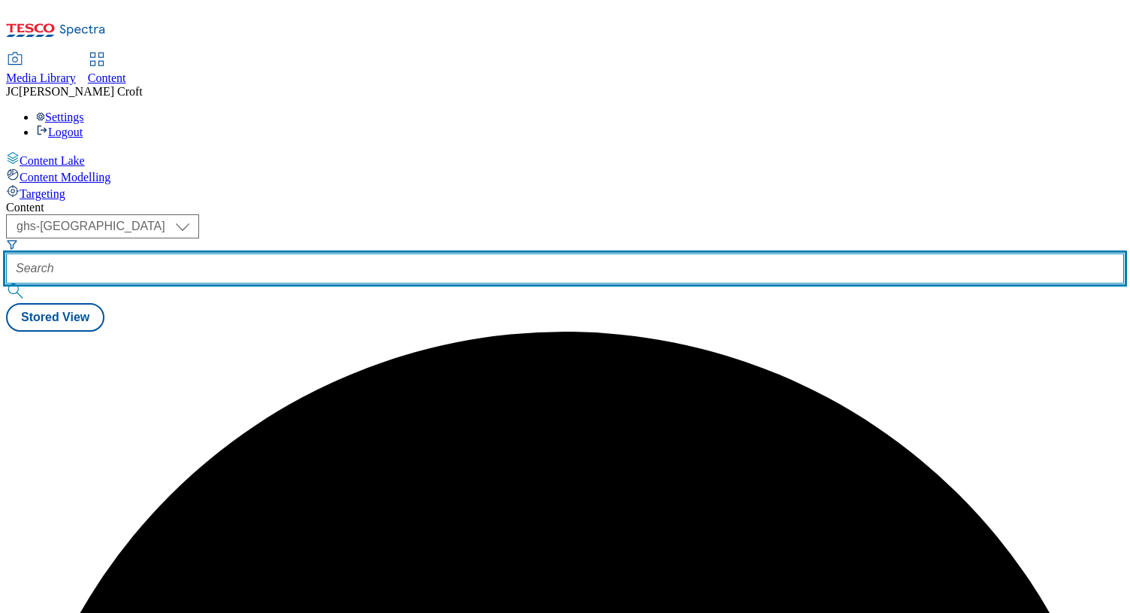
click at [350, 253] on input "text" at bounding box center [565, 268] width 1118 height 30
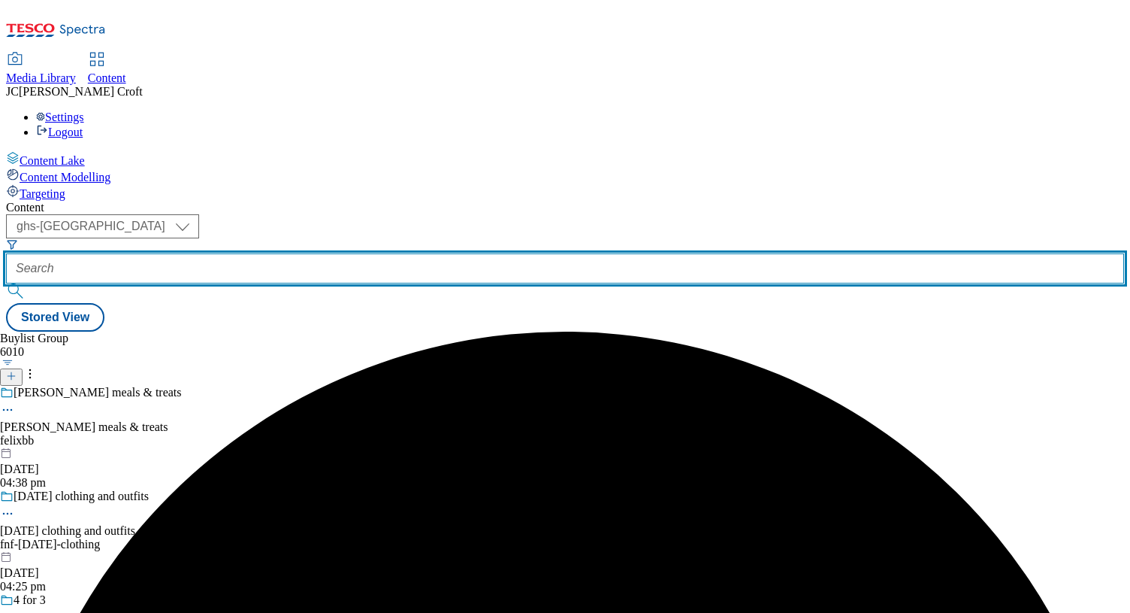
paste input "kcandrex-video-trial"
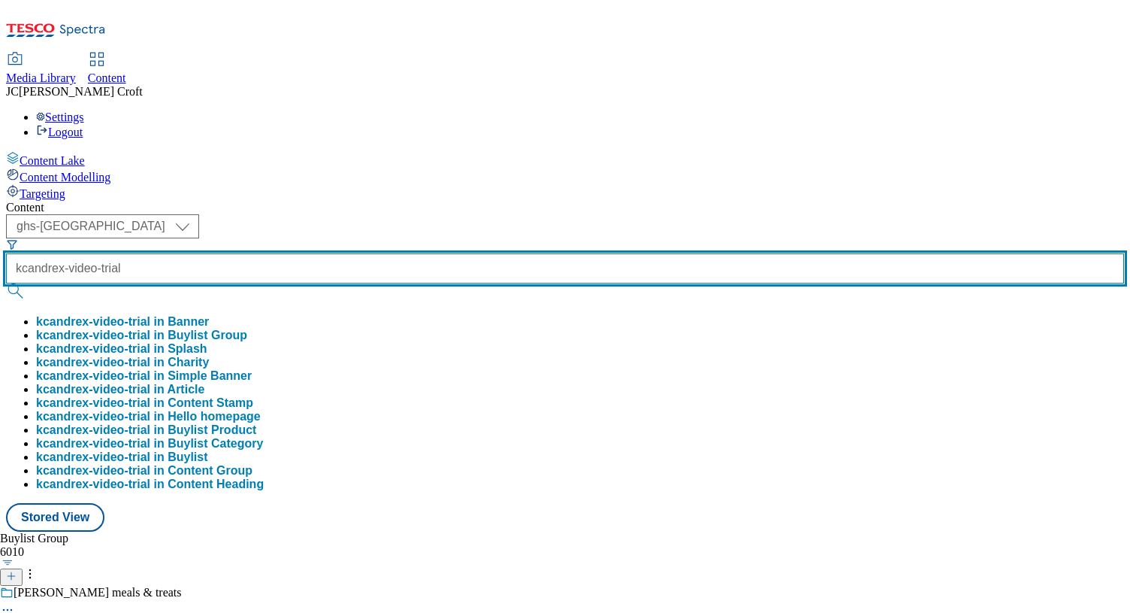
type input "kcandrex-video-trial"
click at [6, 283] on button "submit" at bounding box center [16, 290] width 21 height 15
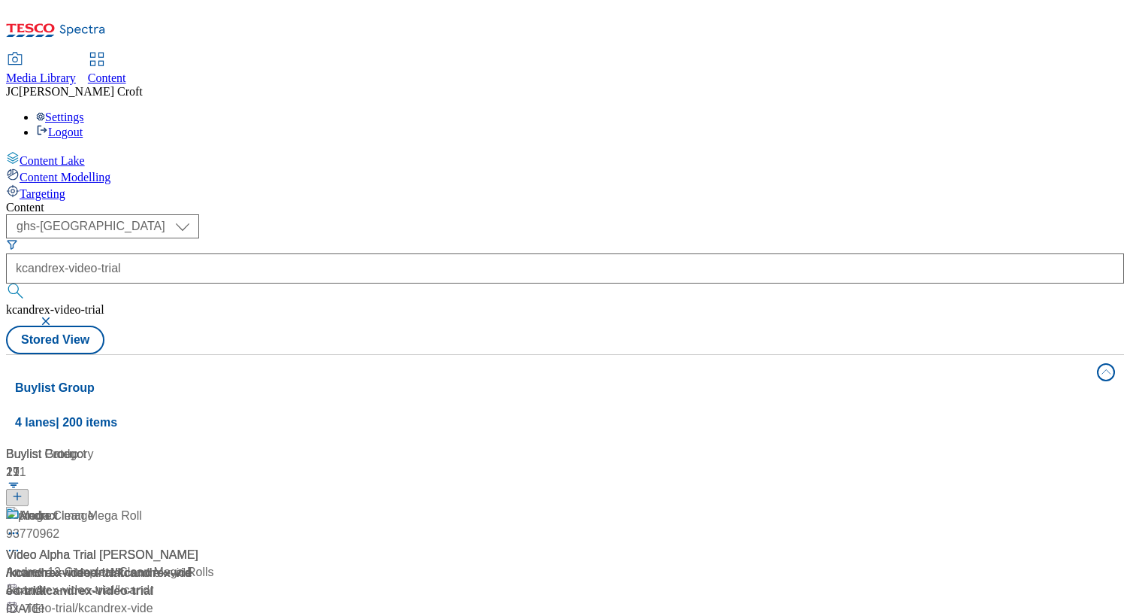
click at [312, 507] on div "Andrex Video Alpha Trial [PERSON_NAME] / kcandrex-video-trial / kcandrex-video-…" at bounding box center [159, 580] width 306 height 147
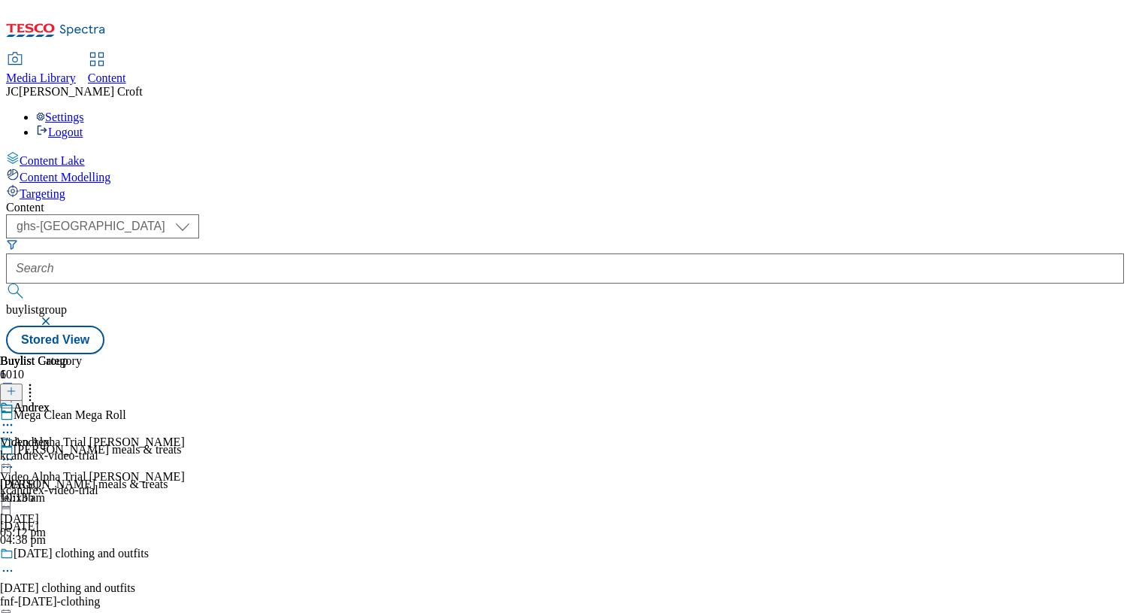
click at [15, 452] on icon at bounding box center [7, 459] width 15 height 15
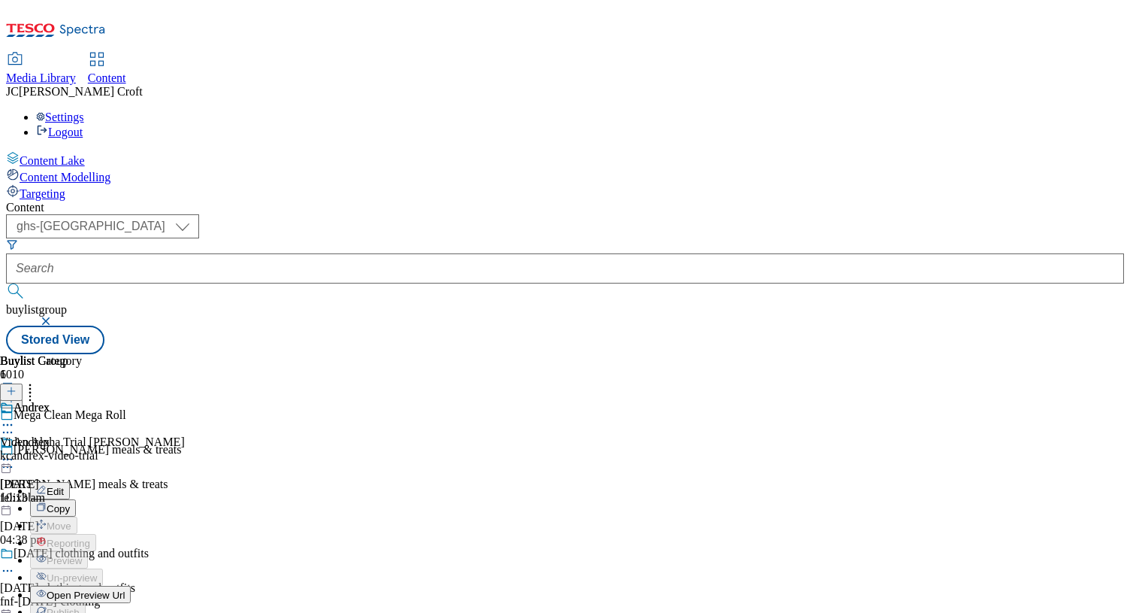
click at [70, 482] on button "Edit" at bounding box center [50, 490] width 40 height 17
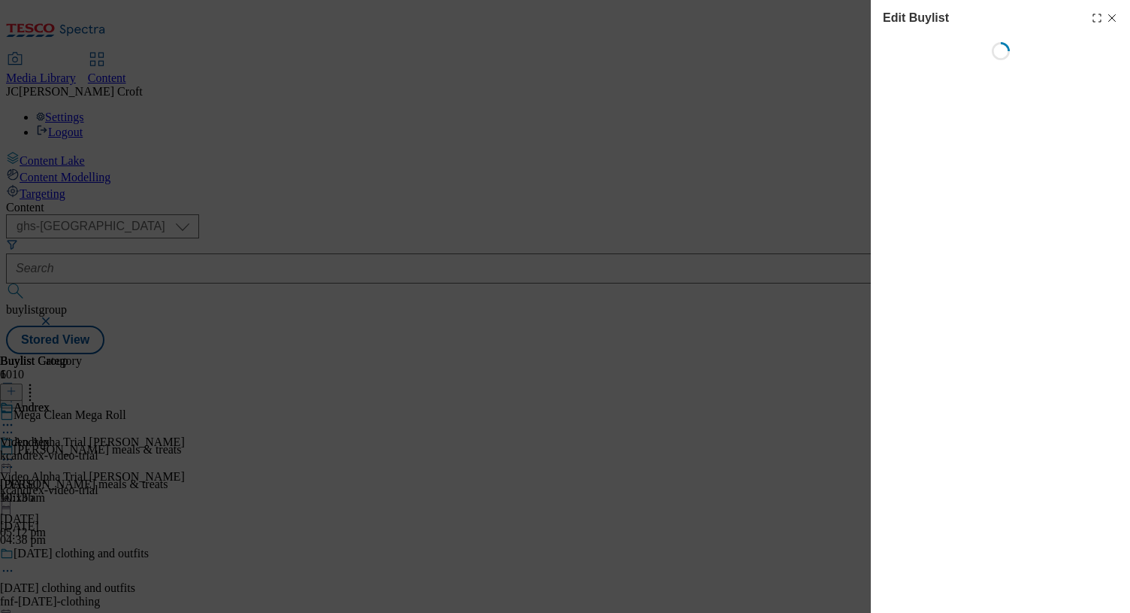
select select "tactical"
select select "supplier funded long term >4 weeks"
select select "dunnhumby"
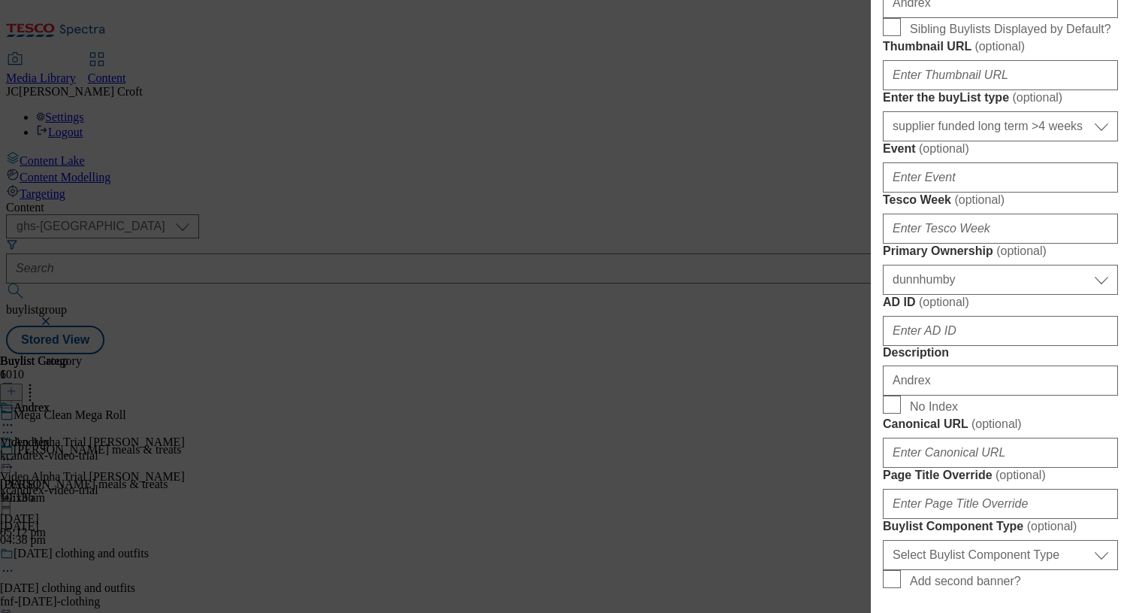
scroll to position [1292, 0]
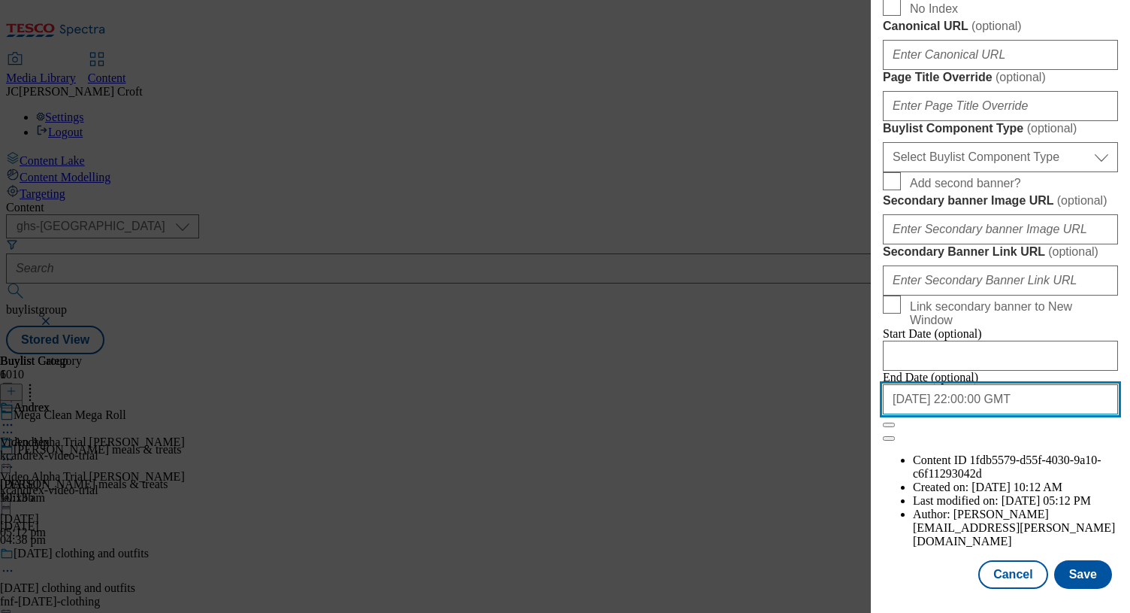
click at [1003, 414] on input "[DATE] 22:00:00 GMT" at bounding box center [1000, 399] width 235 height 30
select select "2025"
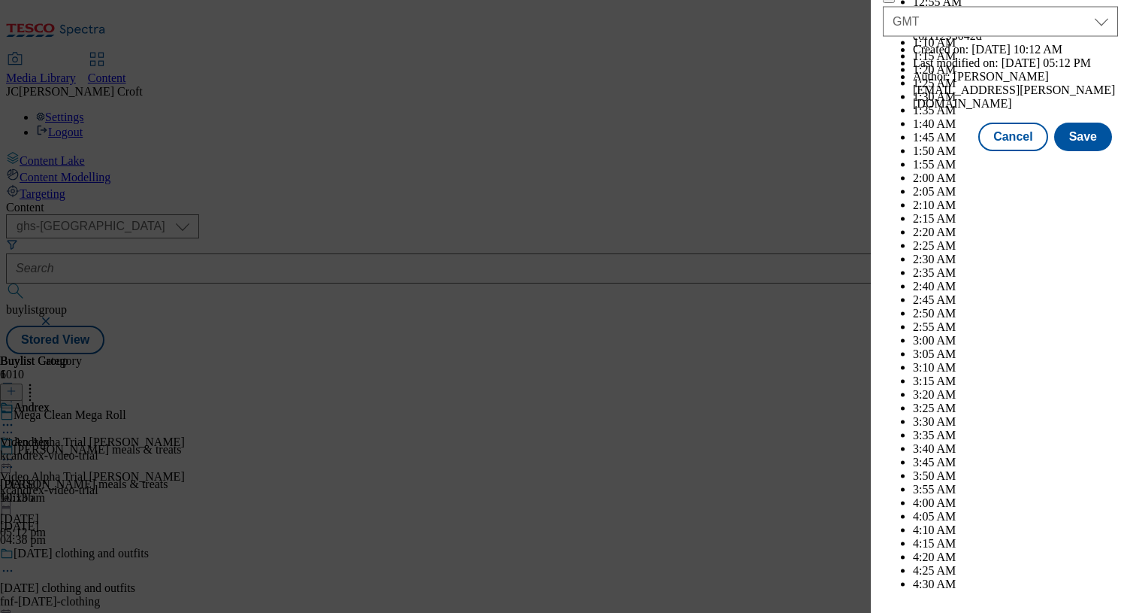
scroll to position [7237, 0]
select select "September"
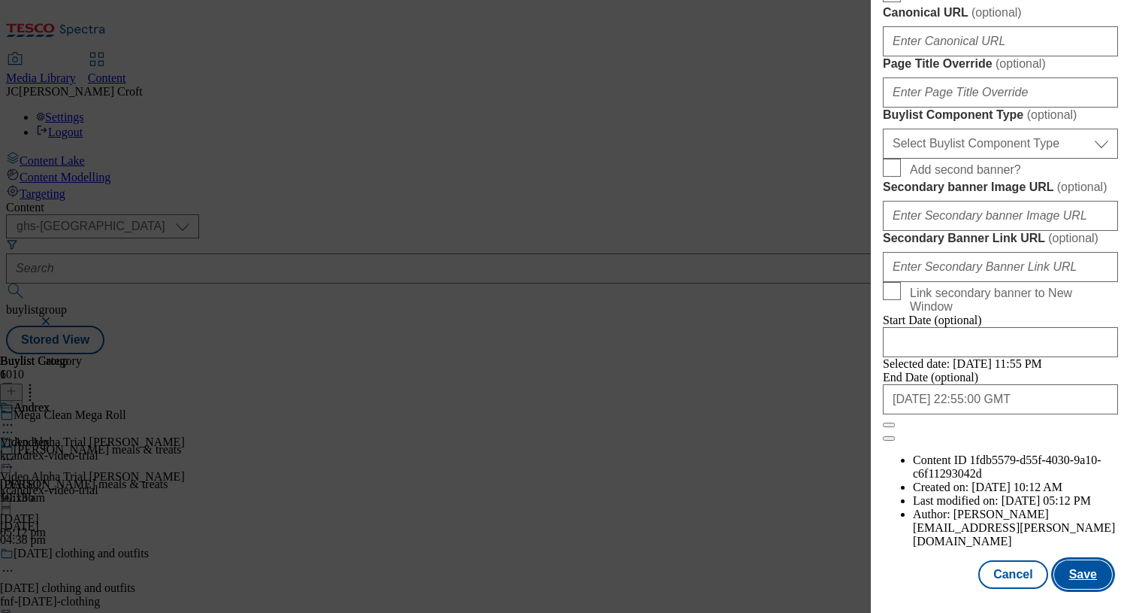
click at [1079, 575] on button "Save" at bounding box center [1084, 574] width 58 height 29
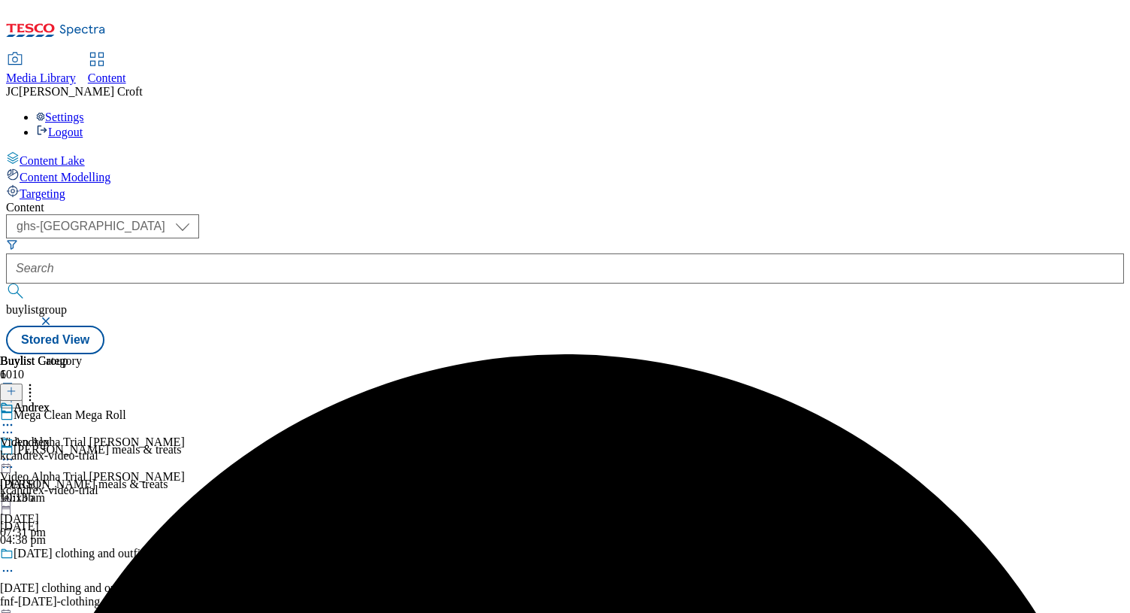
click at [185, 435] on div "Andrex" at bounding box center [92, 452] width 185 height 35
click at [15, 452] on icon at bounding box center [7, 459] width 15 height 15
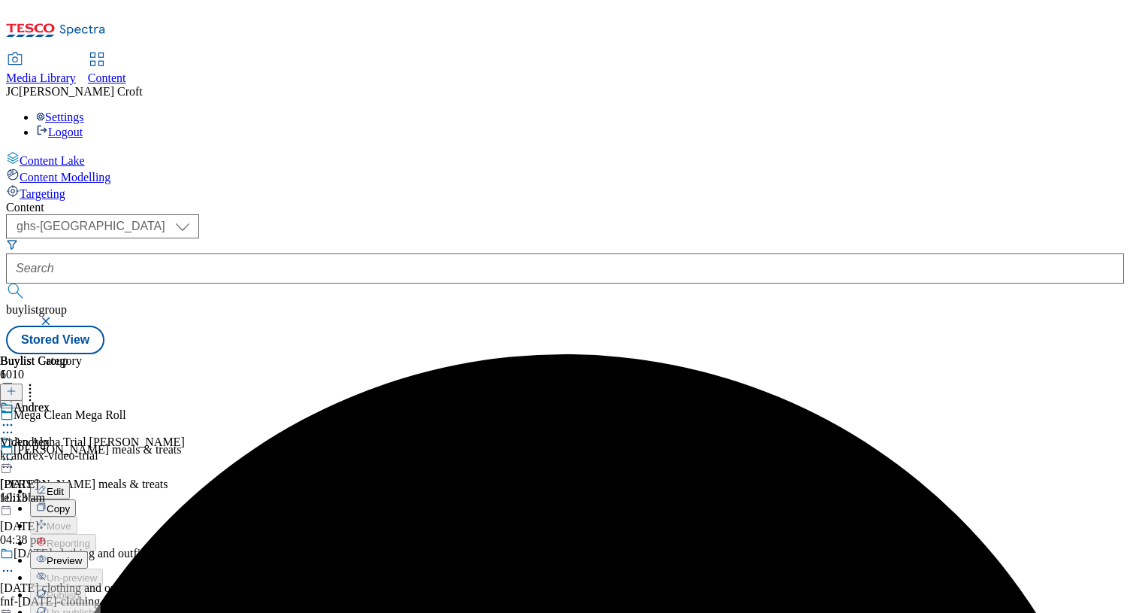
click at [185, 551] on li "Preview" at bounding box center [107, 559] width 155 height 17
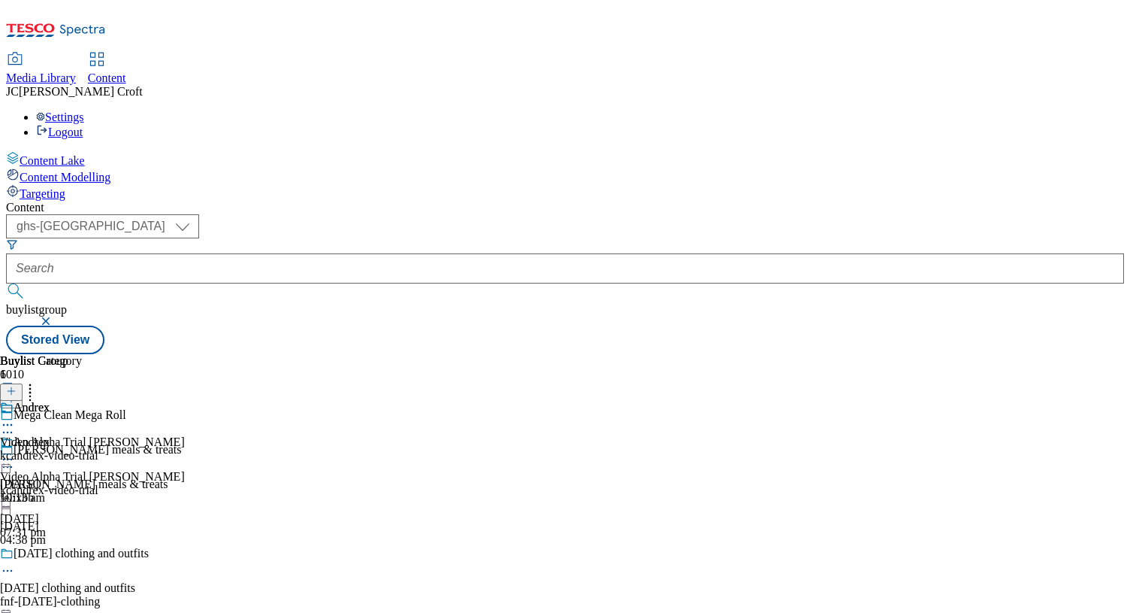
click at [15, 452] on icon at bounding box center [7, 459] width 15 height 15
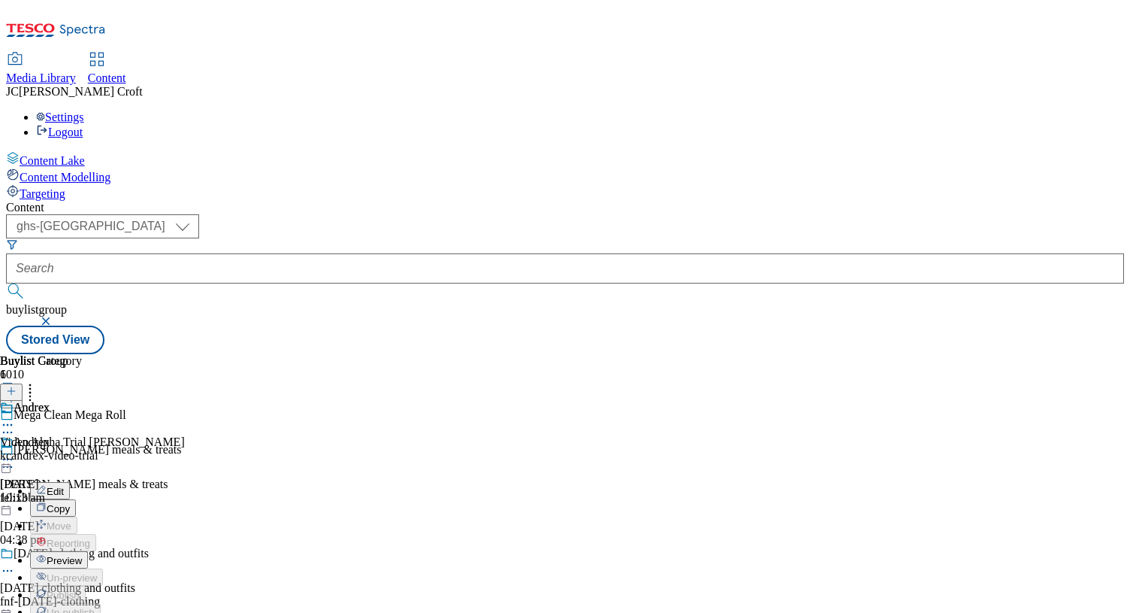
click at [88, 551] on button "Preview" at bounding box center [59, 559] width 58 height 17
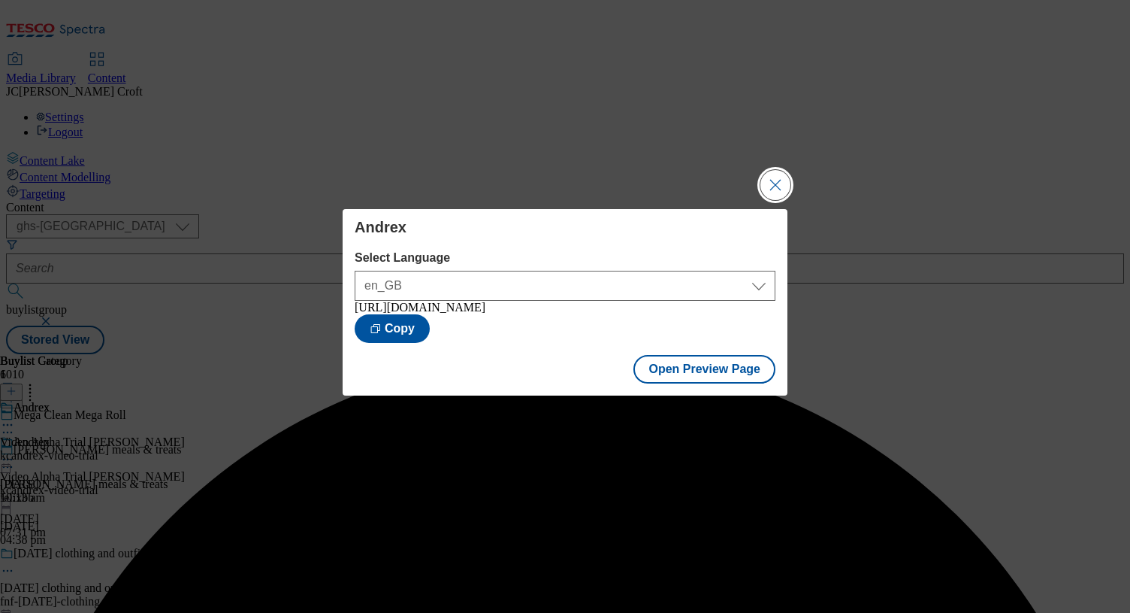
click at [772, 185] on button "Close Modal" at bounding box center [776, 185] width 30 height 30
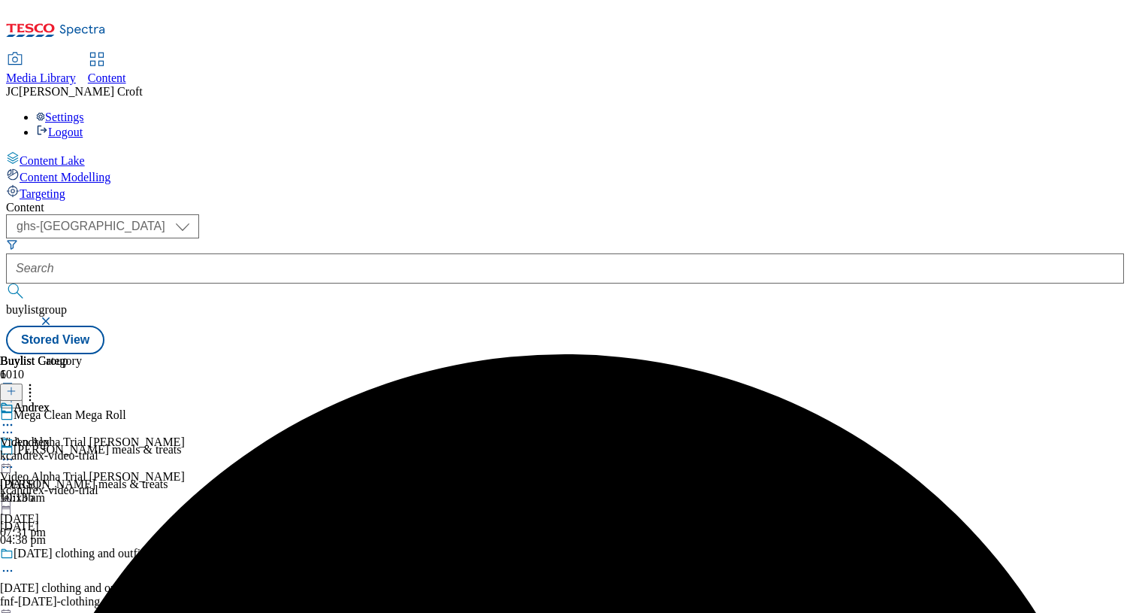
click at [9, 458] on circle at bounding box center [8, 459] width 2 height 2
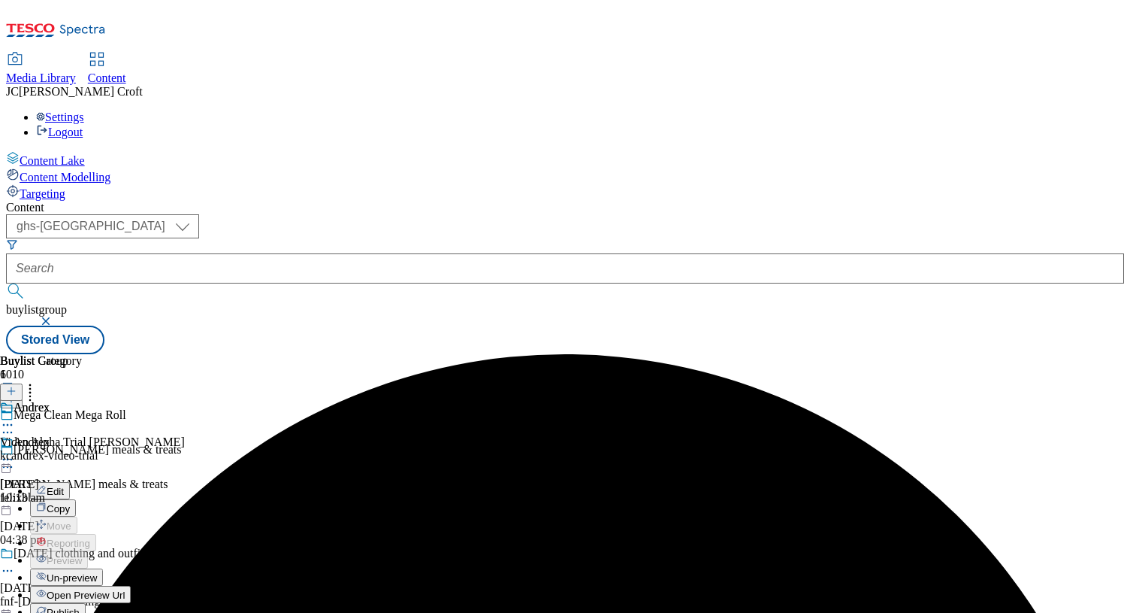
click at [80, 607] on span "Publish" at bounding box center [63, 612] width 33 height 11
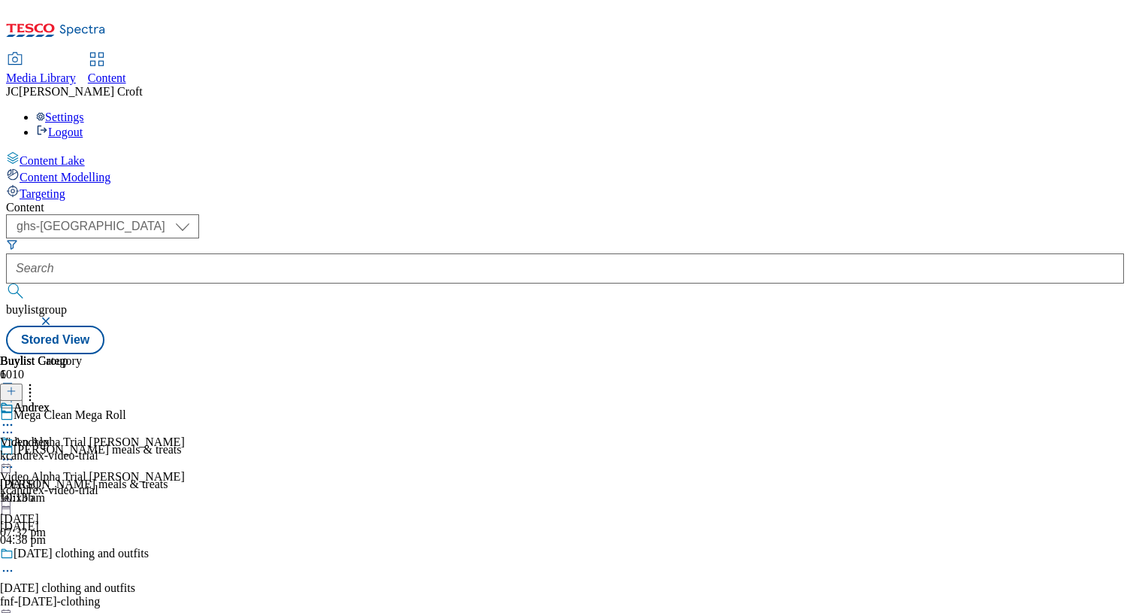
click at [55, 316] on button "button" at bounding box center [47, 320] width 15 height 9
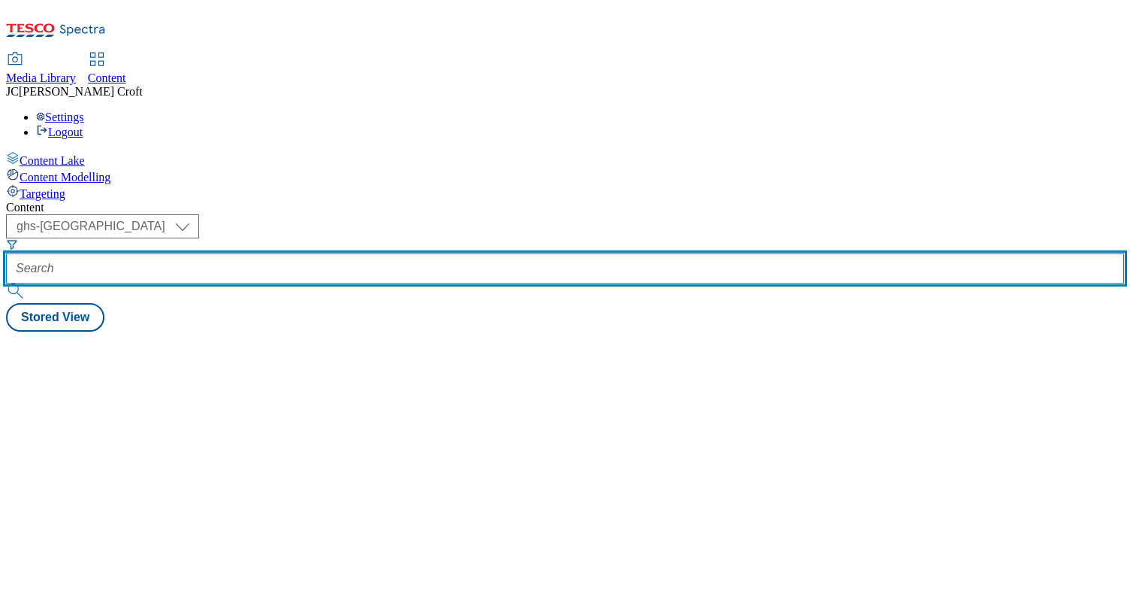
click at [356, 253] on input "text" at bounding box center [565, 268] width 1118 height 30
paste input "philadelphia-video-trial"
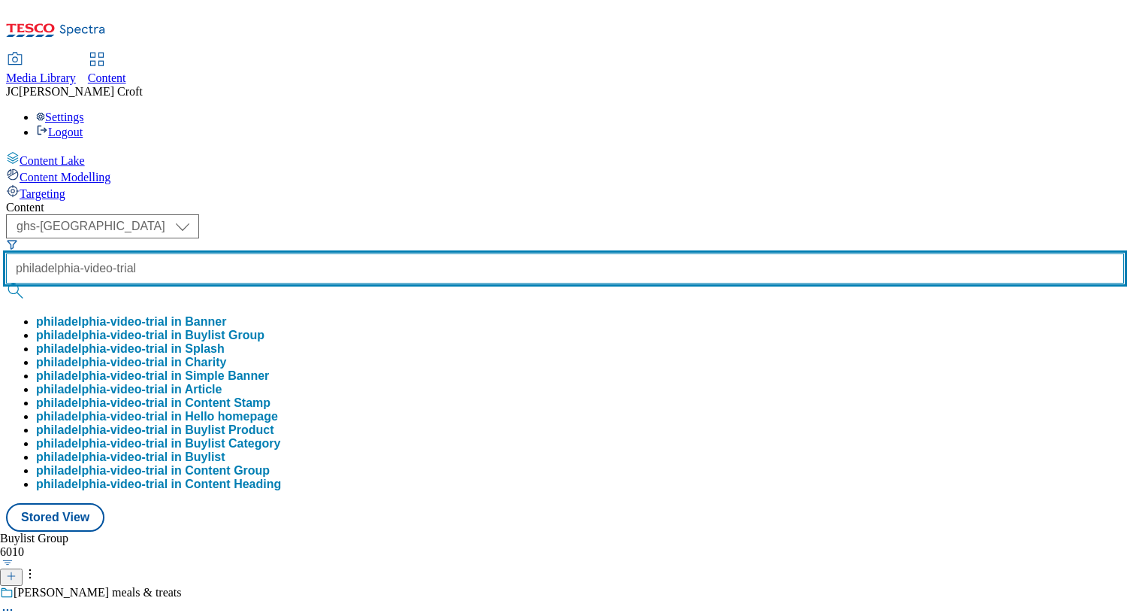
type input "philadelphia-video-trial"
click at [6, 283] on button "submit" at bounding box center [16, 290] width 21 height 15
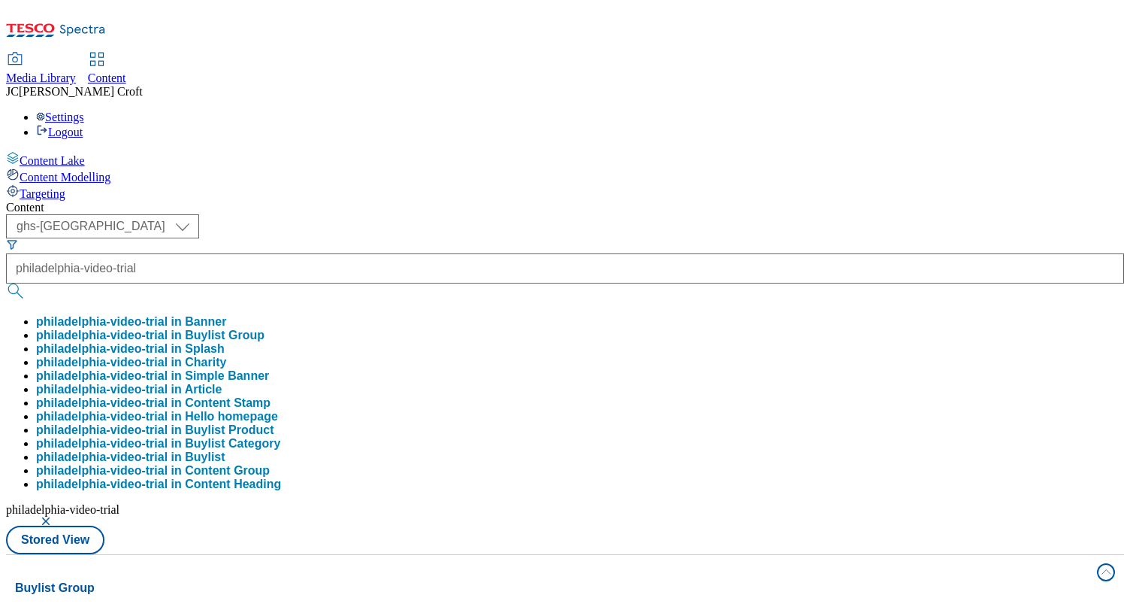
click at [685, 214] on div "( optional ) ghs-roi ghs-[GEOGRAPHIC_DATA] ghs-[GEOGRAPHIC_DATA] [GEOGRAPHIC_DA…" at bounding box center [565, 384] width 1118 height 340
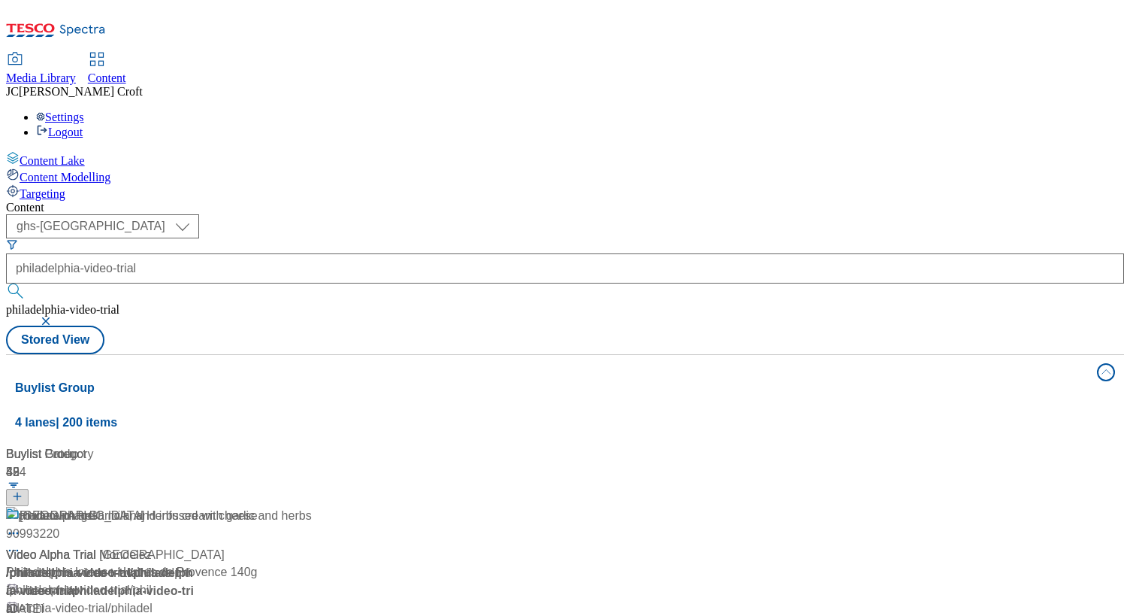
click at [312, 507] on div "made with fresh milk, and infused with garlic and herbs Video Alpha Trial / phi…" at bounding box center [159, 580] width 306 height 147
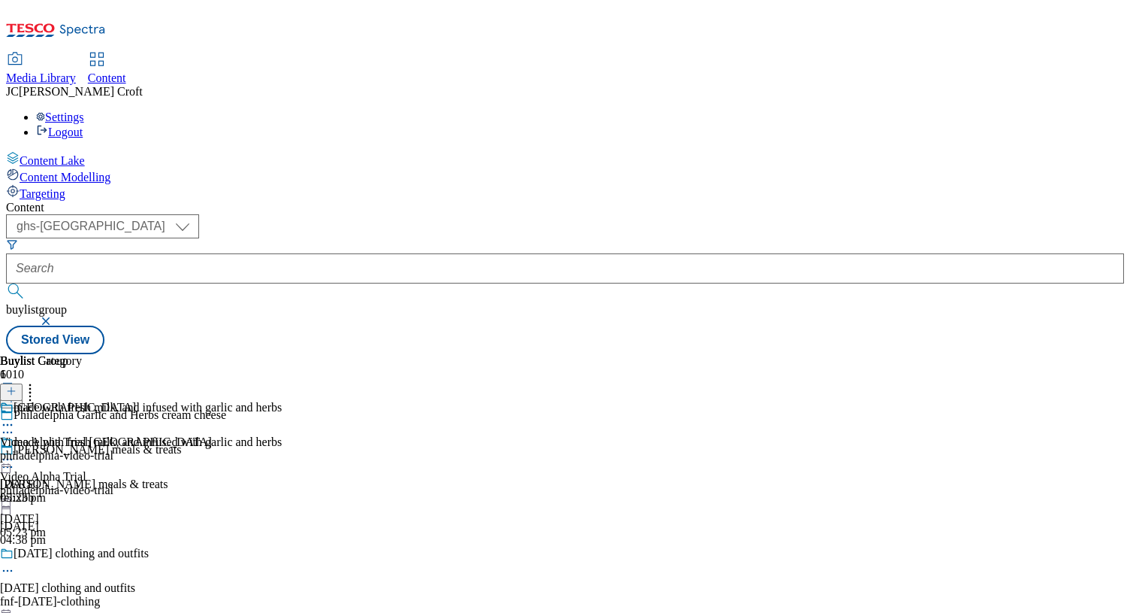
click at [15, 452] on icon at bounding box center [7, 459] width 15 height 15
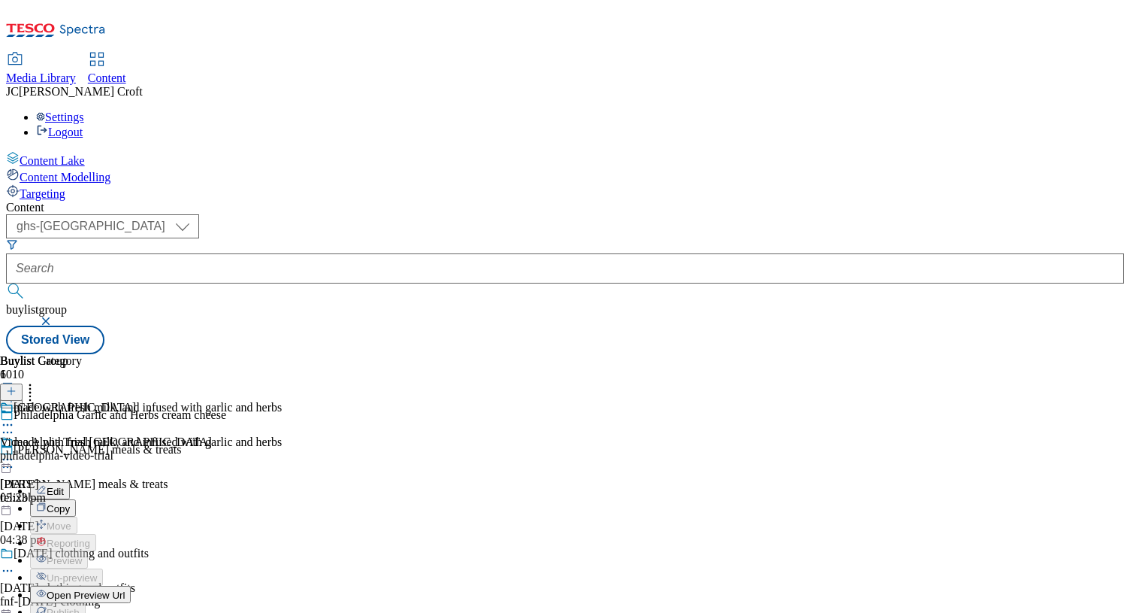
click at [70, 482] on button "Edit" at bounding box center [50, 490] width 40 height 17
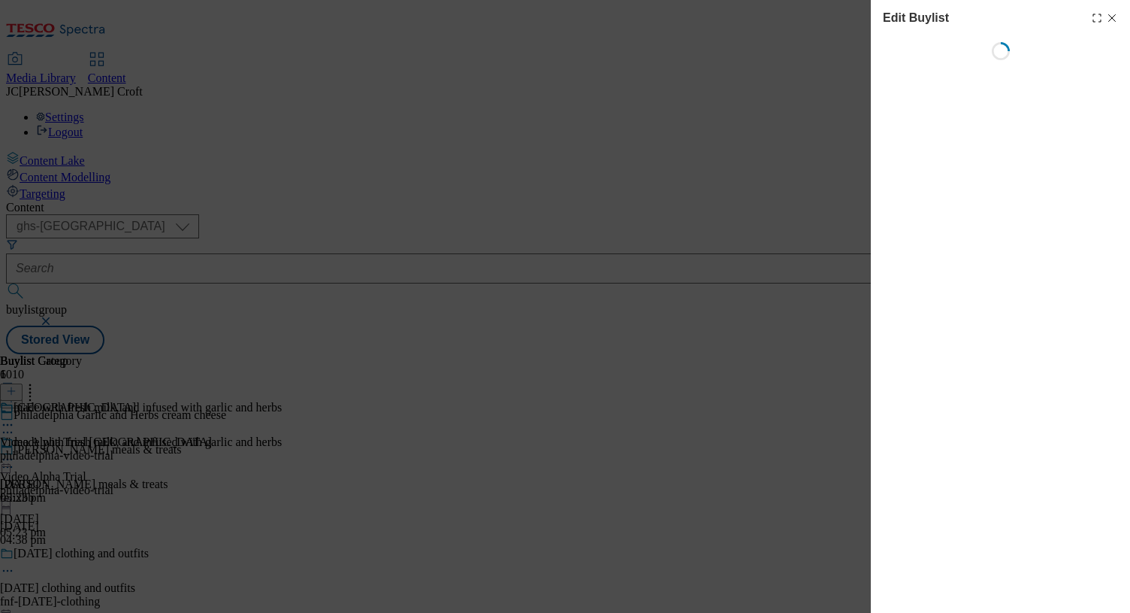
select select "tactical"
select select "dunnhumby"
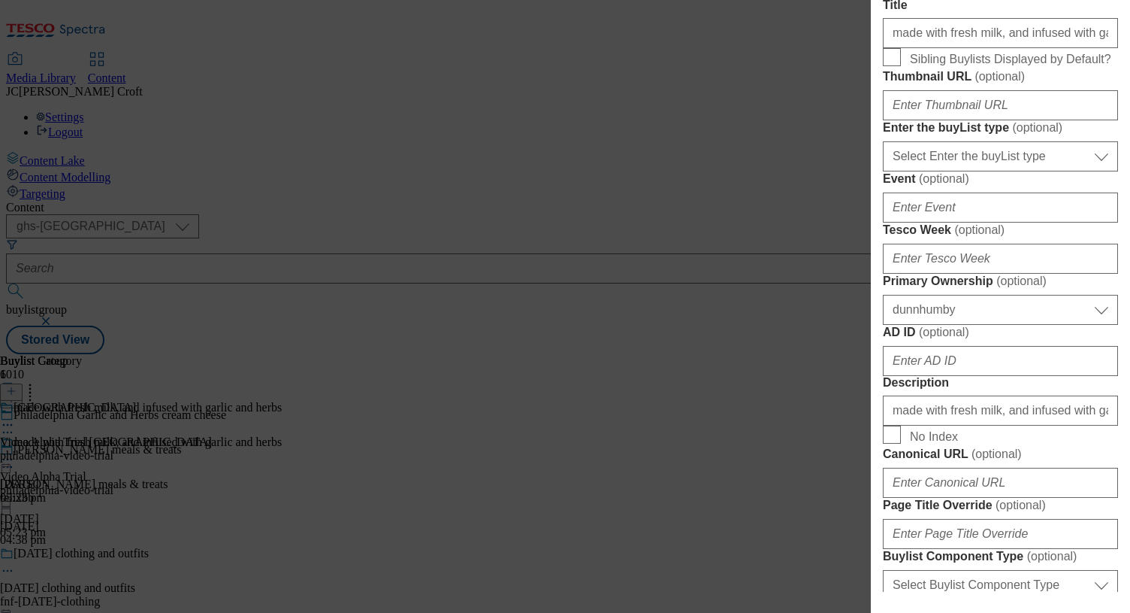
scroll to position [1292, 0]
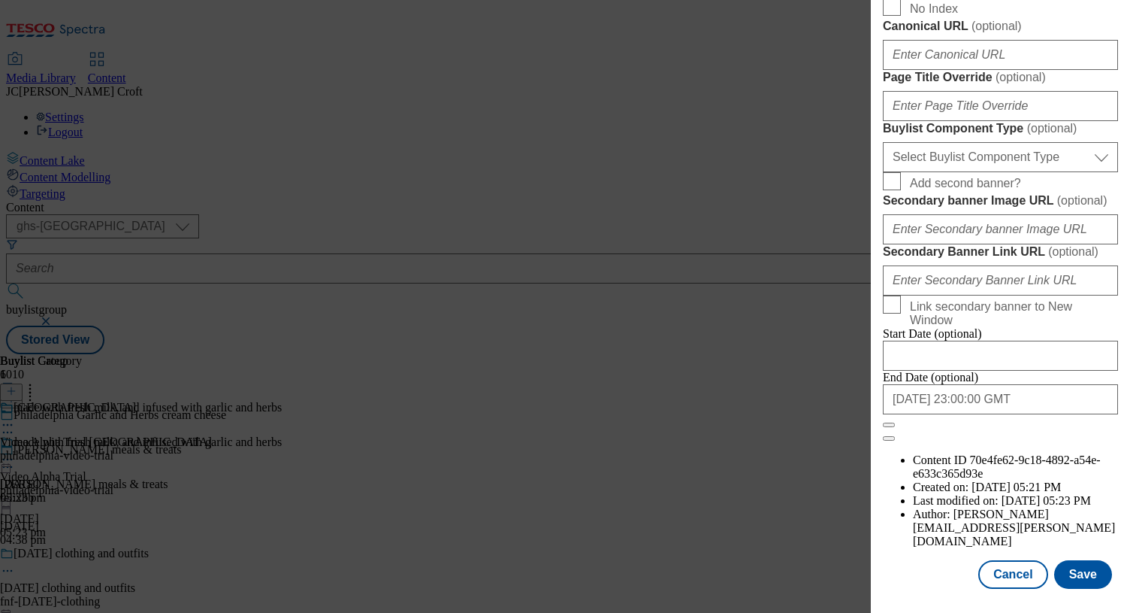
click at [735, 56] on div "Edit Buylist Tags 1 tags selected buylist English Content Properties Label Vide…" at bounding box center [565, 306] width 1130 height 613
click at [1000, 577] on button "Cancel" at bounding box center [1013, 574] width 69 height 29
select select "tactical"
select select "dunnhumby"
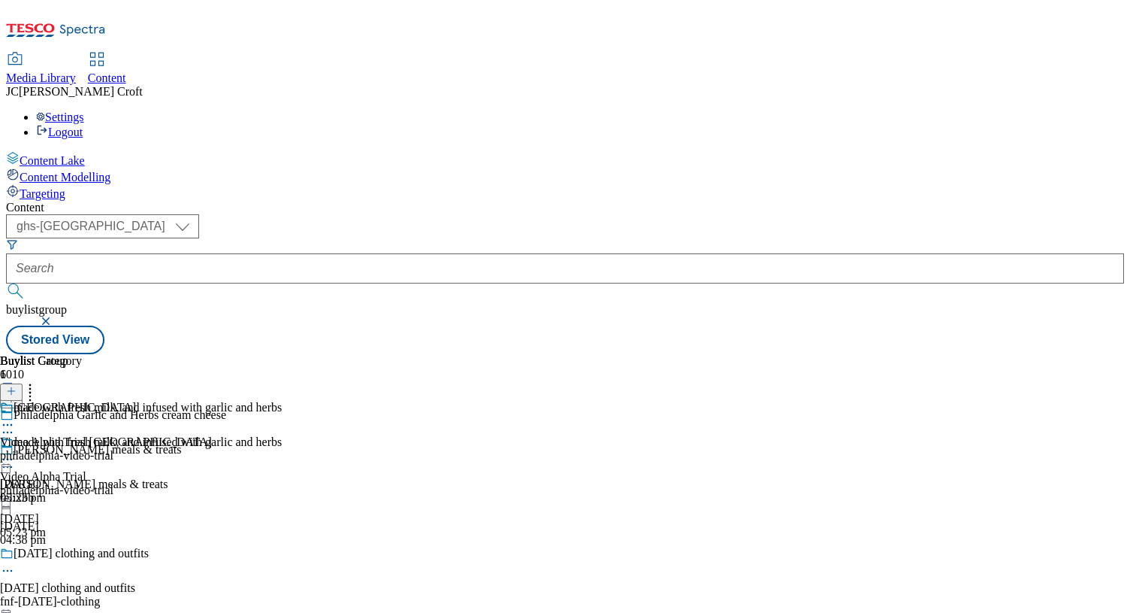
click at [55, 316] on button "button" at bounding box center [47, 320] width 15 height 9
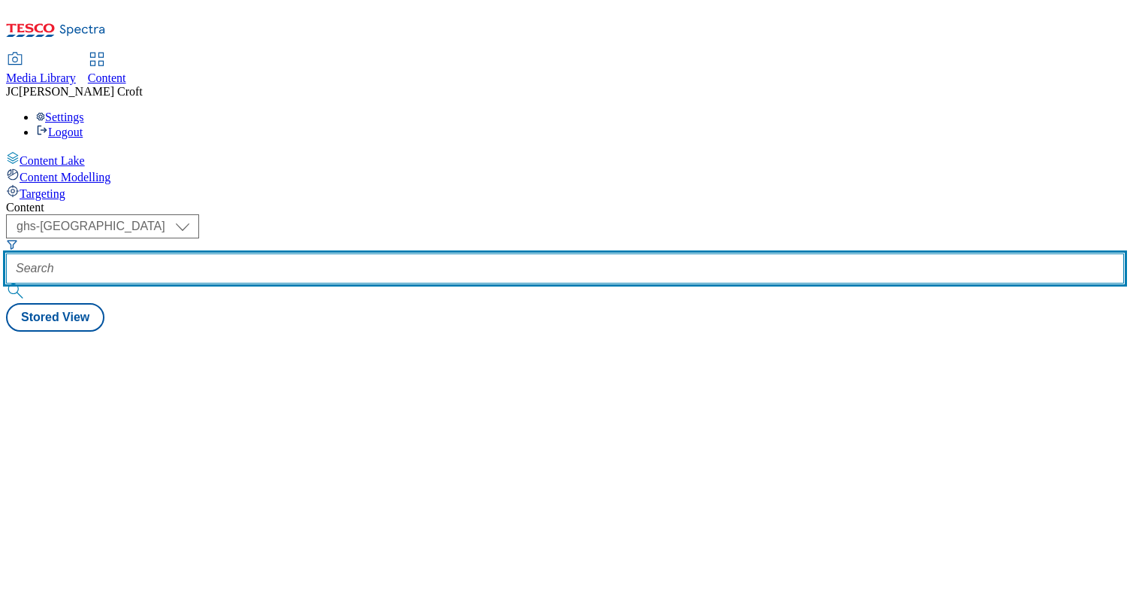
click at [334, 253] on input "text" at bounding box center [565, 268] width 1118 height 30
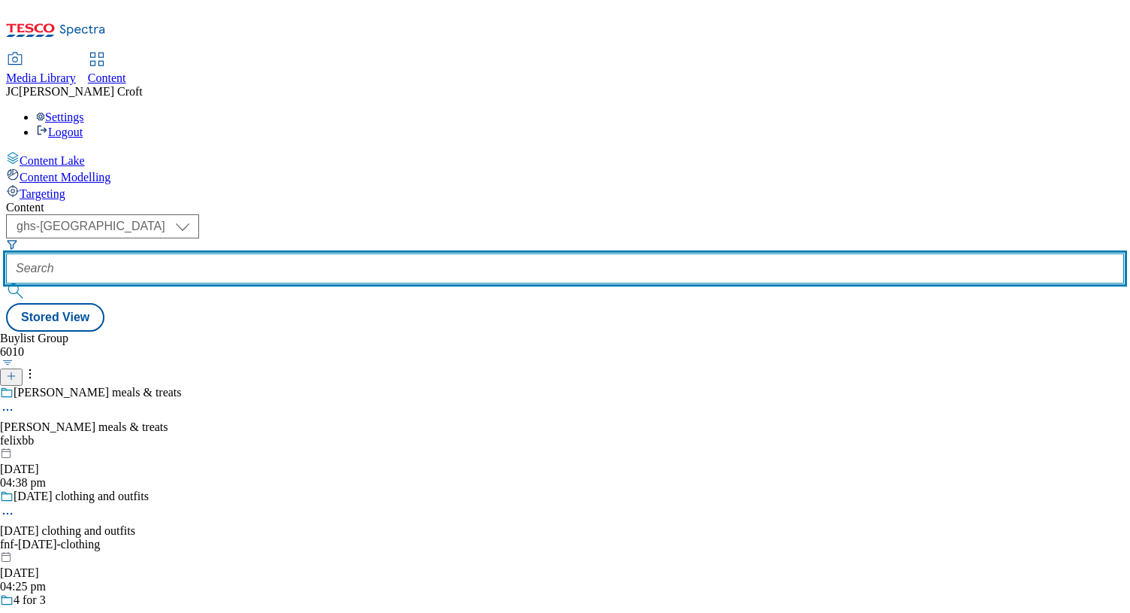
paste input "trek-video-trial"
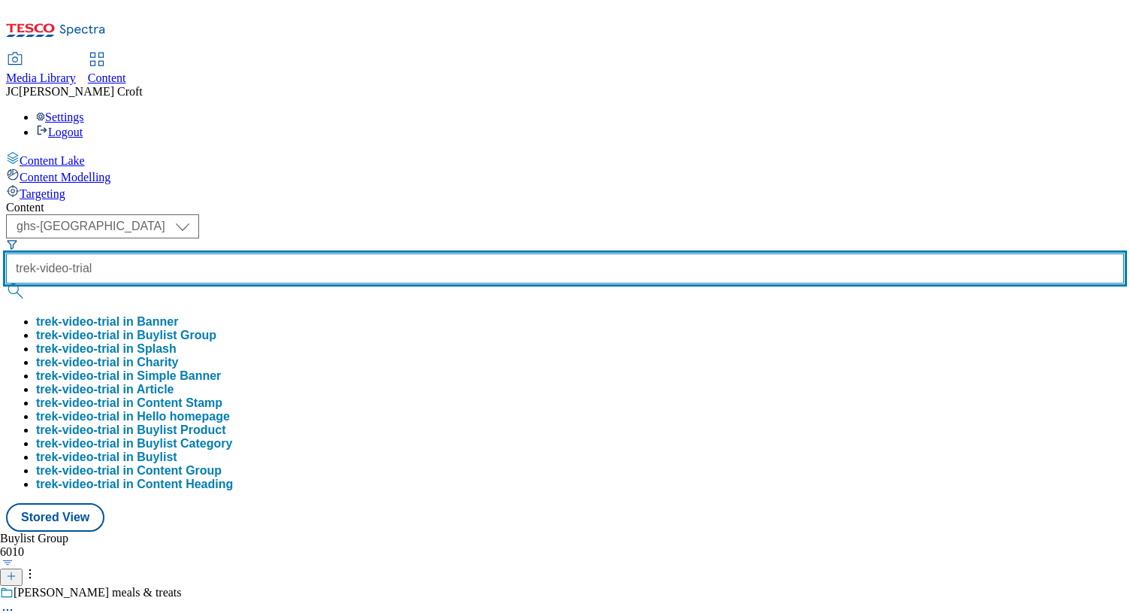
type input "trek-video-trial"
click at [6, 283] on button "submit" at bounding box center [16, 290] width 21 height 15
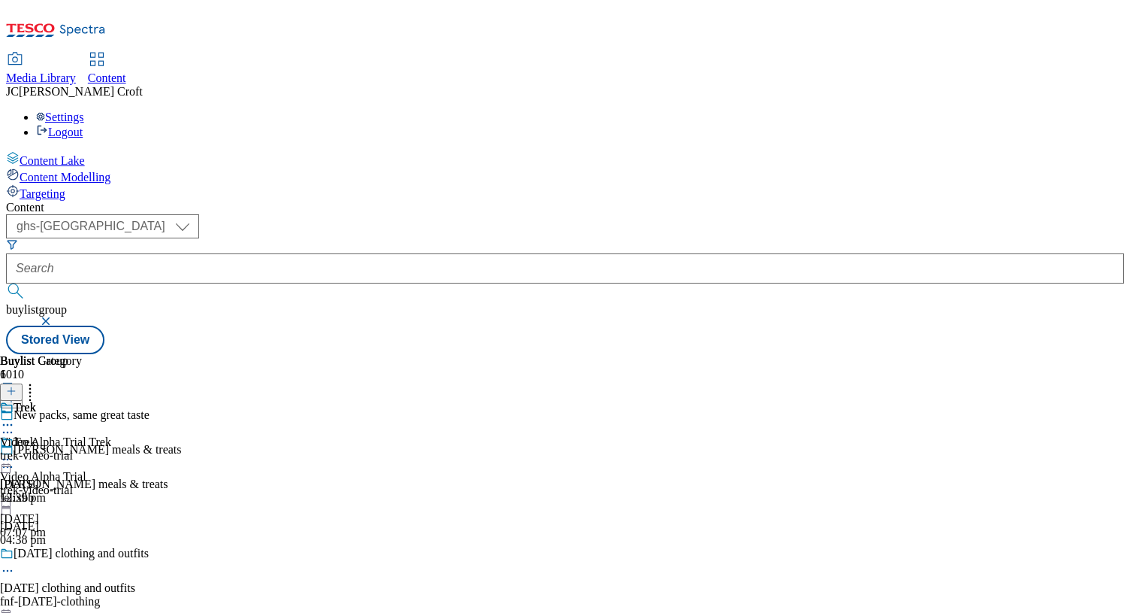
click at [15, 452] on icon at bounding box center [7, 459] width 15 height 15
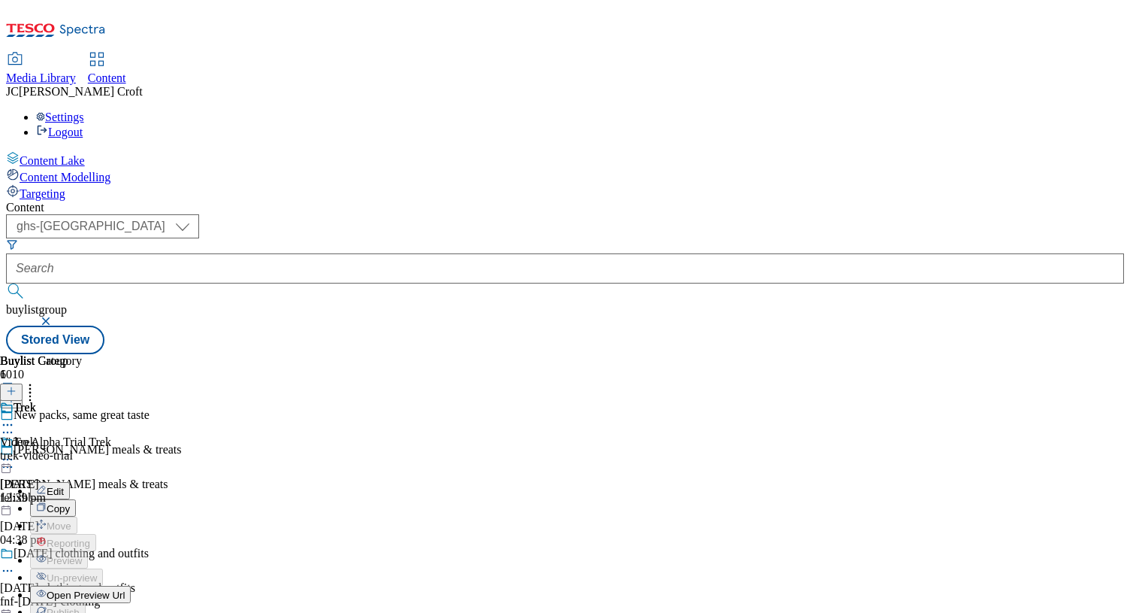
click at [70, 482] on button "Edit" at bounding box center [50, 490] width 40 height 17
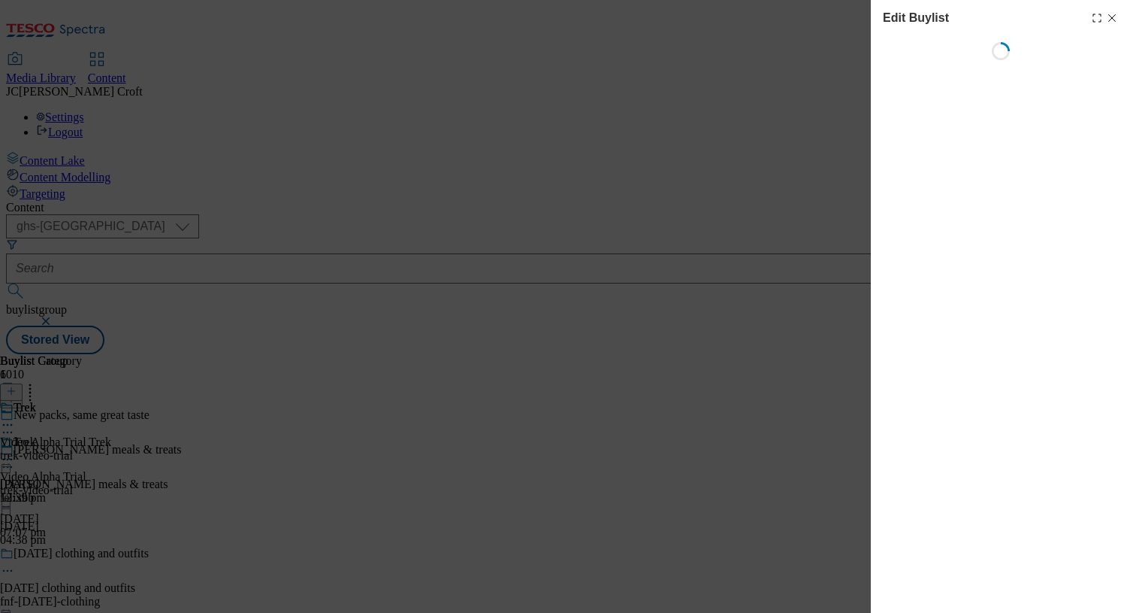
select select "tactical"
select select "dunnhumby"
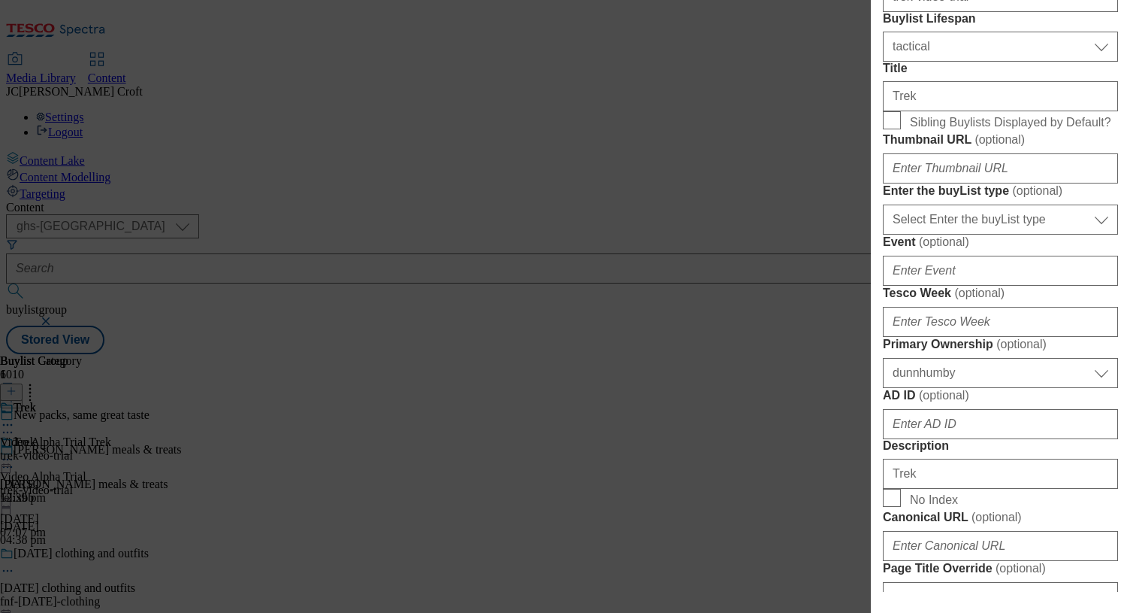
scroll to position [1292, 0]
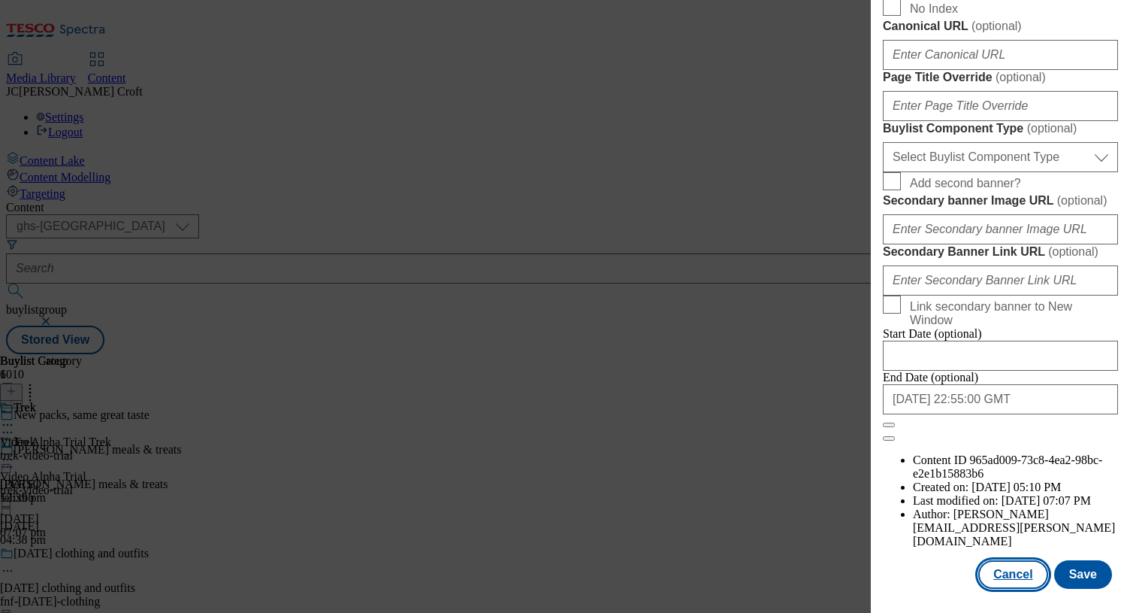
click at [1012, 574] on button "Cancel" at bounding box center [1013, 574] width 69 height 29
select select "tactical"
select select "dunnhumby"
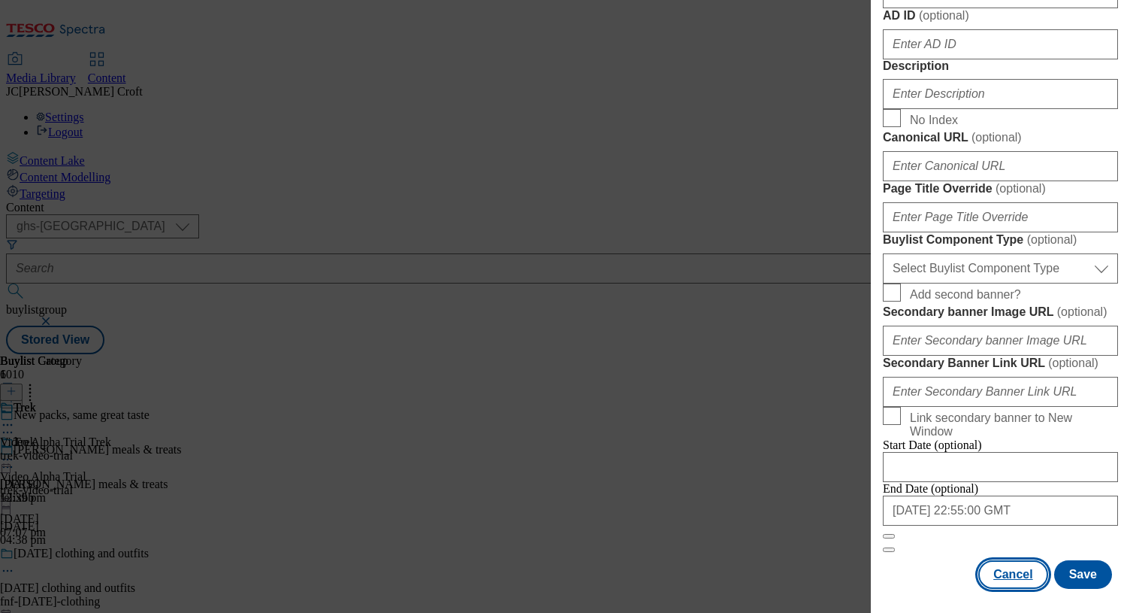
scroll to position [1226, 0]
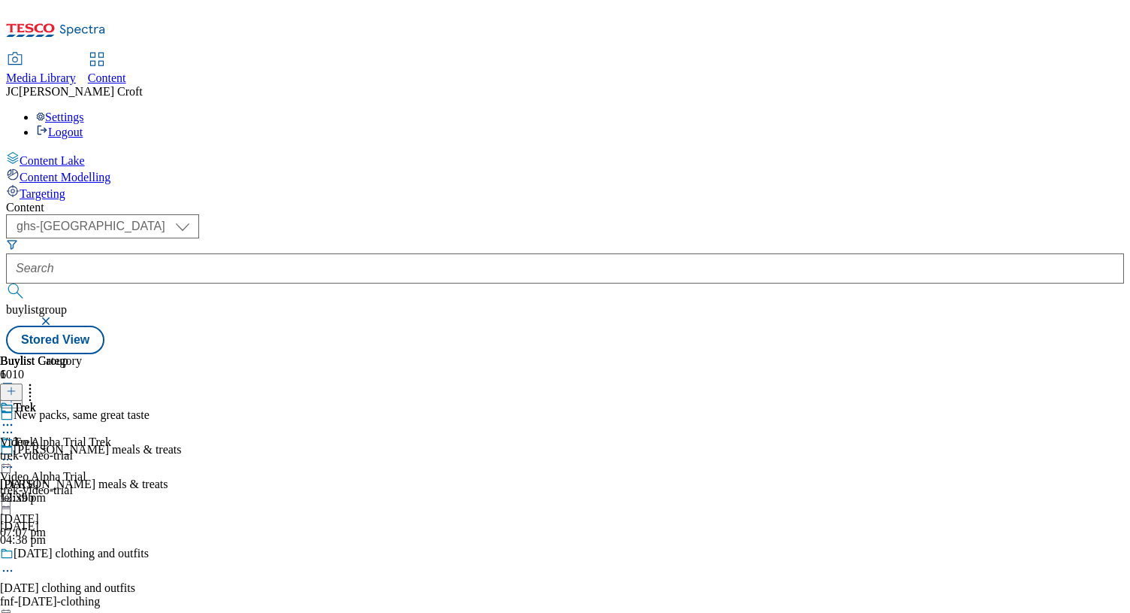
click at [55, 316] on button "button" at bounding box center [47, 320] width 15 height 9
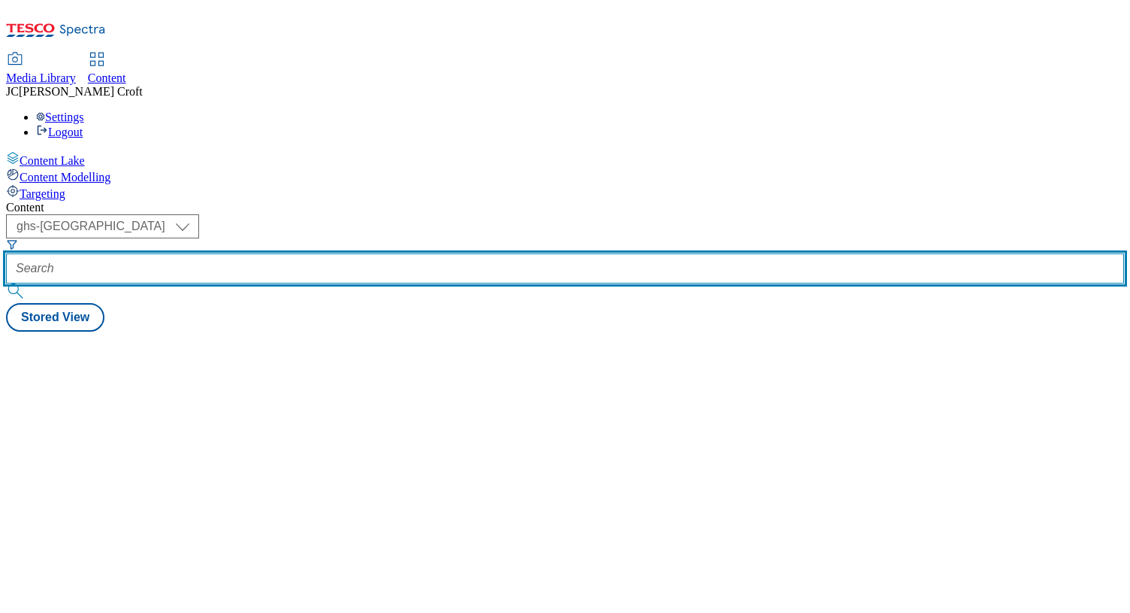
click at [367, 253] on input "text" at bounding box center [565, 268] width 1118 height 30
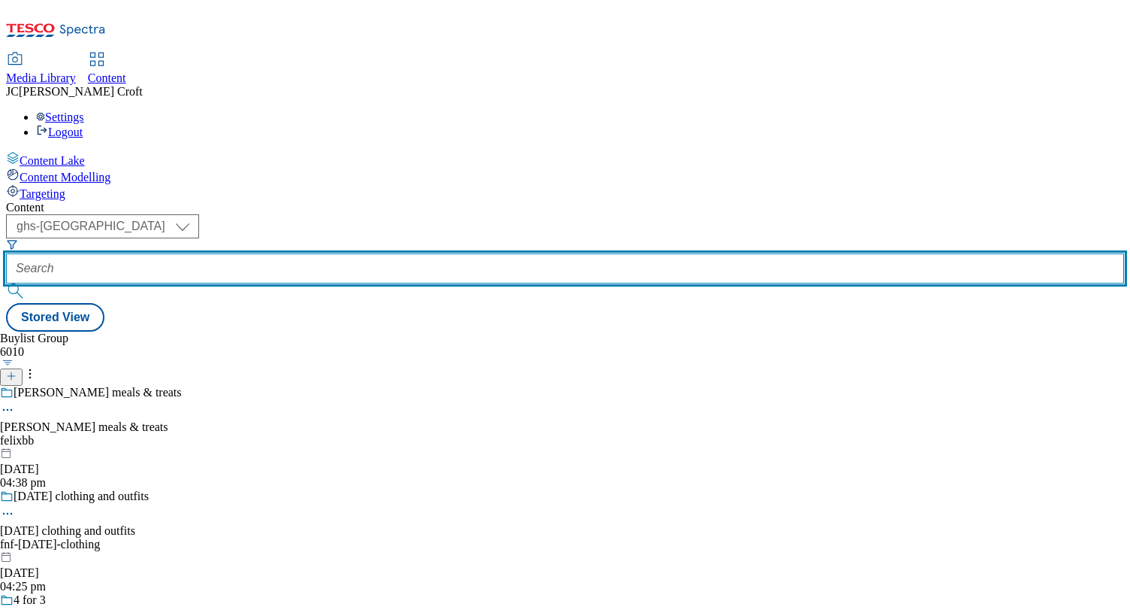
paste input "pepsico-video-trial"
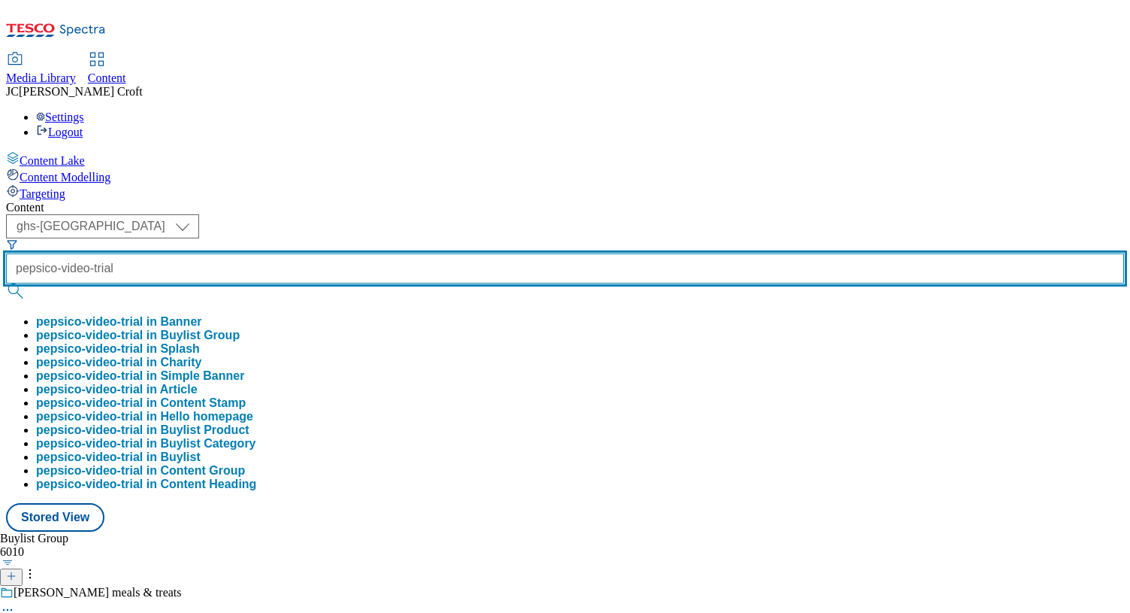
type input "pepsico-video-trial"
click at [6, 283] on button "submit" at bounding box center [16, 290] width 21 height 15
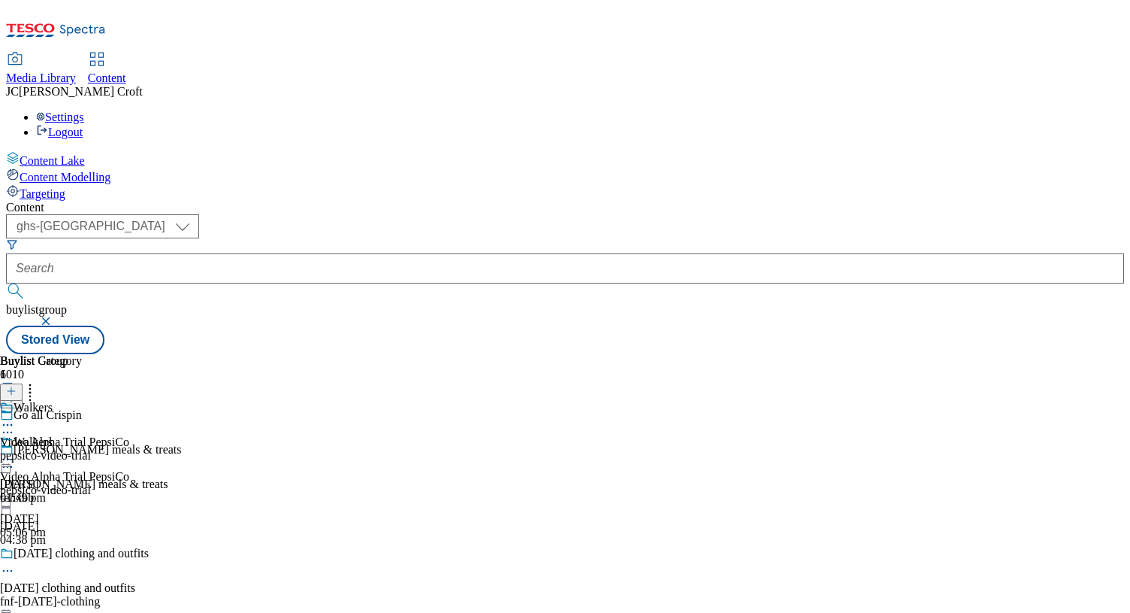
click at [15, 452] on icon at bounding box center [7, 459] width 15 height 15
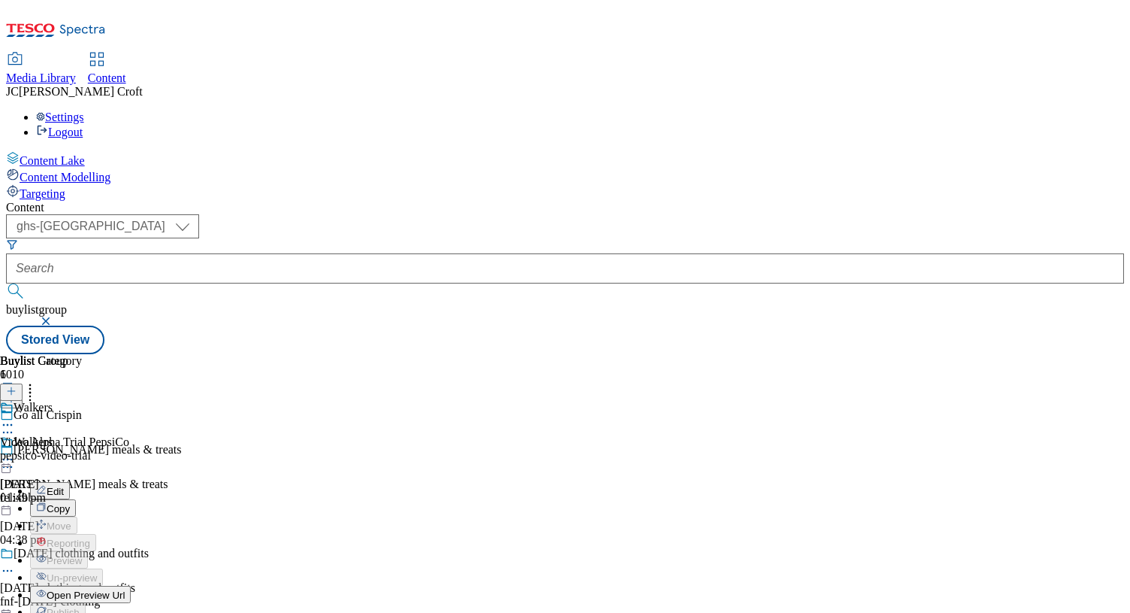
click at [70, 482] on button "Edit" at bounding box center [50, 490] width 40 height 17
select select "tactical"
select select "supplier funded long term >4 weeks"
select select "dunnhumby"
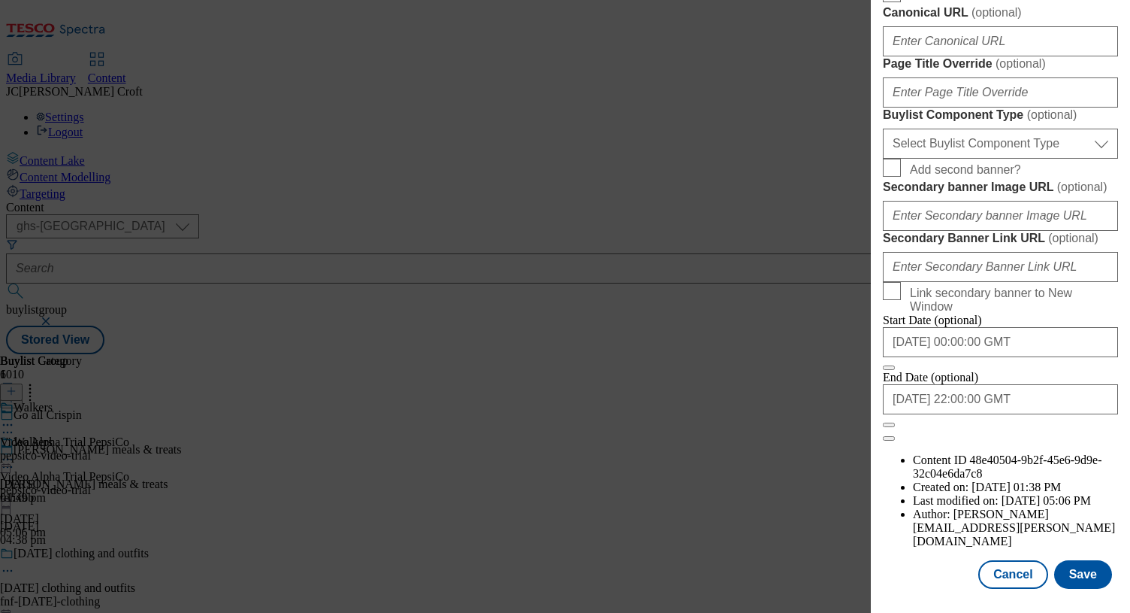
scroll to position [1292, 0]
click at [1036, 414] on input "[DATE] 22:00:00 GMT" at bounding box center [1000, 399] width 235 height 30
select select "2025"
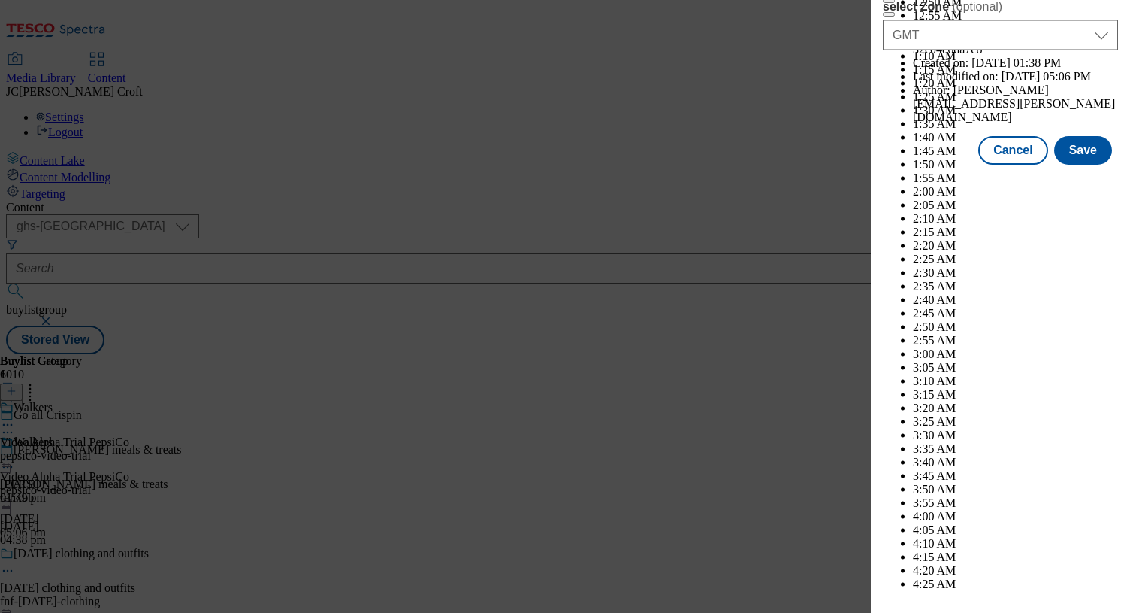
scroll to position [7237, 0]
select select "September"
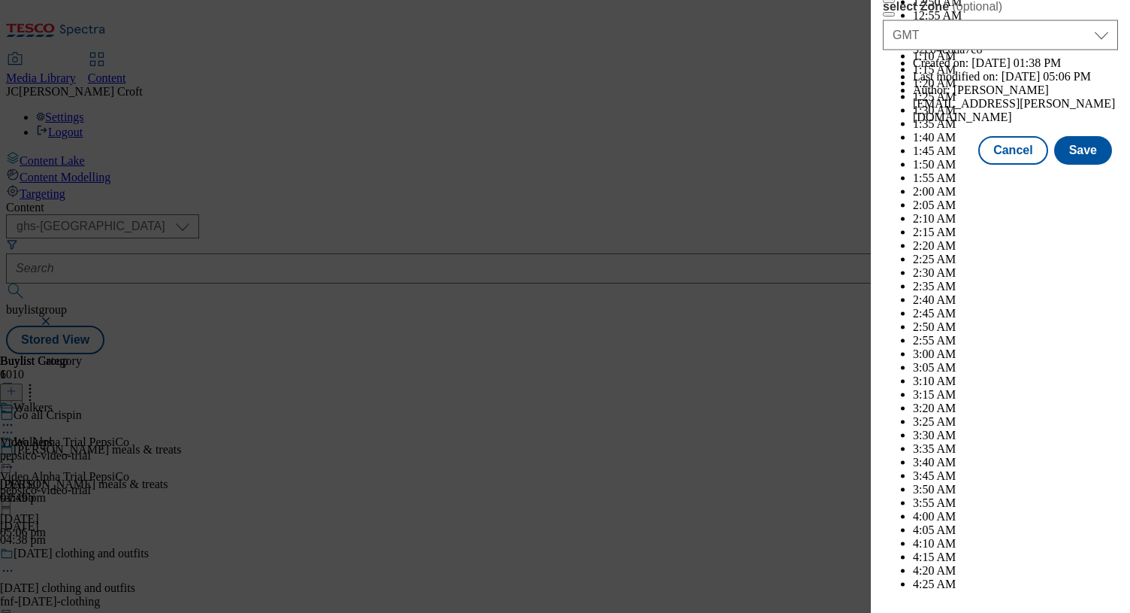
scroll to position [7793, 0]
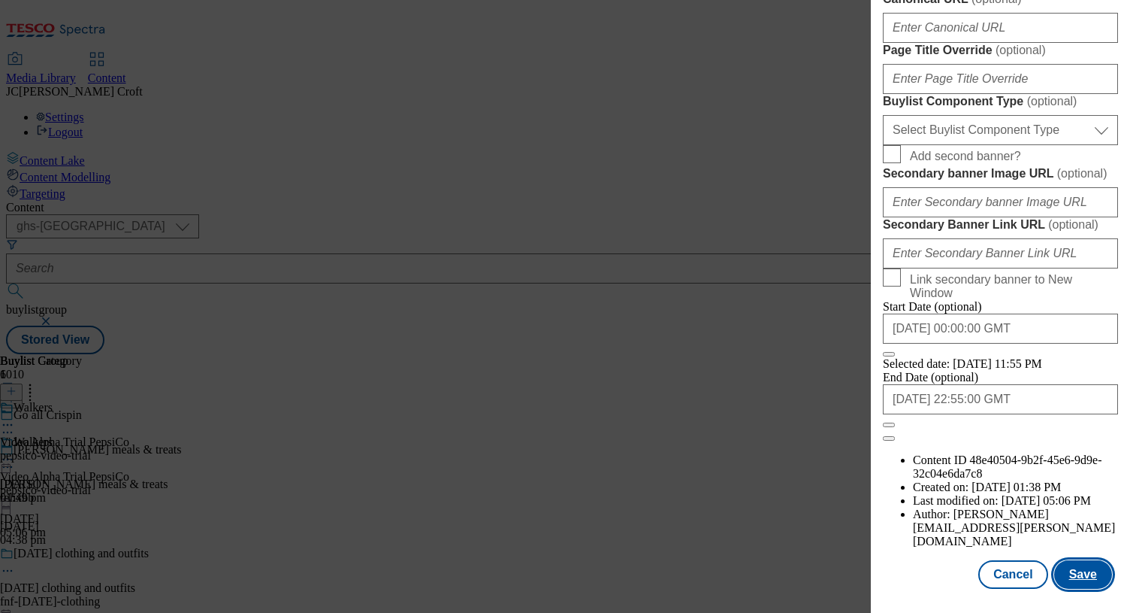
click at [1085, 568] on button "Save" at bounding box center [1084, 574] width 58 height 29
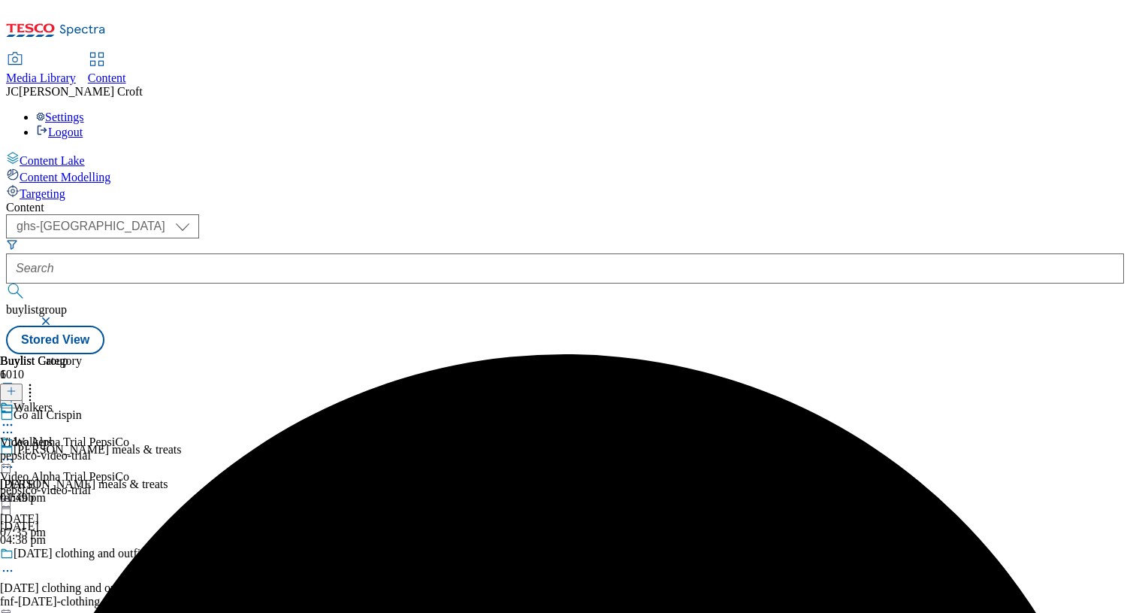
click at [15, 452] on icon at bounding box center [7, 459] width 15 height 15
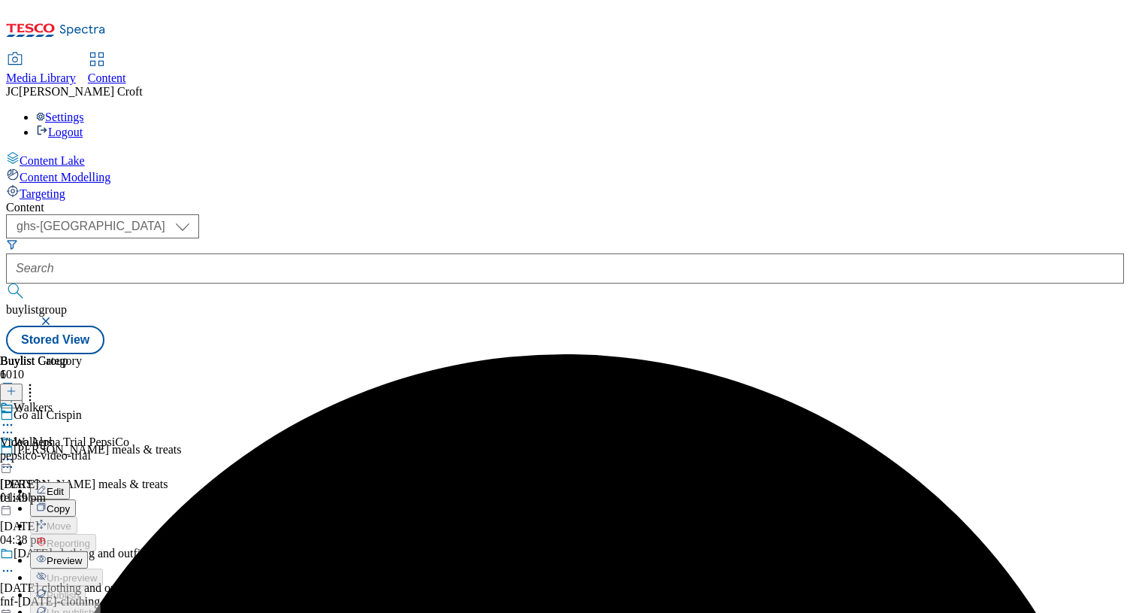
click at [82, 555] on span "Preview" at bounding box center [64, 560] width 35 height 11
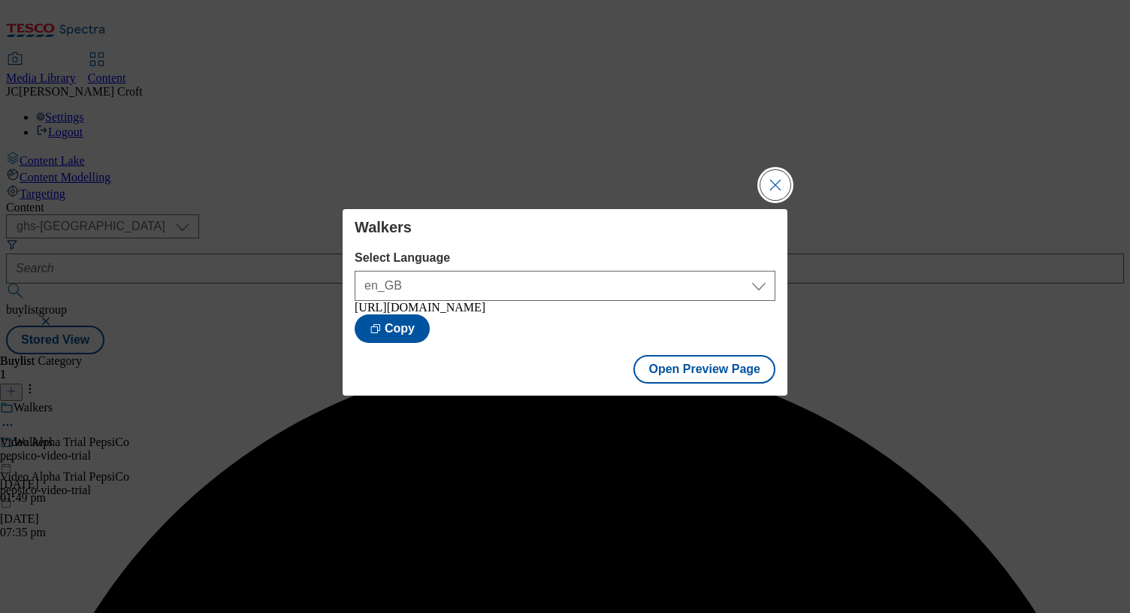
click at [773, 183] on button "Close Modal" at bounding box center [776, 185] width 30 height 30
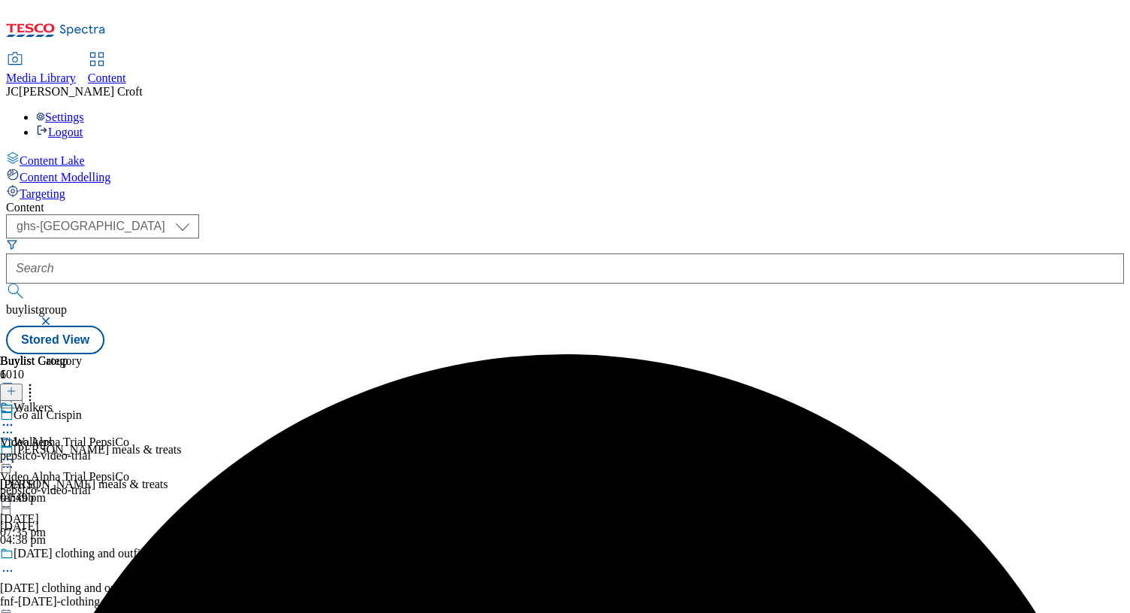
click at [15, 452] on icon at bounding box center [7, 459] width 15 height 15
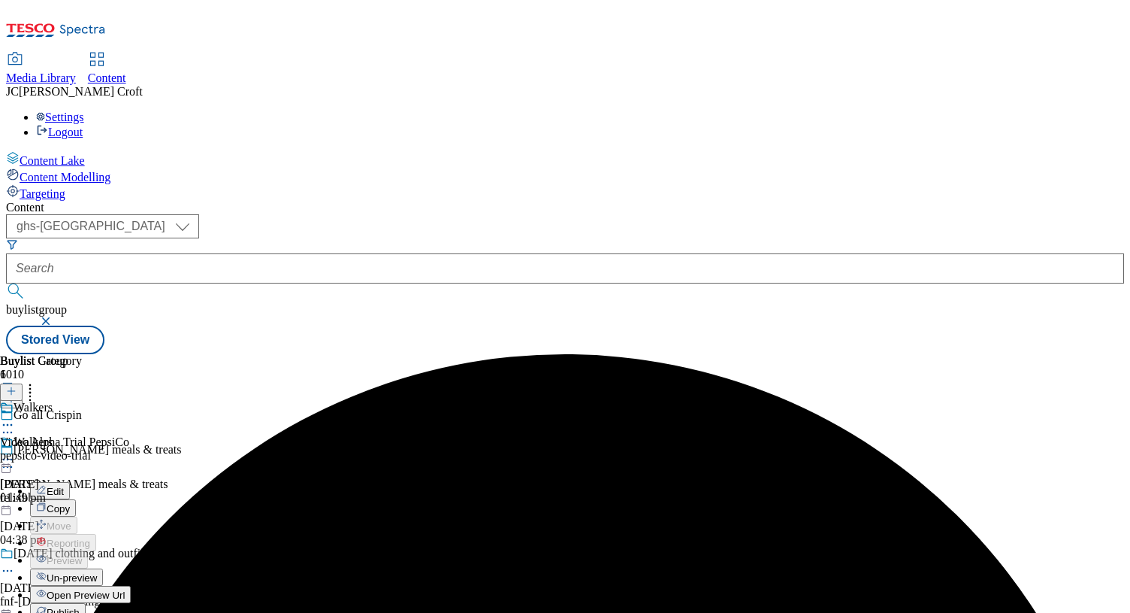
click at [80, 607] on span "Publish" at bounding box center [63, 612] width 33 height 11
